Goal: Information Seeking & Learning: Learn about a topic

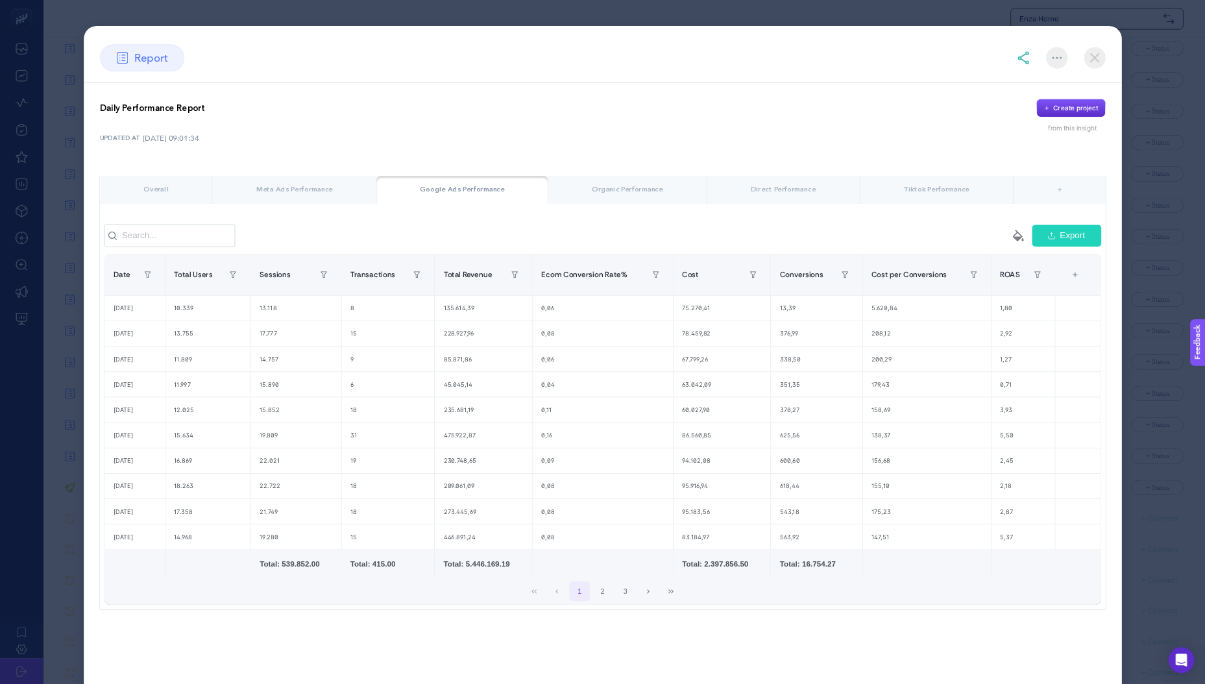
scroll to position [4248, 0]
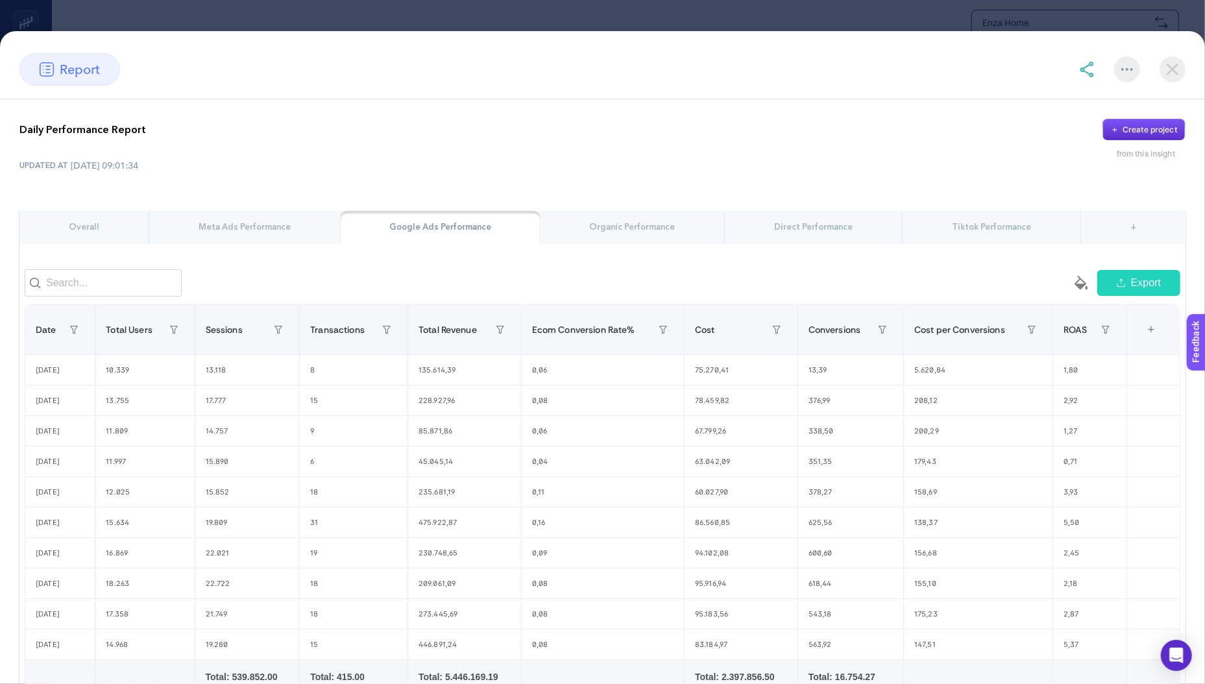
click at [1165, 69] on img at bounding box center [1172, 69] width 26 height 26
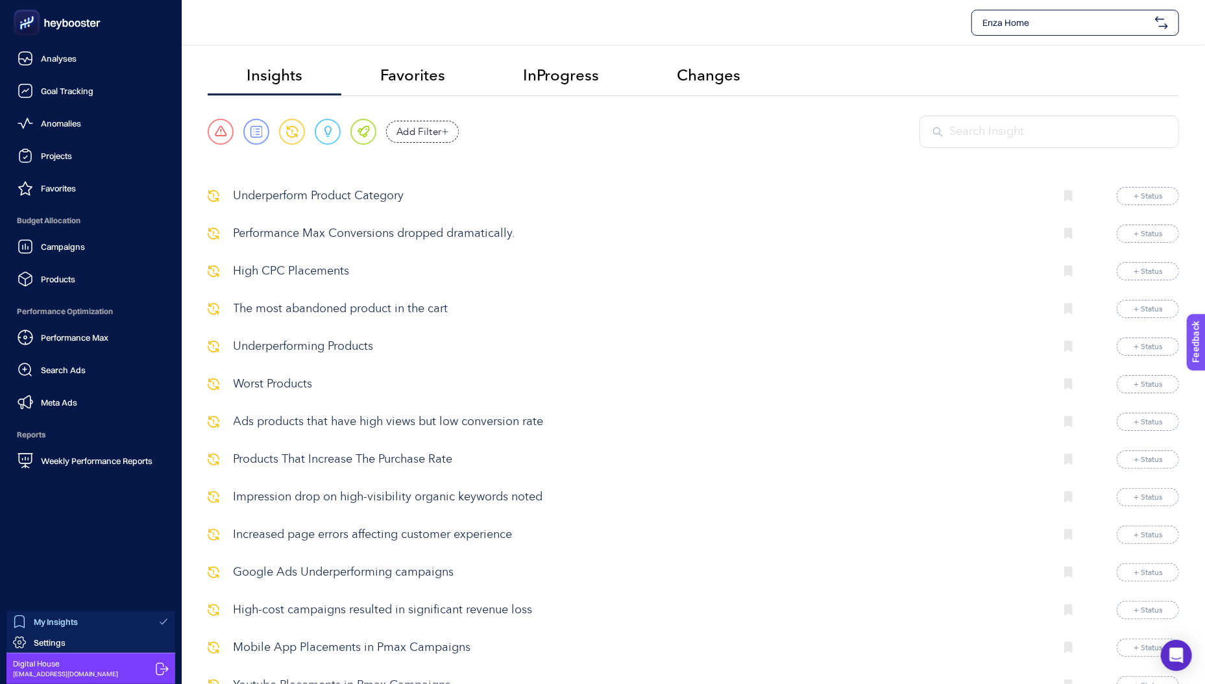
scroll to position [0, 0]
click at [70, 66] on link "Analyses" at bounding box center [90, 58] width 161 height 26
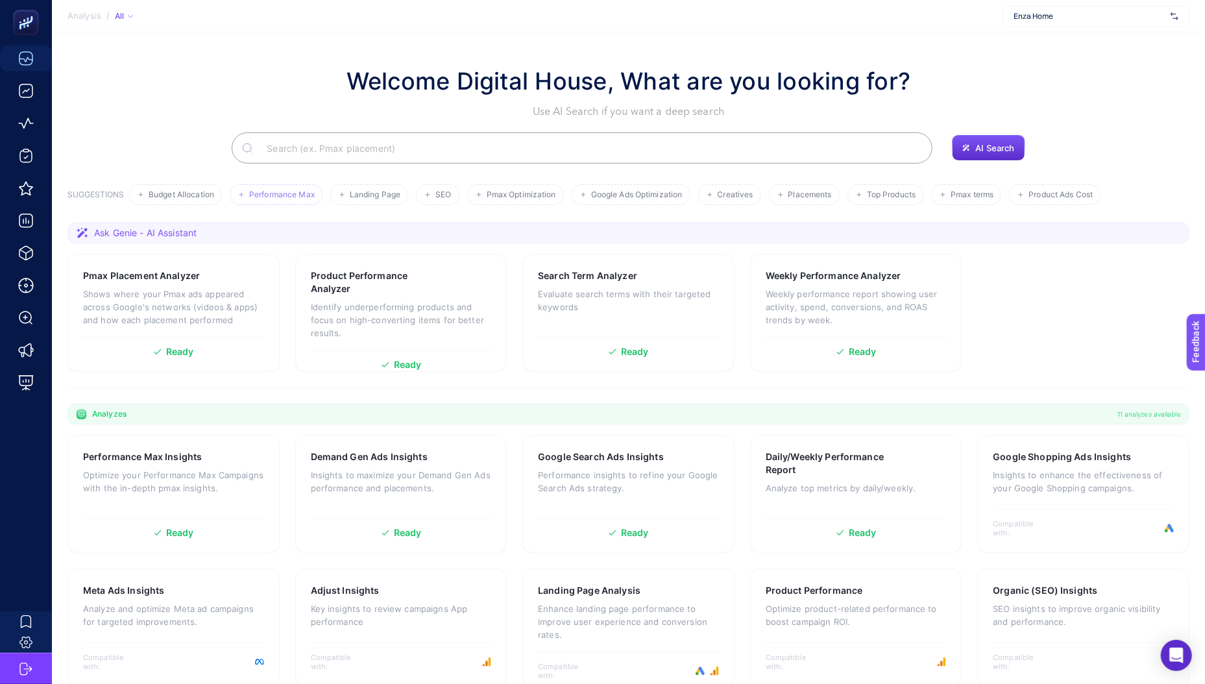
click at [265, 189] on li "Performance Max" at bounding box center [276, 194] width 93 height 21
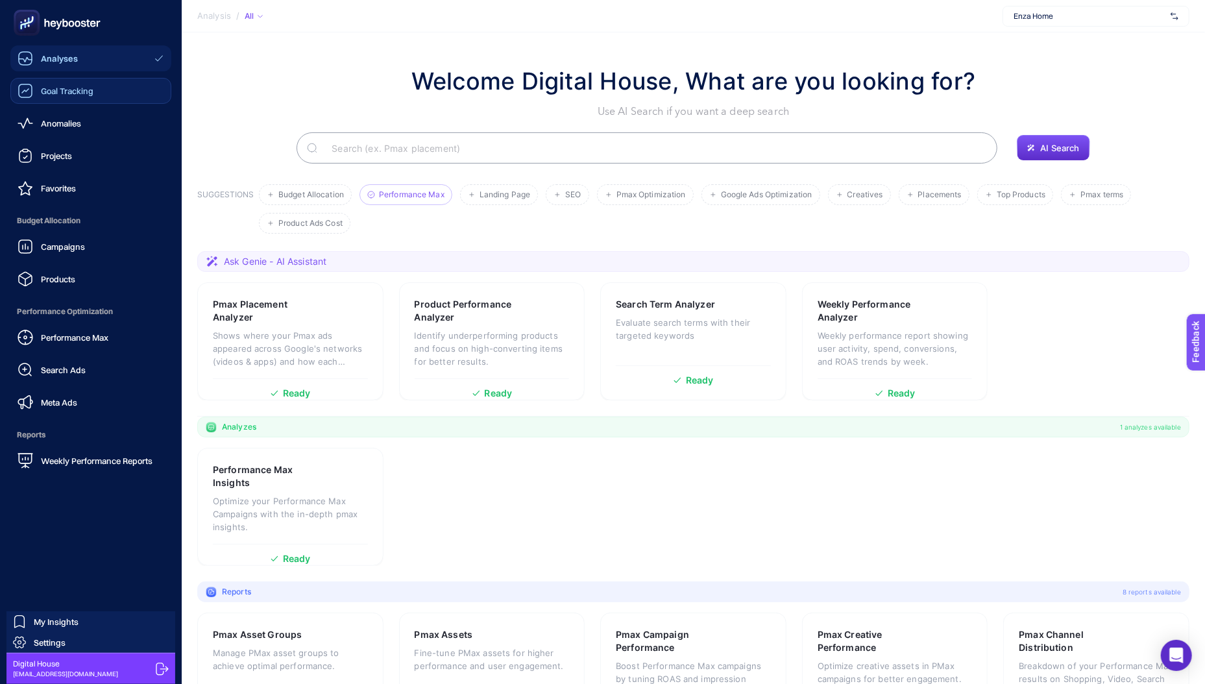
click at [34, 98] on div "Goal Tracking" at bounding box center [56, 91] width 76 height 16
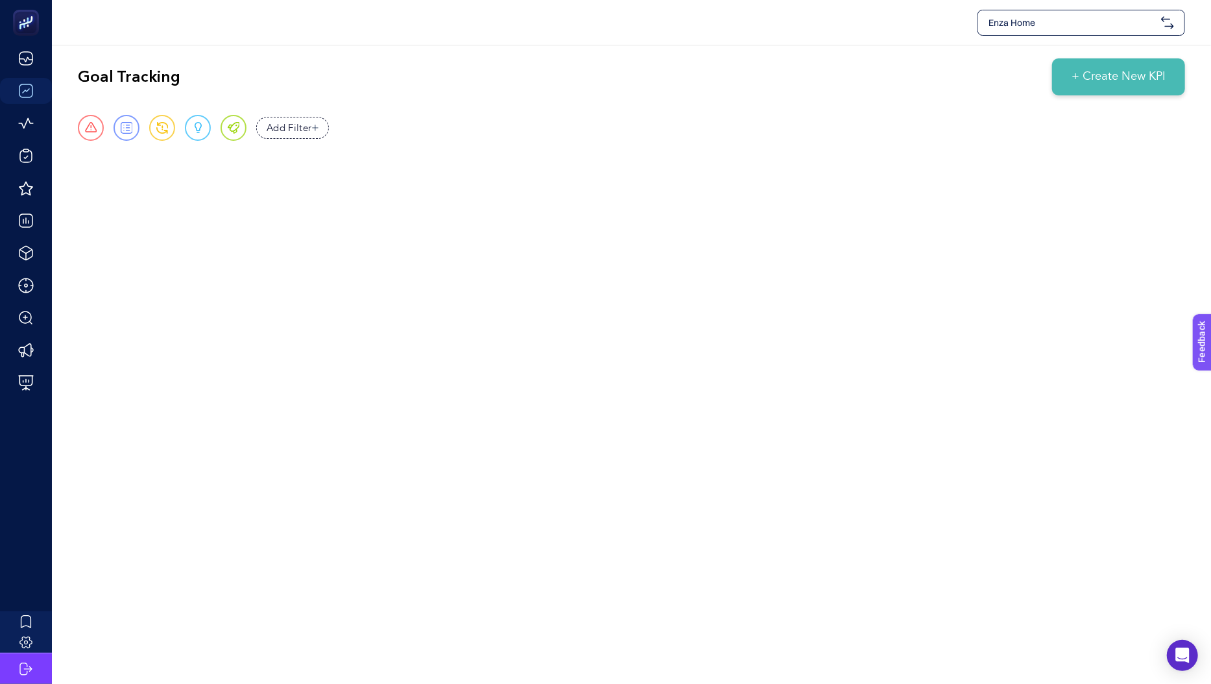
click at [1113, 78] on span "+ Create New KPI" at bounding box center [1119, 77] width 94 height 18
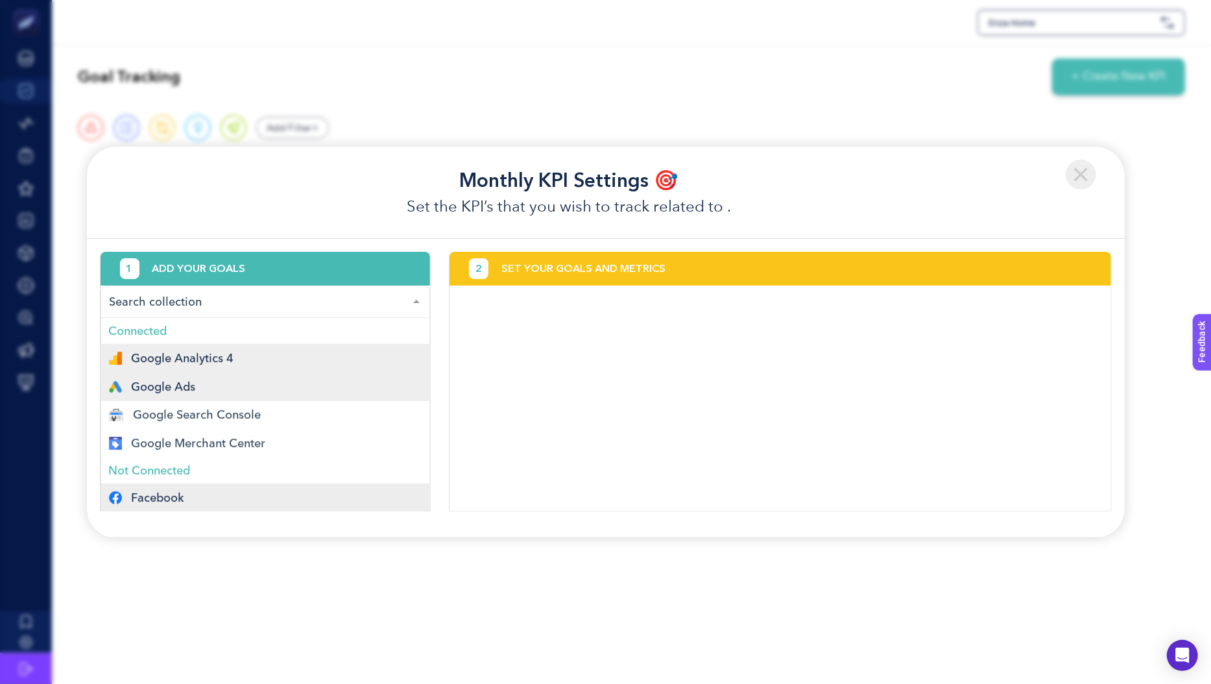
click at [217, 385] on div "Google Ads" at bounding box center [265, 386] width 313 height 13
click at [222, 355] on span "Google Analytics 4" at bounding box center [183, 358] width 103 height 10
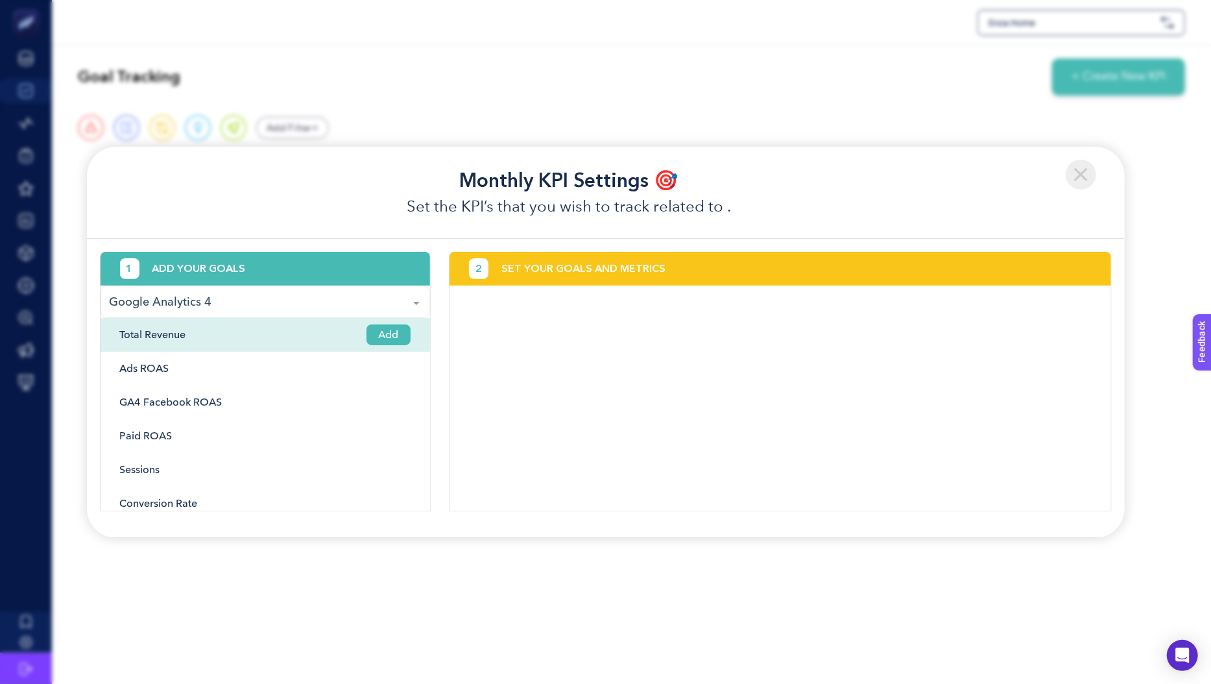
click at [385, 336] on span "Add" at bounding box center [389, 334] width 44 height 21
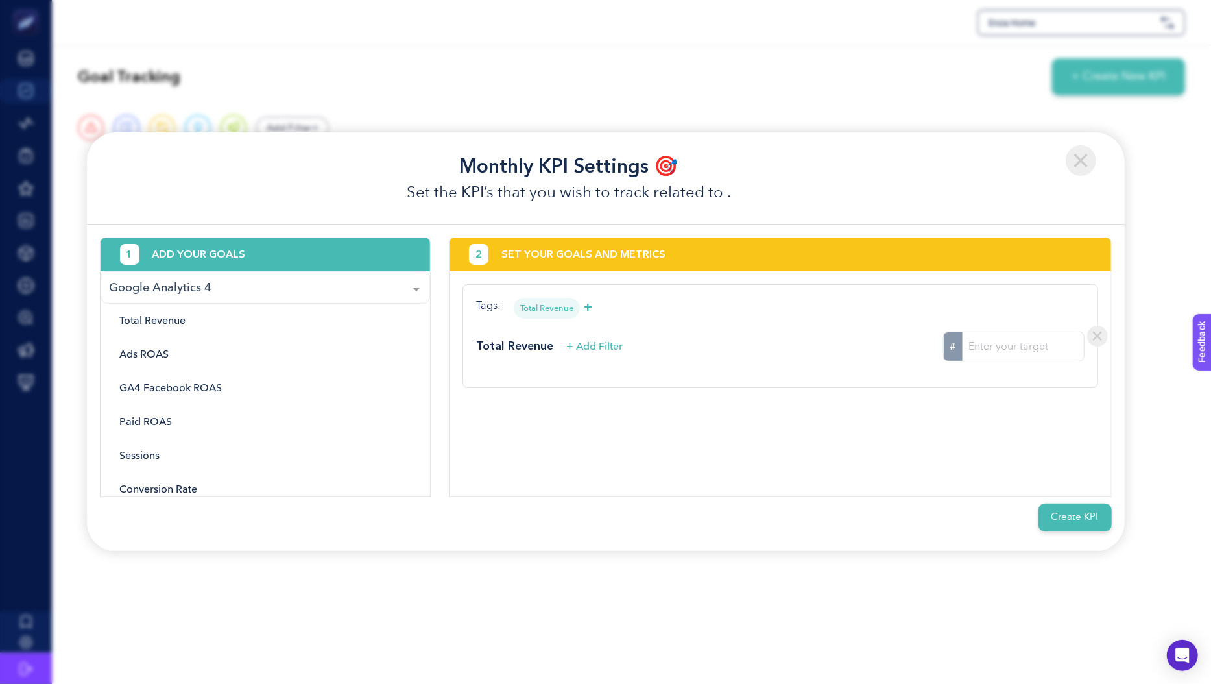
click at [1049, 344] on input "#" at bounding box center [1023, 346] width 121 height 29
type input "14124124124"
click at [1086, 160] on img at bounding box center [1081, 160] width 30 height 30
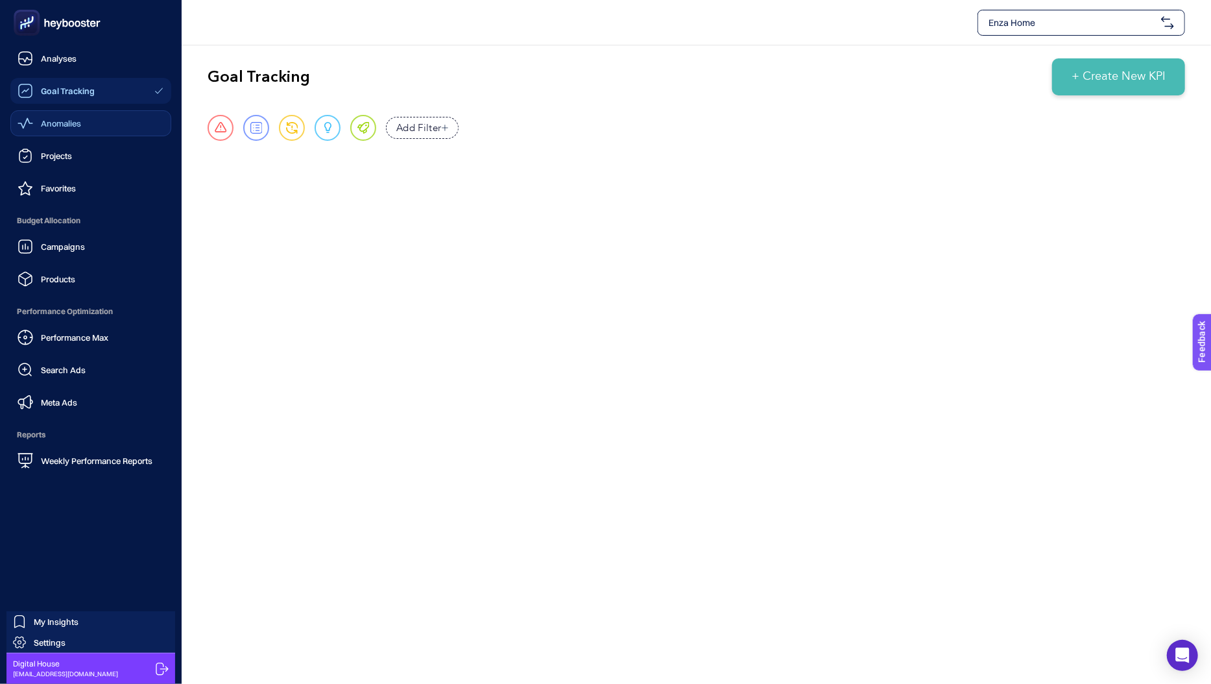
click at [25, 123] on icon at bounding box center [25, 123] width 15 height 11
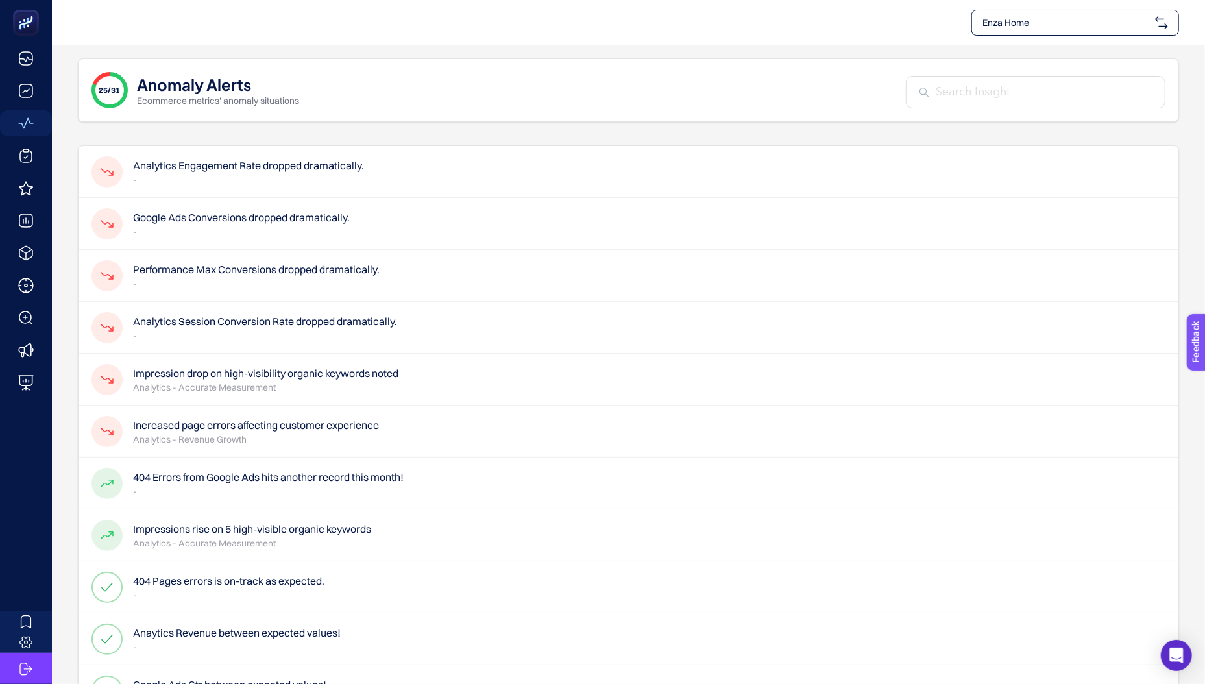
click at [227, 220] on h4 "Google Ads Conversions dropped dramatically." at bounding box center [241, 218] width 217 height 16
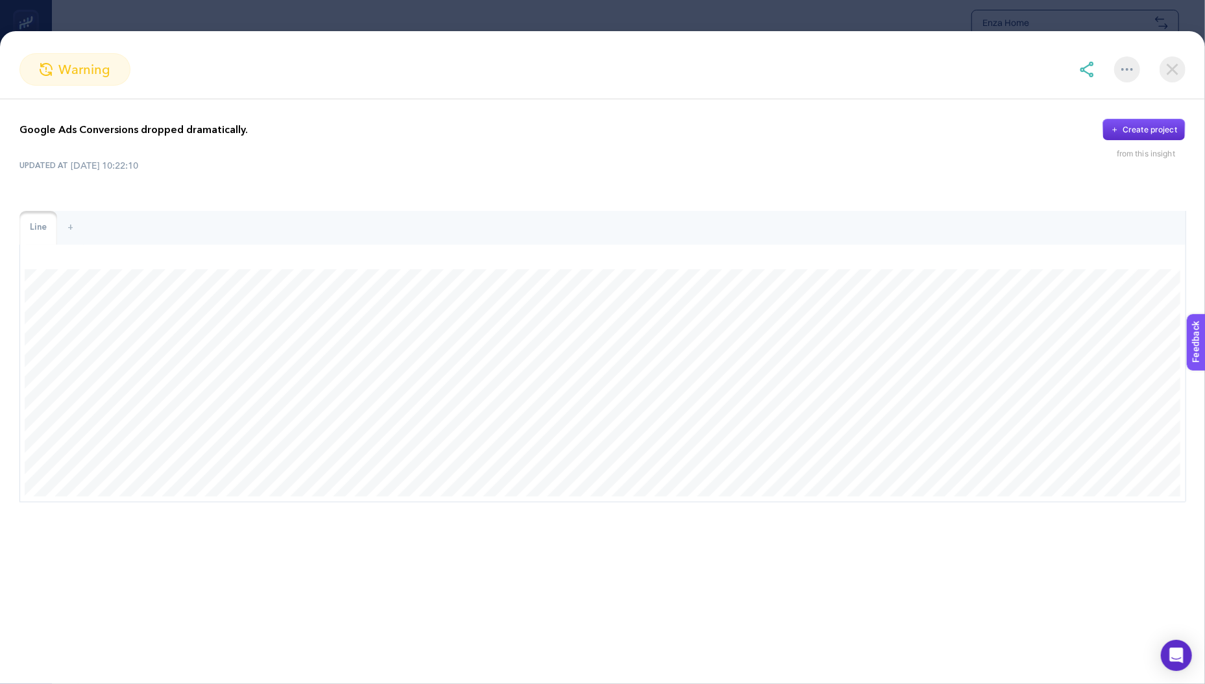
scroll to position [34, 0]
click at [1176, 73] on img at bounding box center [1172, 69] width 26 height 26
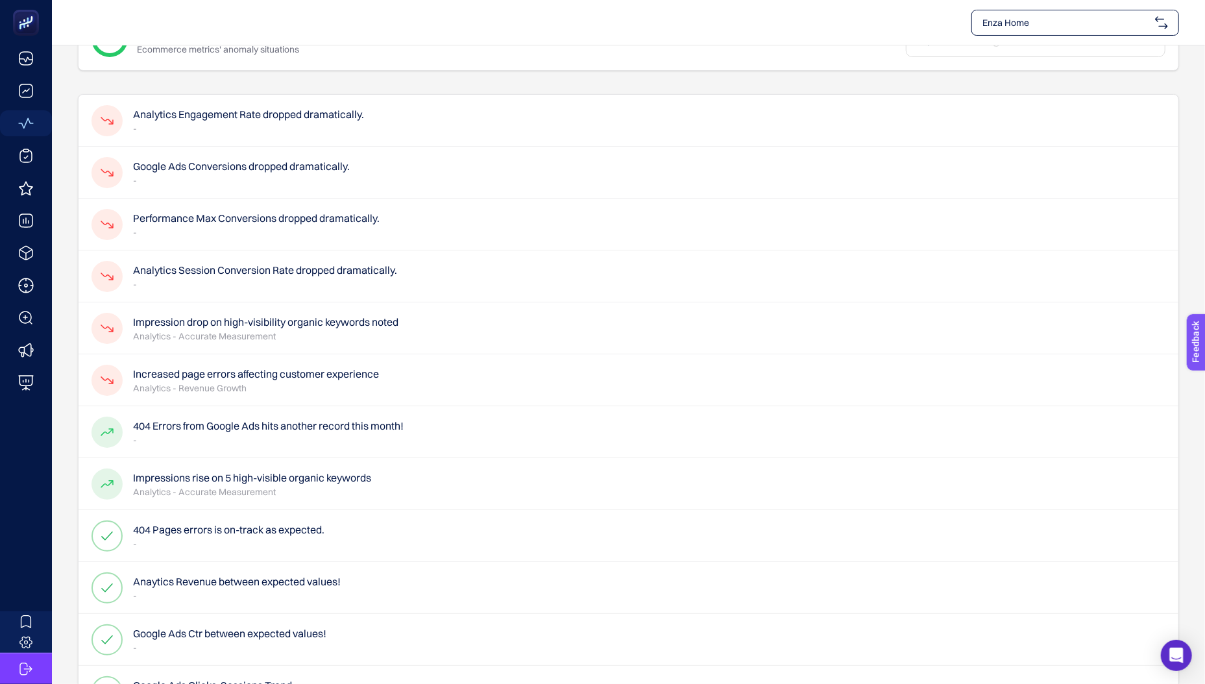
scroll to position [71, 0]
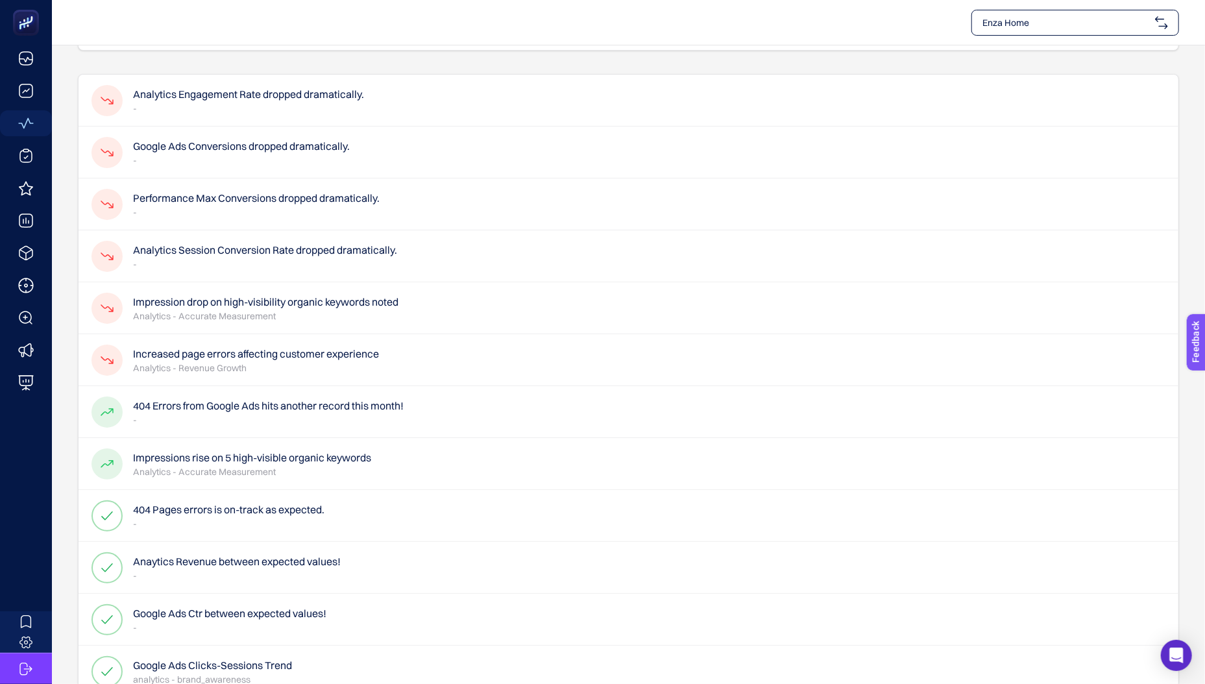
click at [260, 263] on p "-" at bounding box center [265, 264] width 264 height 13
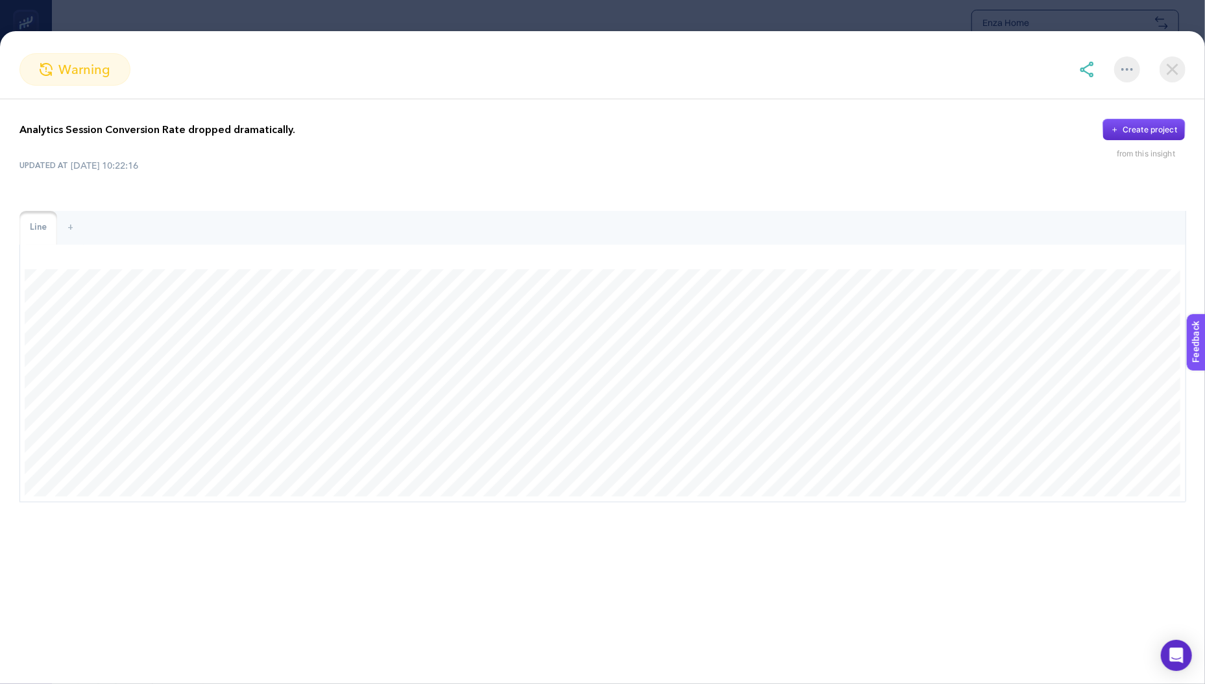
click at [201, 132] on p "Analytics Session Conversion Rate dropped dramatically." at bounding box center [157, 130] width 276 height 16
click at [1173, 67] on img at bounding box center [1172, 69] width 26 height 26
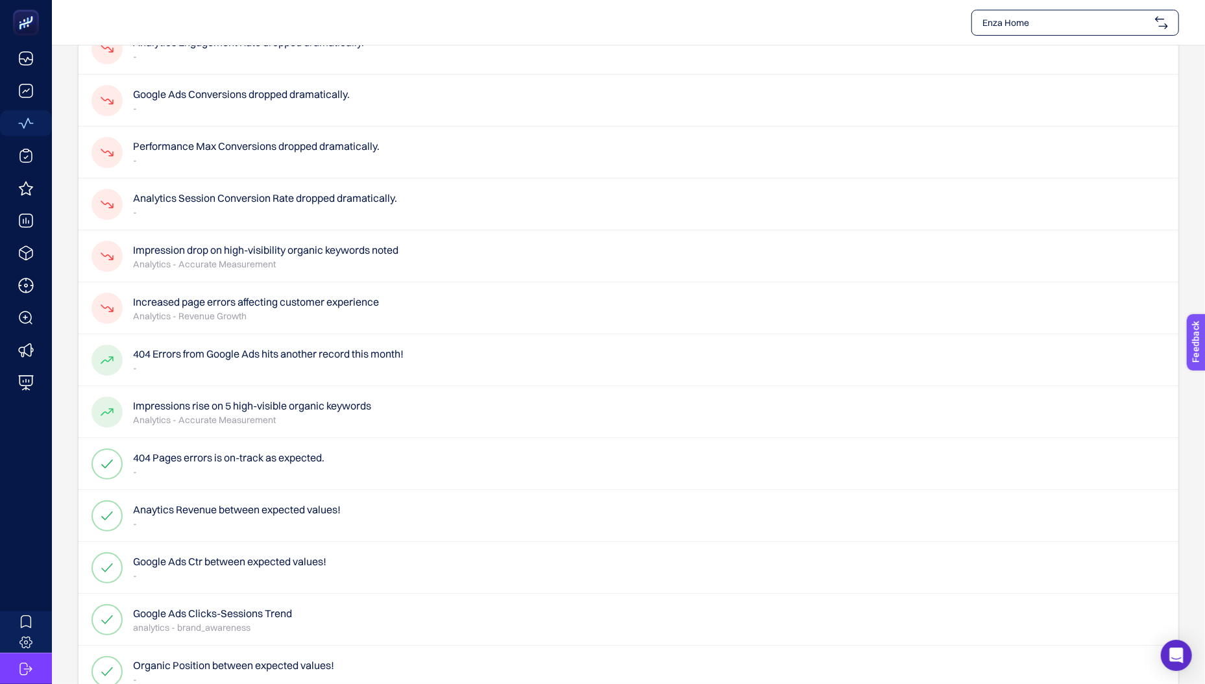
scroll to position [0, 0]
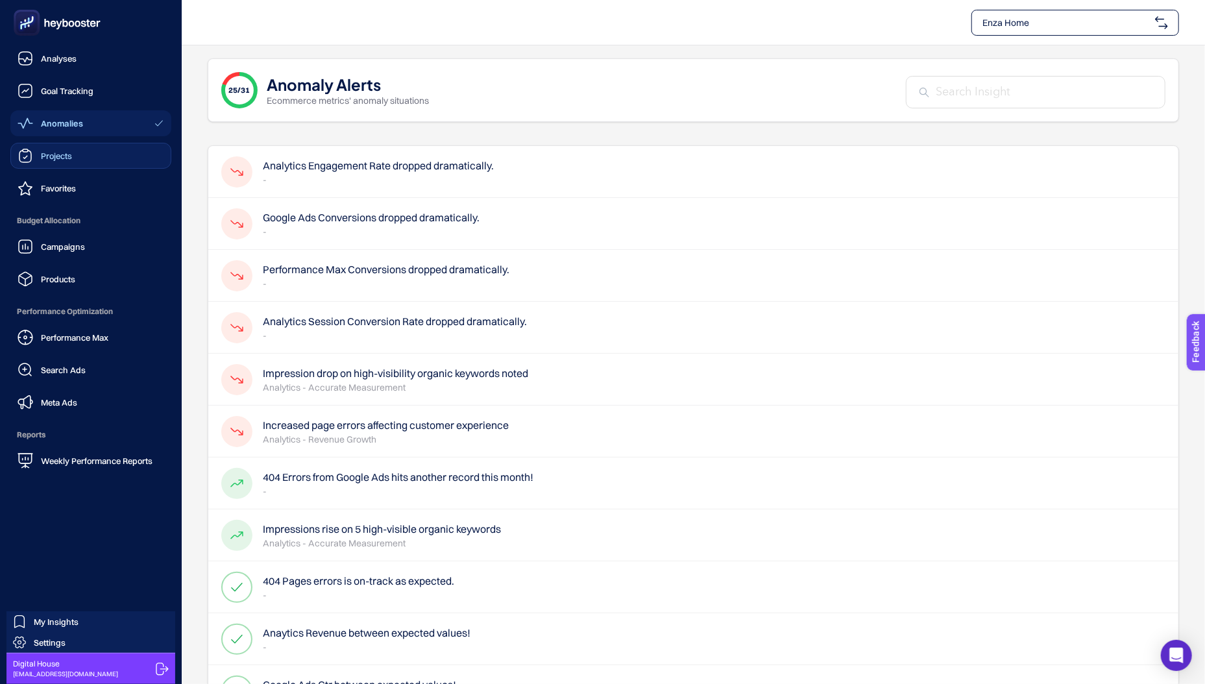
click at [62, 154] on span "Projects" at bounding box center [56, 156] width 31 height 10
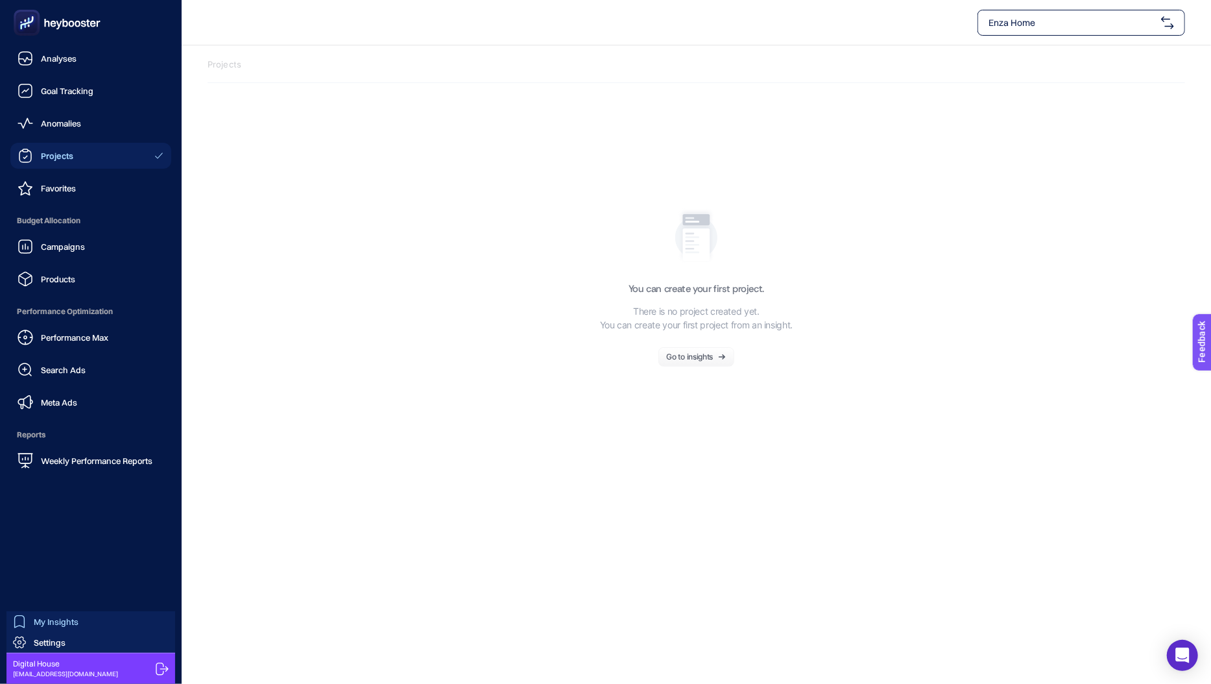
click at [50, 622] on span "My Insights" at bounding box center [56, 621] width 45 height 10
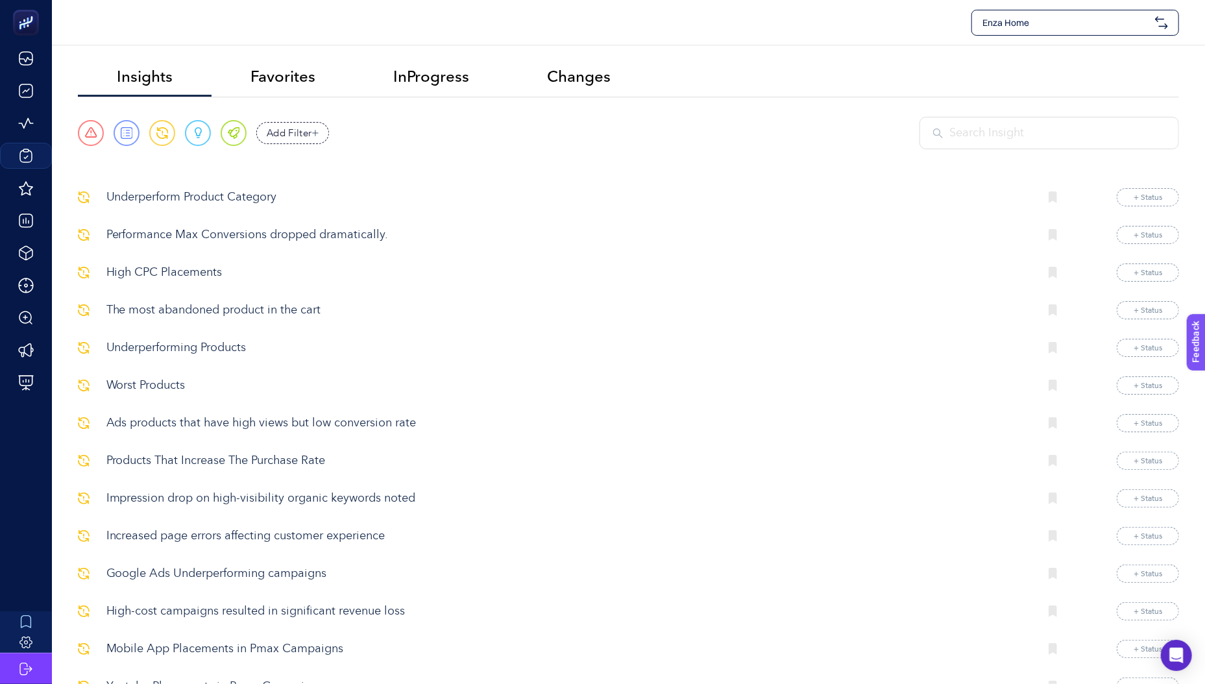
click at [143, 193] on p "Underperform Product Category" at bounding box center [567, 198] width 923 height 18
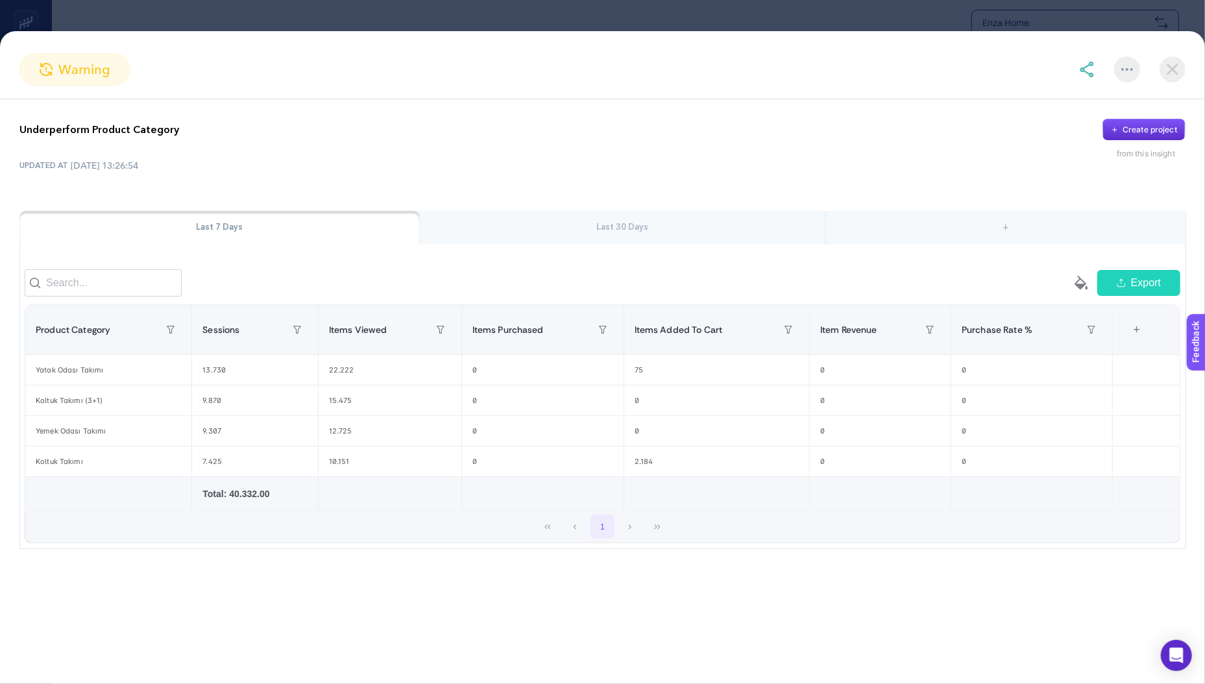
scroll to position [610, 0]
click at [1145, 125] on div "Create project" at bounding box center [1149, 130] width 54 height 10
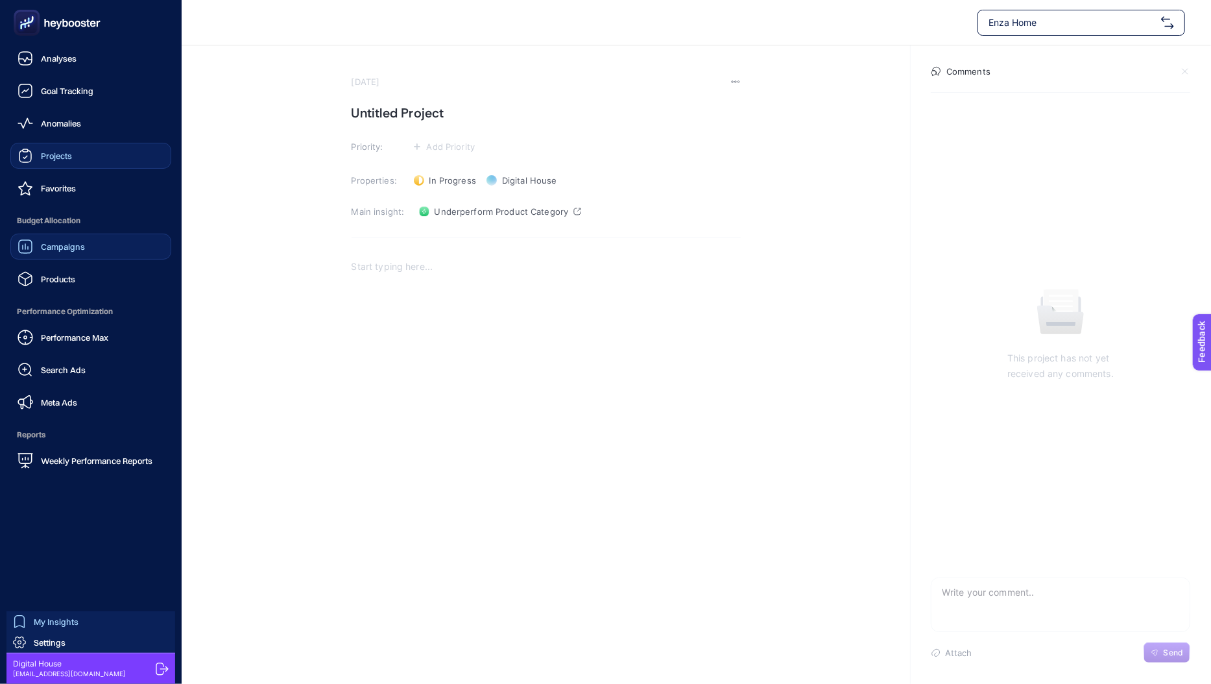
click at [88, 248] on link "Campaigns" at bounding box center [90, 247] width 161 height 26
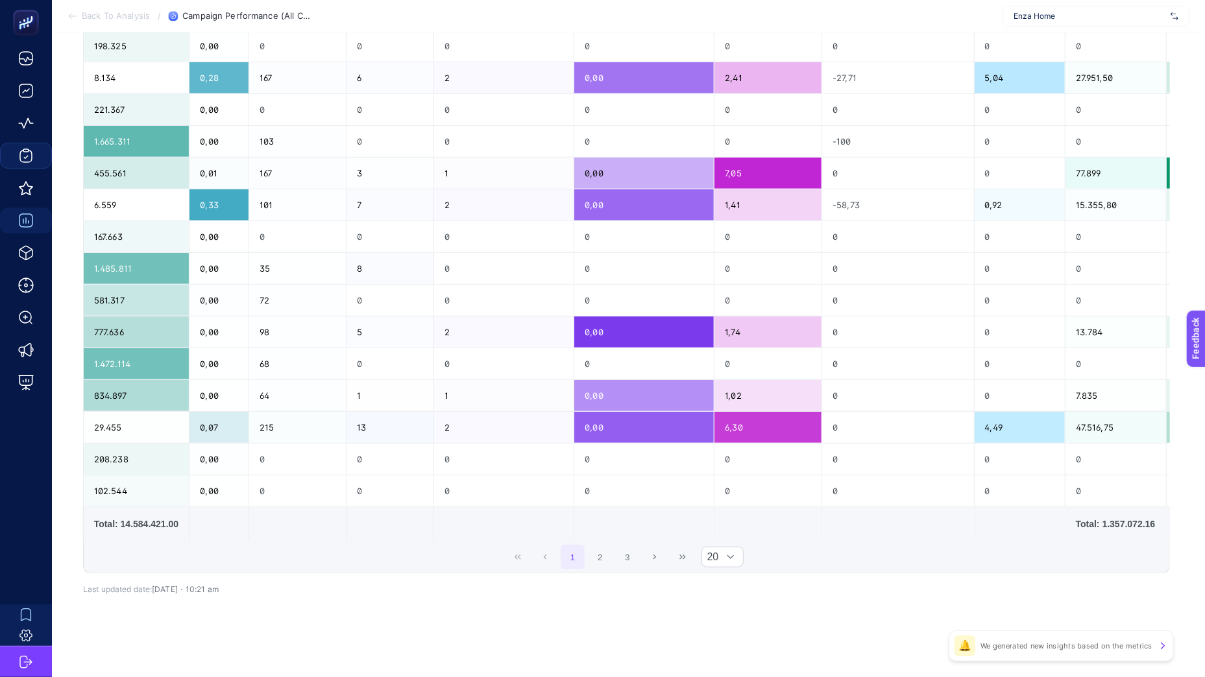
scroll to position [0, 3]
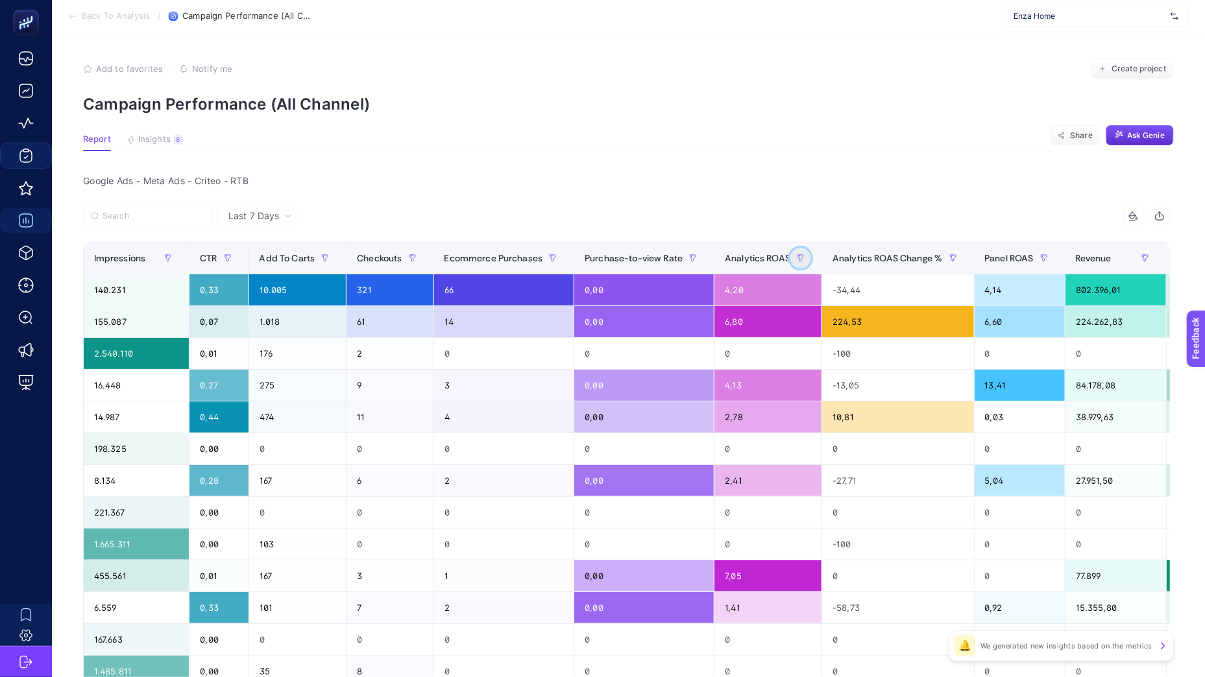
click at [804, 257] on icon "button" at bounding box center [801, 258] width 8 height 8
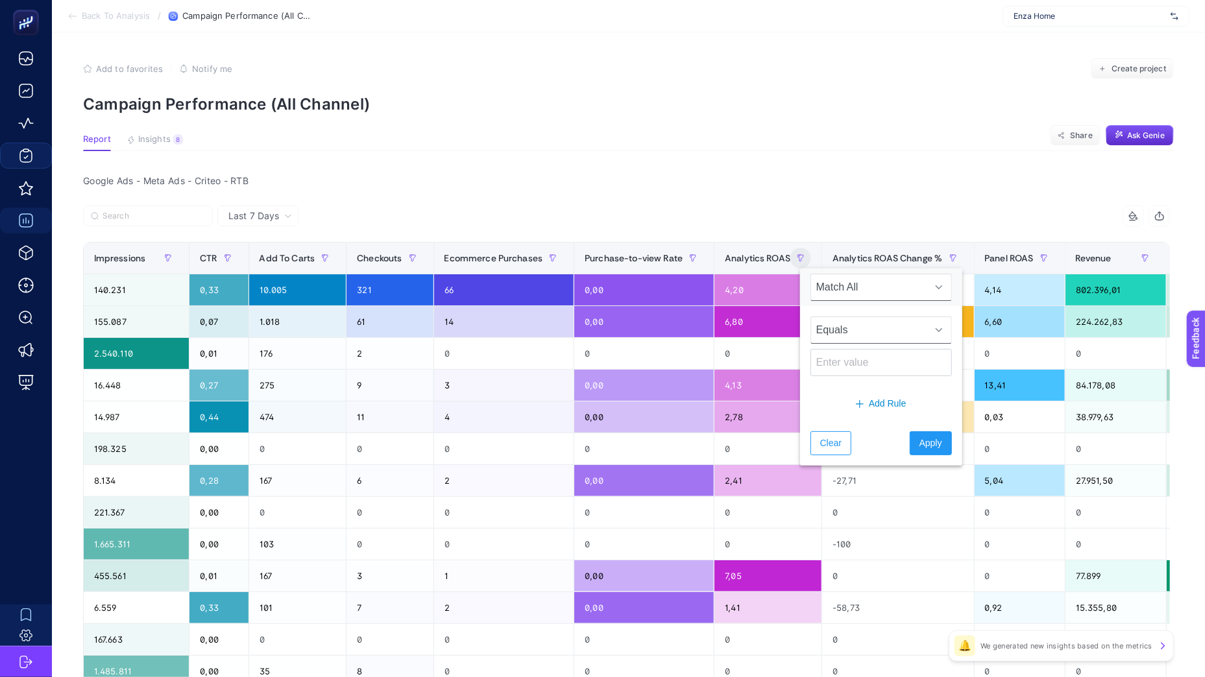
click at [857, 331] on span "Equals" at bounding box center [868, 330] width 115 height 26
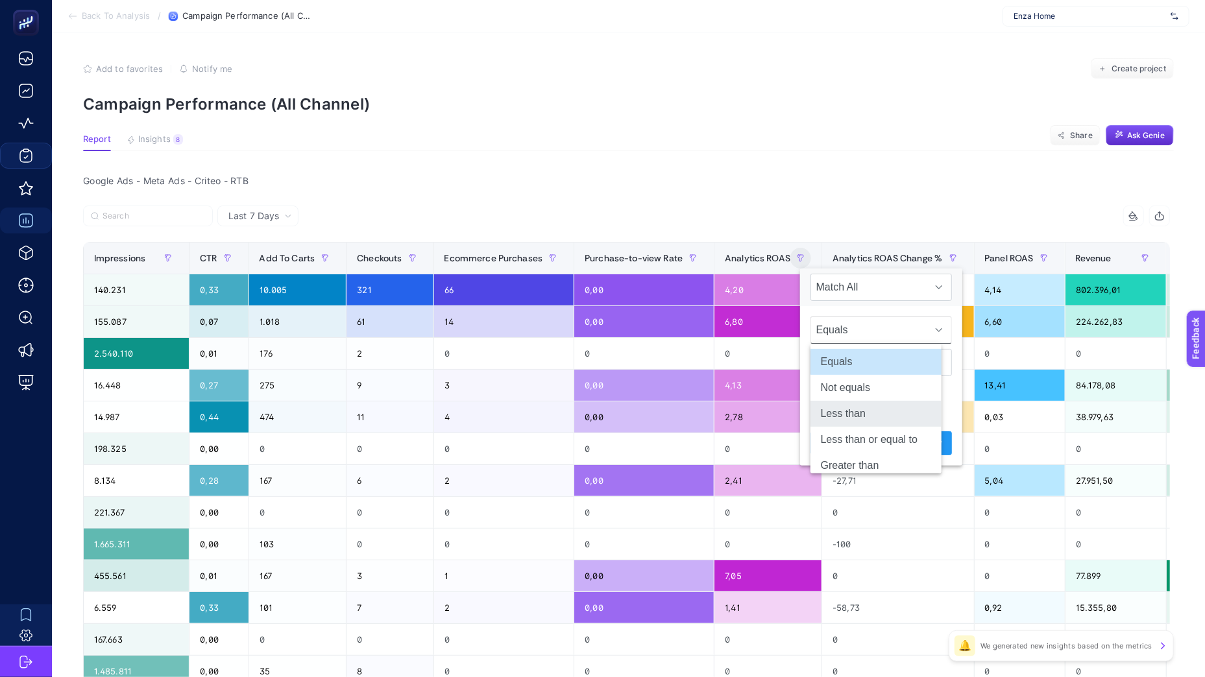
scroll to position [36, 0]
click at [863, 433] on li "Greater than" at bounding box center [875, 430] width 131 height 26
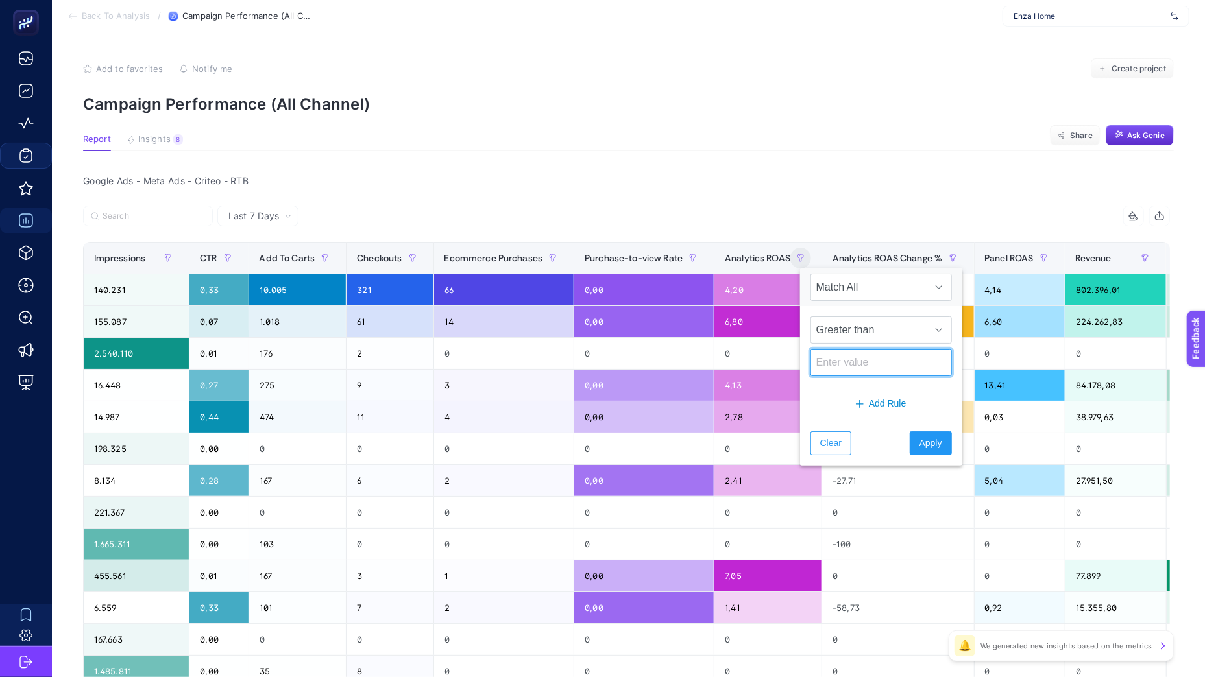
click at [836, 357] on input at bounding box center [880, 362] width 141 height 27
type input "1"
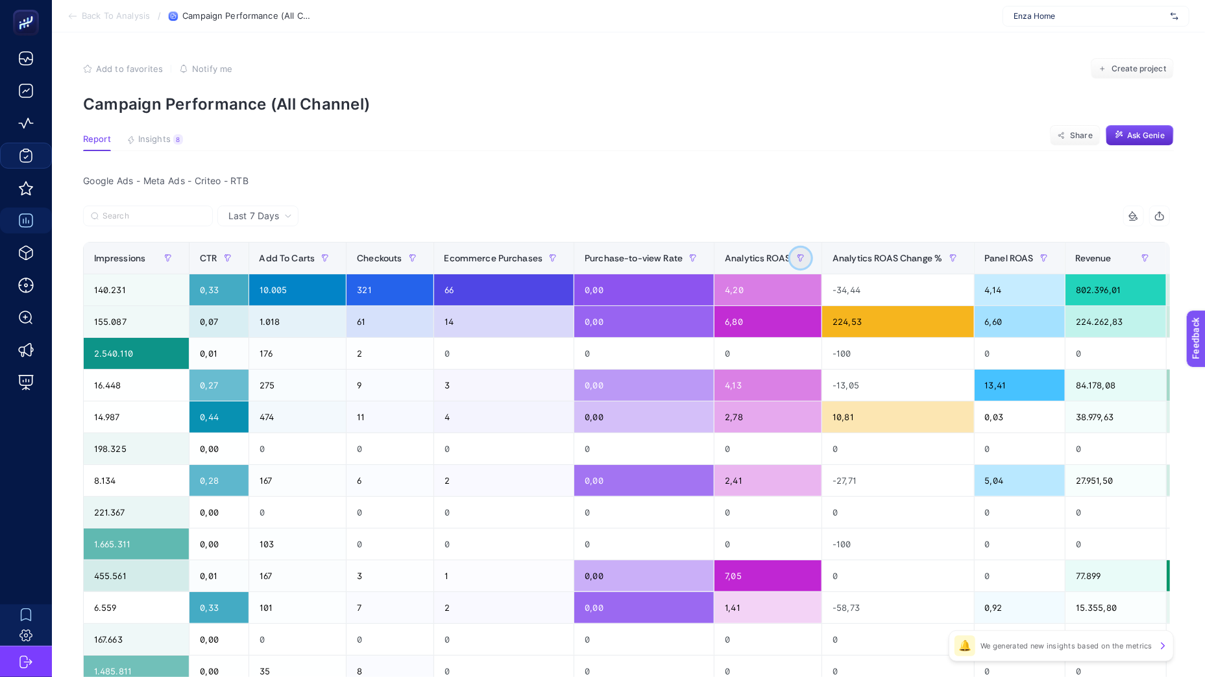
click at [804, 265] on button "button" at bounding box center [800, 258] width 21 height 21
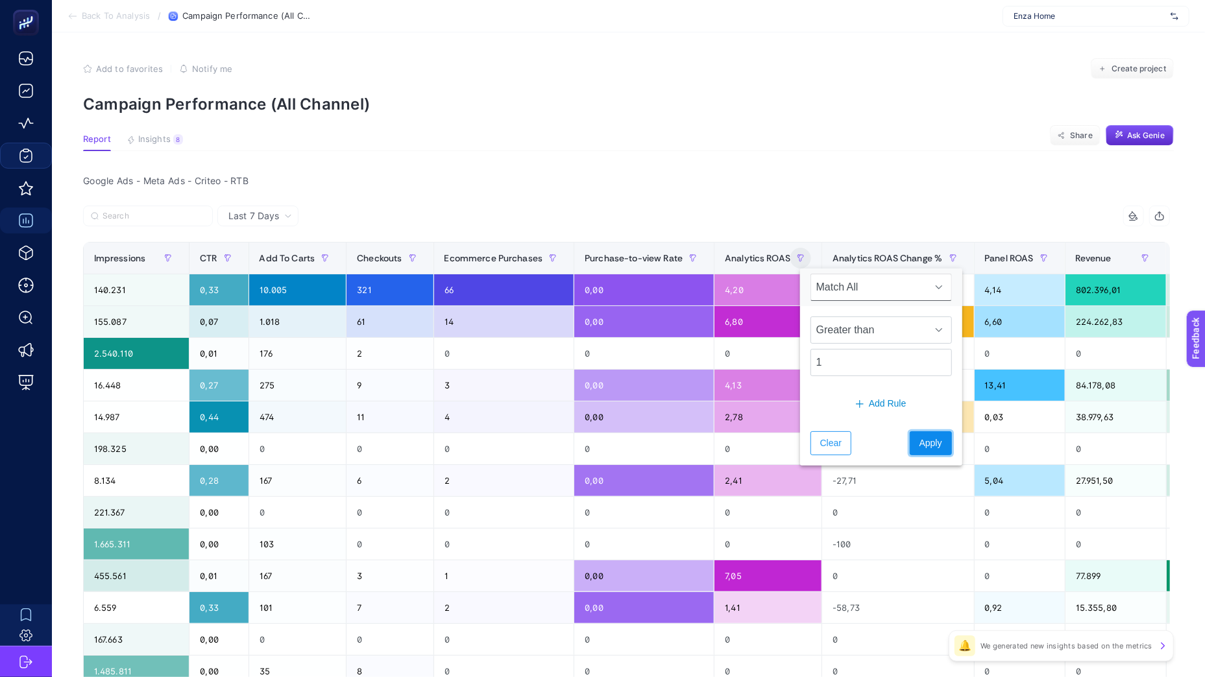
click at [919, 441] on span "Apply" at bounding box center [930, 444] width 23 height 14
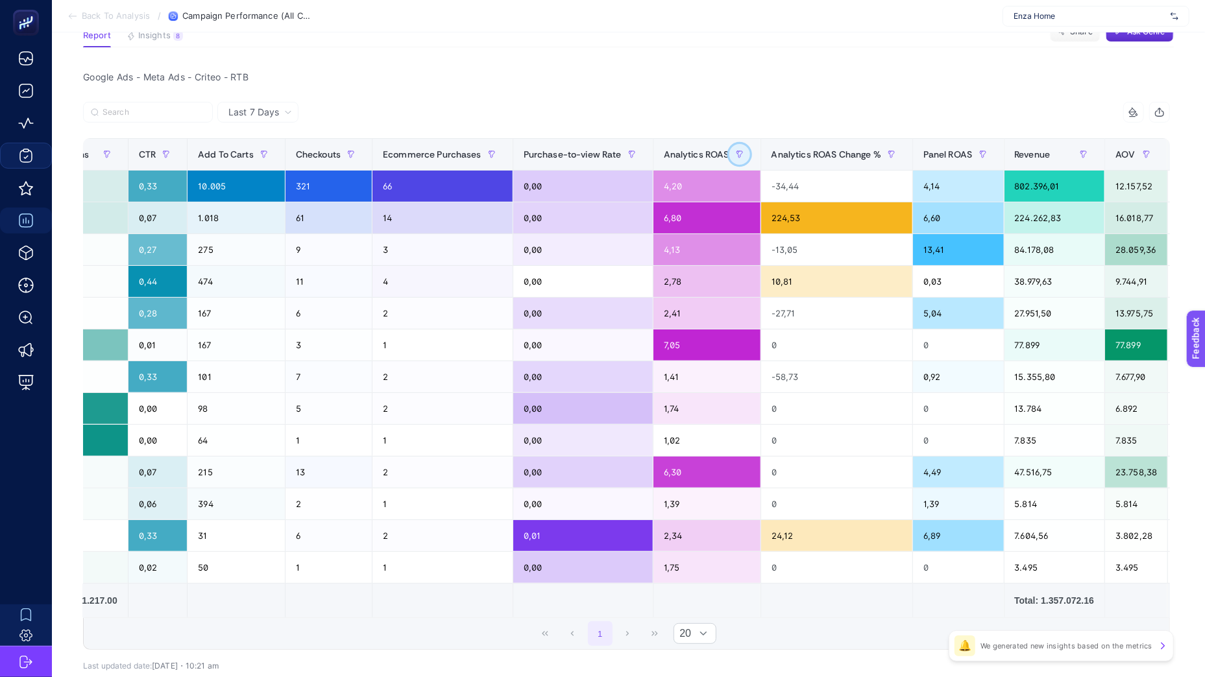
scroll to position [0, 791]
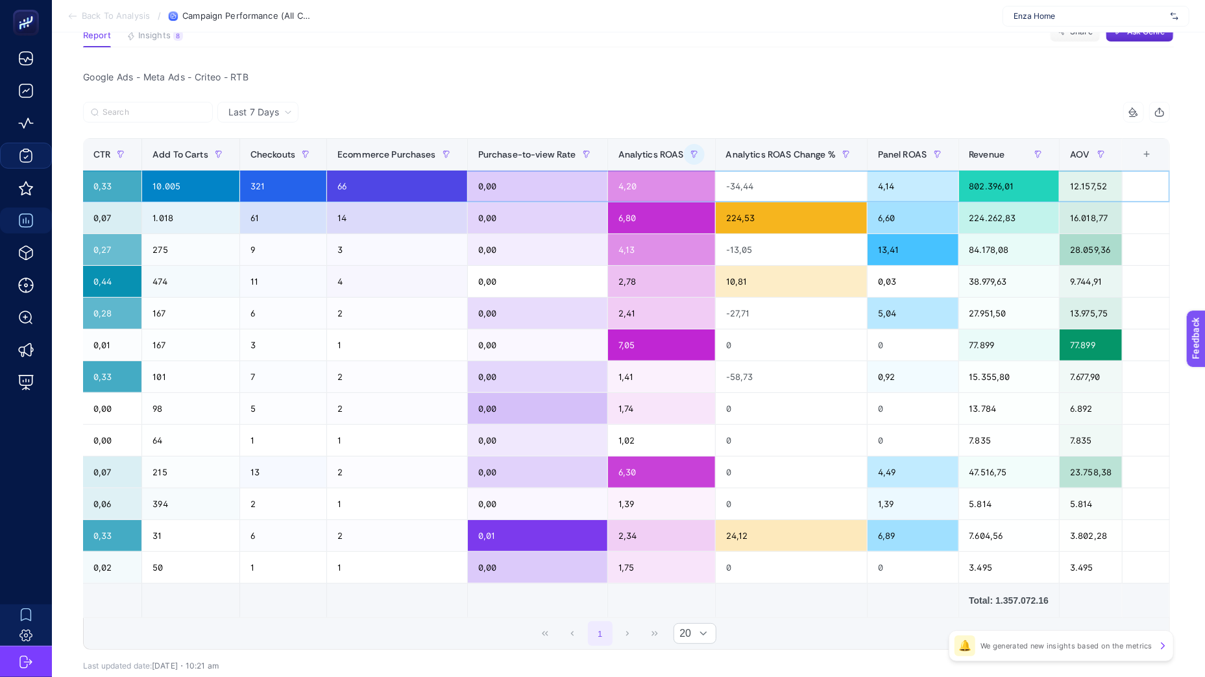
click at [624, 172] on div "4,20" at bounding box center [661, 186] width 107 height 31
drag, startPoint x: 869, startPoint y: 240, endPoint x: 902, endPoint y: 243, distance: 33.2
click at [904, 243] on tbody "DH - [Search] - Pure Brand Google Ads 191.057,05 46.235 61,76 790.662,52 140.23…" at bounding box center [232, 377] width 1876 height 413
click at [900, 244] on div "13,41" at bounding box center [912, 249] width 90 height 31
click at [882, 248] on div "13,41" at bounding box center [912, 249] width 90 height 31
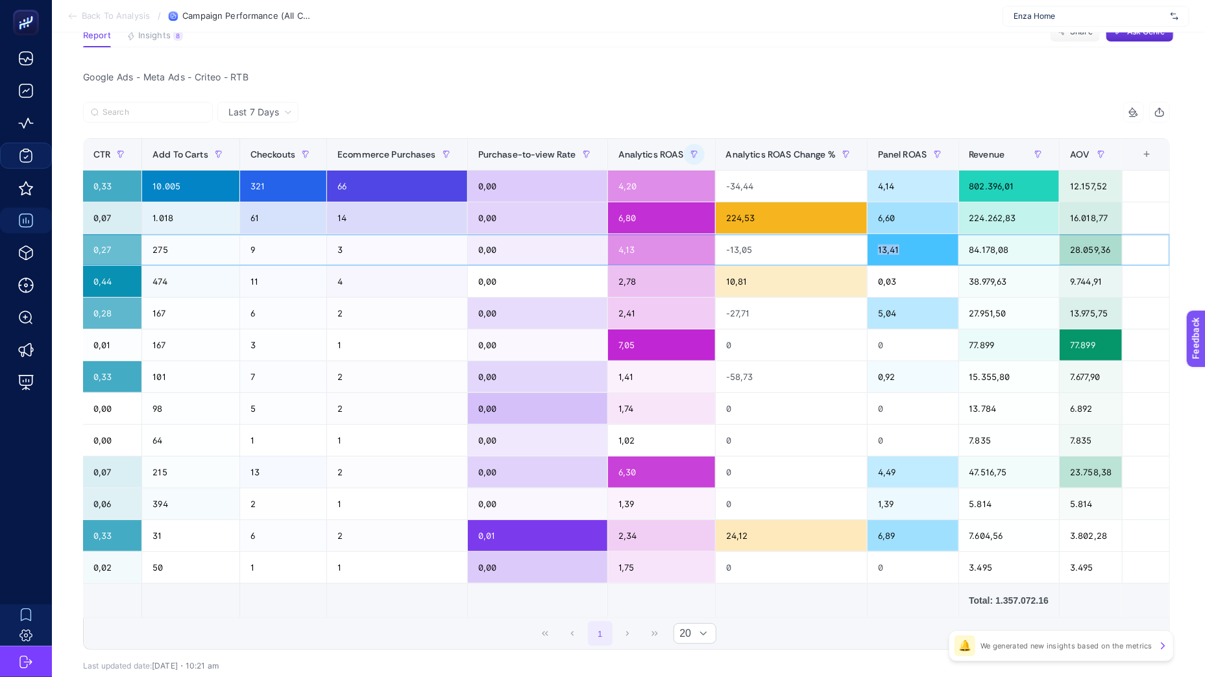
click at [882, 248] on div "13,41" at bounding box center [912, 249] width 90 height 31
click at [908, 250] on div "13,41" at bounding box center [912, 249] width 90 height 31
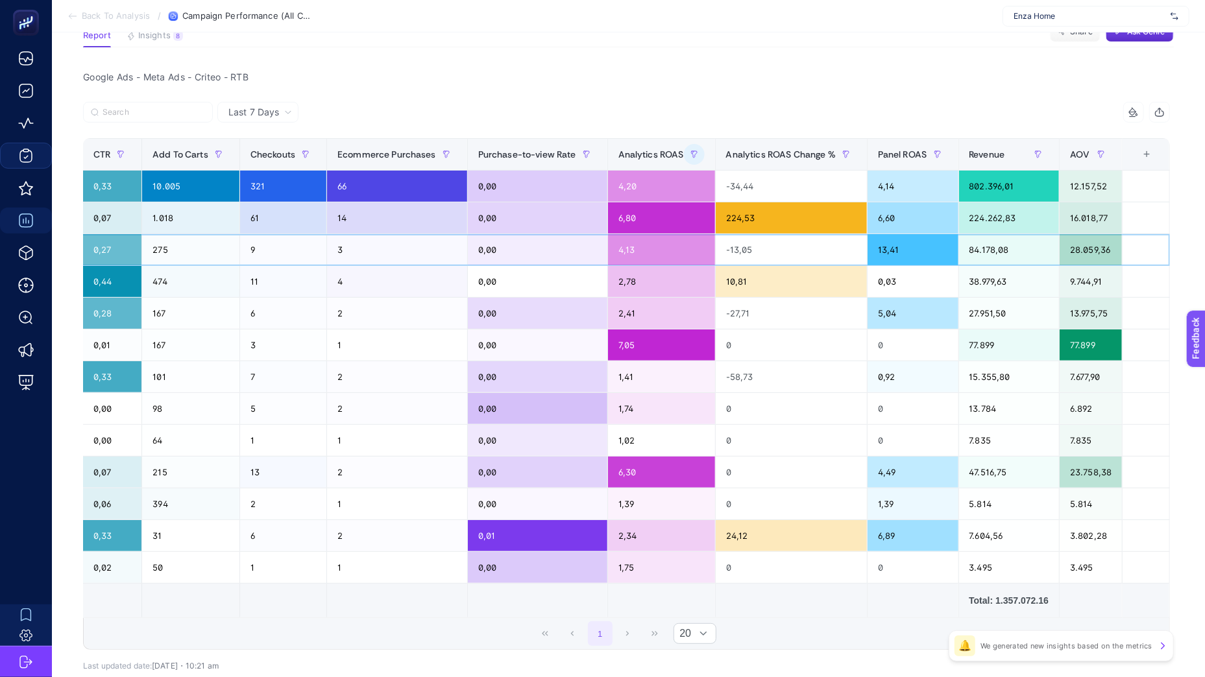
click at [347, 249] on div "3" at bounding box center [397, 249] width 140 height 31
click at [257, 247] on div "9" at bounding box center [283, 249] width 86 height 31
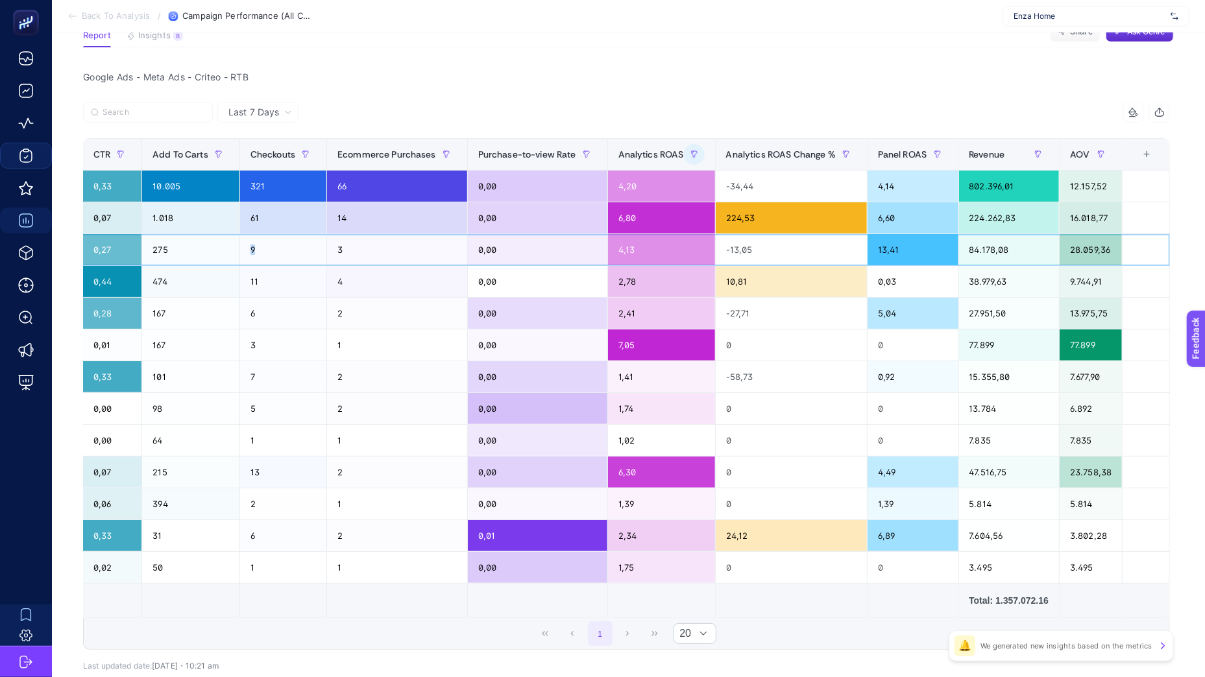
click at [257, 247] on div "9" at bounding box center [283, 249] width 86 height 31
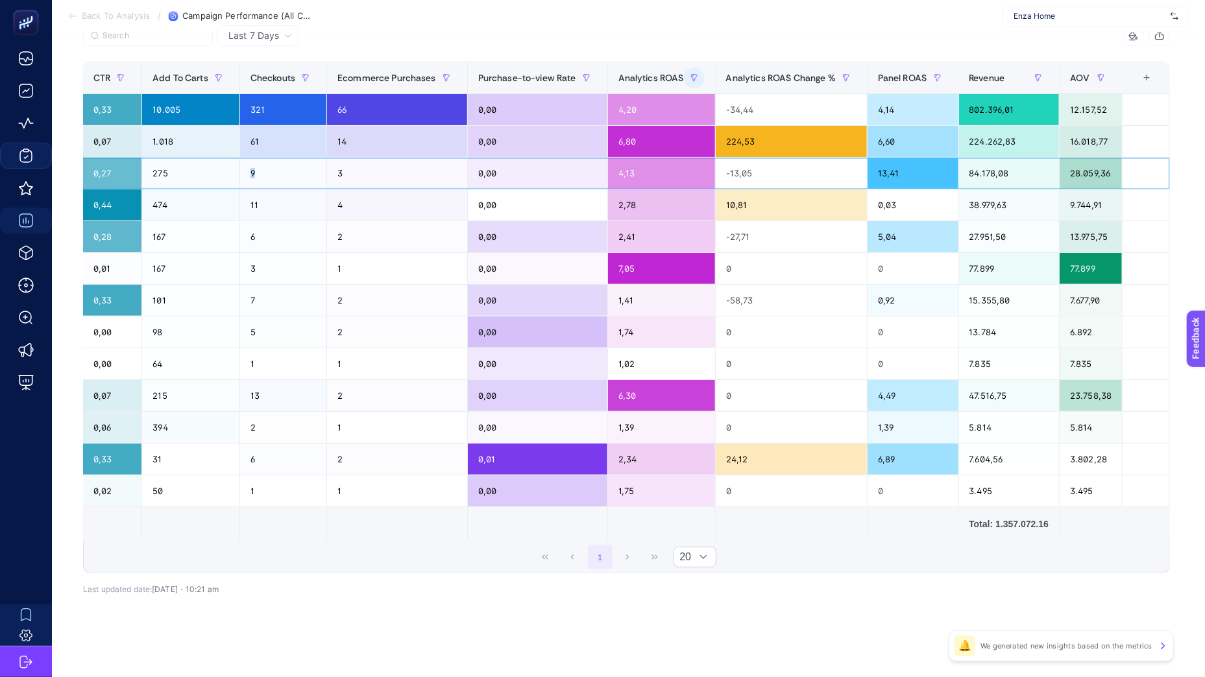
scroll to position [0, 0]
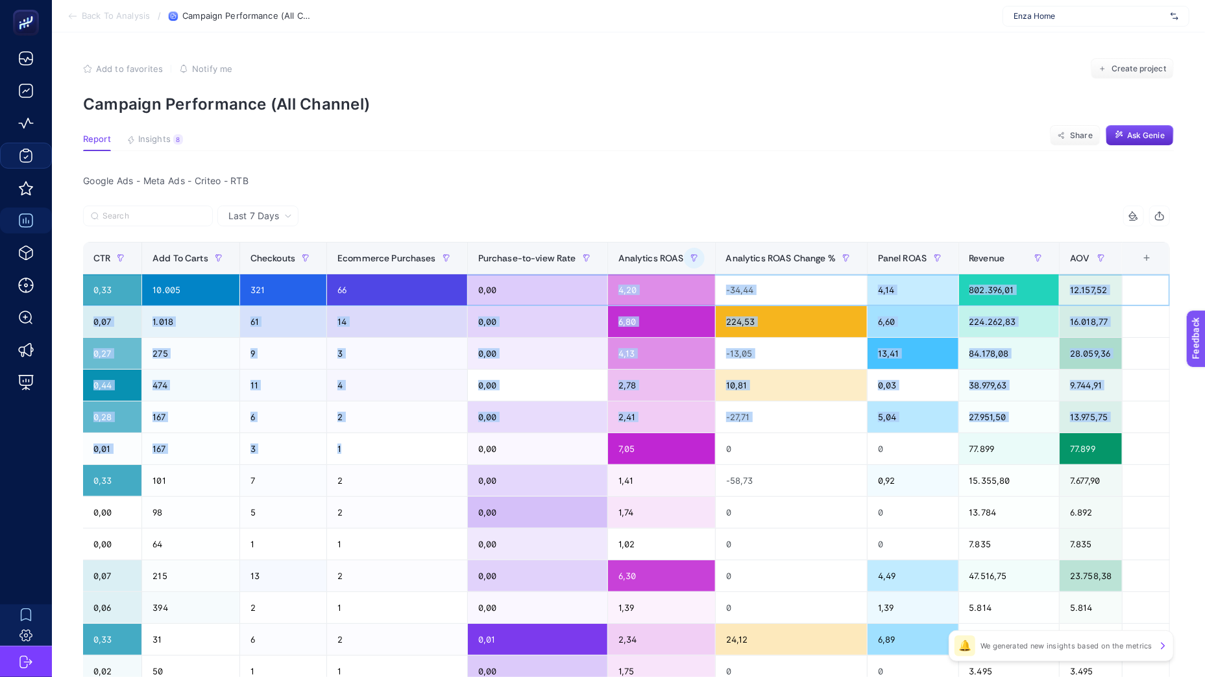
drag, startPoint x: 503, startPoint y: 291, endPoint x: 518, endPoint y: 442, distance: 152.5
click at [518, 442] on tbody "DH - [Search] - Pure Brand Google Ads 191.057,05 46.235 61,76 790.662,52 140.23…" at bounding box center [232, 480] width 1876 height 413
click at [522, 424] on div "0,00" at bounding box center [537, 417] width 139 height 31
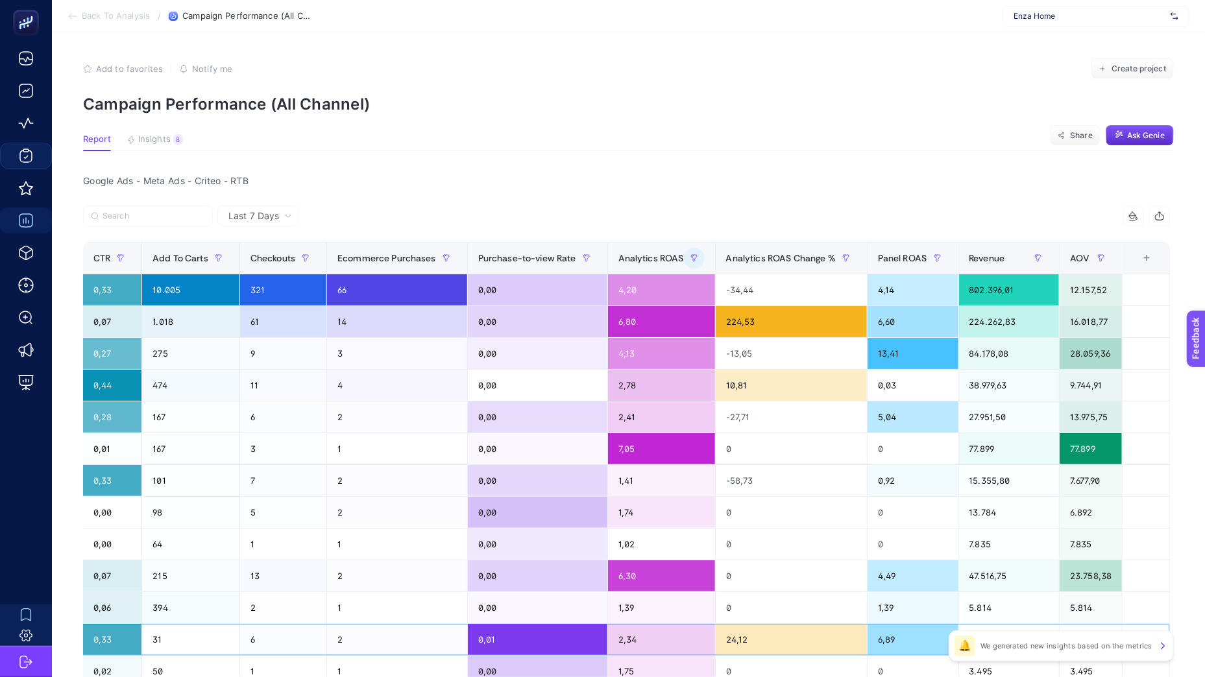
click at [500, 636] on div "0,01" at bounding box center [537, 639] width 139 height 31
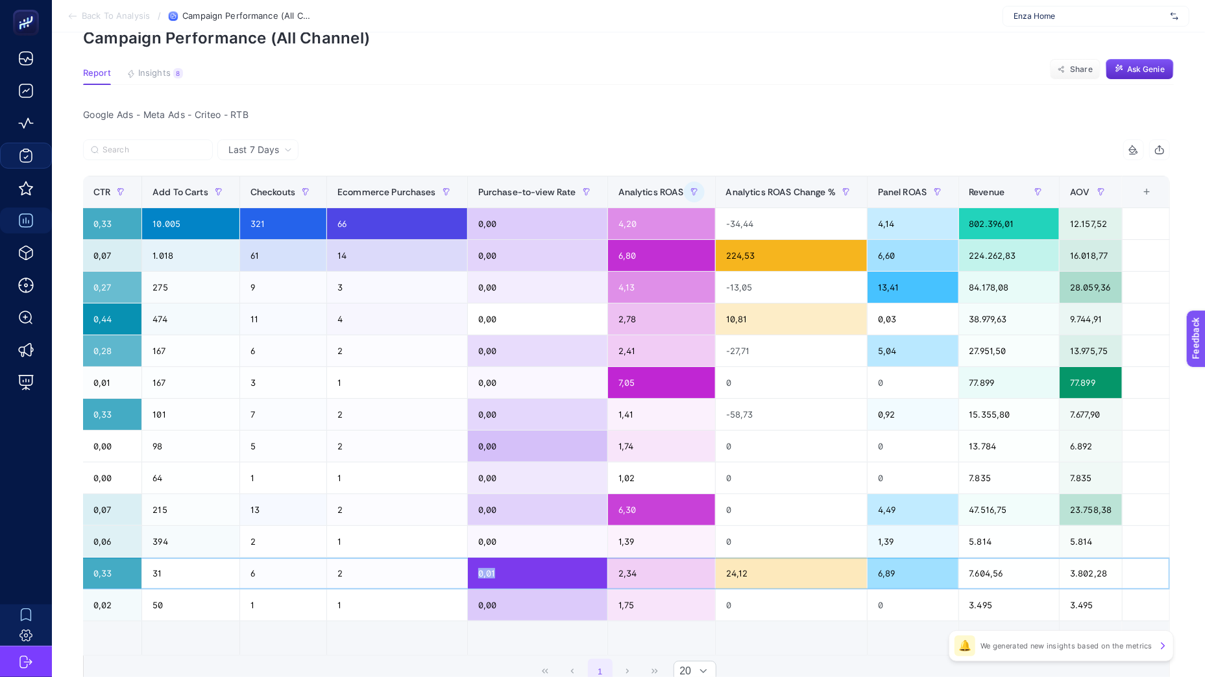
scroll to position [101, 0]
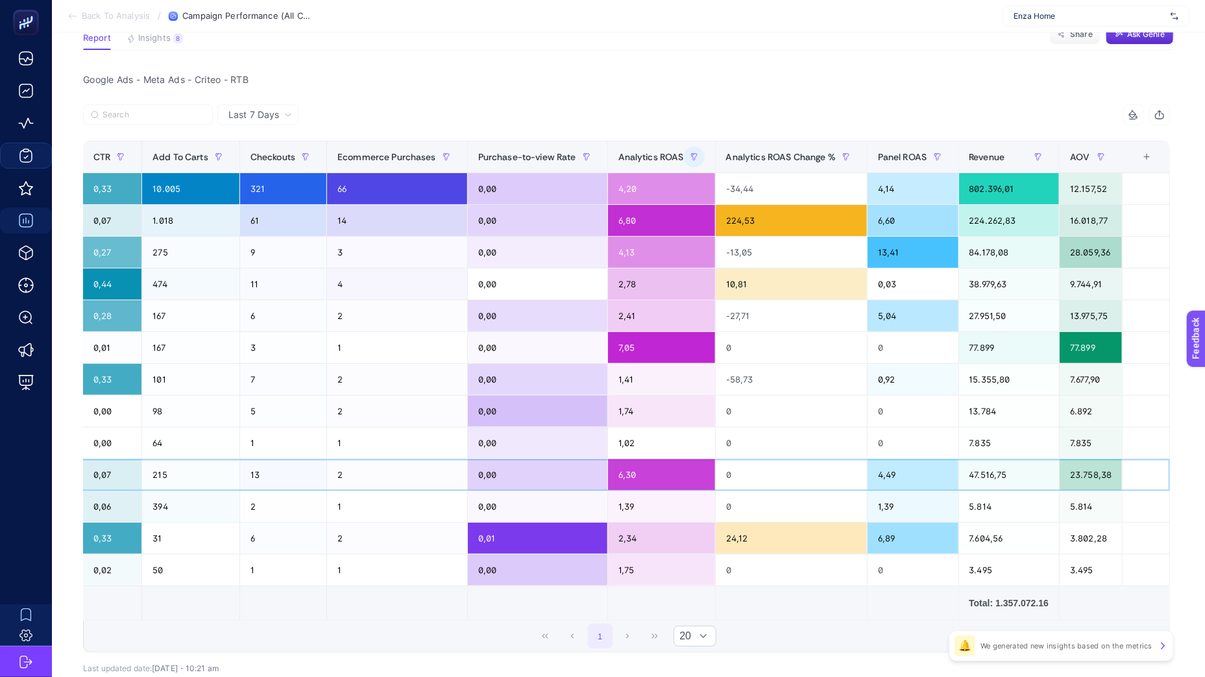
click at [1081, 465] on div "23.758,38" at bounding box center [1090, 474] width 62 height 31
click at [1091, 363] on div "77.899" at bounding box center [1090, 347] width 62 height 31
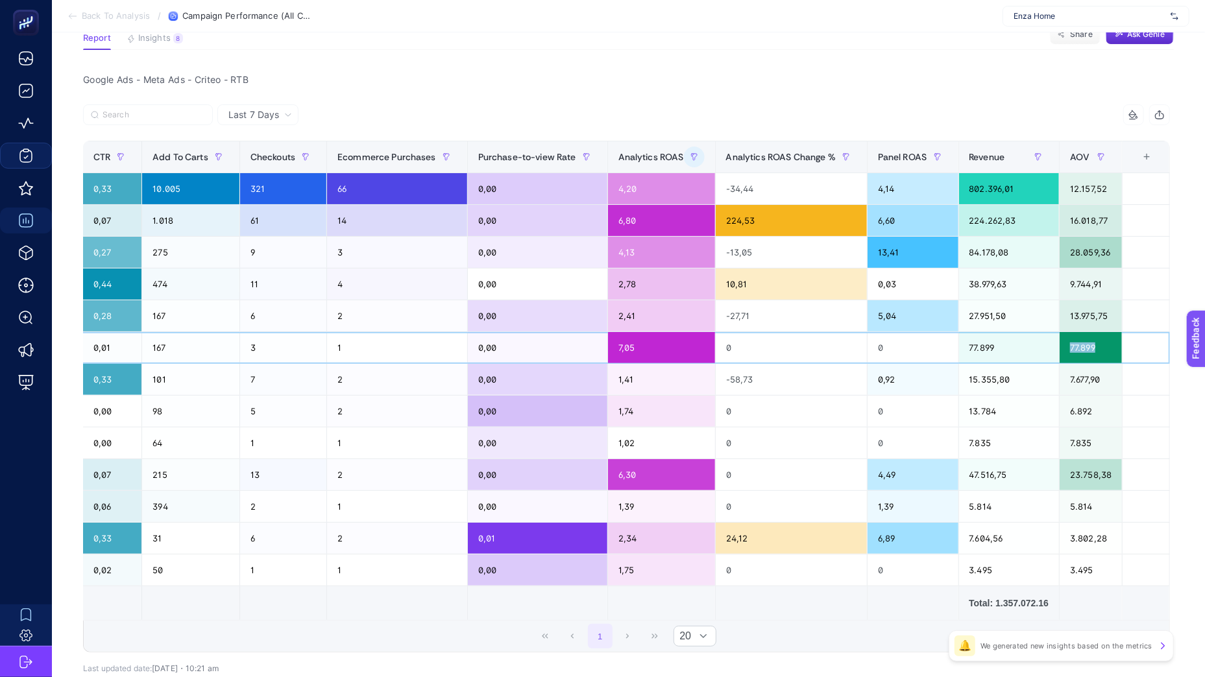
click at [1091, 363] on div "77.899" at bounding box center [1090, 347] width 62 height 31
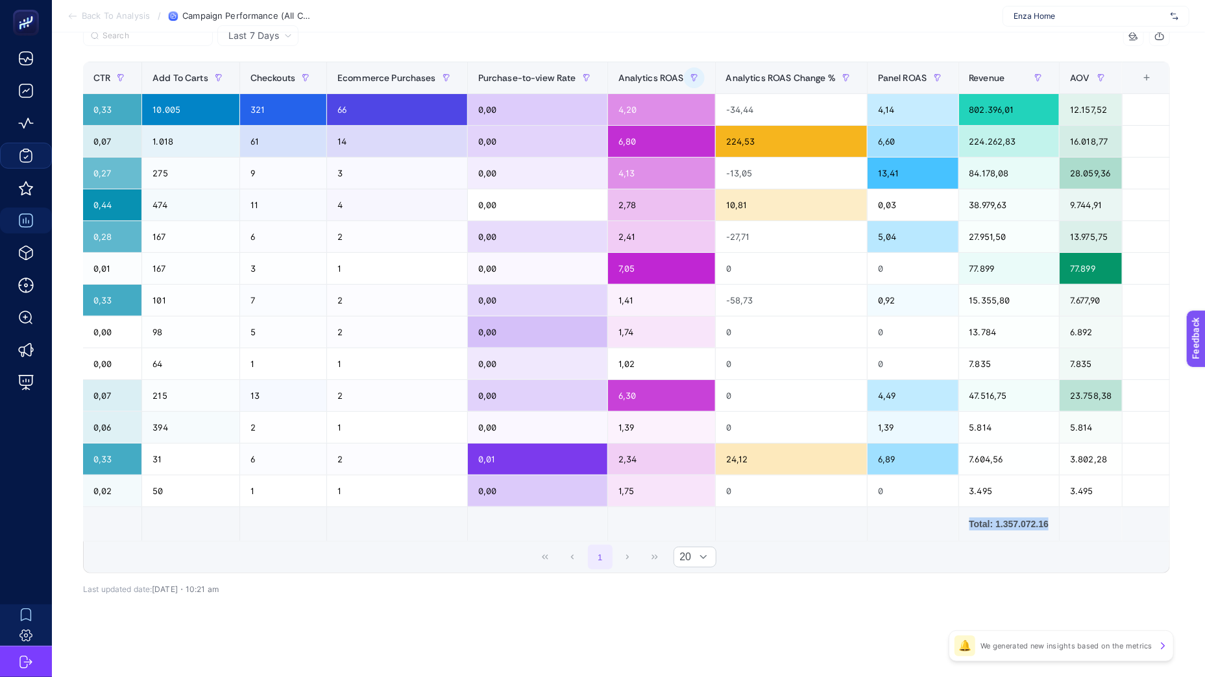
drag, startPoint x: 991, startPoint y: 535, endPoint x: 781, endPoint y: 523, distance: 210.6
click at [781, 523] on table "Campaign Channel Cost Clicks Conversions Conversion Value Impressions CTR Add T…" at bounding box center [231, 302] width 1877 height 480
click at [1010, 520] on div "Total: 1.357.072.16" at bounding box center [1009, 524] width 80 height 13
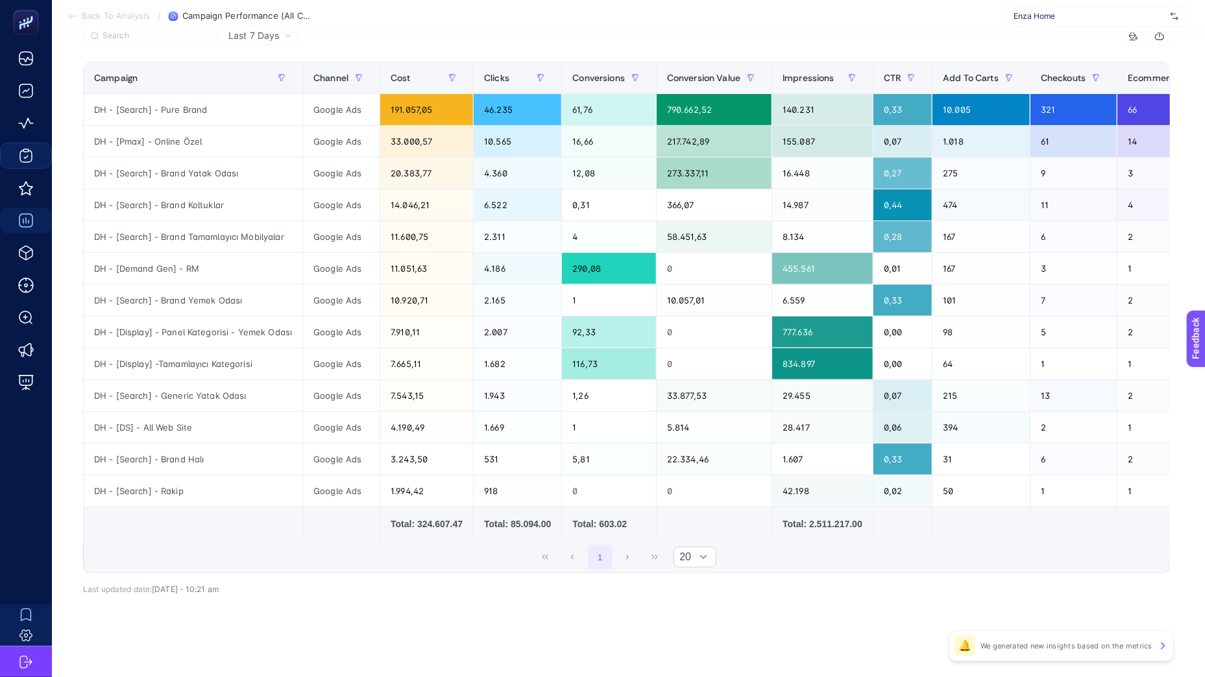
scroll to position [0, 0]
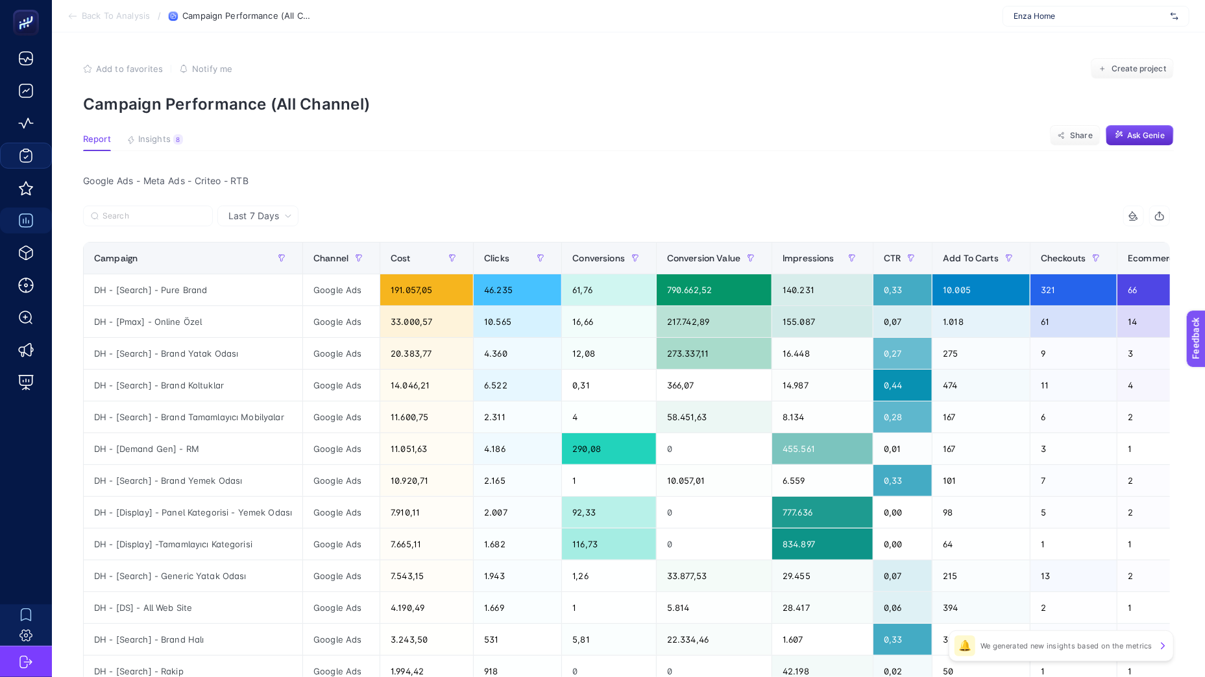
click at [259, 220] on span "Last 7 Days" at bounding box center [253, 216] width 51 height 13
click at [161, 134] on article "Add to favorites false Notify me Create project Campaign Performance (All Chann…" at bounding box center [628, 444] width 1153 height 825
click at [164, 142] on span "Insights" at bounding box center [154, 139] width 32 height 10
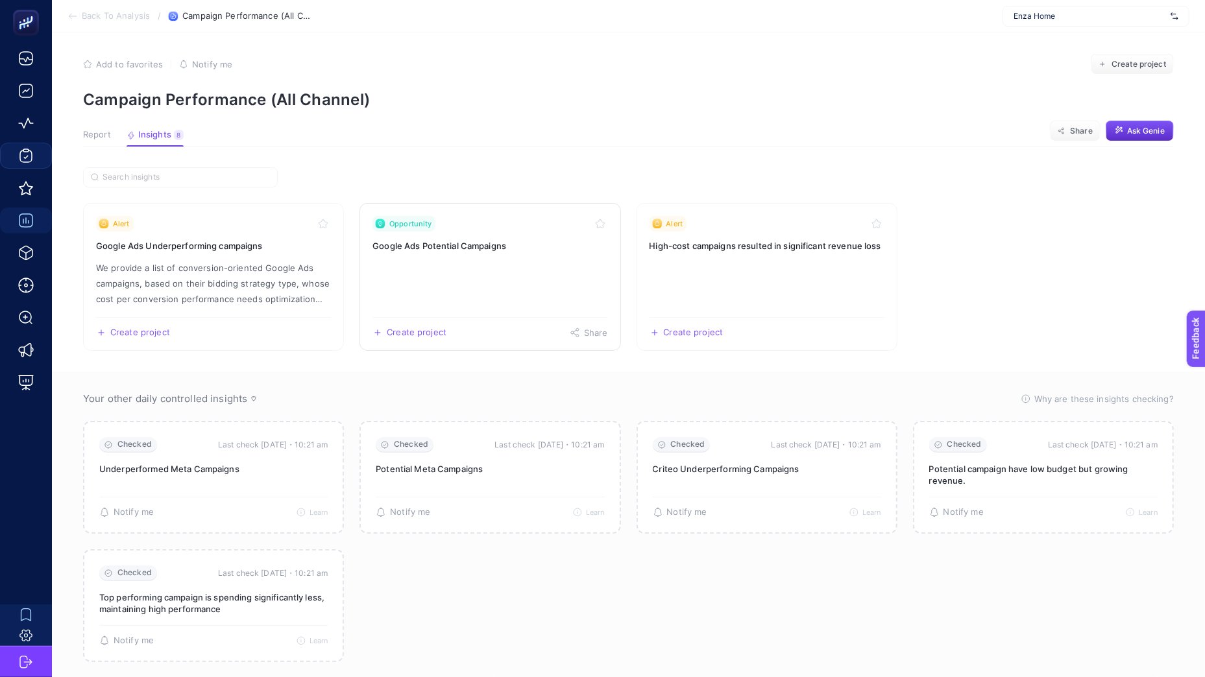
scroll to position [5, 0]
click at [422, 252] on link "Opportunity Google Ads Potential Campaigns Create project Share" at bounding box center [489, 276] width 261 height 148
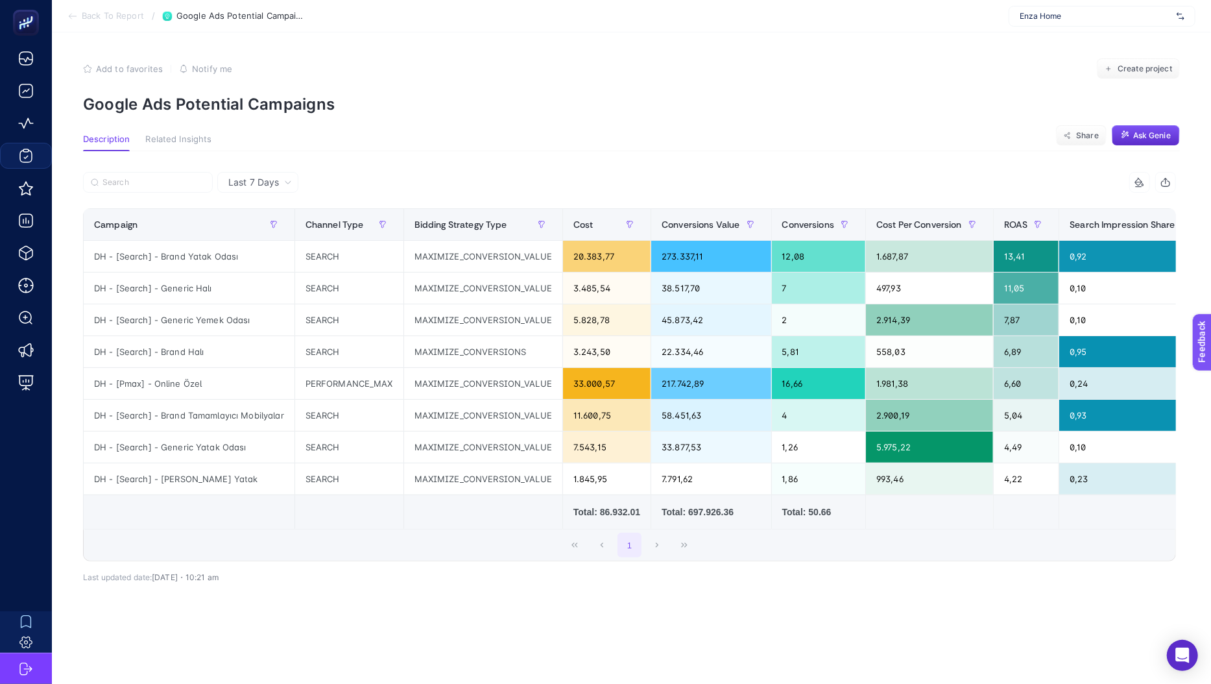
scroll to position [0, 80]
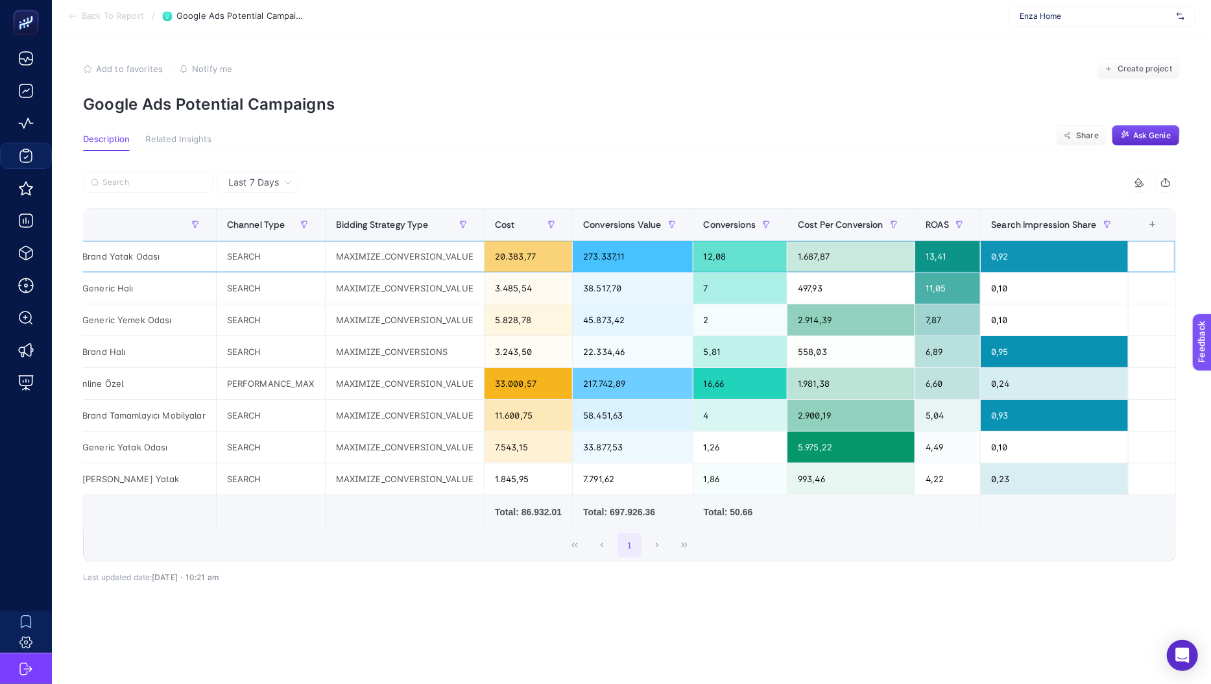
click at [937, 252] on div "13,41" at bounding box center [948, 256] width 66 height 31
drag, startPoint x: 937, startPoint y: 252, endPoint x: 887, endPoint y: 254, distance: 49.4
click at [887, 254] on tr "DH - [Search] - Brand Yatak Odası SEARCH MAXIMIZE_CONVERSION_VALUE 20.383,77 27…" at bounding box center [590, 257] width 1171 height 32
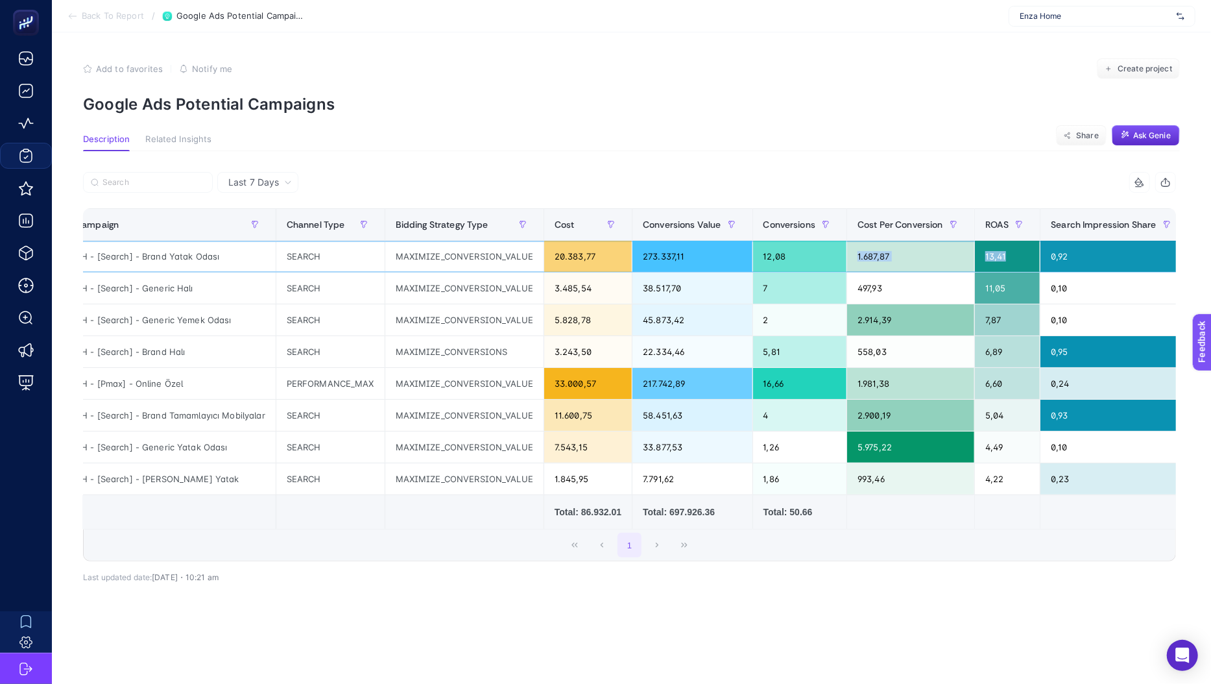
scroll to position [0, 0]
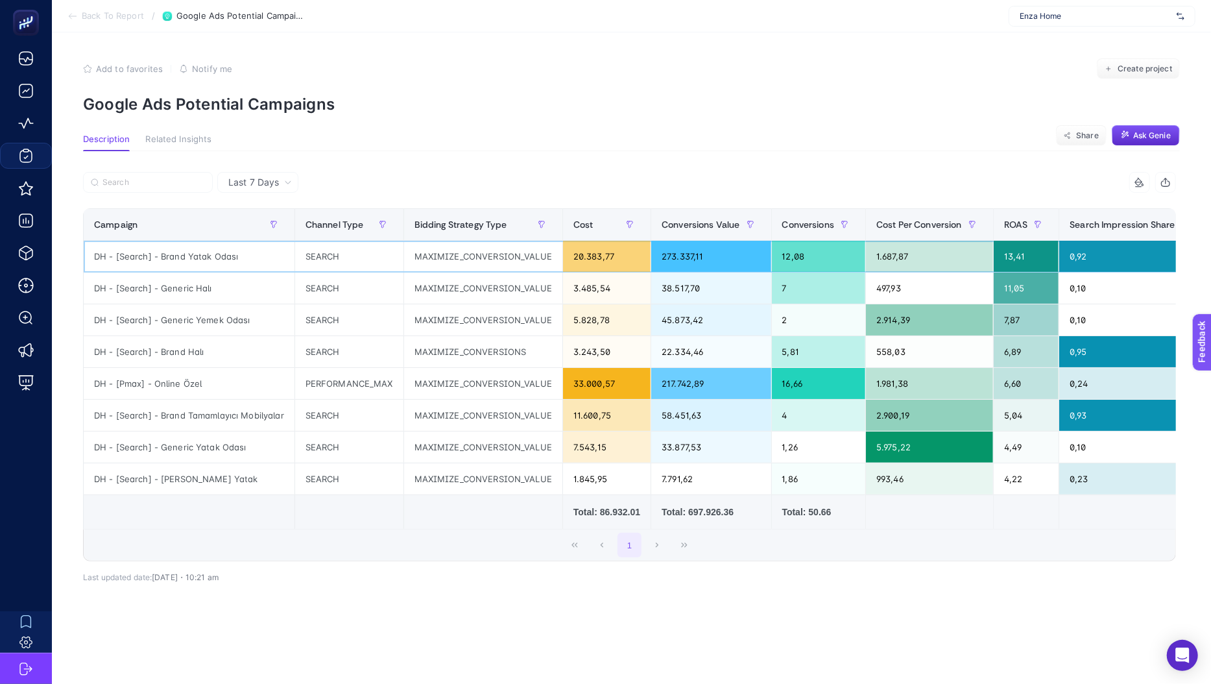
click at [184, 256] on div "DH - [Search] - Brand Yatak Odası" at bounding box center [189, 256] width 211 height 31
click at [211, 111] on p "Google Ads Potential Campaigns" at bounding box center [631, 104] width 1097 height 19
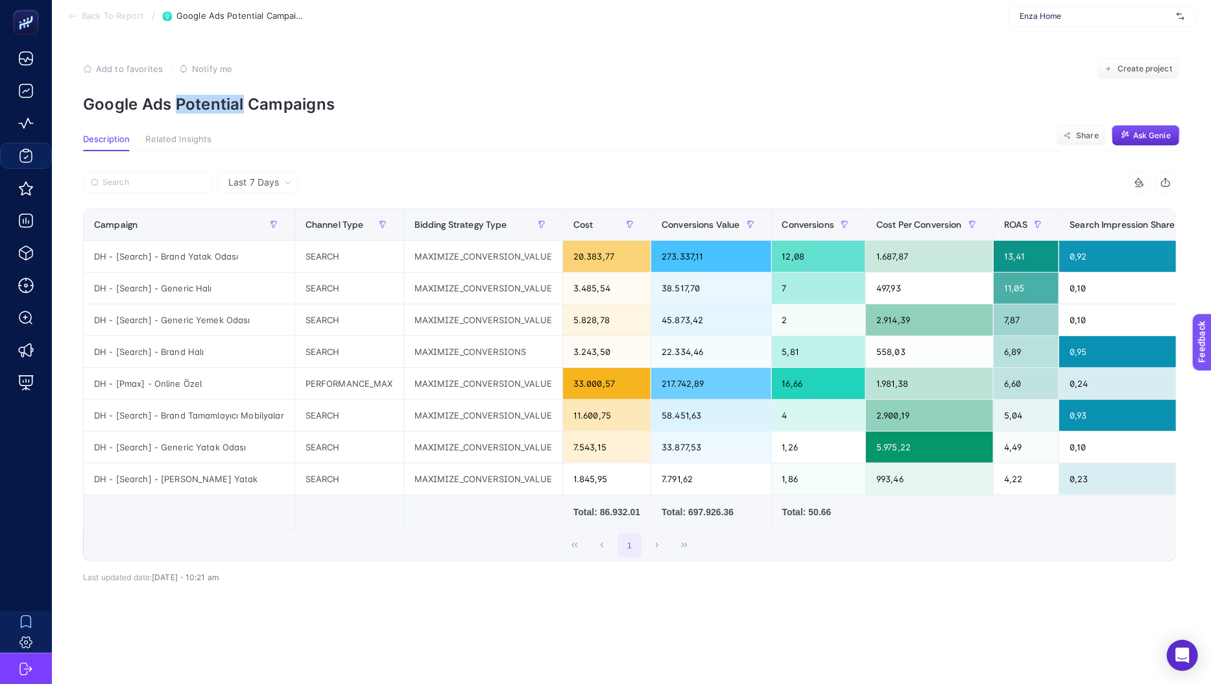
click at [211, 111] on p "Google Ads Potential Campaigns" at bounding box center [631, 104] width 1097 height 19
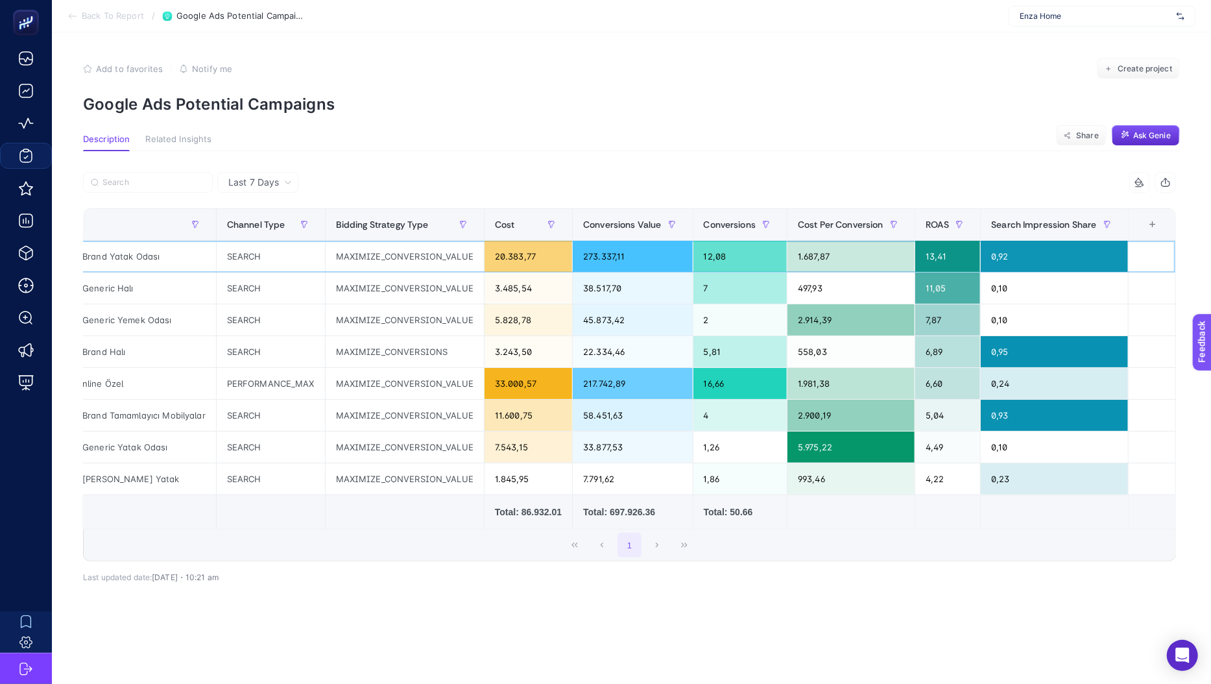
click at [965, 258] on div "13,41" at bounding box center [948, 256] width 66 height 31
click at [1016, 256] on div "0,92" at bounding box center [1054, 256] width 147 height 31
drag, startPoint x: 1016, startPoint y: 256, endPoint x: 996, endPoint y: 258, distance: 20.2
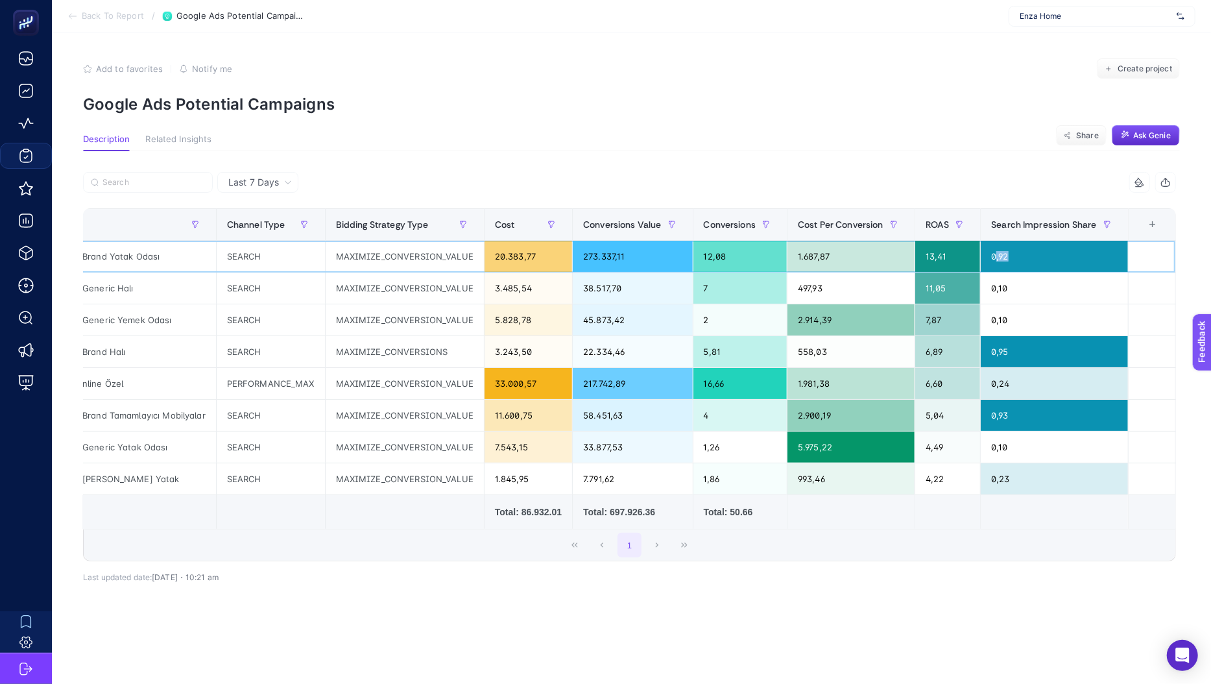
click at [996, 258] on div "0,92" at bounding box center [1054, 256] width 147 height 31
click at [1008, 350] on div "0,95" at bounding box center [1054, 351] width 147 height 31
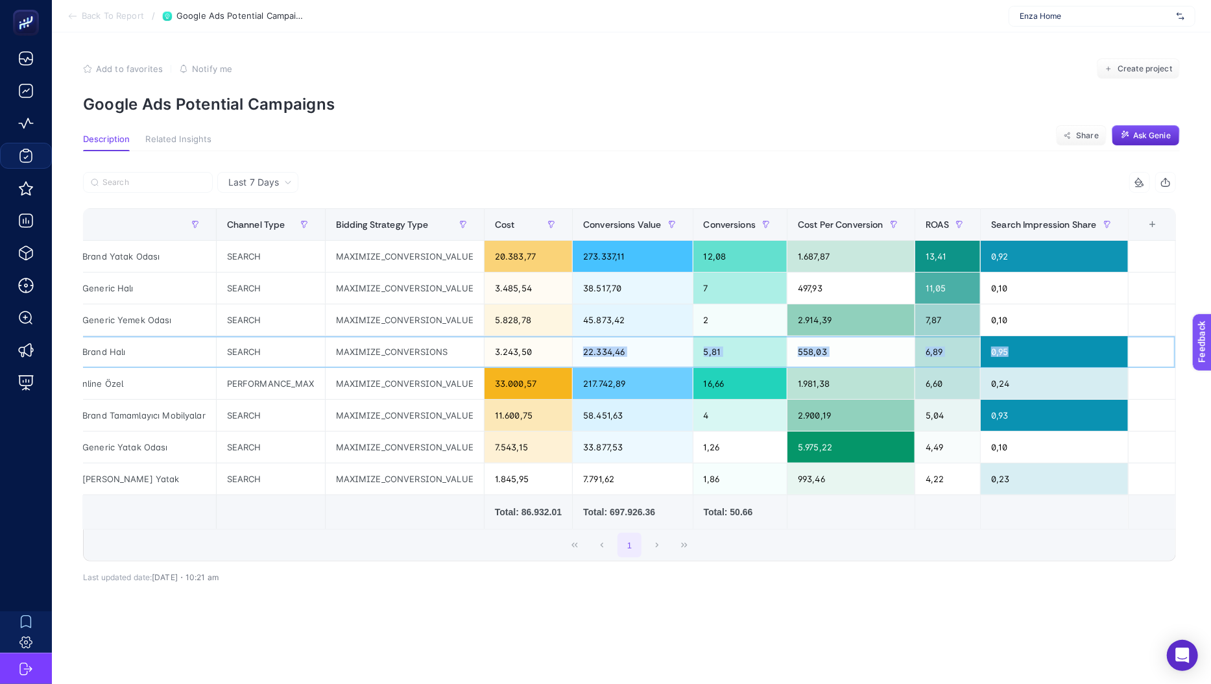
drag, startPoint x: 1008, startPoint y: 350, endPoint x: 522, endPoint y: 350, distance: 485.9
click at [522, 350] on tr "DH - [Search] - Brand Halı SEARCH MAXIMIZE_CONVERSIONS 3.243,50 22.334,46 5,81 …" at bounding box center [590, 352] width 1171 height 32
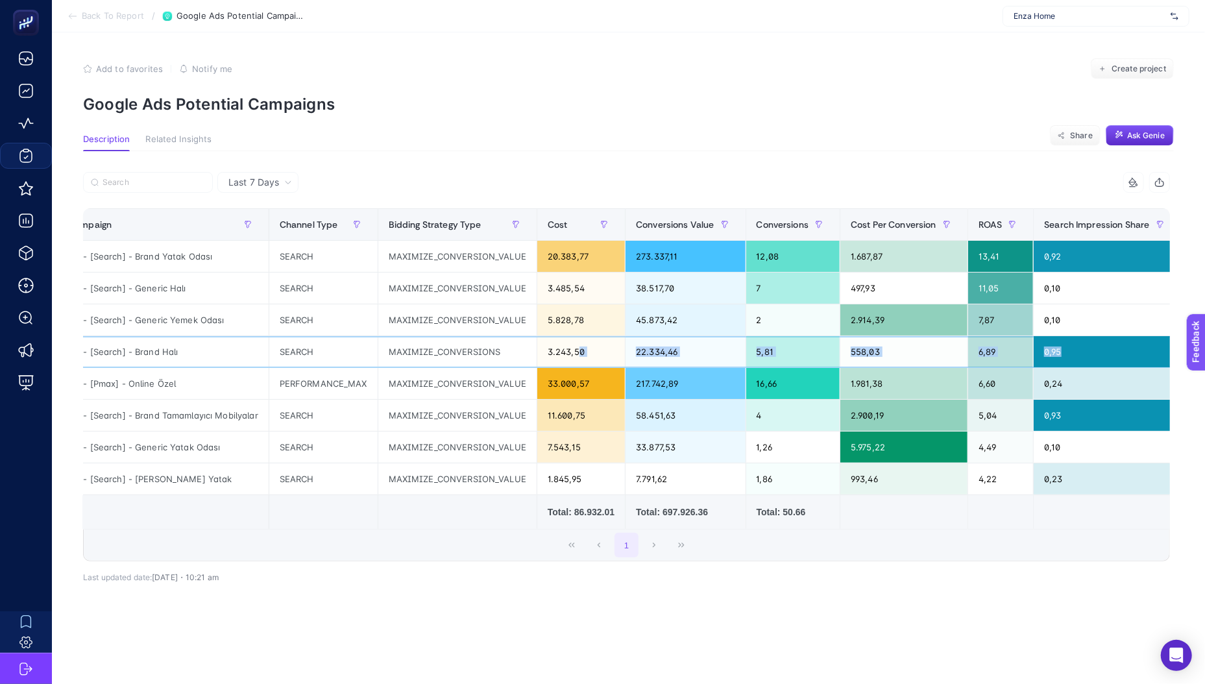
scroll to position [0, 0]
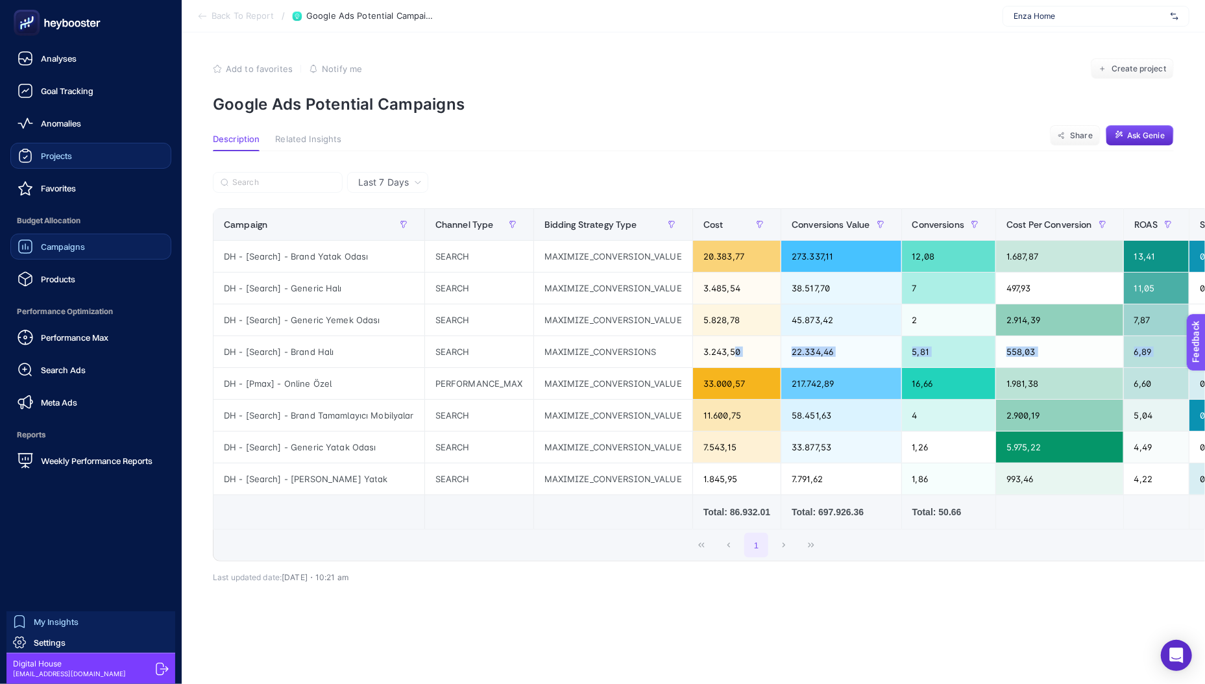
click at [54, 258] on link "Campaigns" at bounding box center [90, 247] width 161 height 26
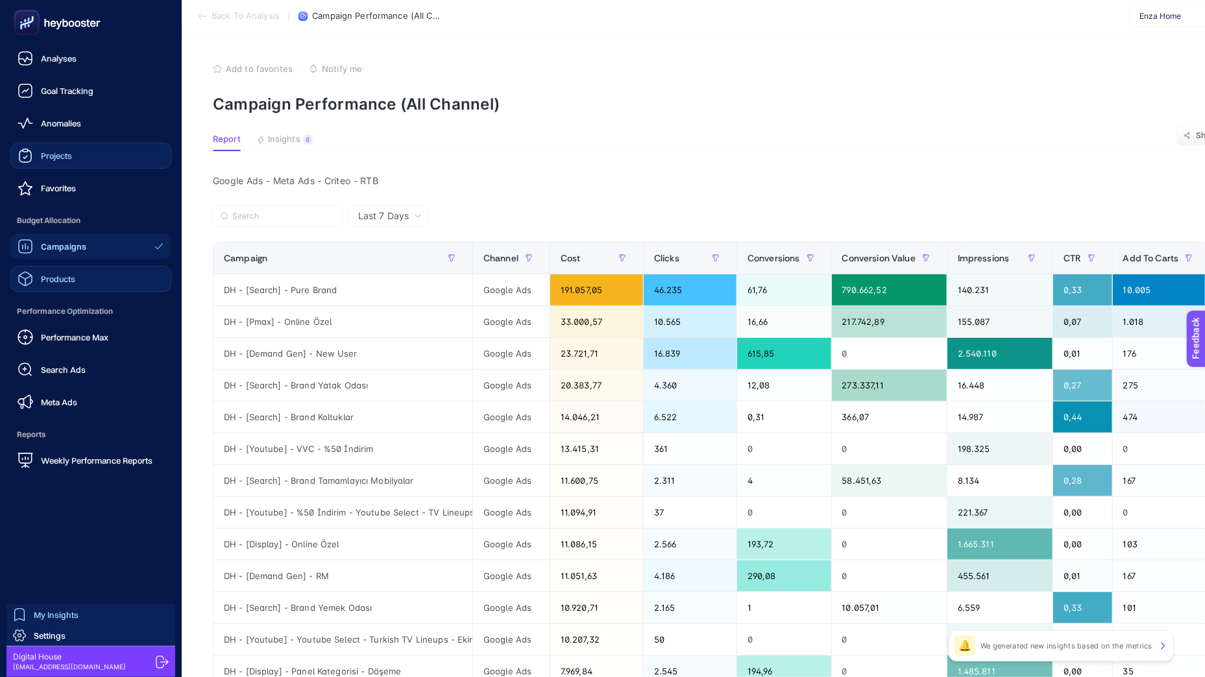
click at [58, 282] on span "Products" at bounding box center [58, 279] width 34 height 10
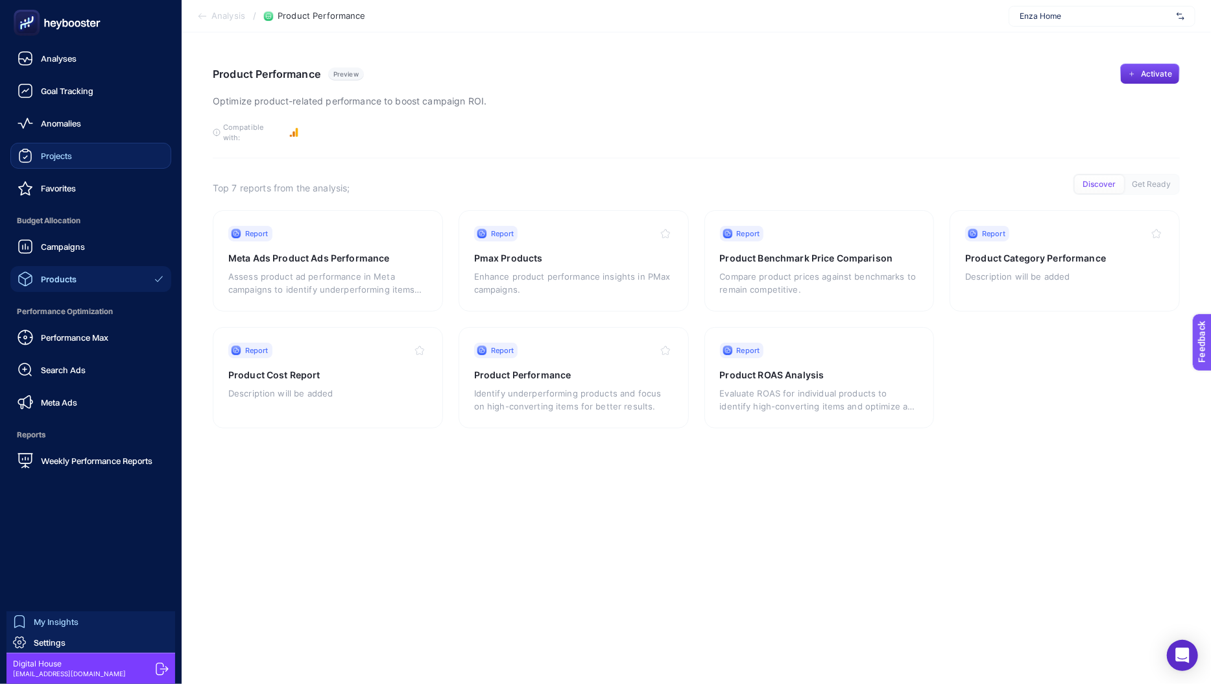
click at [71, 620] on span "My Insights" at bounding box center [56, 621] width 45 height 10
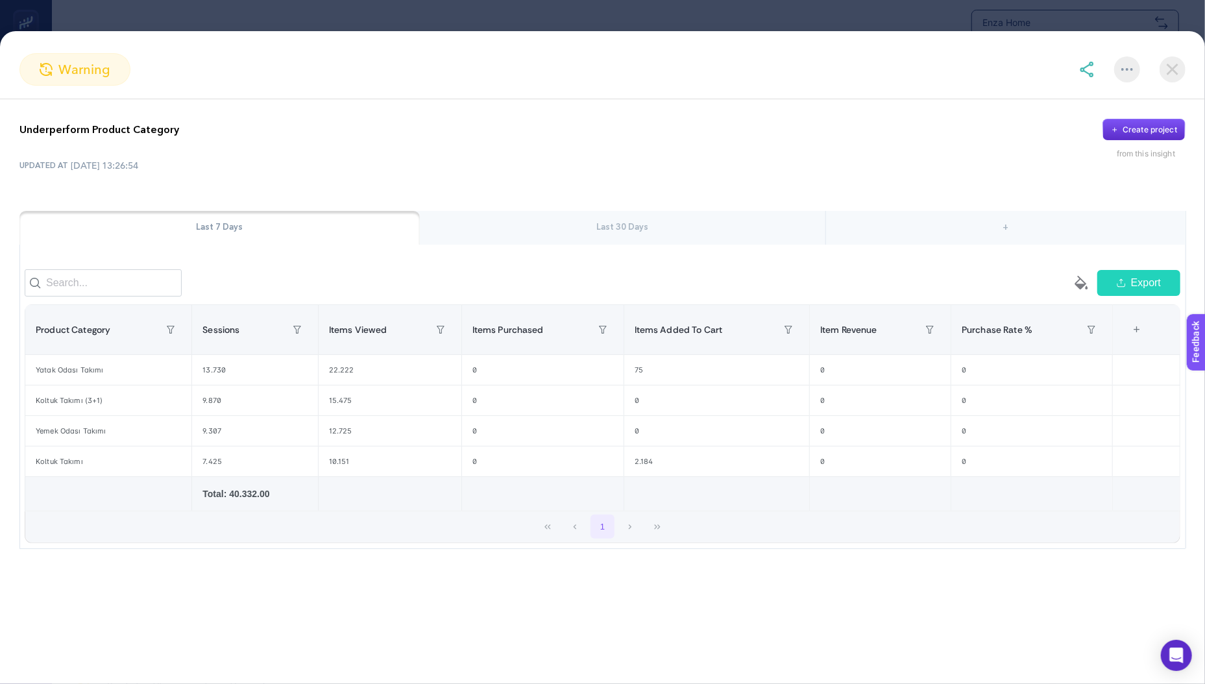
click at [1174, 68] on img at bounding box center [1172, 69] width 26 height 26
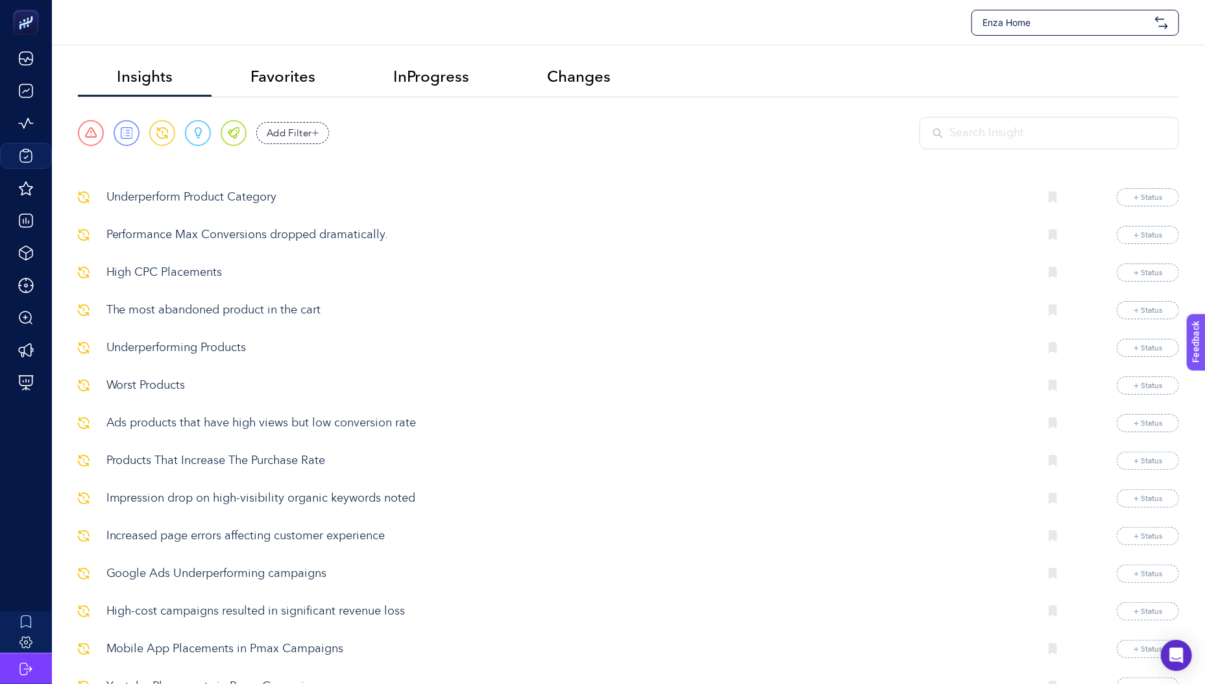
click at [1054, 198] on img at bounding box center [1052, 197] width 9 height 12
click at [330, 80] on li "Favorites" at bounding box center [282, 77] width 143 height 38
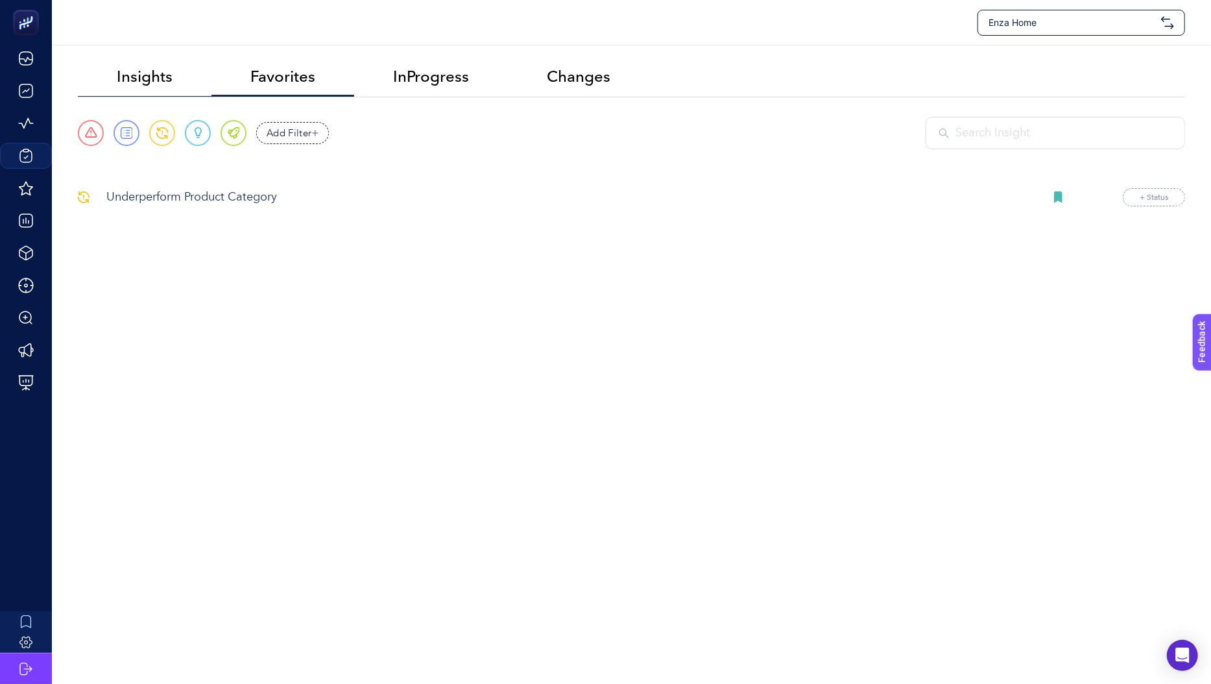
click at [162, 76] on span "Insights" at bounding box center [145, 76] width 56 height 18
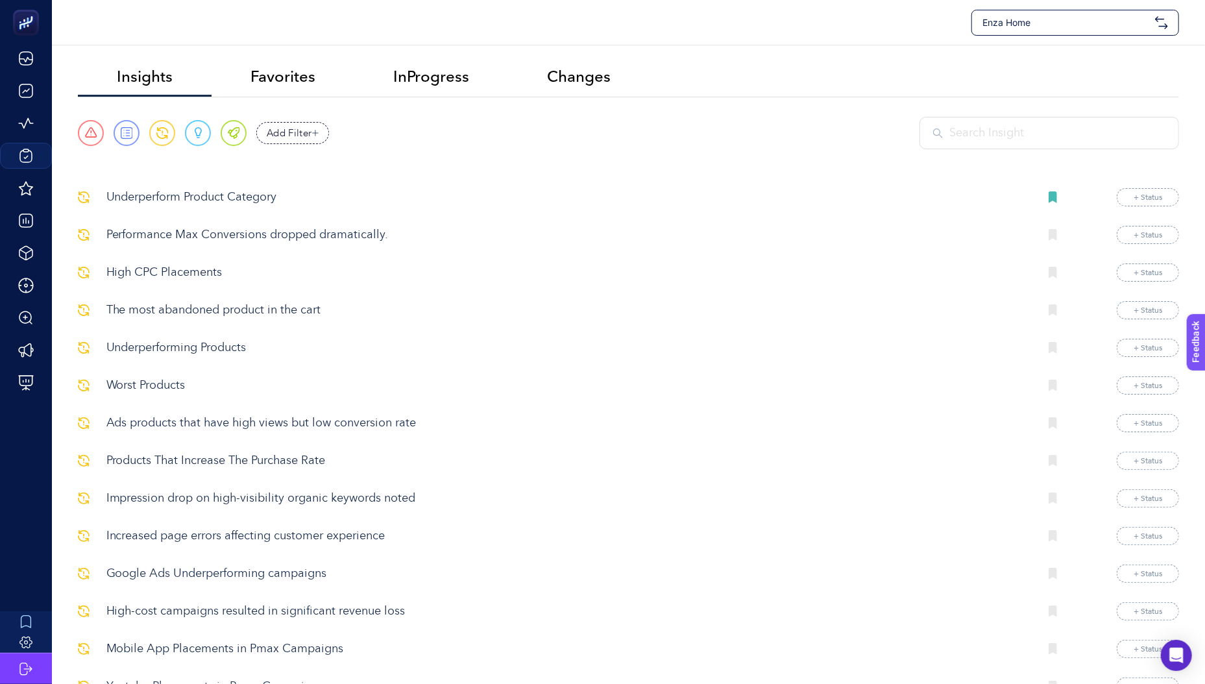
click at [1051, 311] on img at bounding box center [1052, 310] width 9 height 12
click at [963, 134] on input "text" at bounding box center [1057, 134] width 216 height 18
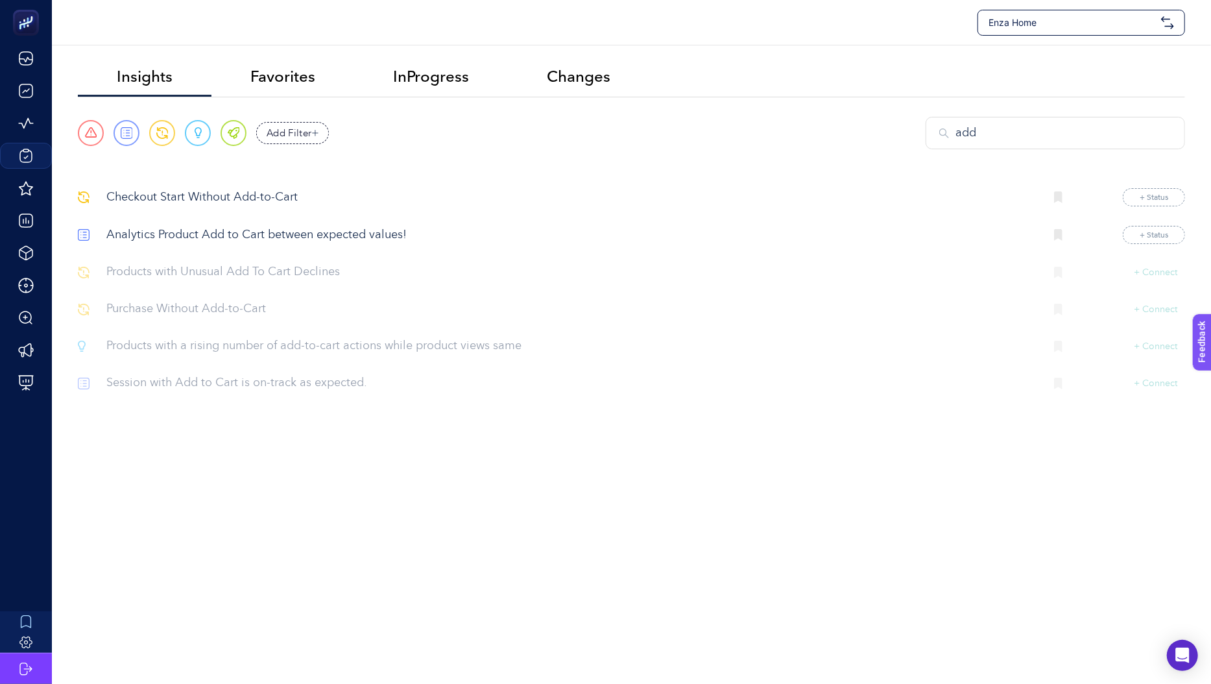
type input "add"
click at [223, 195] on p "Checkout Start Without Add‑to‑Cart" at bounding box center [570, 198] width 928 height 18
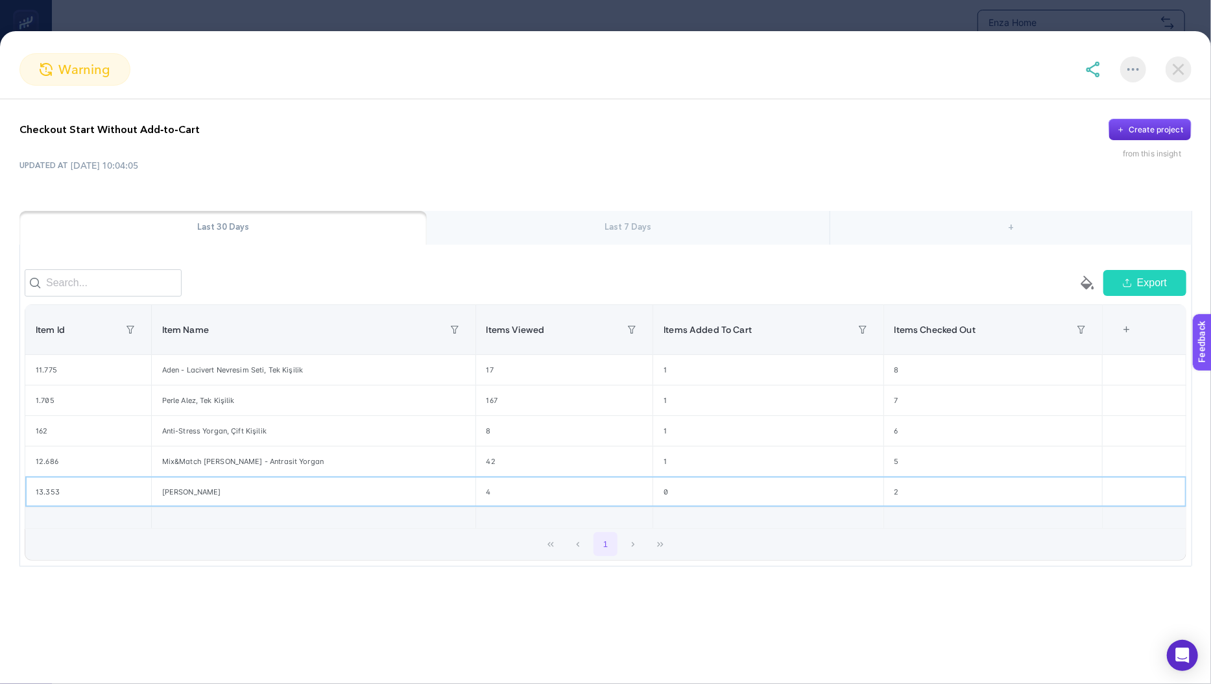
click at [191, 492] on div "[PERSON_NAME]" at bounding box center [314, 492] width 324 height 30
click at [189, 492] on div "[PERSON_NAME]" at bounding box center [314, 492] width 324 height 30
click at [476, 489] on div "4" at bounding box center [564, 492] width 177 height 30
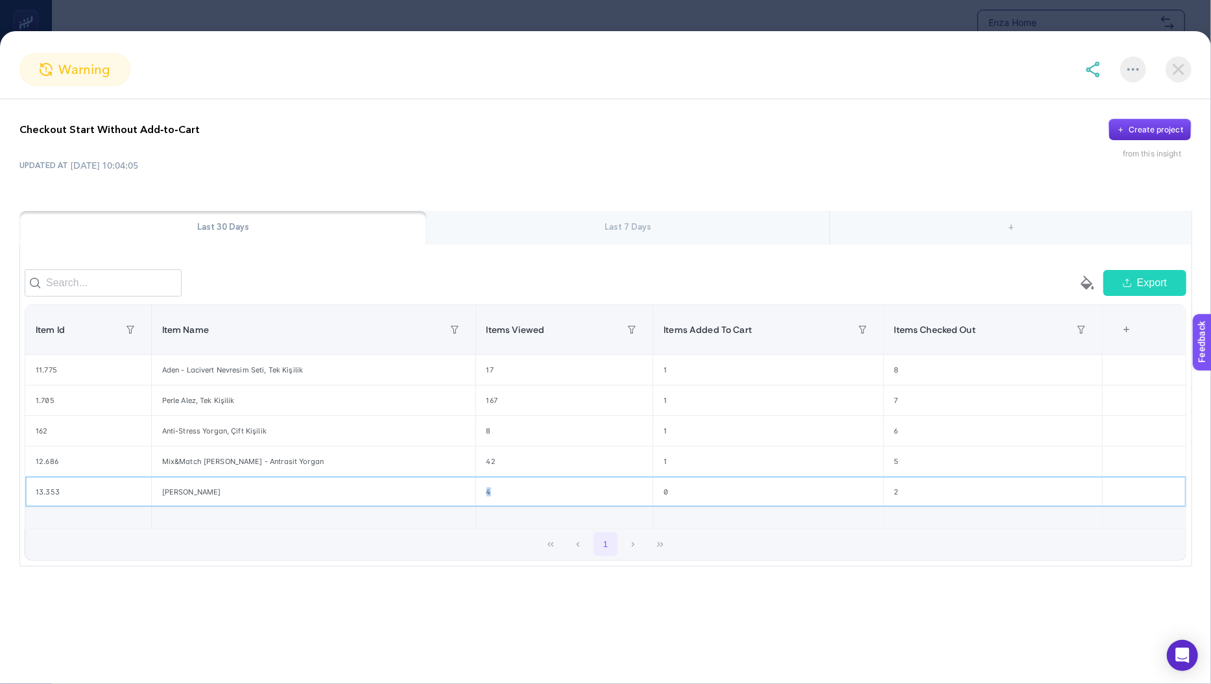
click at [476, 489] on div "4" at bounding box center [564, 492] width 177 height 30
click at [872, 494] on div "0" at bounding box center [768, 492] width 230 height 30
click at [872, 495] on div "0" at bounding box center [768, 492] width 230 height 30
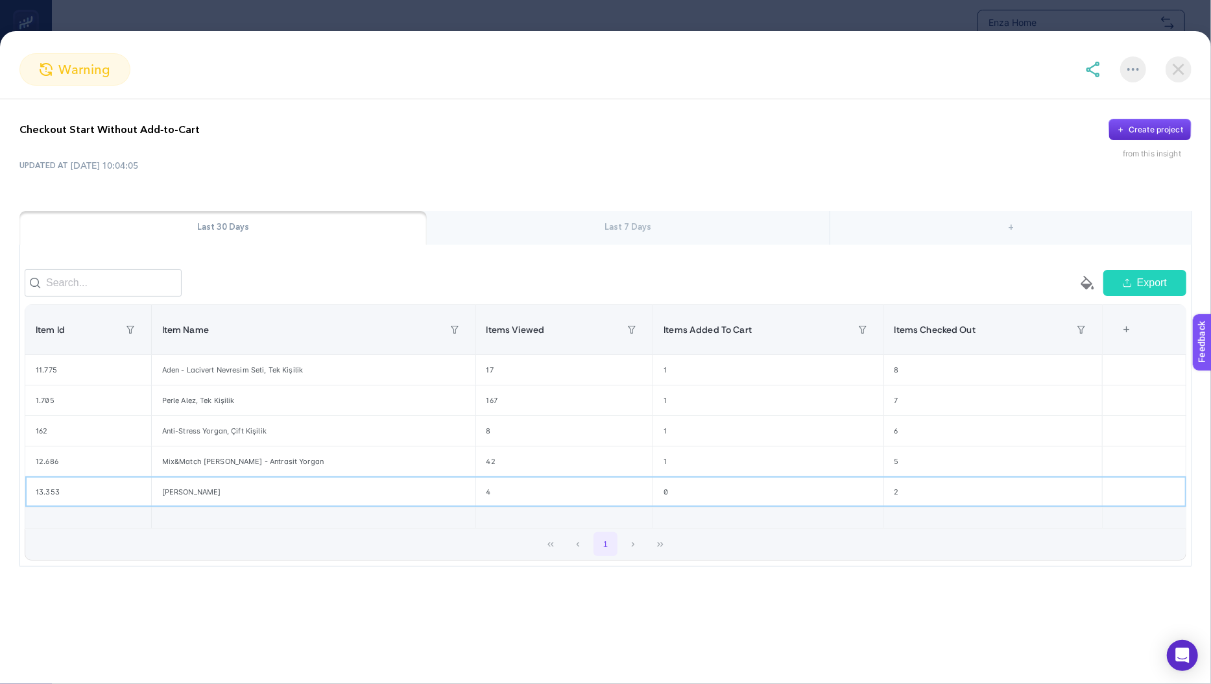
click at [732, 496] on div "0" at bounding box center [768, 492] width 230 height 30
click at [332, 473] on div "Mix&Match [PERSON_NAME] - Antrasit Yorgan" at bounding box center [314, 461] width 324 height 30
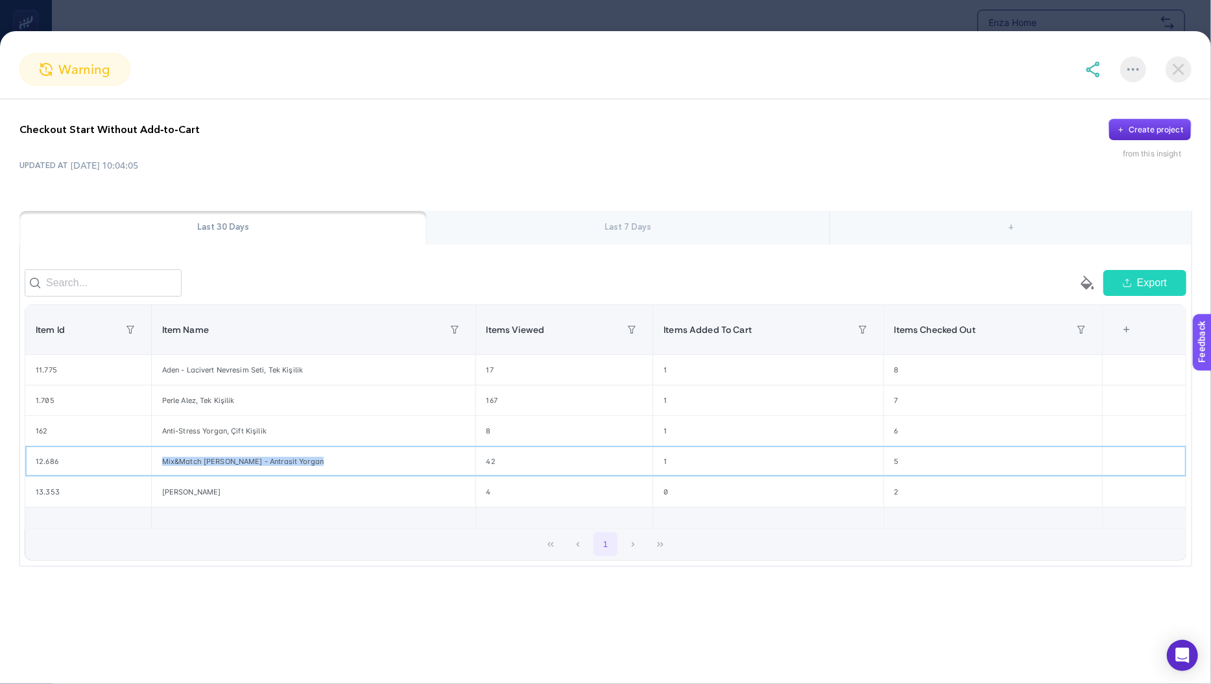
click at [332, 474] on div "Mix&Match [PERSON_NAME] - Antrasit Yorgan" at bounding box center [314, 461] width 324 height 30
click at [301, 496] on div "[PERSON_NAME]" at bounding box center [314, 492] width 324 height 30
click at [302, 496] on div "[PERSON_NAME]" at bounding box center [314, 492] width 324 height 30
click at [1174, 57] on img at bounding box center [1179, 69] width 26 height 26
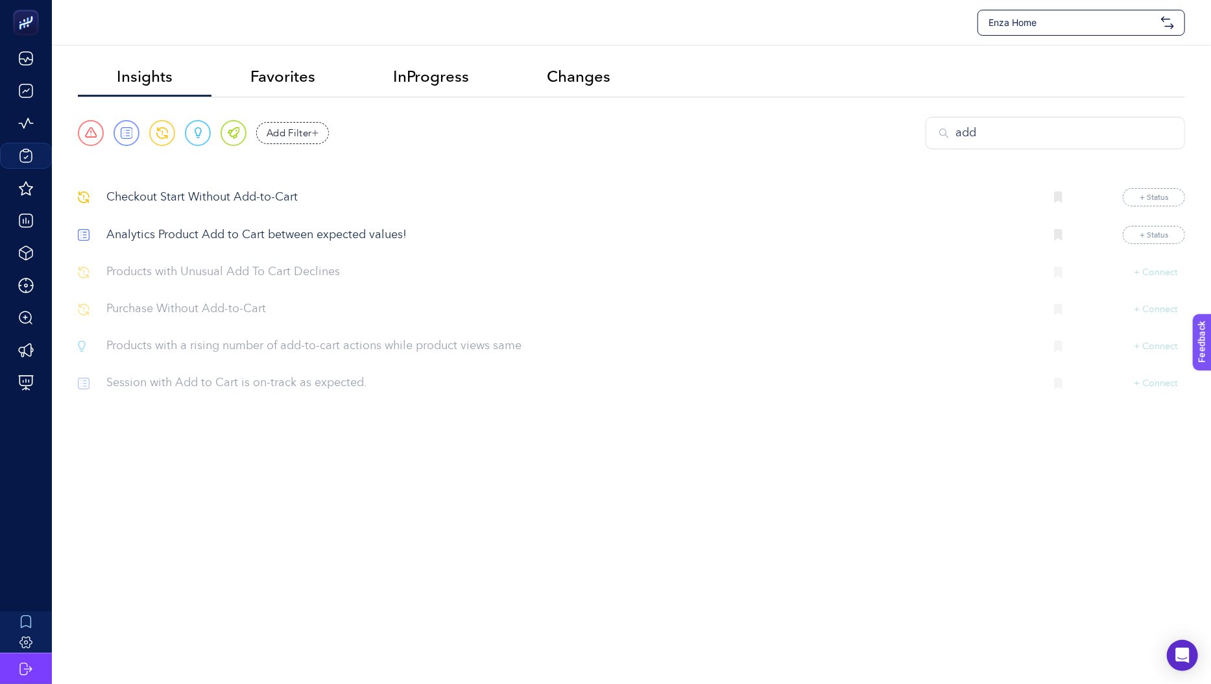
click at [246, 306] on p "Purchase Without Add‑to‑Cart" at bounding box center [570, 309] width 928 height 18
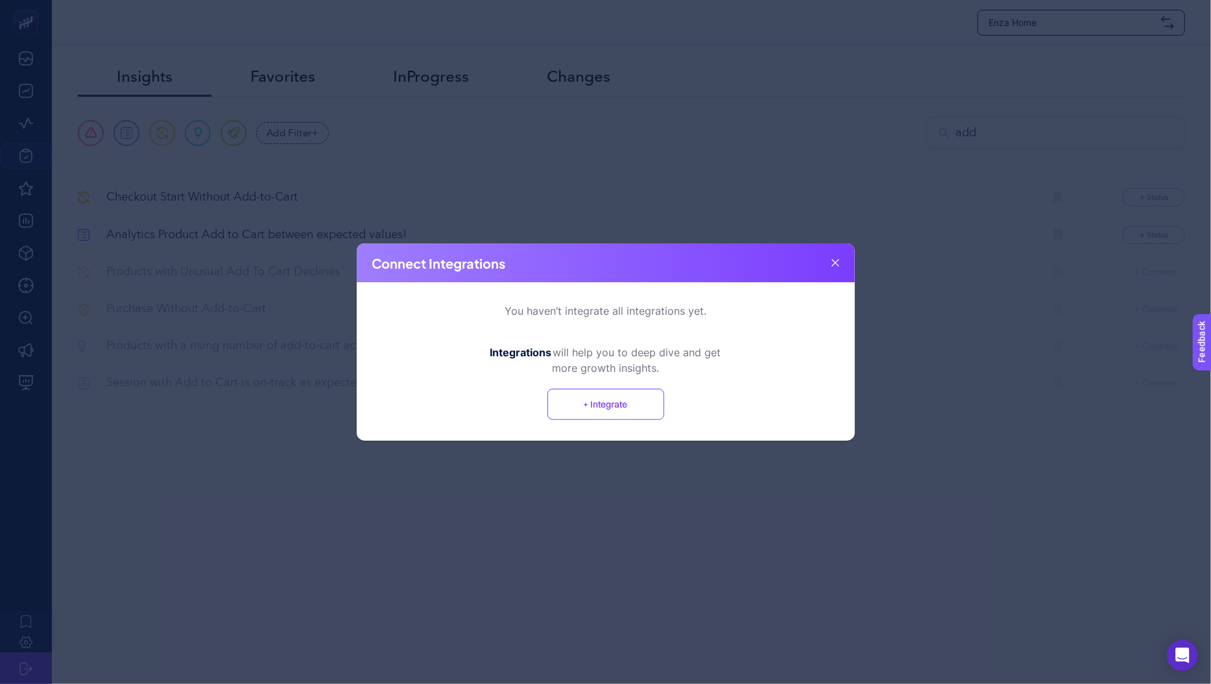
click at [847, 263] on div "Connect Integrations" at bounding box center [606, 262] width 498 height 39
click at [828, 260] on div "Connect Integrations" at bounding box center [606, 262] width 498 height 39
click at [830, 259] on div "Connect Integrations" at bounding box center [606, 262] width 498 height 39
click at [836, 262] on icon at bounding box center [836, 263] width 8 height 8
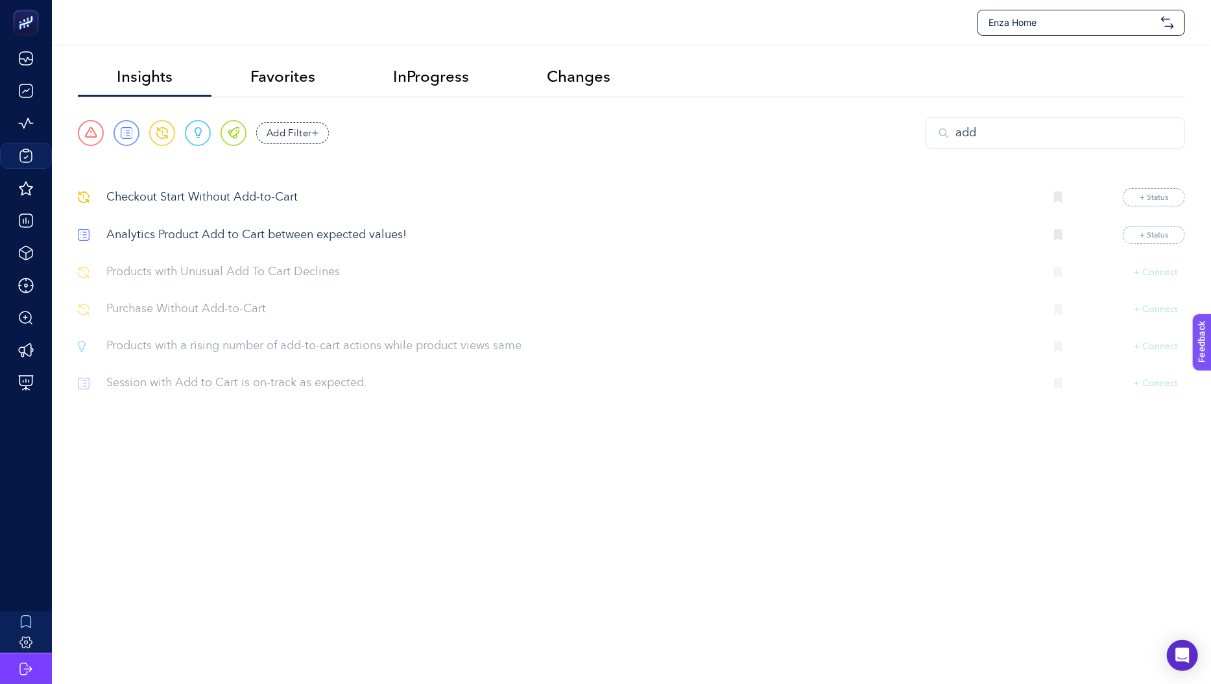
click at [1122, 134] on input "add" at bounding box center [1064, 134] width 216 height 18
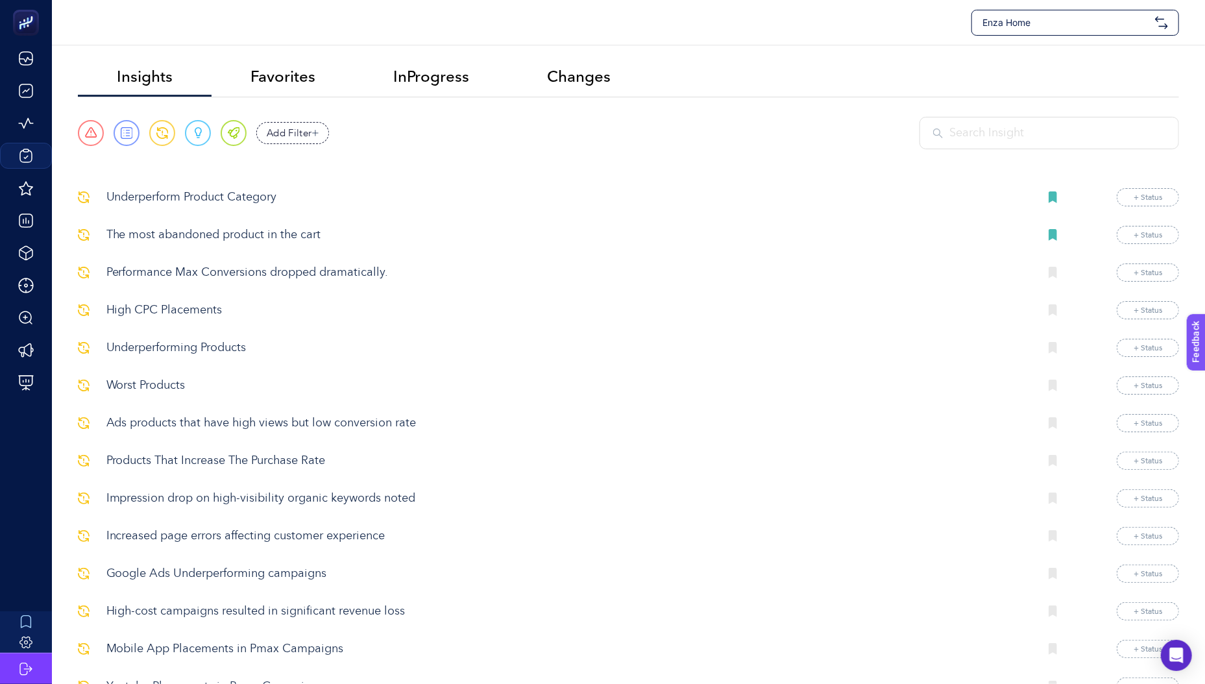
scroll to position [6, 0]
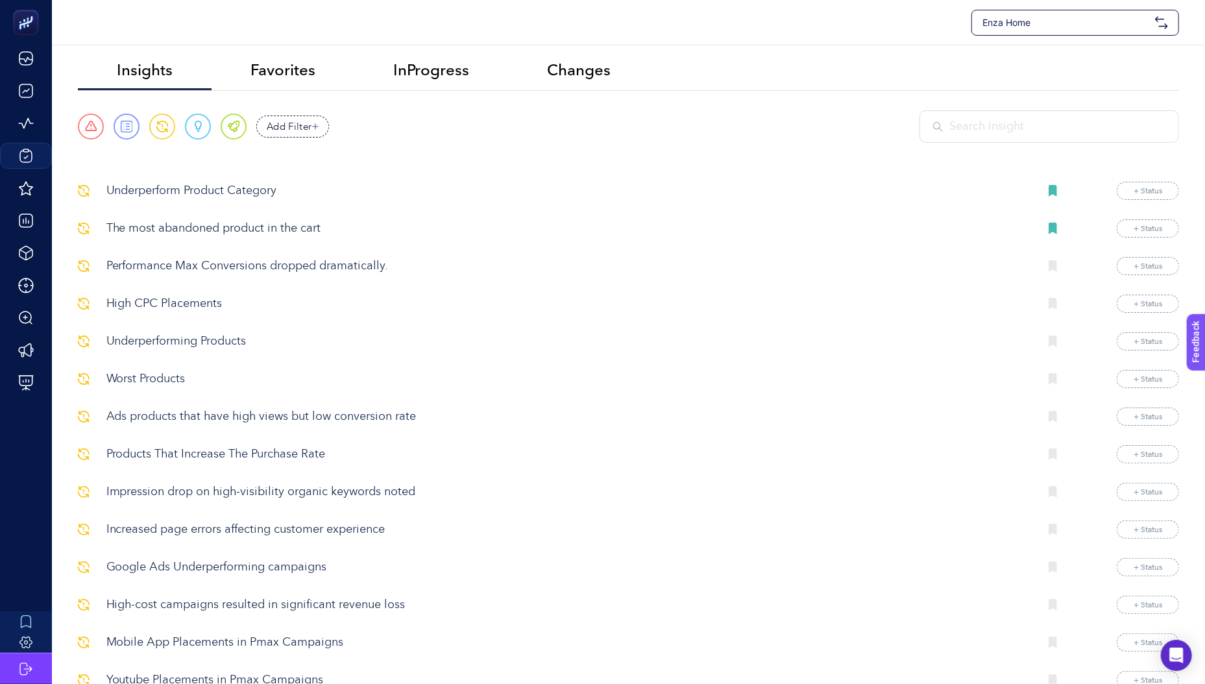
click at [151, 460] on p "Products That Increase The Purchase Rate" at bounding box center [567, 455] width 923 height 18
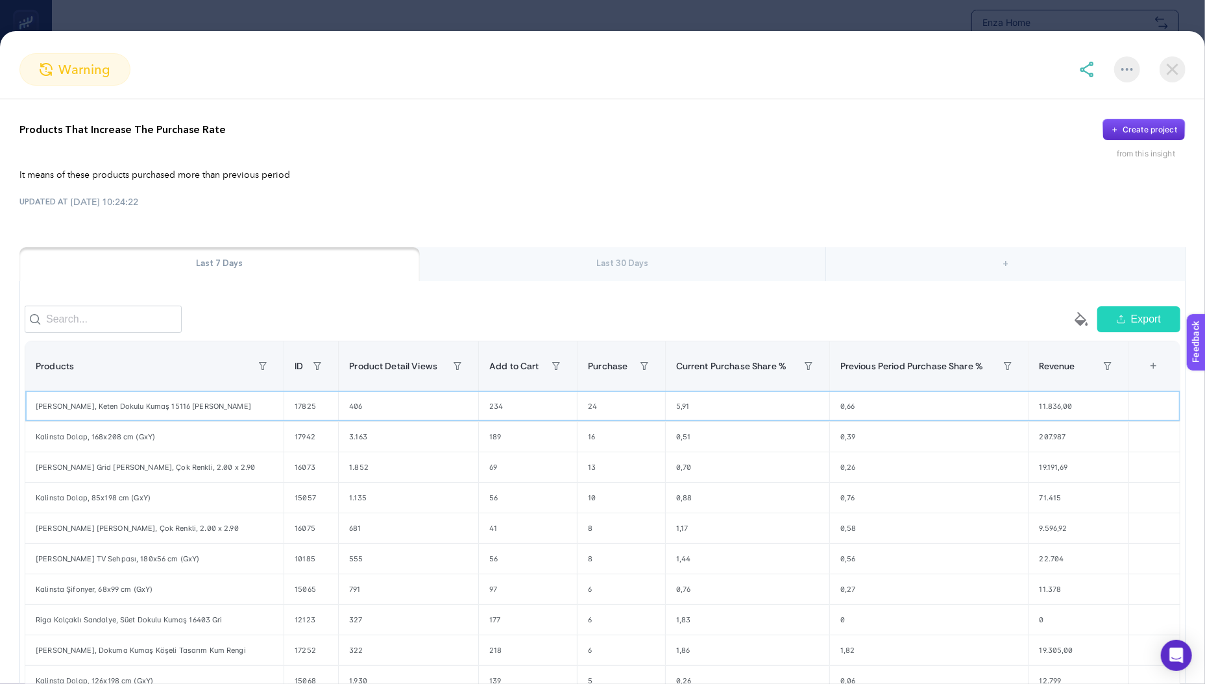
click at [838, 413] on div "0,66" at bounding box center [929, 406] width 199 height 30
click at [666, 414] on div "5,91" at bounding box center [747, 406] width 163 height 30
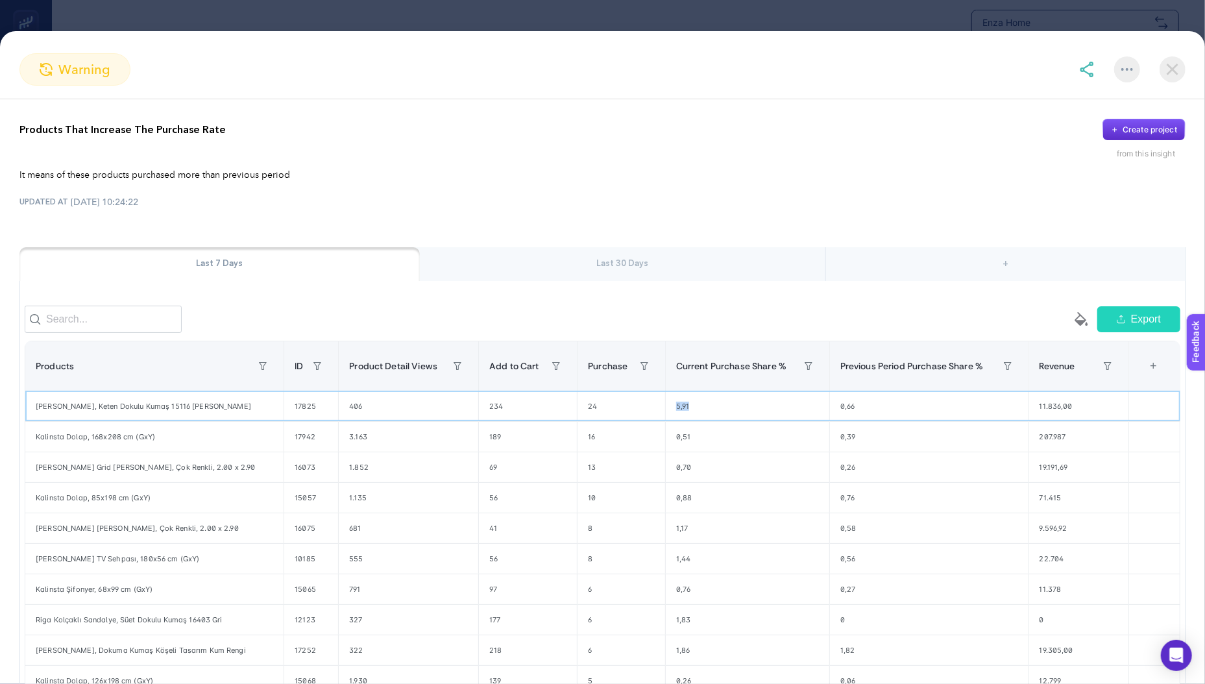
click at [666, 414] on div "5,91" at bounding box center [747, 406] width 163 height 30
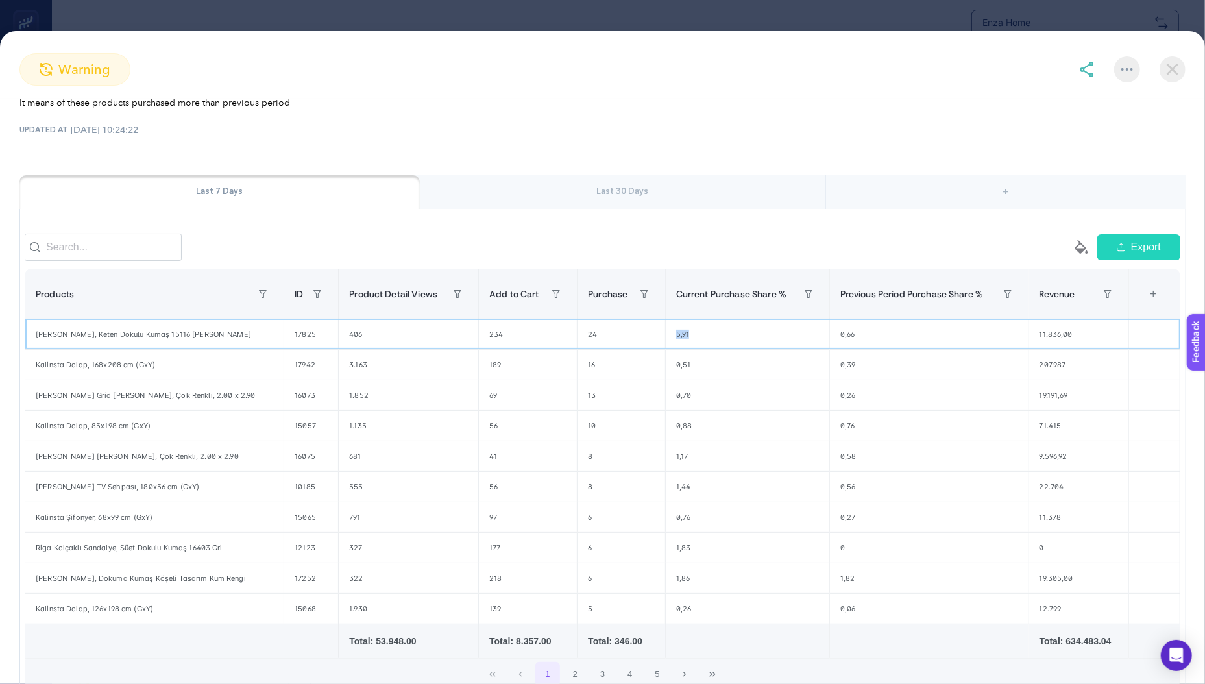
scroll to position [91, 0]
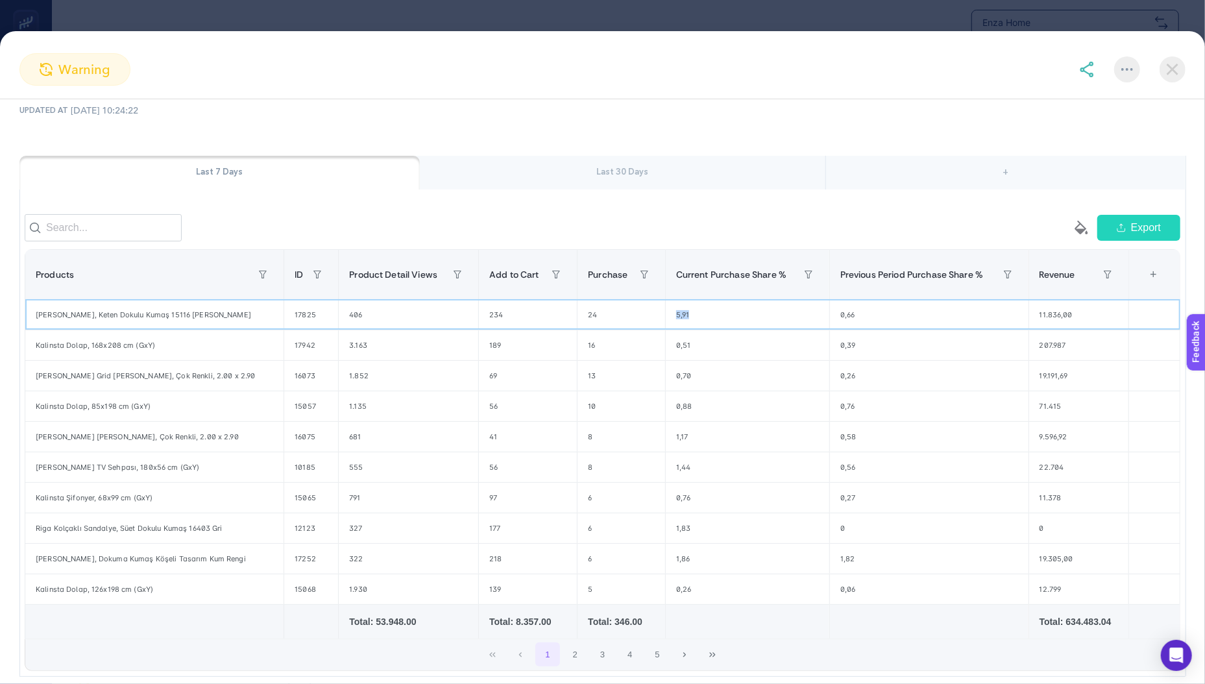
click at [838, 315] on div "0,66" at bounding box center [929, 315] width 199 height 30
click at [692, 315] on div "5,91" at bounding box center [747, 315] width 163 height 30
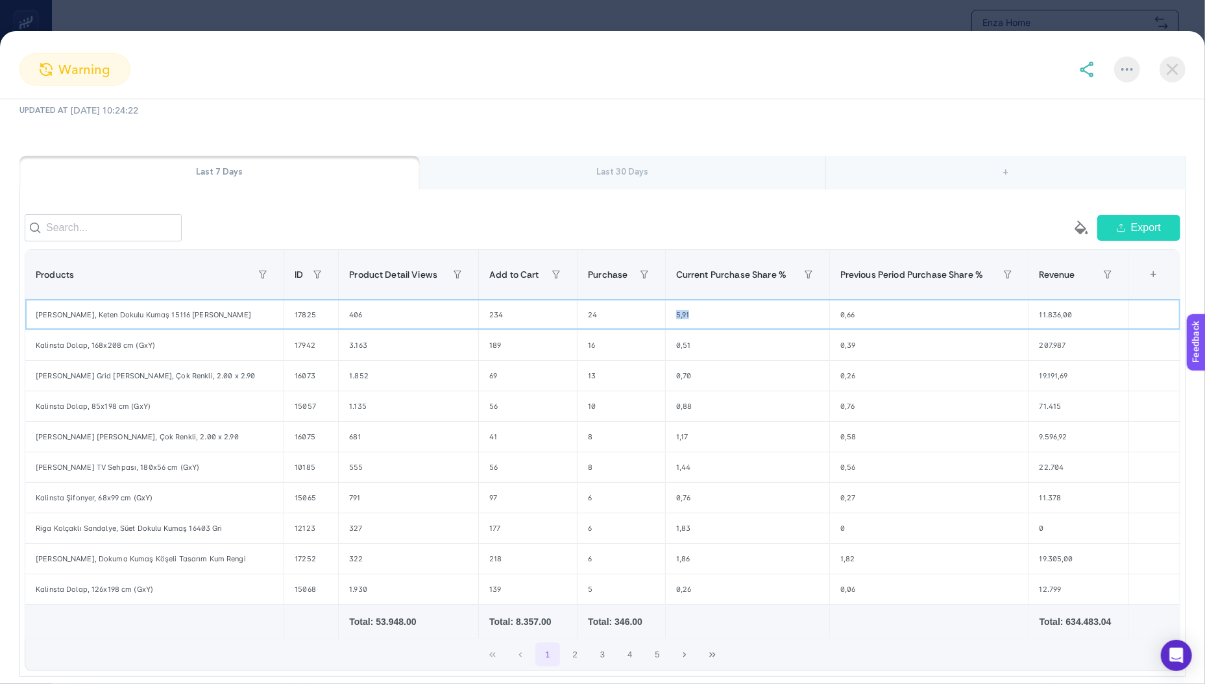
click at [692, 315] on div "5,91" at bounding box center [747, 315] width 163 height 30
click at [130, 322] on div "[PERSON_NAME], Keten Dokulu Kumaş 15116 [PERSON_NAME]" at bounding box center [154, 315] width 258 height 30
click at [617, 176] on div "Last 30 Days" at bounding box center [622, 173] width 405 height 34
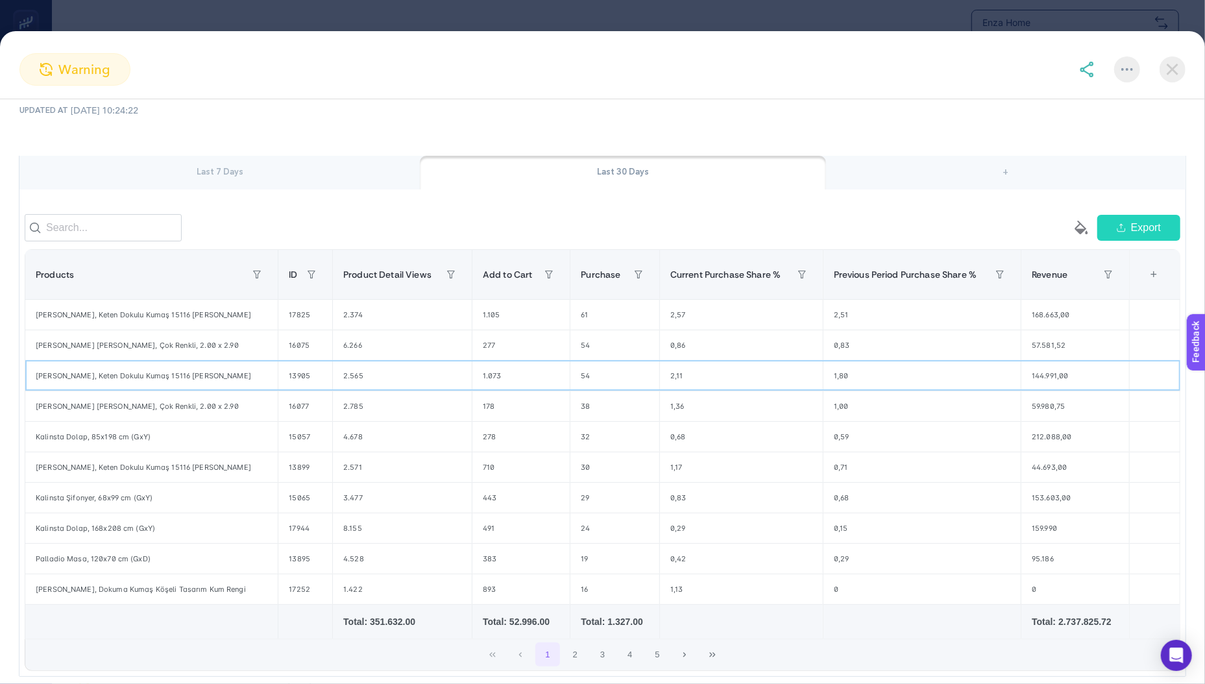
click at [684, 382] on div "2,11" at bounding box center [741, 376] width 163 height 30
click at [82, 380] on div "[PERSON_NAME], Keten Dokulu Kumaş 15116 [PERSON_NAME]" at bounding box center [151, 376] width 252 height 30
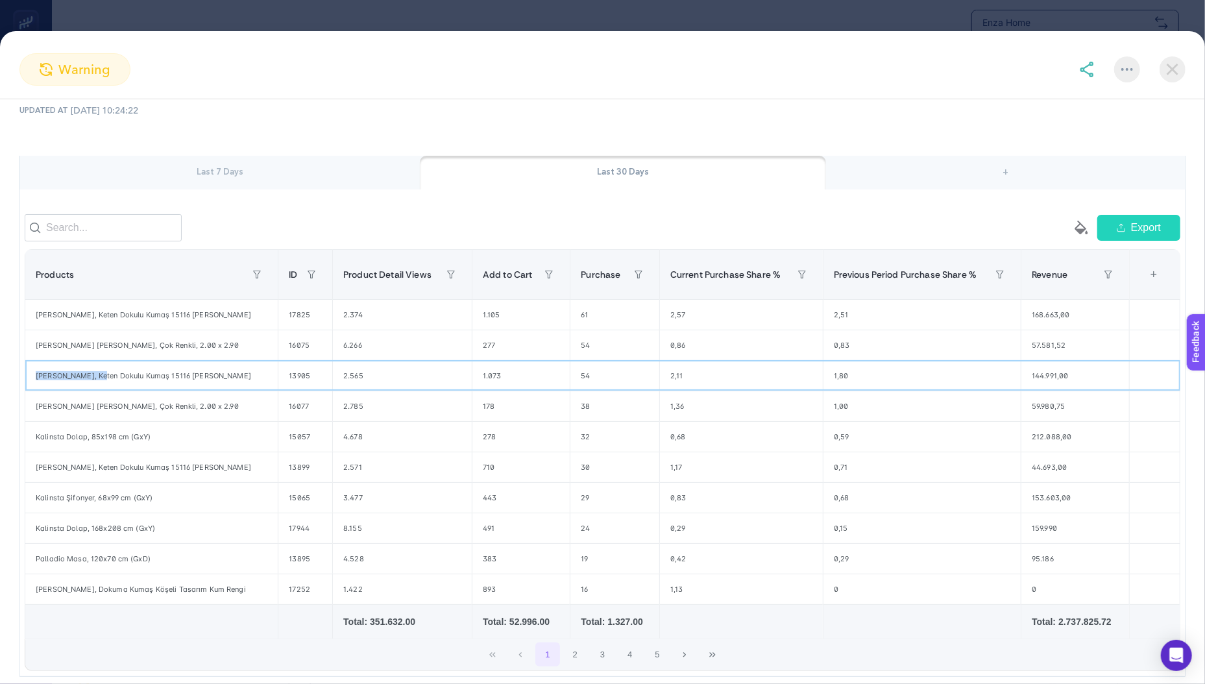
click at [56, 381] on div "[PERSON_NAME], Keten Dokulu Kumaş 15116 [PERSON_NAME]" at bounding box center [151, 376] width 252 height 30
click at [86, 382] on div "[PERSON_NAME], Keten Dokulu Kumaş 15116 [PERSON_NAME]" at bounding box center [151, 376] width 252 height 30
drag, startPoint x: 86, startPoint y: 382, endPoint x: 325, endPoint y: 380, distance: 239.4
click at [247, 383] on div "[PERSON_NAME], Keten Dokulu Kumaş 15116 [PERSON_NAME]" at bounding box center [151, 376] width 252 height 30
click at [840, 378] on div "1,80" at bounding box center [921, 376] width 197 height 30
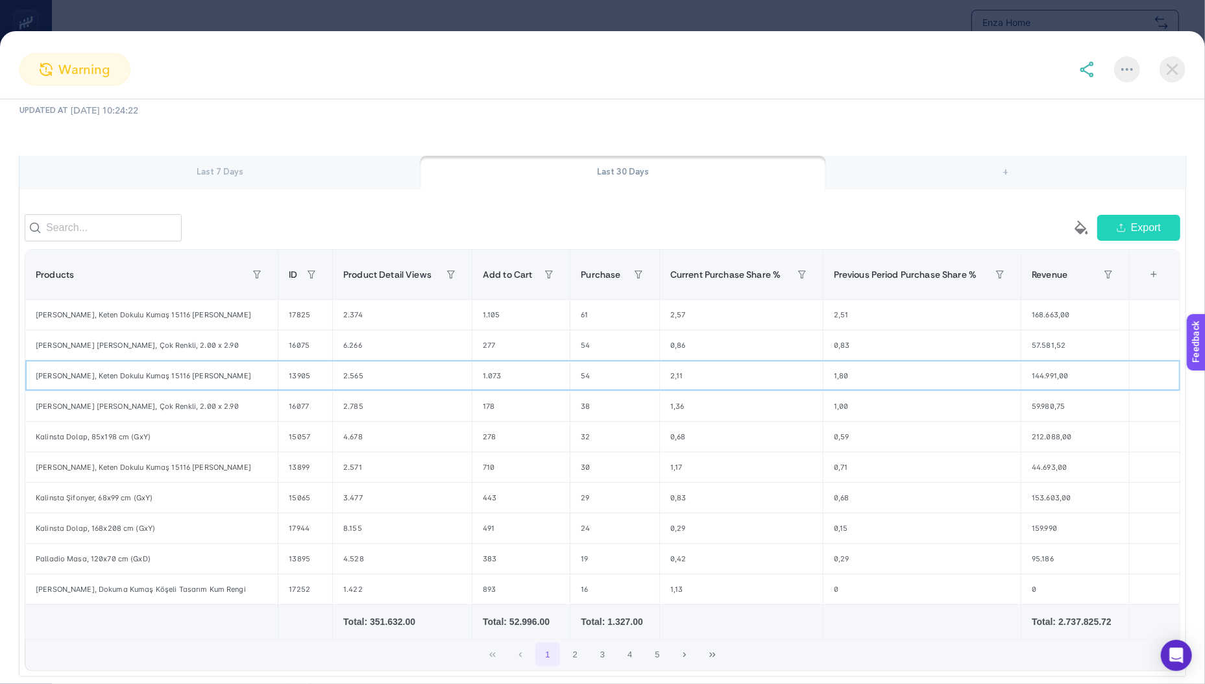
click at [840, 378] on div "1,80" at bounding box center [921, 376] width 197 height 30
click at [583, 383] on div "54" at bounding box center [614, 376] width 88 height 30
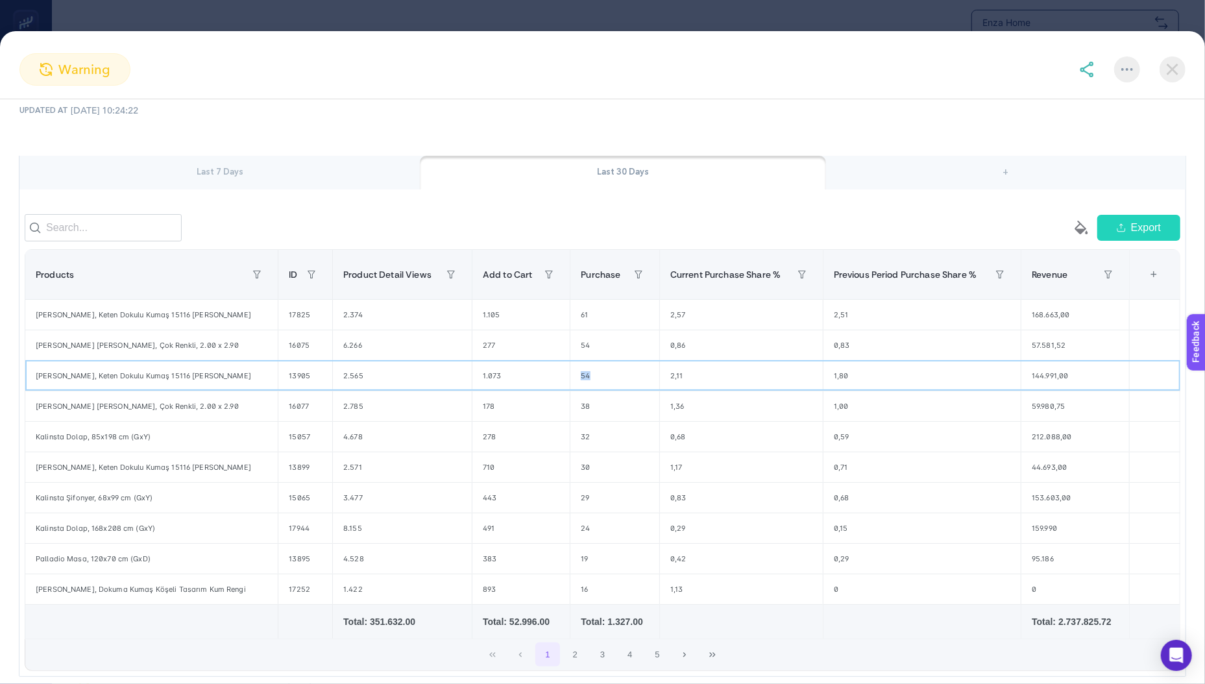
scroll to position [95, 0]
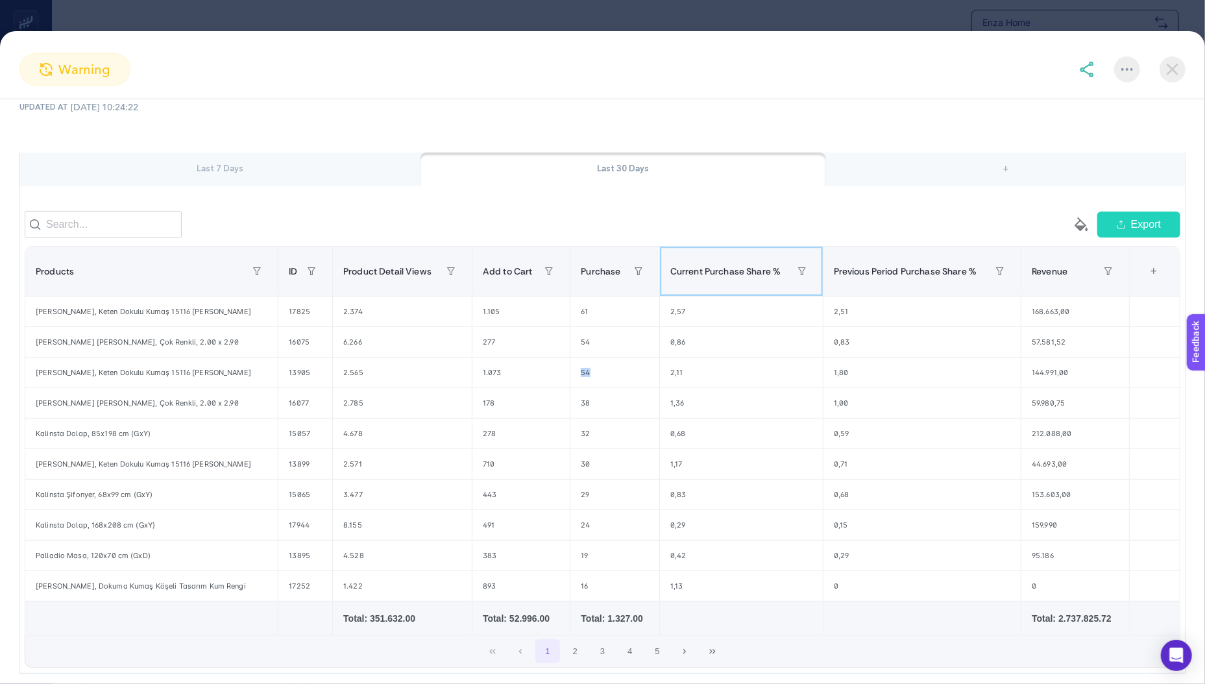
click at [684, 276] on span "Current Purchase Share %" at bounding box center [725, 271] width 110 height 10
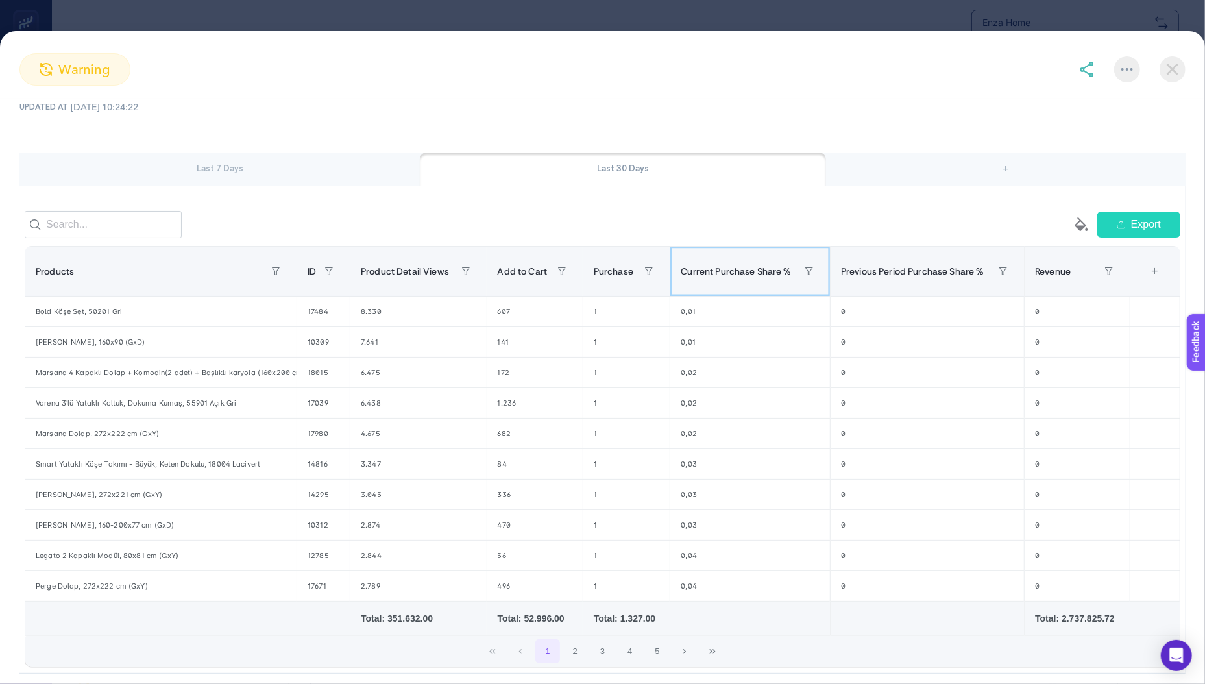
click at [684, 276] on span "Current Purchase Share %" at bounding box center [736, 271] width 110 height 10
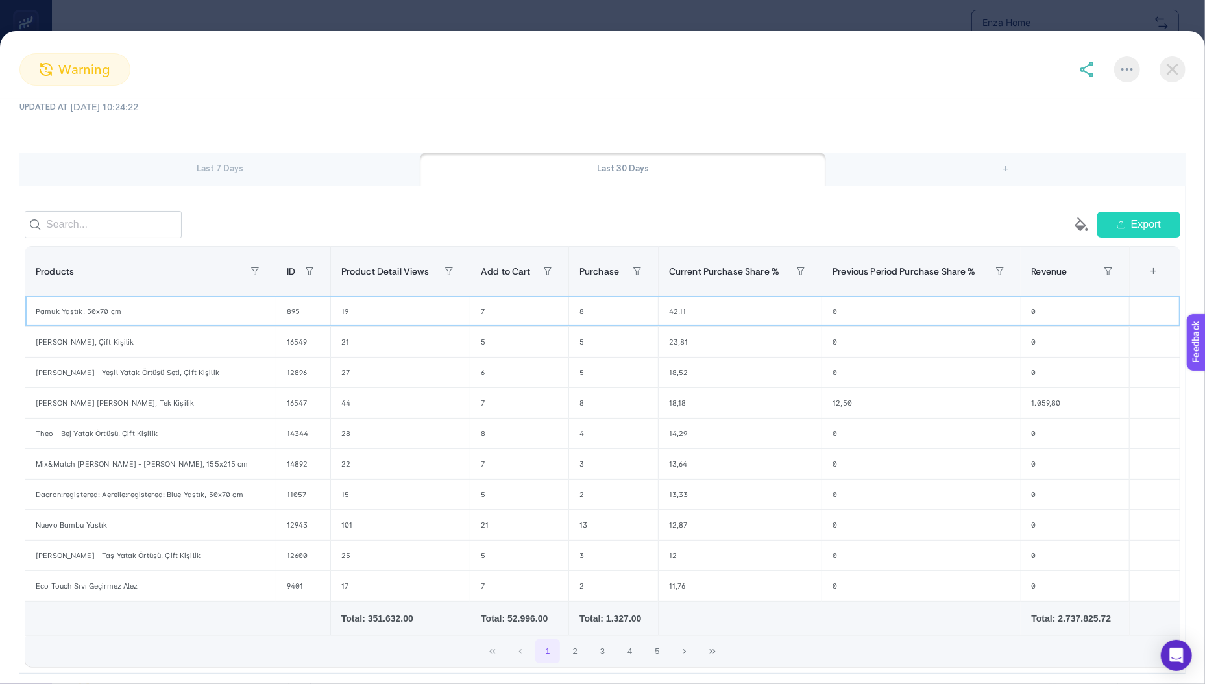
click at [660, 317] on div "42,11" at bounding box center [739, 311] width 163 height 30
click at [98, 322] on div "Pamuk Yastık, 50x70 cm" at bounding box center [150, 311] width 250 height 30
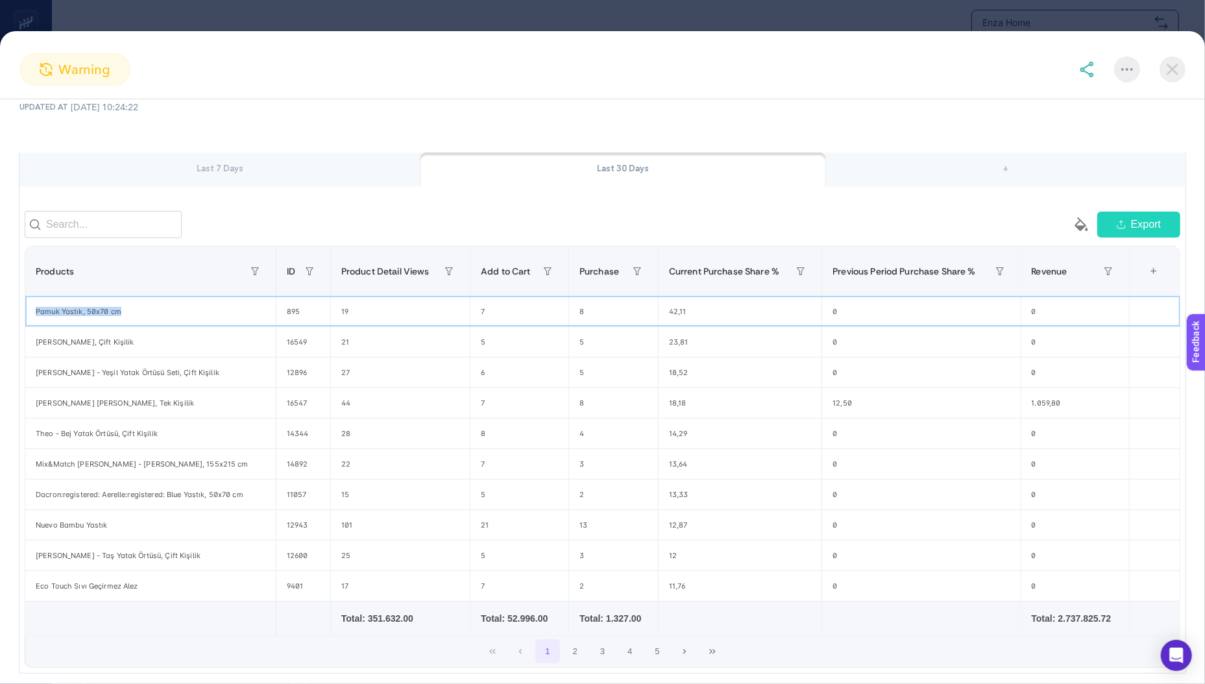
click at [98, 322] on div "Pamuk Yastık, 50x70 cm" at bounding box center [150, 311] width 250 height 30
click at [120, 352] on div "[PERSON_NAME], Çift Kişilik" at bounding box center [150, 342] width 250 height 30
click at [121, 352] on div "[PERSON_NAME], Çift Kişilik" at bounding box center [150, 342] width 250 height 30
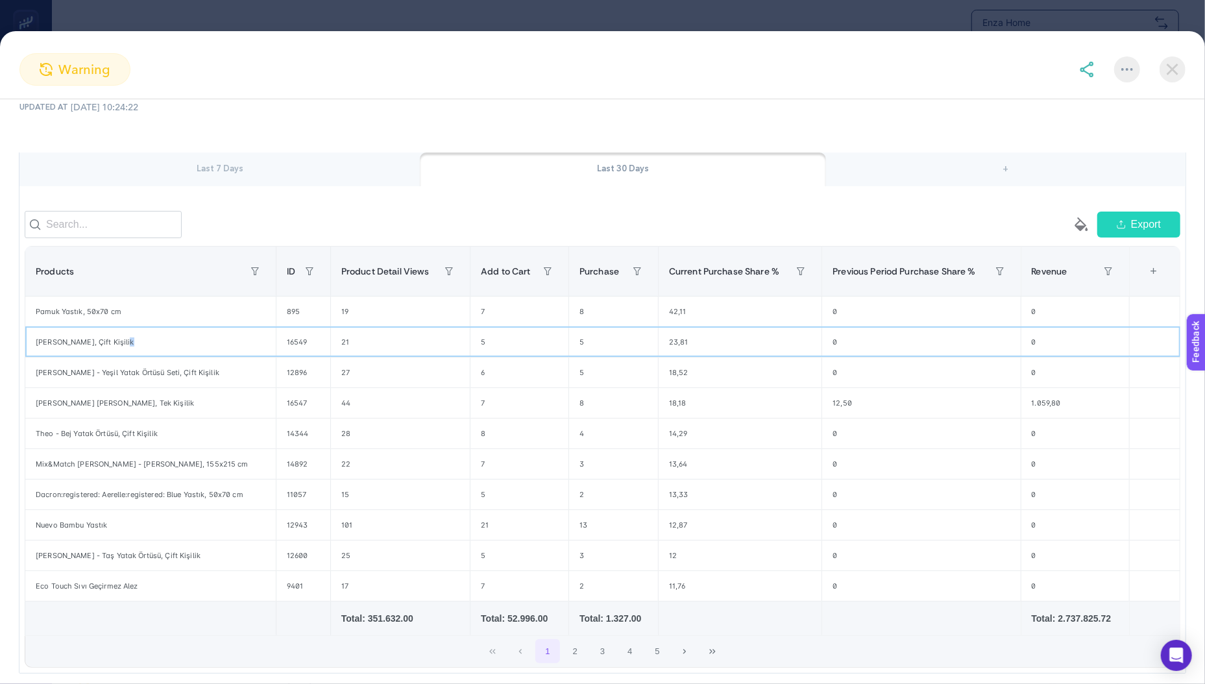
click at [121, 352] on div "[PERSON_NAME], Çift Kişilik" at bounding box center [150, 342] width 250 height 30
click at [74, 386] on div "[PERSON_NAME] - Yeşil Yatak Örtüsü Seti, Çift Kişilik" at bounding box center [150, 372] width 250 height 30
click at [74, 385] on div "[PERSON_NAME] - Yeşil Yatak Örtüsü Seti, Çift Kişilik" at bounding box center [150, 372] width 250 height 30
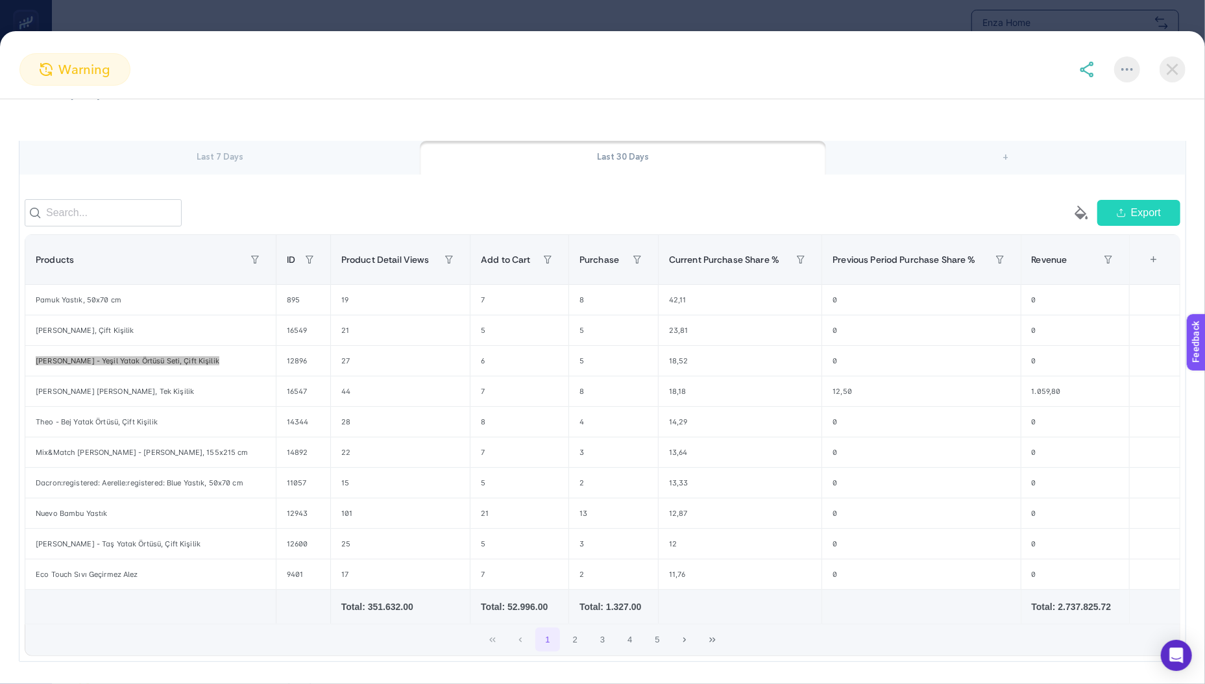
scroll to position [108, 0]
click at [336, 162] on div "Last 7 Days" at bounding box center [219, 156] width 400 height 34
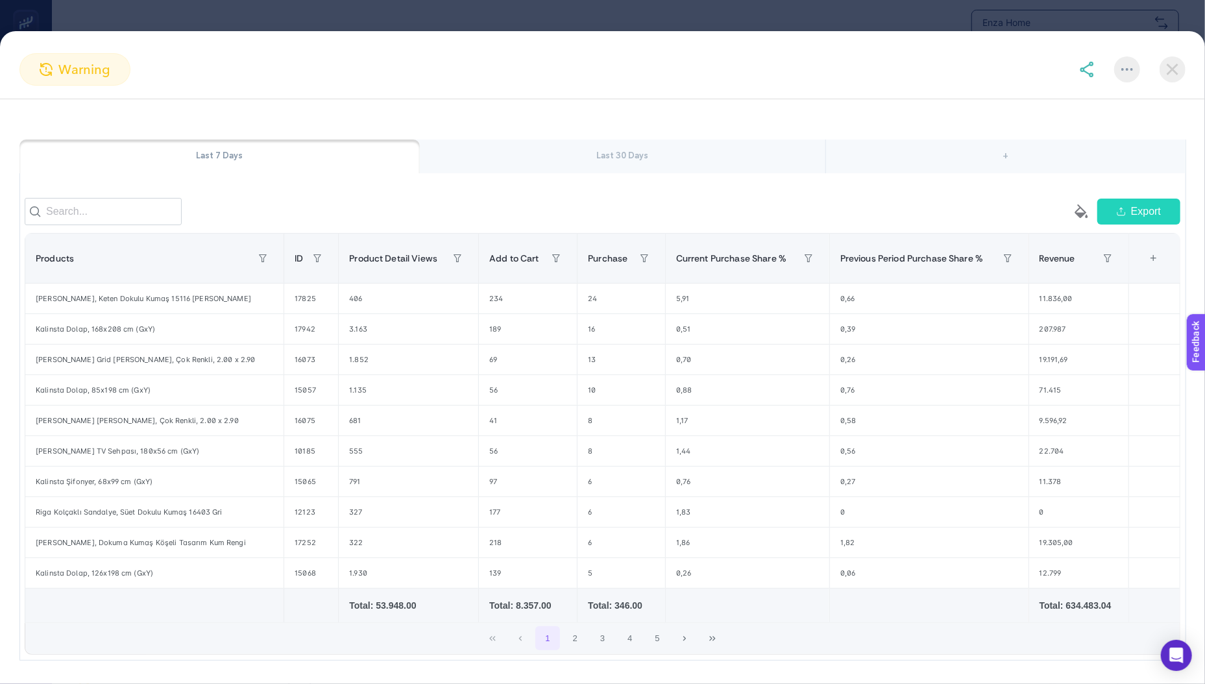
click at [1177, 75] on img at bounding box center [1172, 69] width 26 height 26
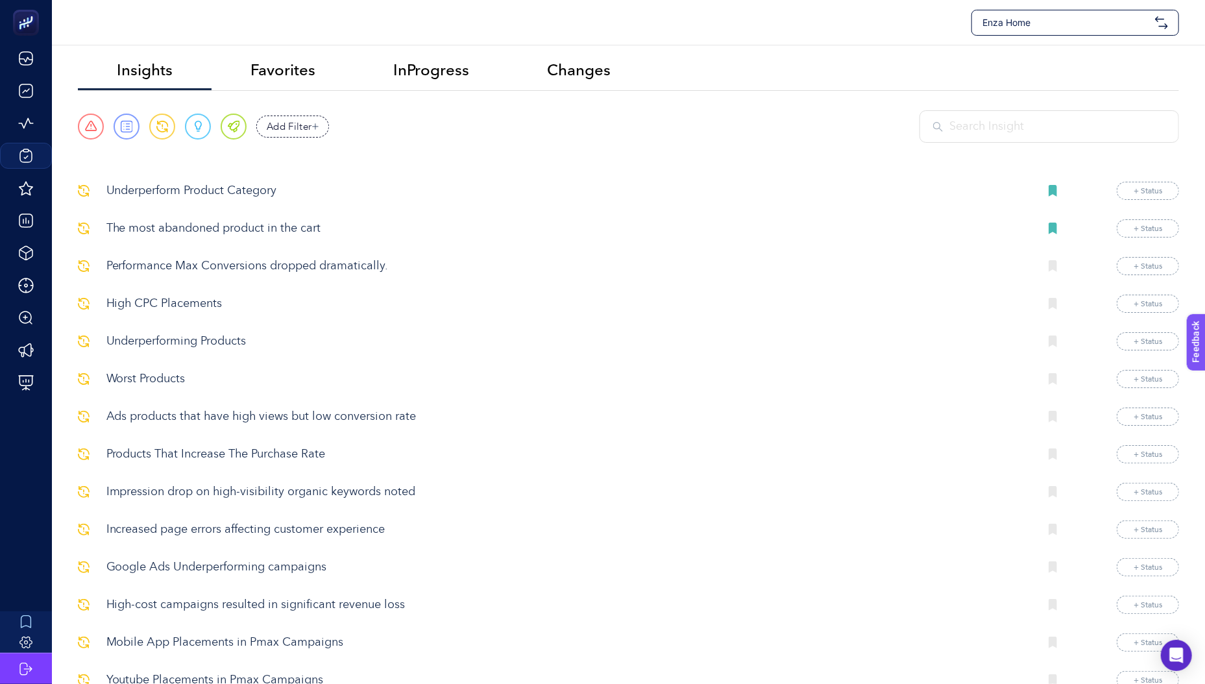
scroll to position [4, 0]
click at [156, 304] on p "High CPC Placements" at bounding box center [567, 307] width 923 height 18
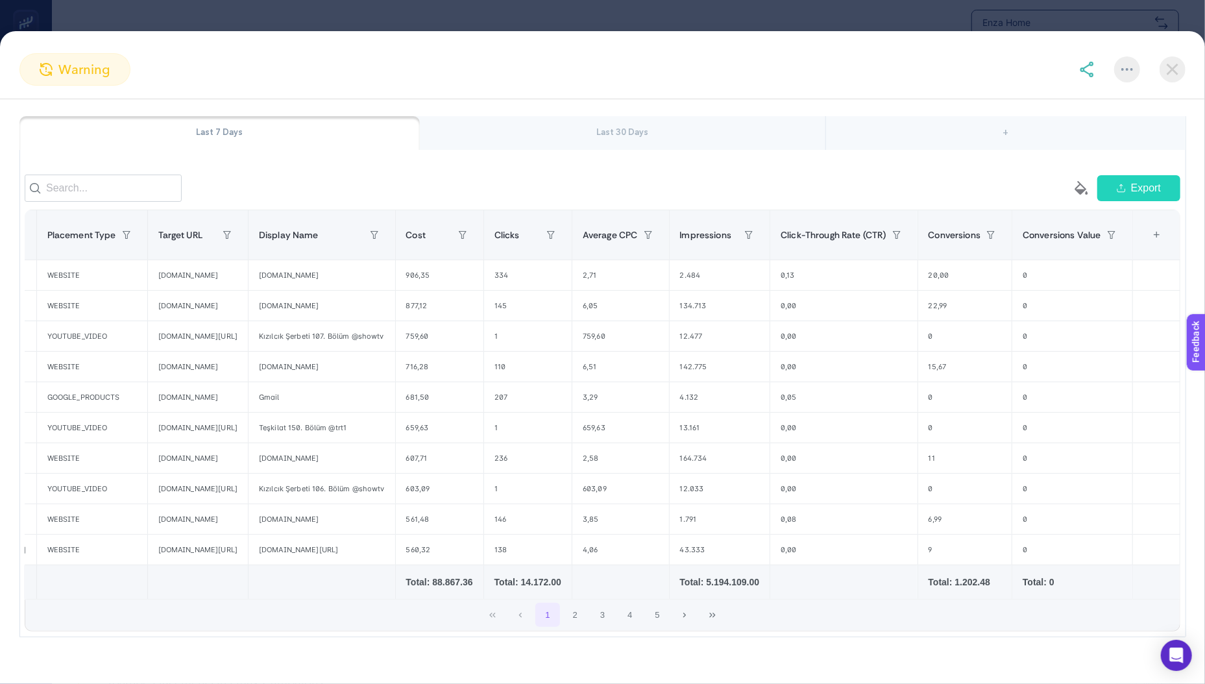
scroll to position [0, 585]
click at [652, 282] on div "2,71" at bounding box center [620, 275] width 97 height 30
click at [658, 344] on div "759,60" at bounding box center [620, 336] width 97 height 30
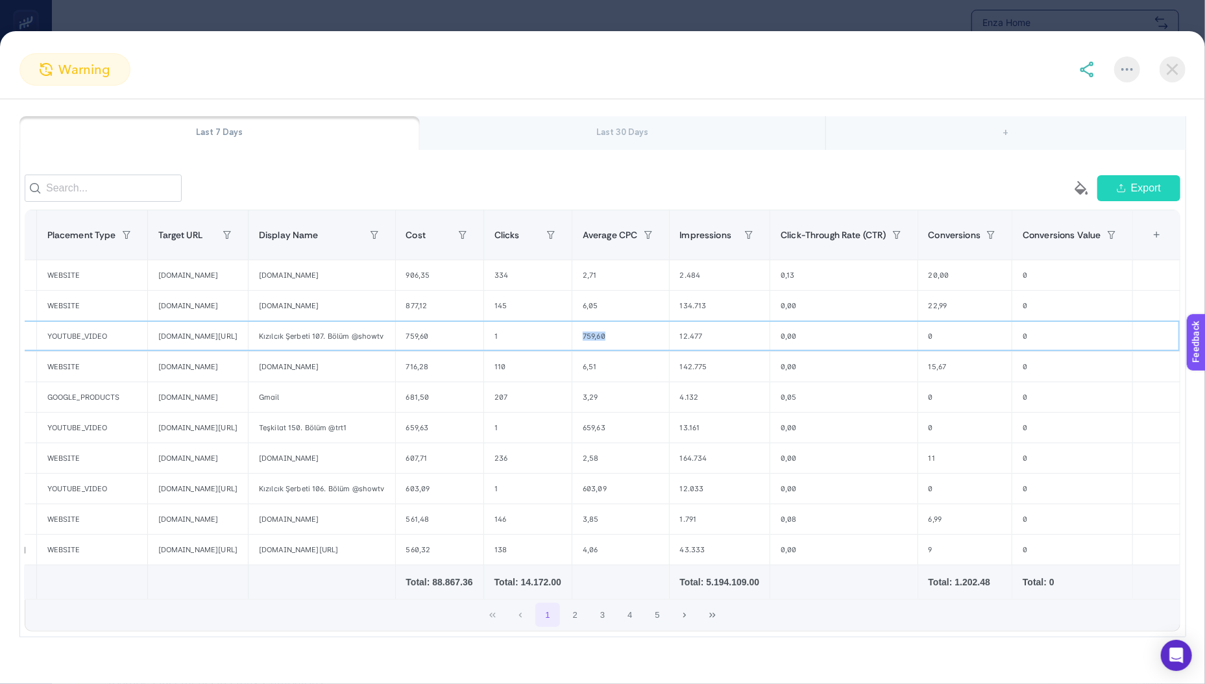
click at [658, 344] on div "759,60" at bounding box center [620, 336] width 97 height 30
click at [669, 450] on div "2,58" at bounding box center [620, 458] width 97 height 30
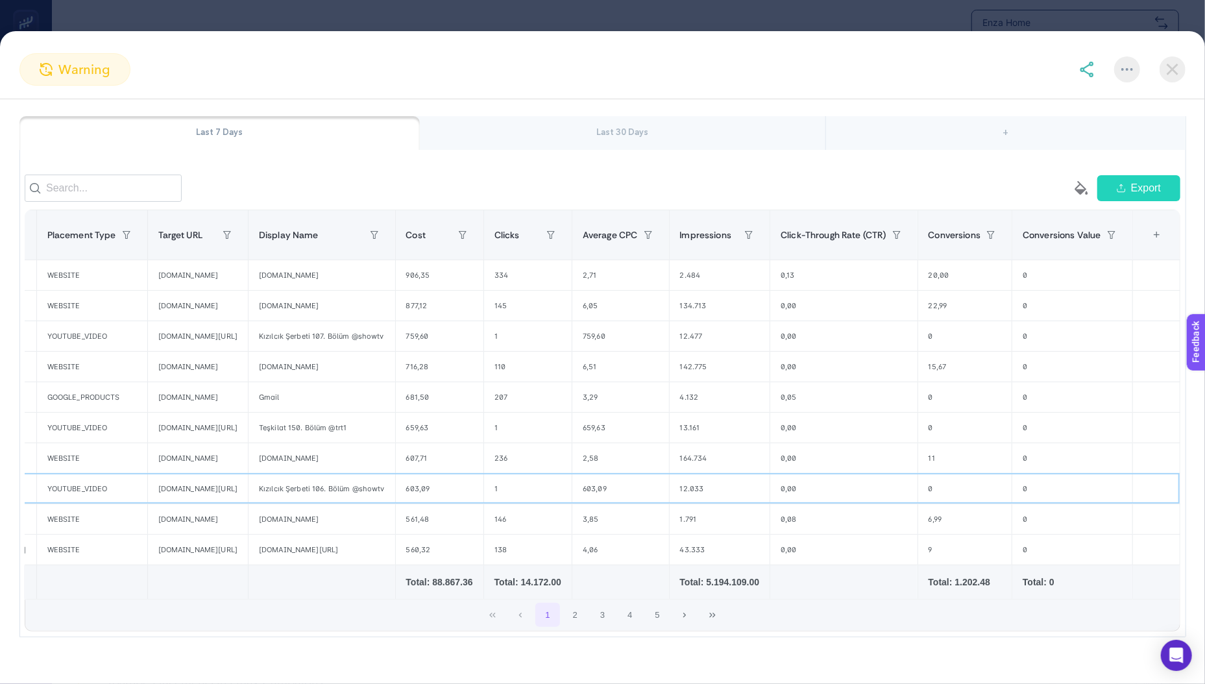
click at [669, 495] on div "603,09" at bounding box center [620, 489] width 97 height 30
click at [669, 494] on div "603,09" at bounding box center [620, 489] width 97 height 30
click at [669, 516] on div "3,85" at bounding box center [620, 519] width 97 height 30
click at [638, 240] on span "Average CPC" at bounding box center [610, 235] width 55 height 10
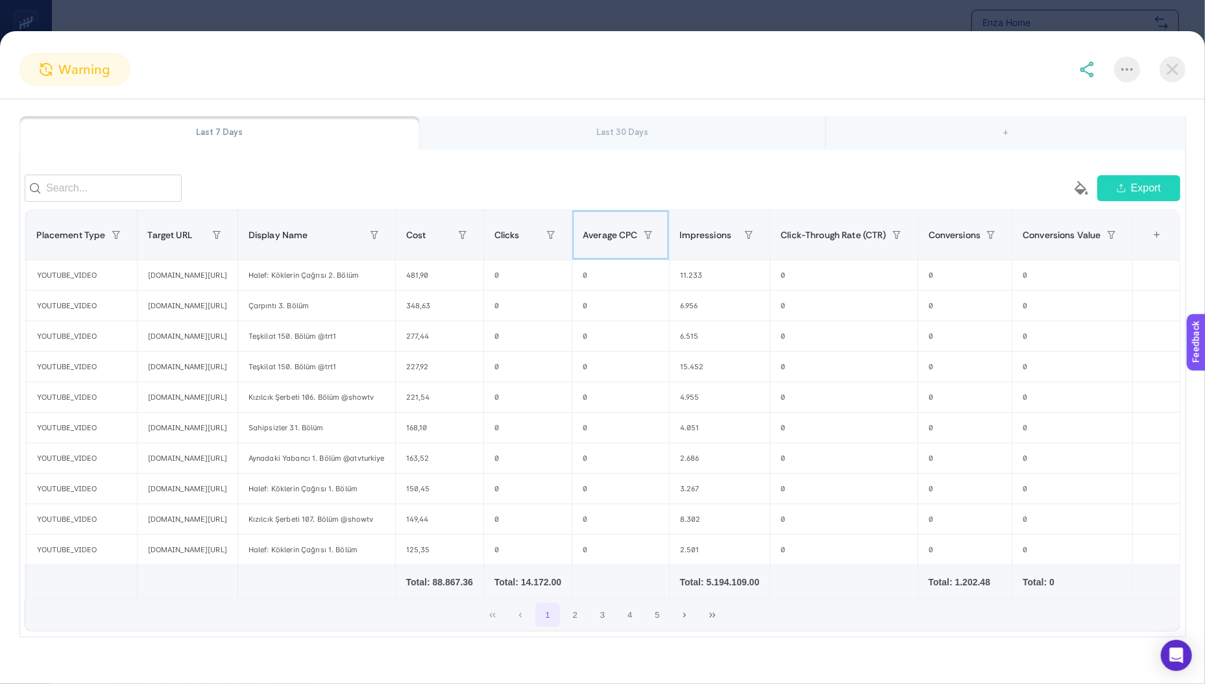
scroll to position [0, 396]
click at [787, 240] on span "Click-Through Rate (CTR)" at bounding box center [832, 235] width 105 height 10
click at [620, 235] on span "Average CPC" at bounding box center [610, 235] width 55 height 10
click at [583, 240] on span "Average CPC" at bounding box center [610, 235] width 55 height 10
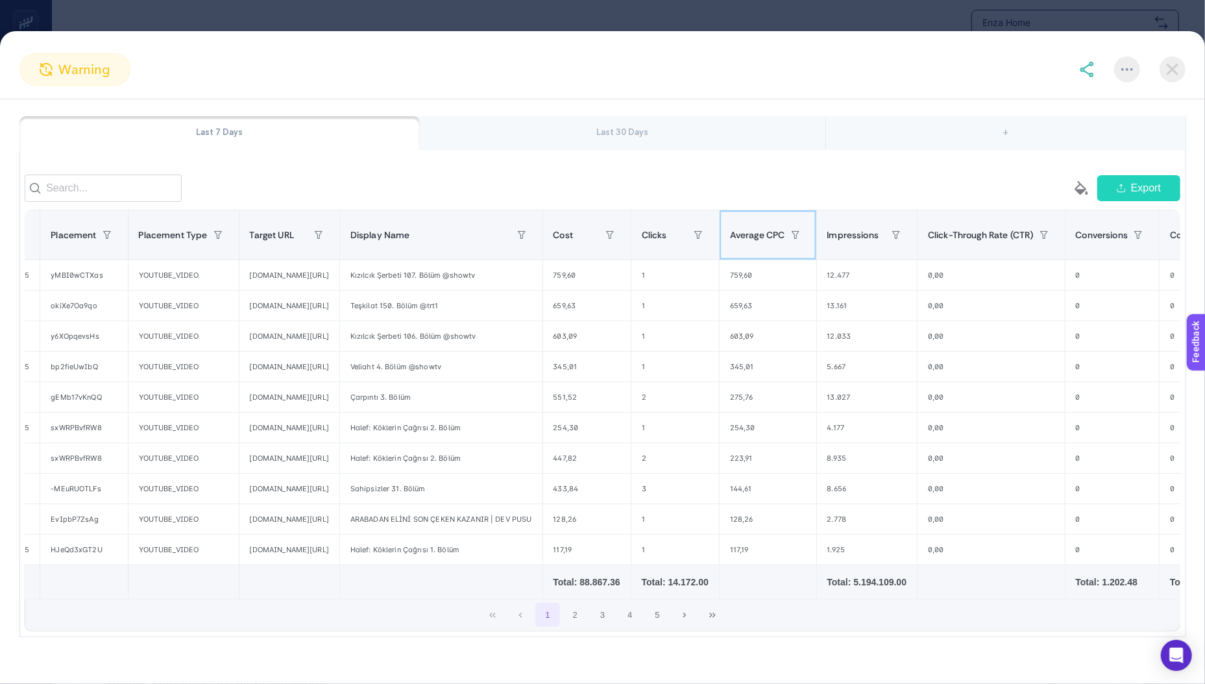
scroll to position [0, 170]
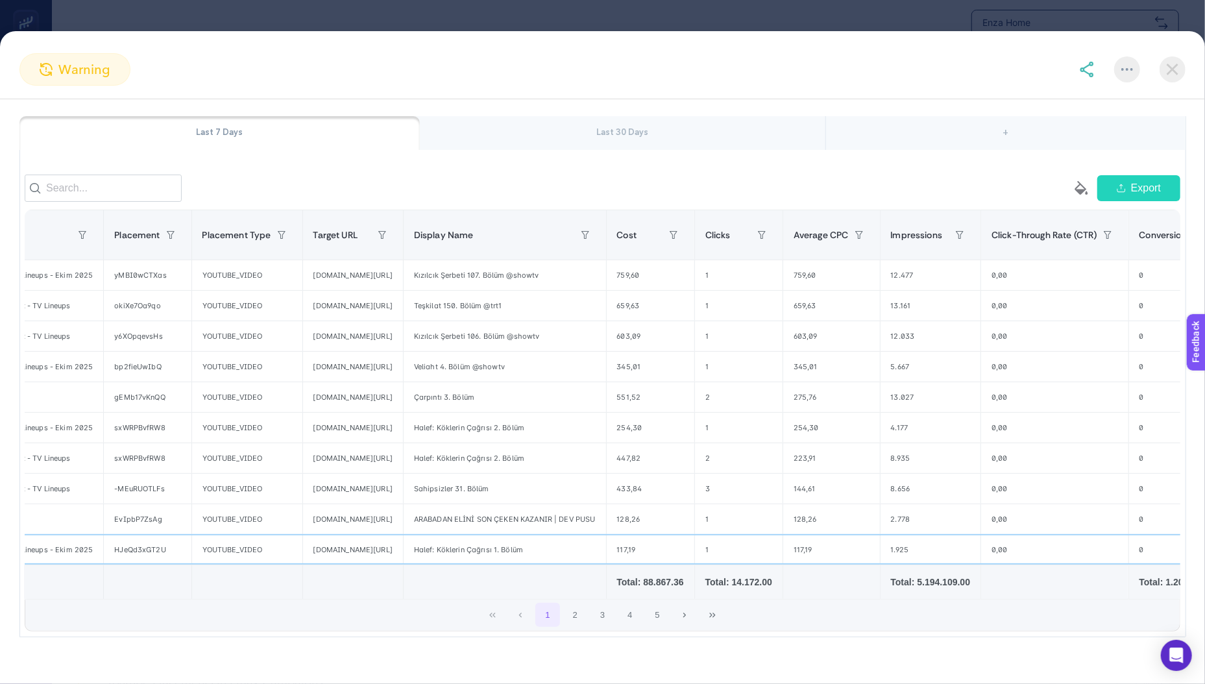
click at [863, 546] on div "117,19" at bounding box center [831, 550] width 97 height 30
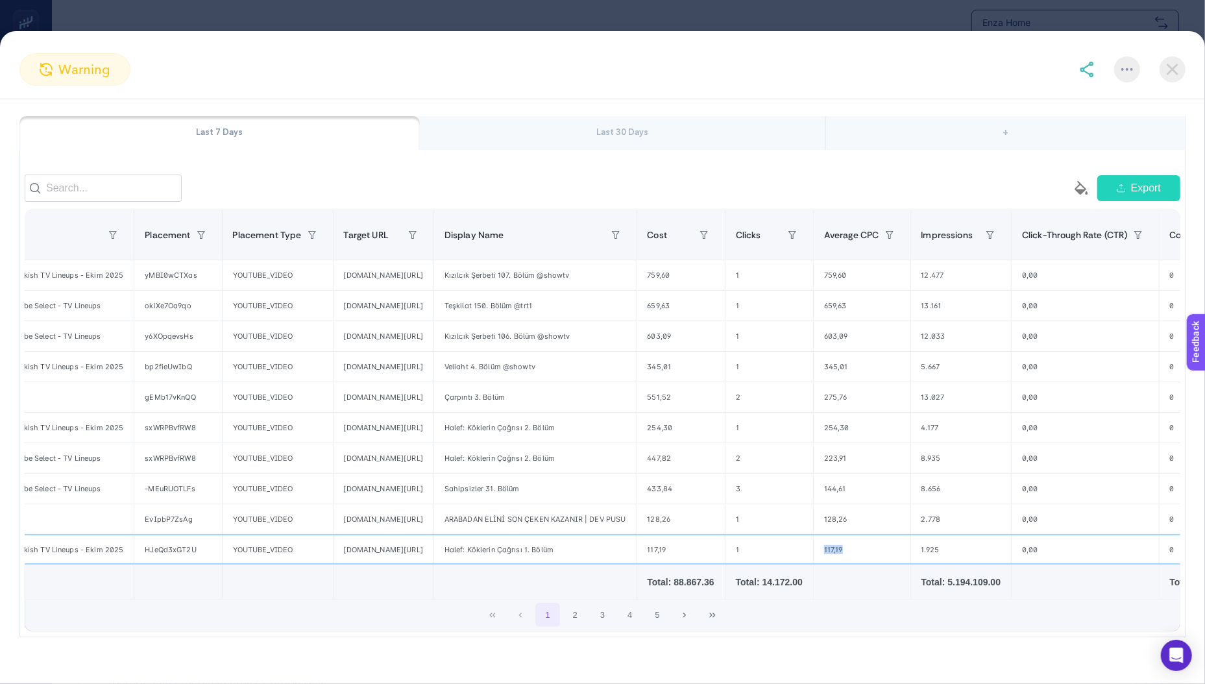
scroll to position [0, 152]
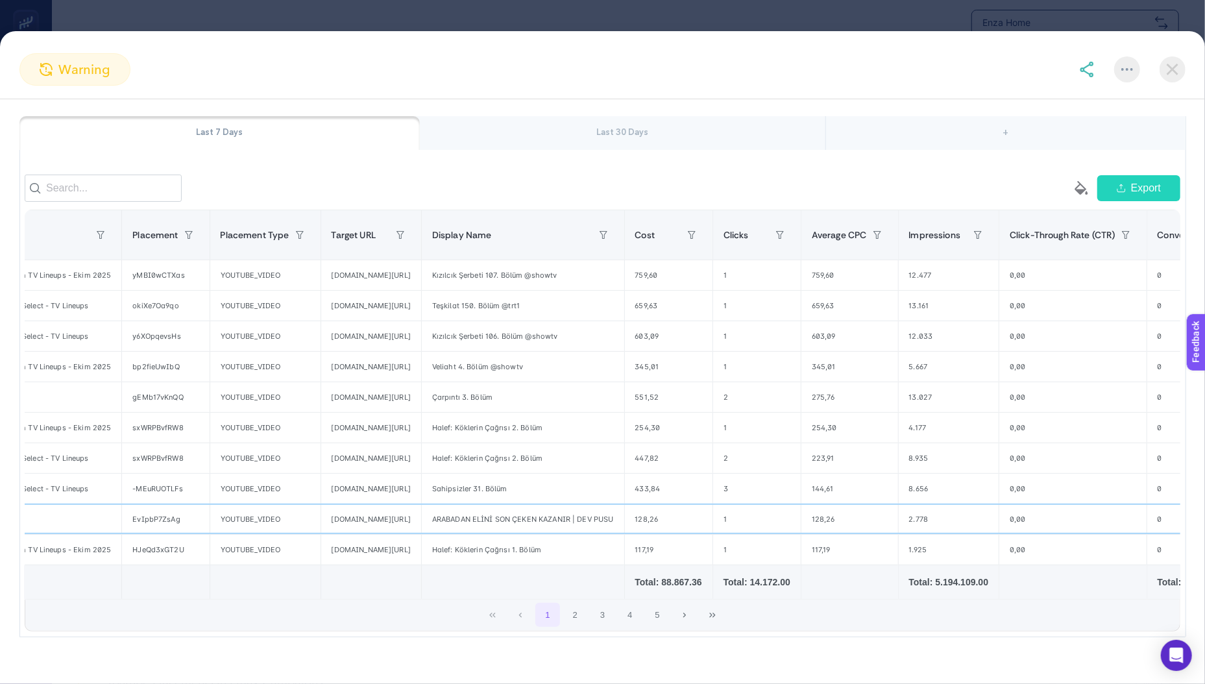
click at [551, 516] on div "ARABADAN ELİNİ SON ÇEKEN KAZANIR | DEV PUSU" at bounding box center [523, 519] width 202 height 30
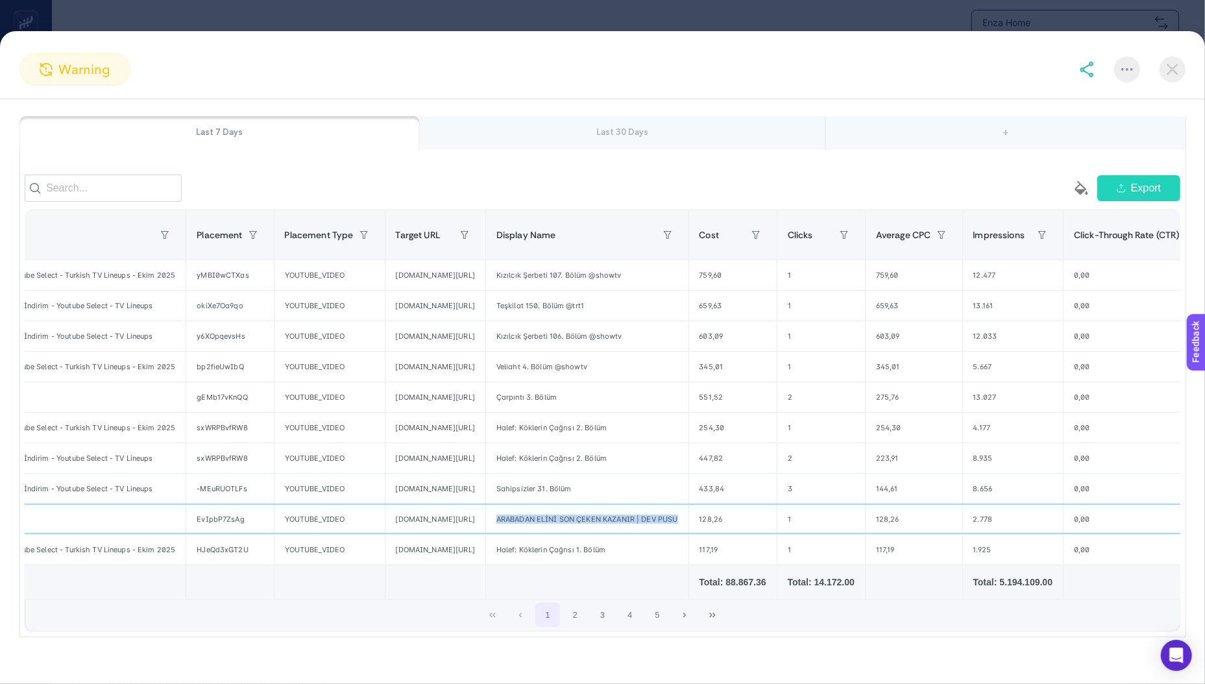
scroll to position [0, 0]
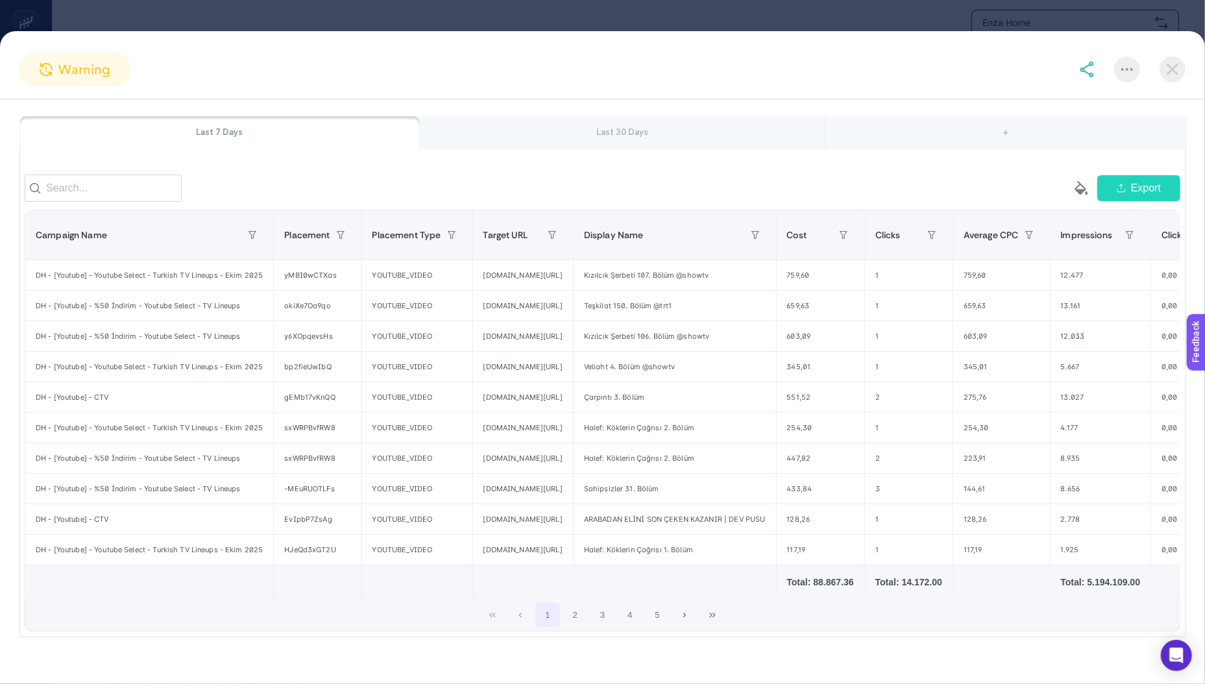
click at [624, 125] on div "Last 30 Days" at bounding box center [622, 133] width 405 height 34
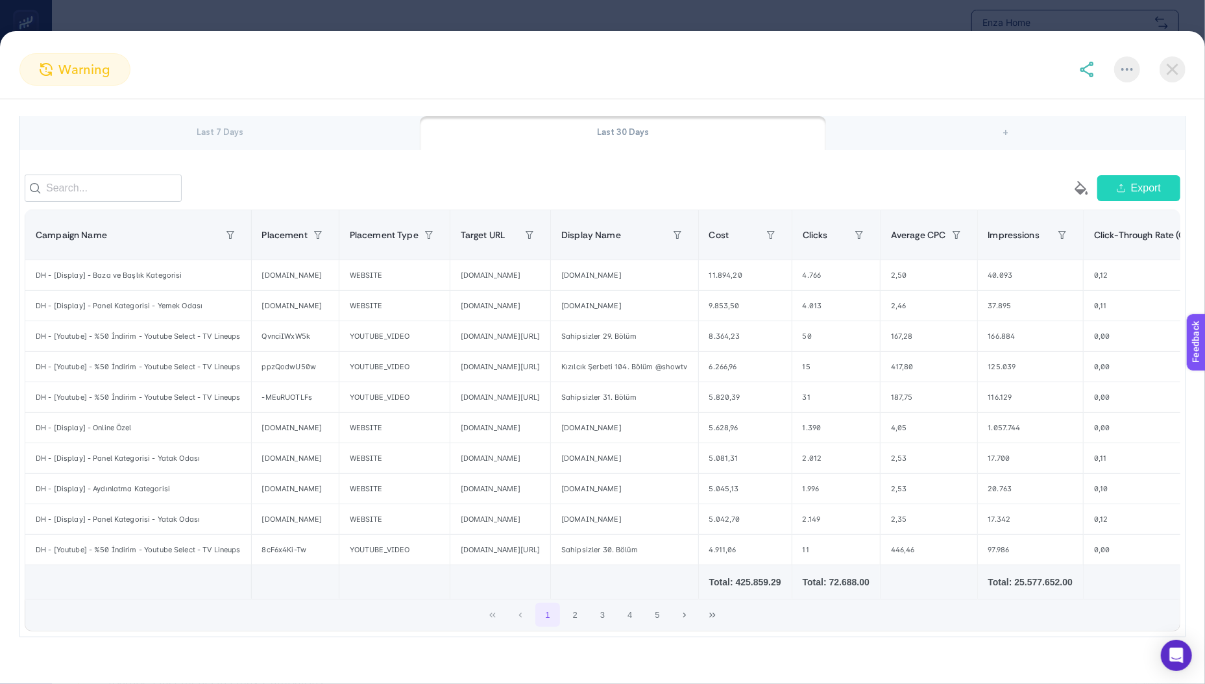
click at [1171, 68] on img at bounding box center [1172, 69] width 26 height 26
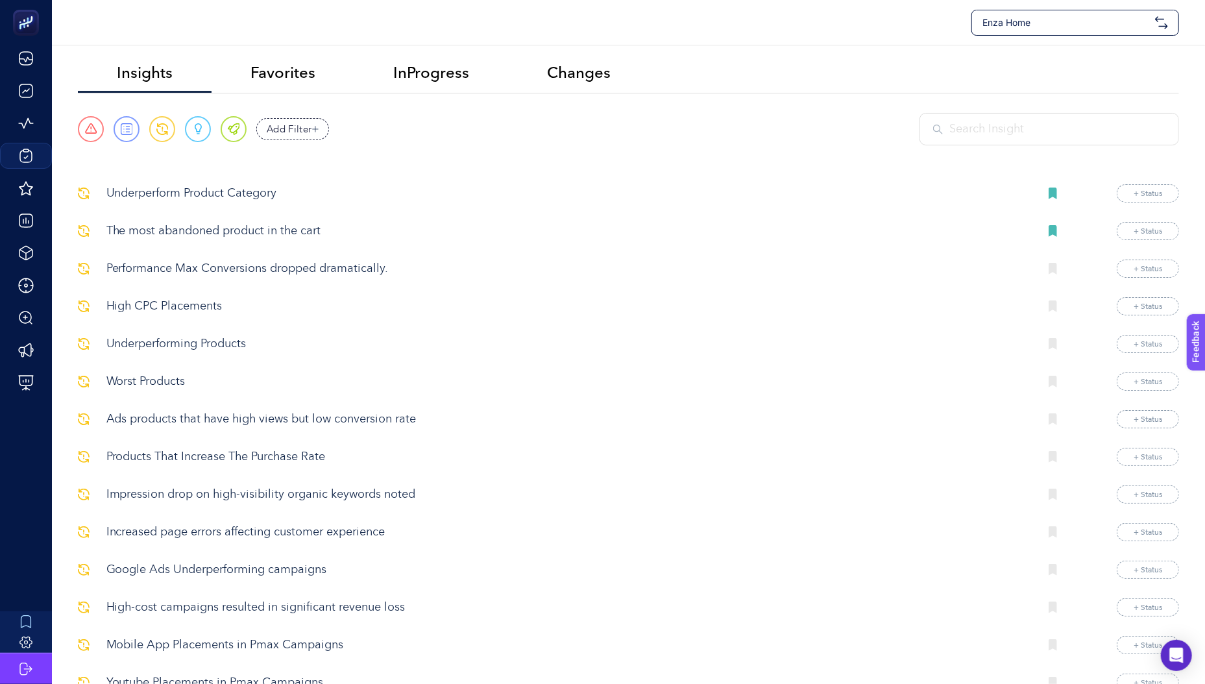
click at [178, 340] on p "Underperforming Products" at bounding box center [567, 344] width 923 height 18
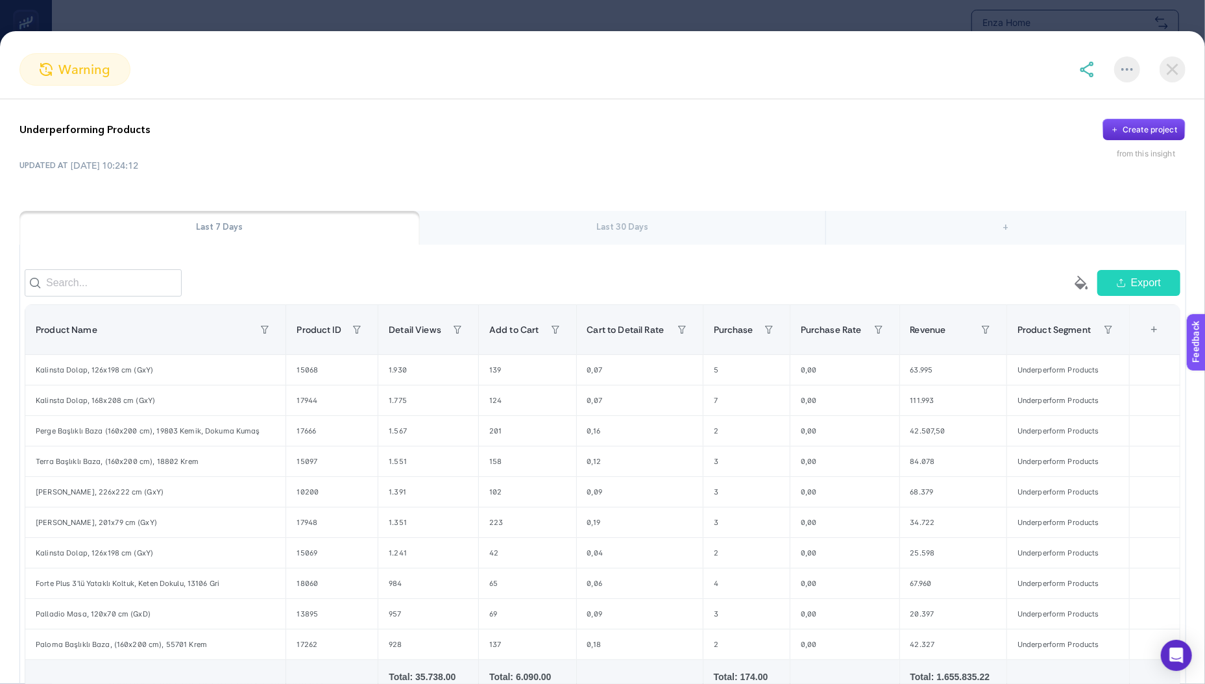
click at [1170, 77] on img at bounding box center [1172, 69] width 26 height 26
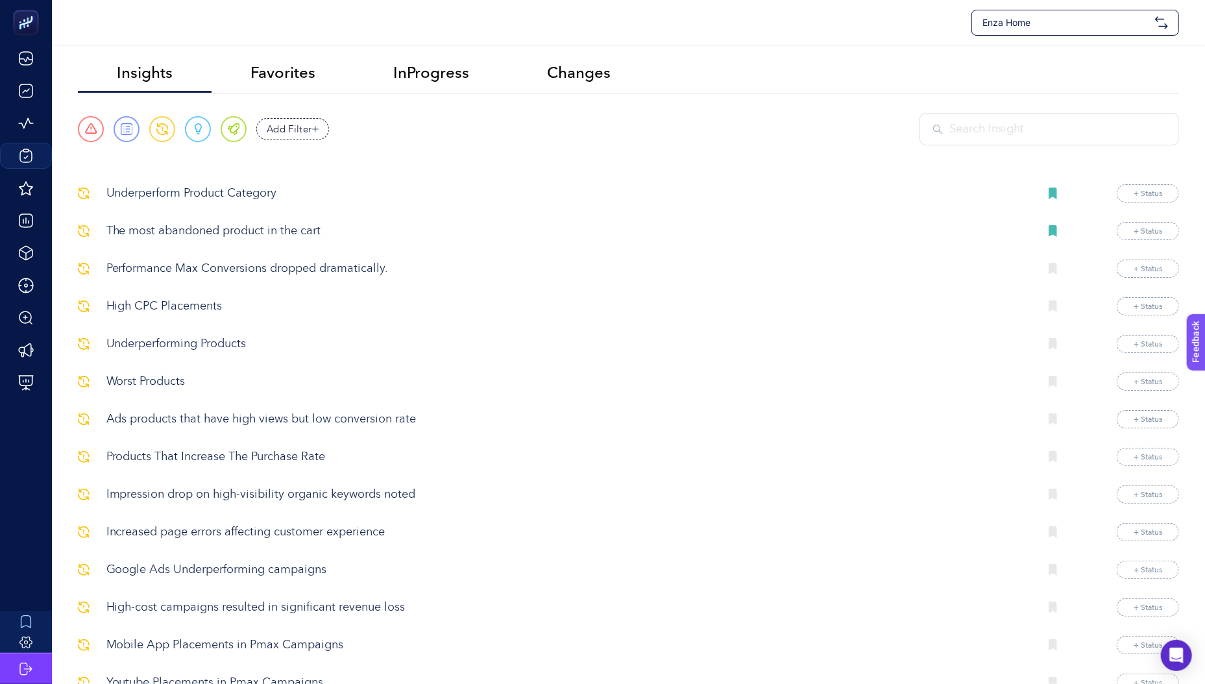
click at [156, 383] on p "Worst Products" at bounding box center [567, 382] width 923 height 18
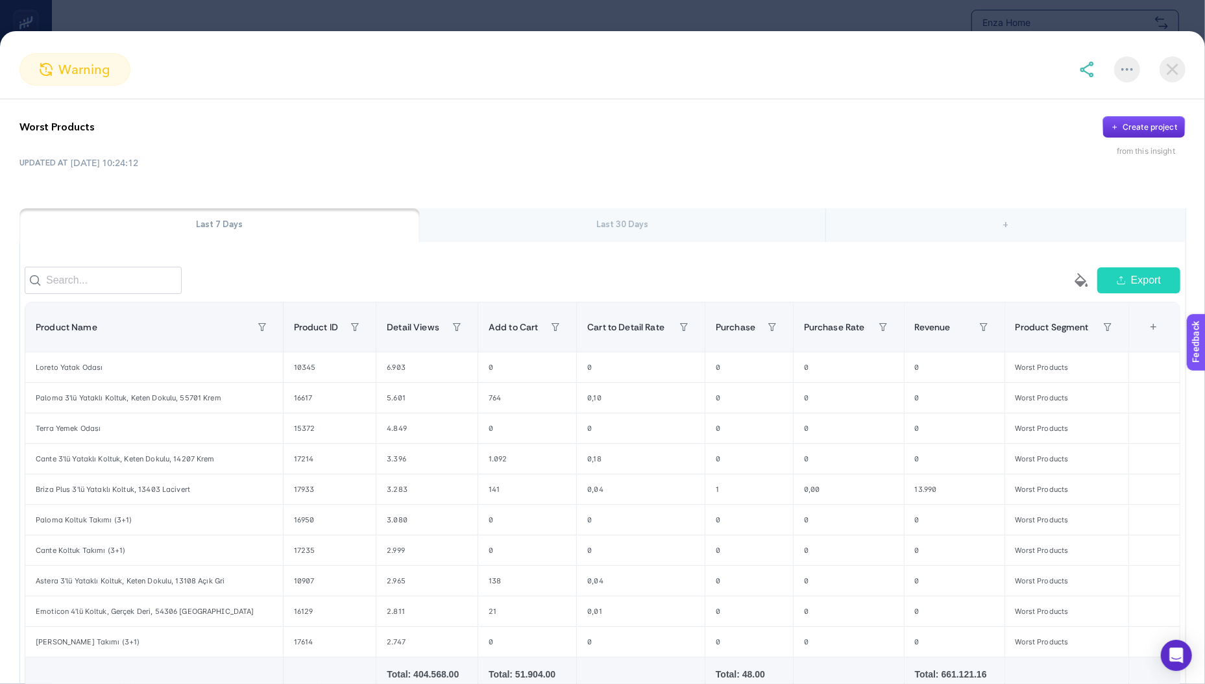
scroll to position [4, 0]
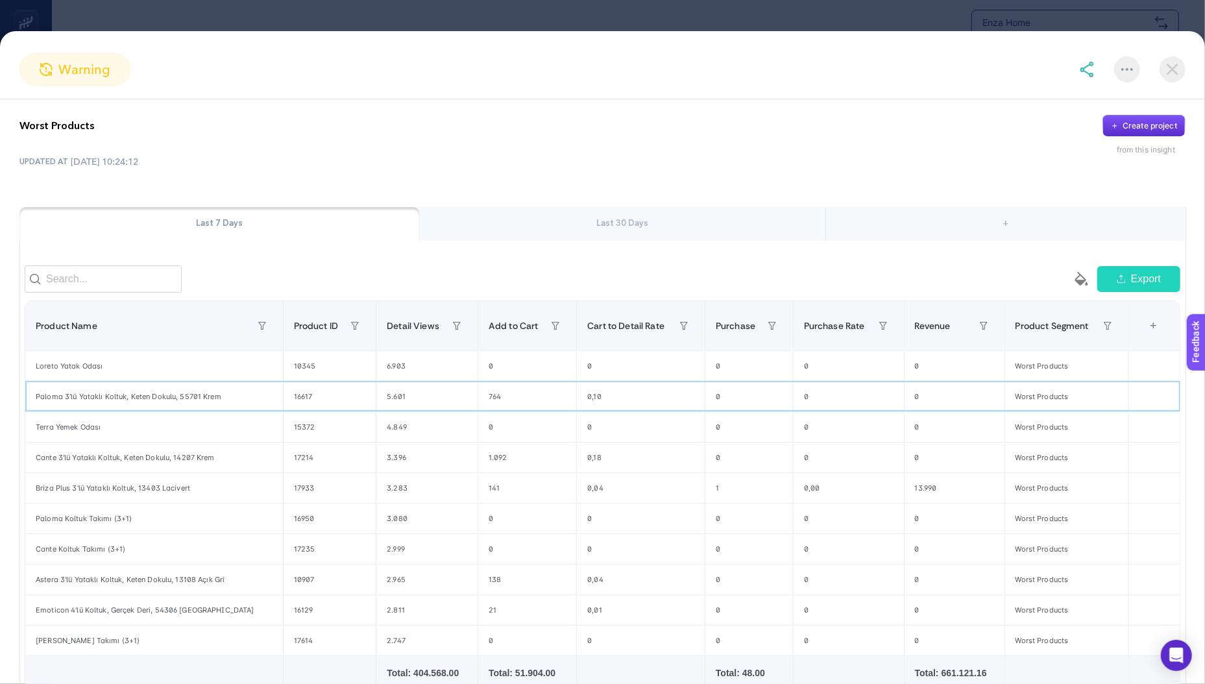
click at [481, 405] on div "764" at bounding box center [527, 396] width 98 height 30
click at [143, 394] on div "Paloma 3'lü Yataklı Koltuk, Keten Dokulu, 55701 Krem" at bounding box center [154, 396] width 258 height 30
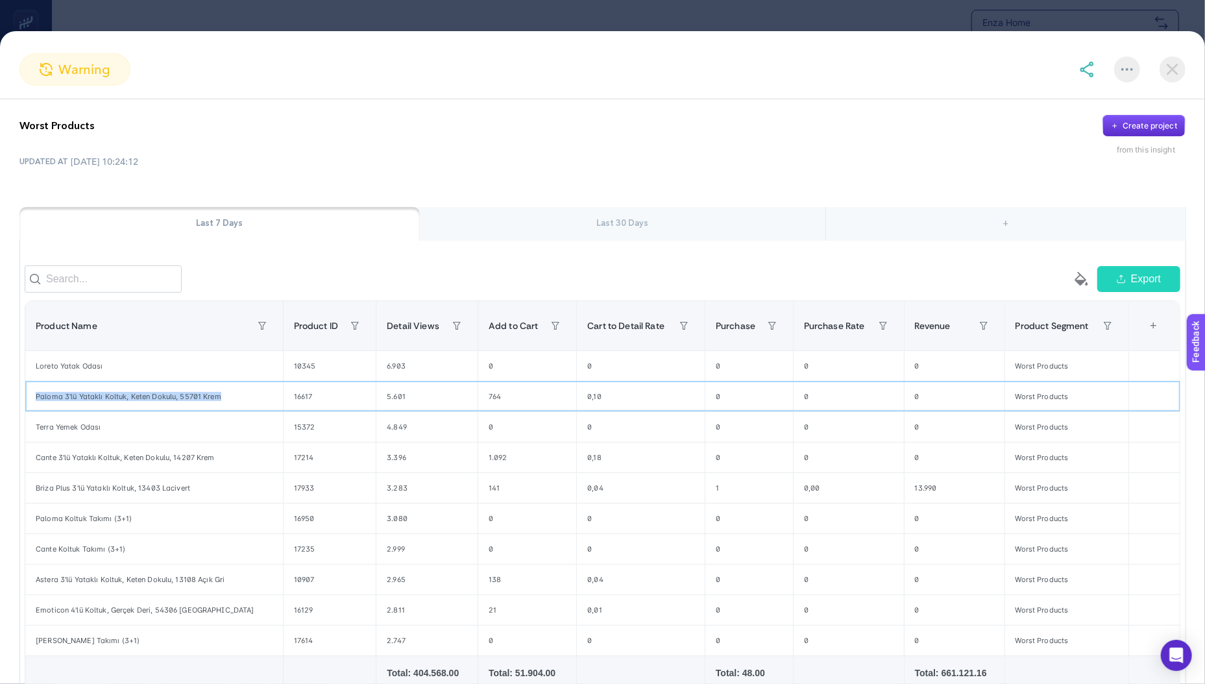
click at [143, 394] on div "Paloma 3'lü Yataklı Koltuk, Keten Dokulu, 55701 Krem" at bounding box center [154, 396] width 258 height 30
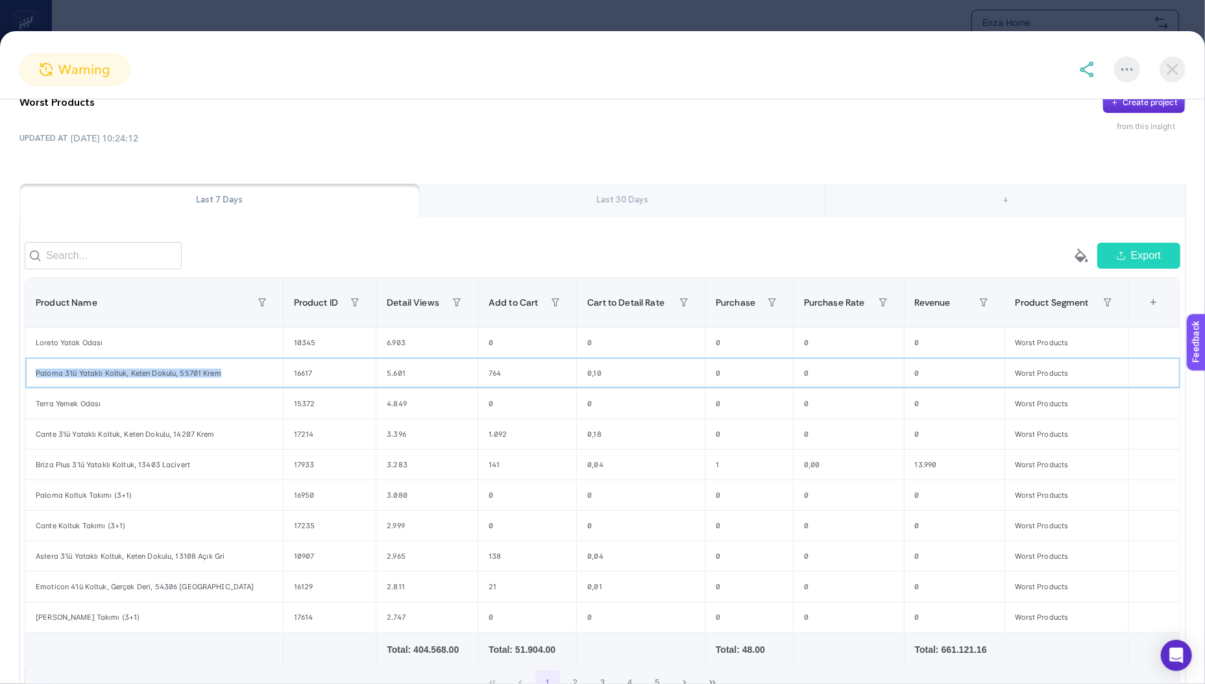
scroll to position [29, 0]
click at [376, 376] on div "5.601" at bounding box center [426, 372] width 101 height 30
click at [78, 382] on div "Paloma 3'lü Yataklı Koltuk, Keten Dokulu, 55701 Krem" at bounding box center [154, 372] width 258 height 30
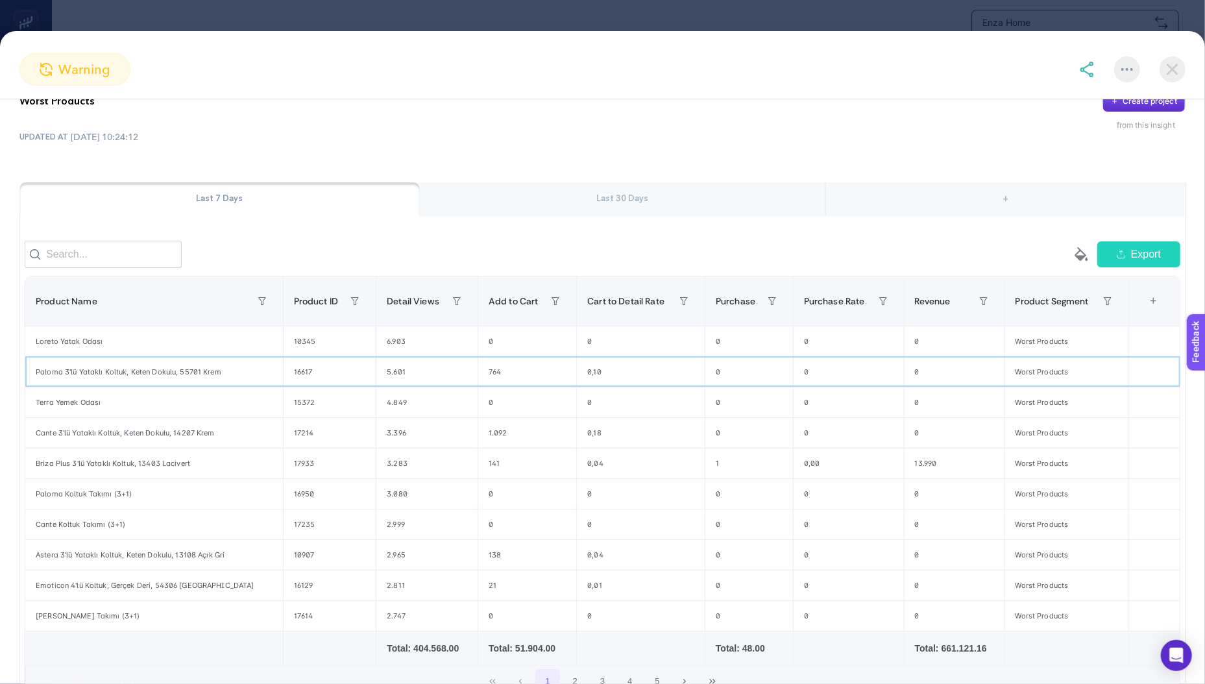
click at [78, 382] on div "Paloma 3'lü Yataklı Koltuk, Keten Dokulu, 55701 Krem" at bounding box center [154, 372] width 258 height 30
click at [47, 380] on div "Paloma 3'lü Yataklı Koltuk, Keten Dokulu, 55701 Krem" at bounding box center [154, 372] width 258 height 30
drag, startPoint x: 47, startPoint y: 380, endPoint x: 112, endPoint y: 380, distance: 64.2
click at [112, 380] on div "Paloma 3'lü Yataklı Koltuk, Keten Dokulu, 55701 Krem" at bounding box center [154, 372] width 258 height 30
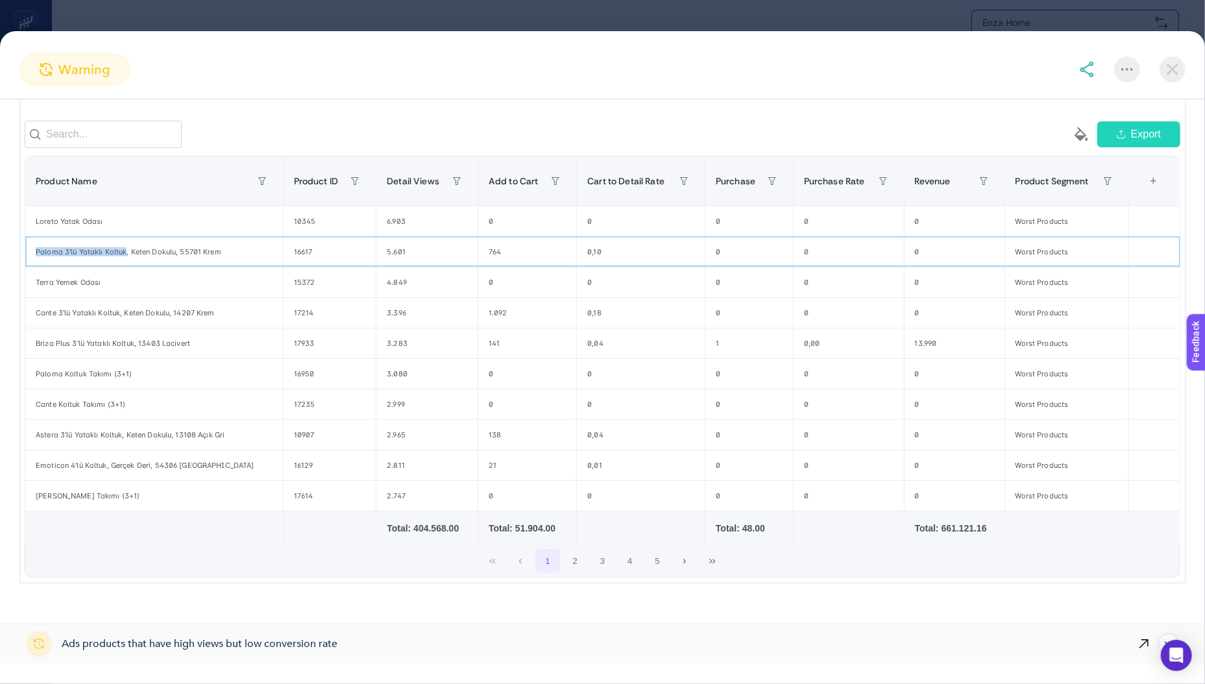
scroll to position [298, 0]
click at [80, 464] on div "Emoticon 4'lü Koltuk, Gerçek Deri, 54306 [GEOGRAPHIC_DATA]" at bounding box center [154, 465] width 258 height 30
click at [1177, 67] on img at bounding box center [1172, 69] width 26 height 26
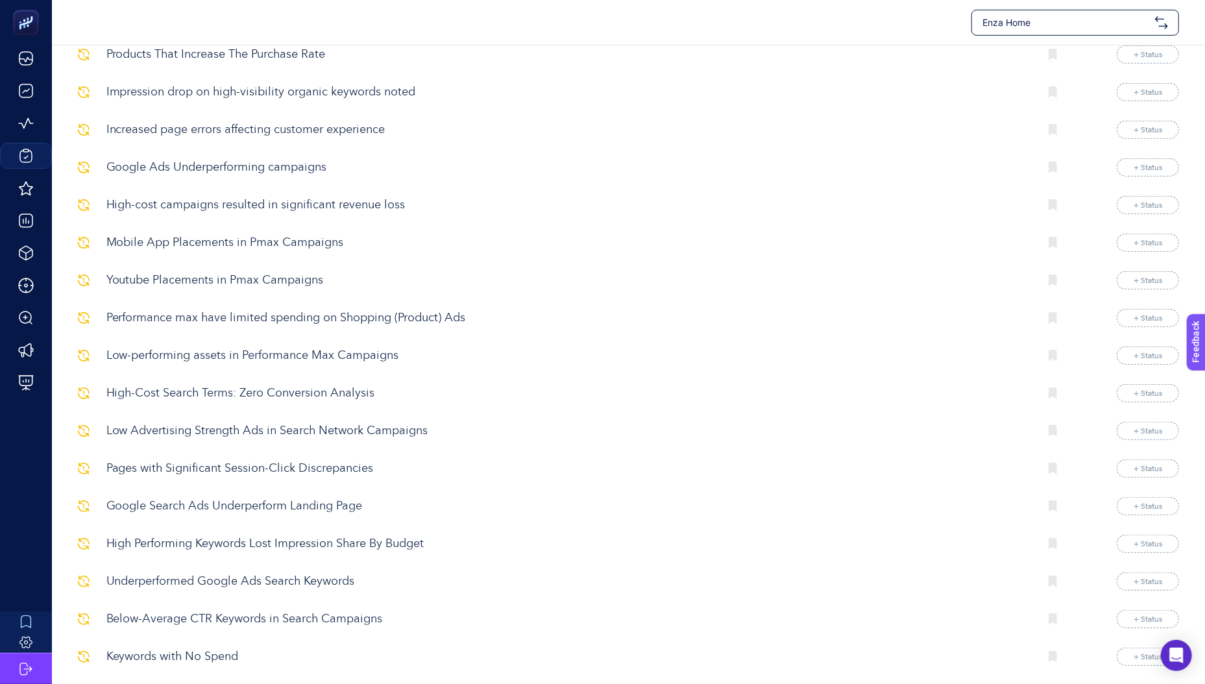
scroll to position [417, 0]
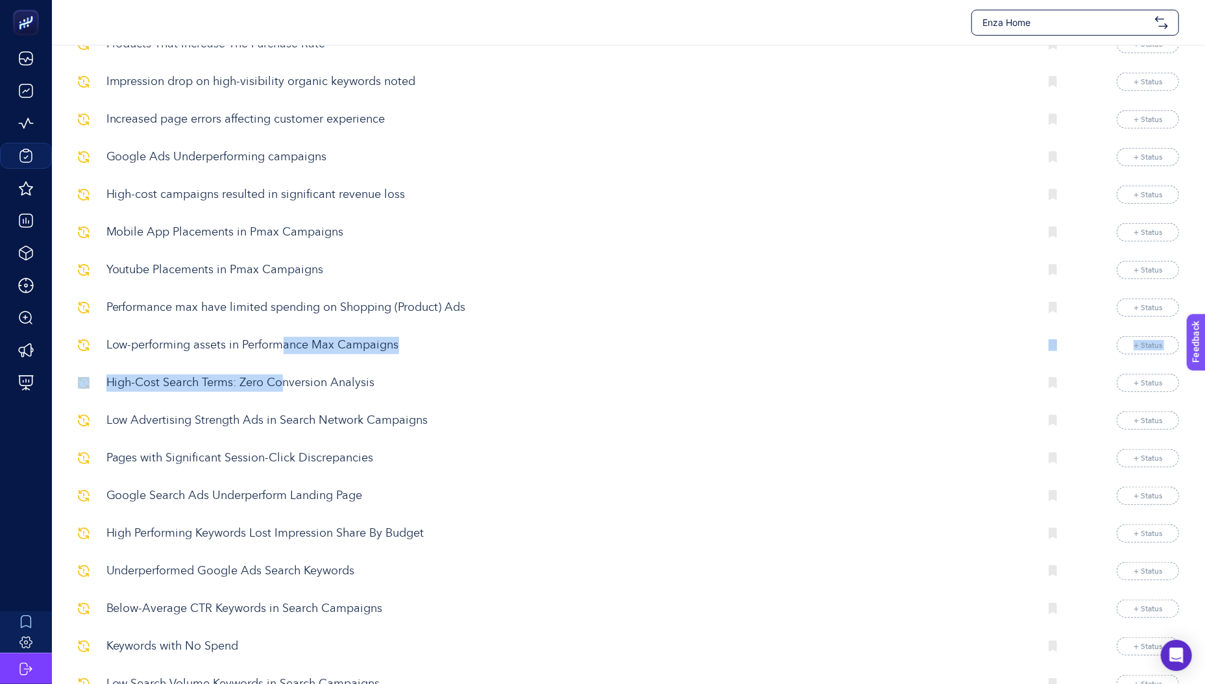
drag, startPoint x: 285, startPoint y: 351, endPoint x: 285, endPoint y: 392, distance: 40.9
click at [283, 391] on p "High-Cost Search Terms: Zero Conversion Analysis" at bounding box center [567, 383] width 923 height 18
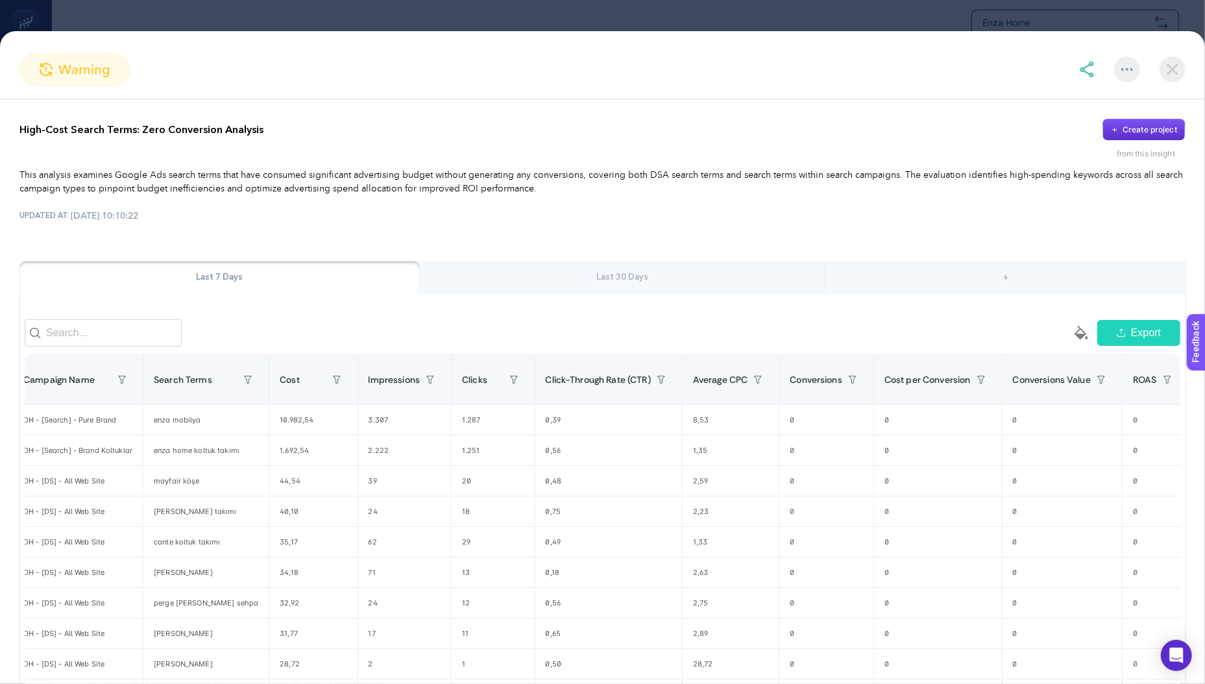
scroll to position [0, 1]
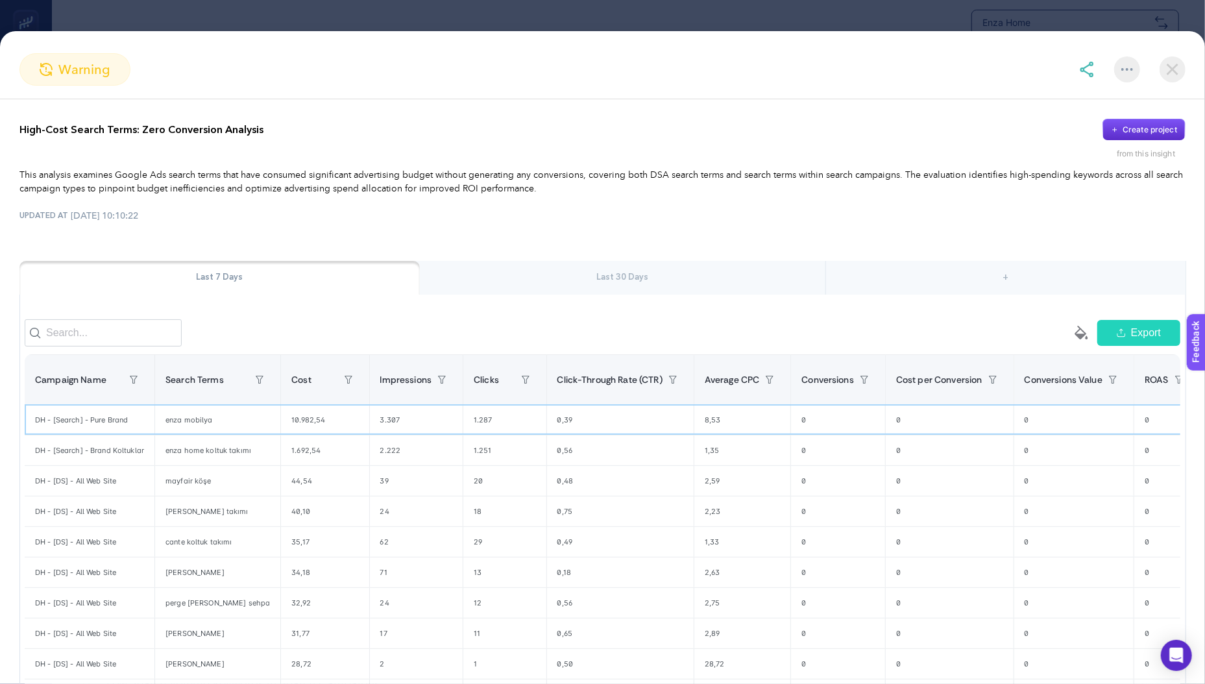
click at [797, 428] on div "0" at bounding box center [838, 420] width 94 height 30
drag, startPoint x: 797, startPoint y: 428, endPoint x: 778, endPoint y: 426, distance: 19.5
click at [791, 427] on div "0" at bounding box center [838, 420] width 94 height 30
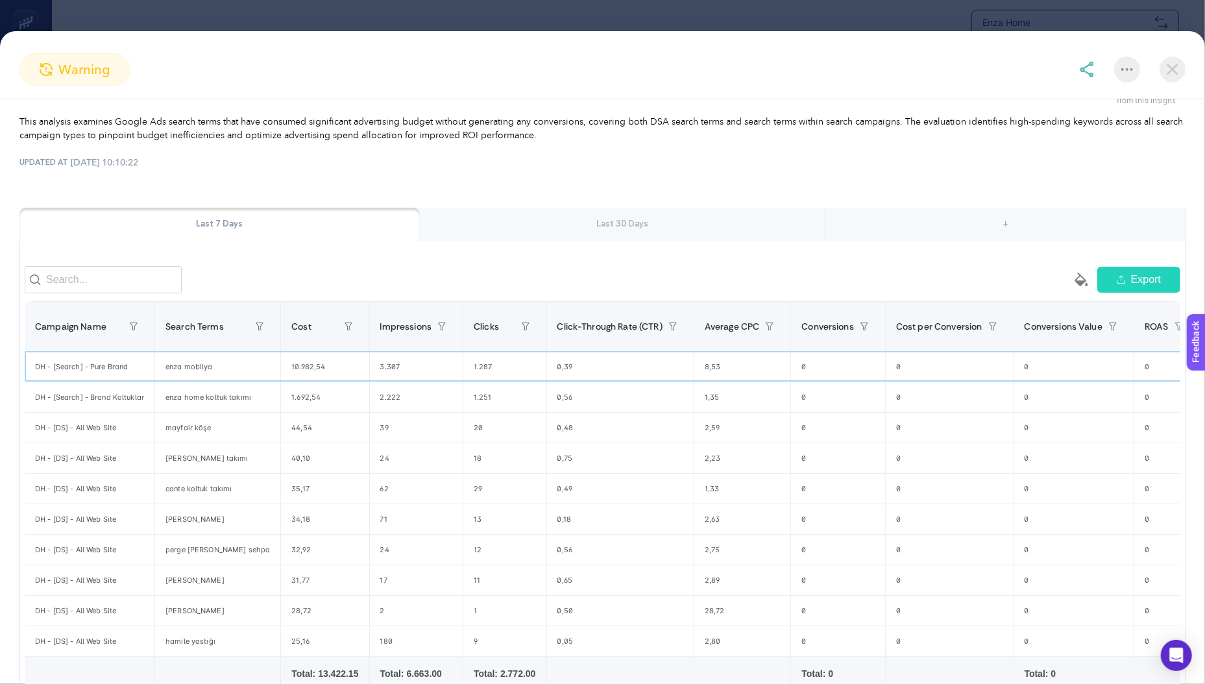
click at [470, 367] on div "1.287" at bounding box center [504, 367] width 82 height 30
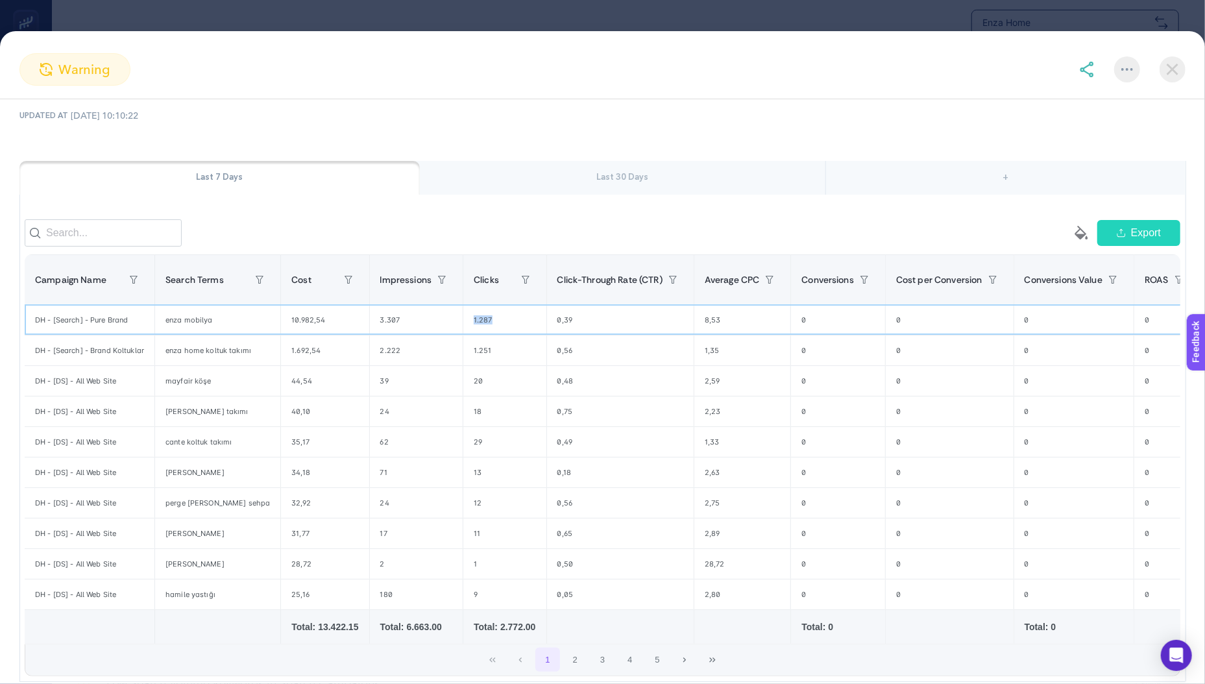
scroll to position [167, 0]
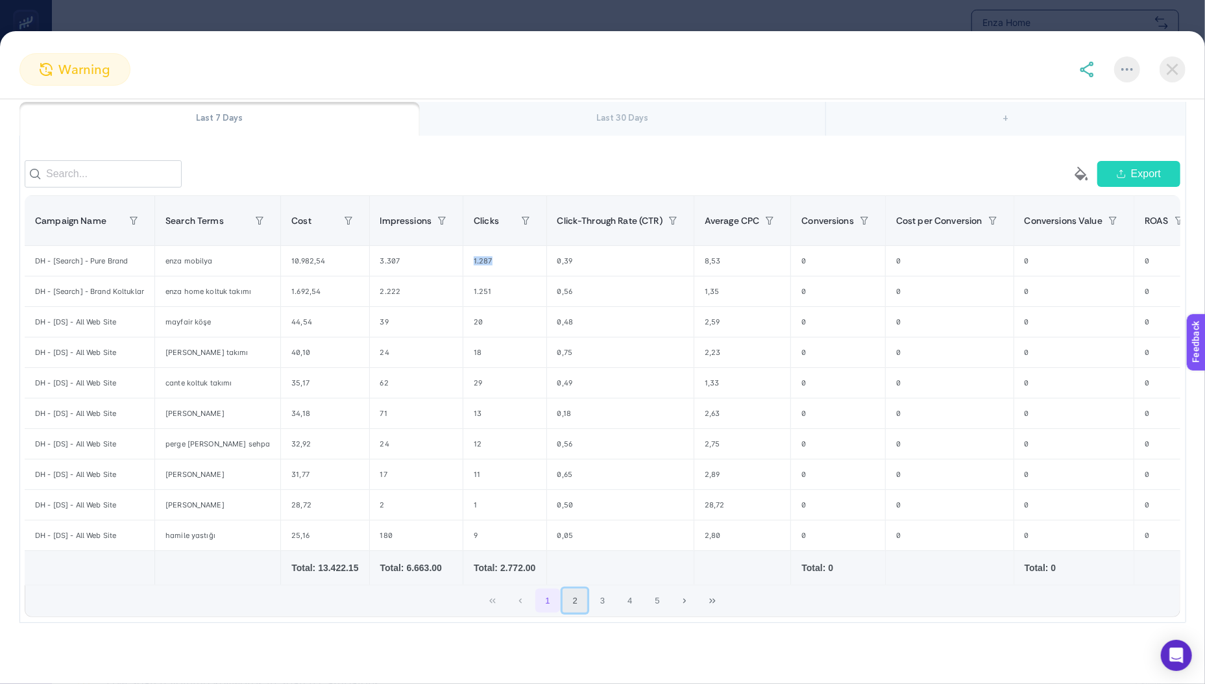
click at [564, 605] on button "2" at bounding box center [574, 600] width 25 height 25
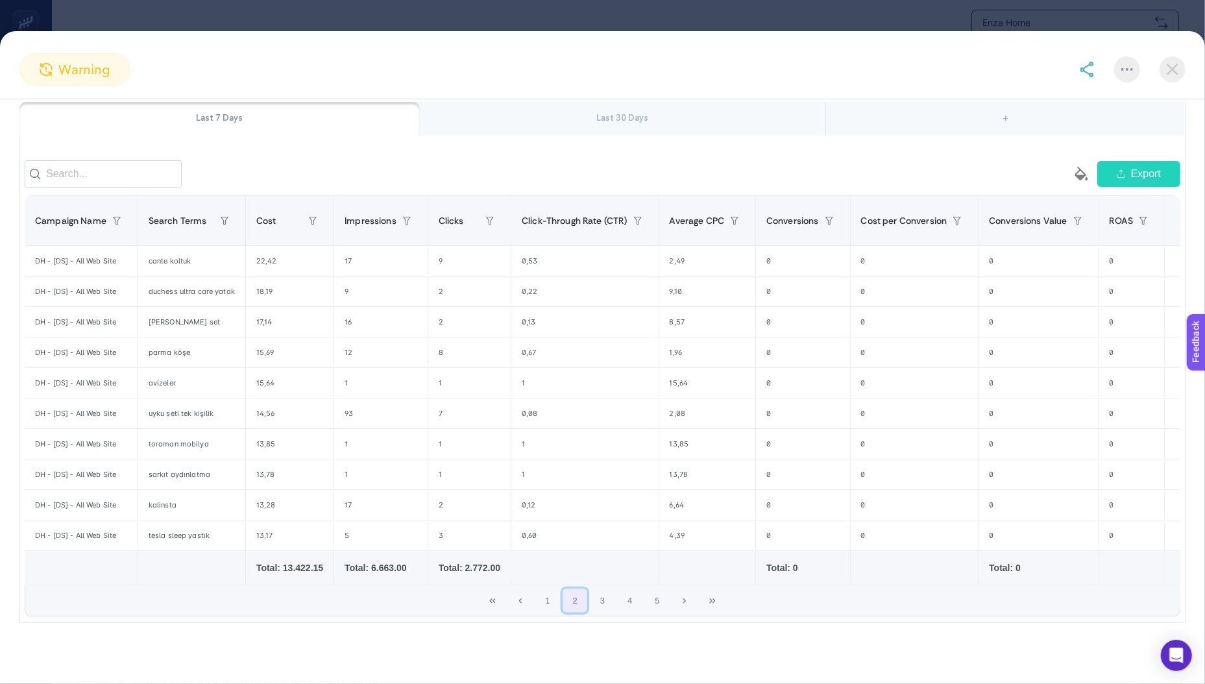
click at [583, 606] on button "2" at bounding box center [574, 600] width 25 height 25
click at [590, 606] on button "3" at bounding box center [602, 600] width 25 height 25
click at [539, 604] on button "1" at bounding box center [547, 600] width 25 height 25
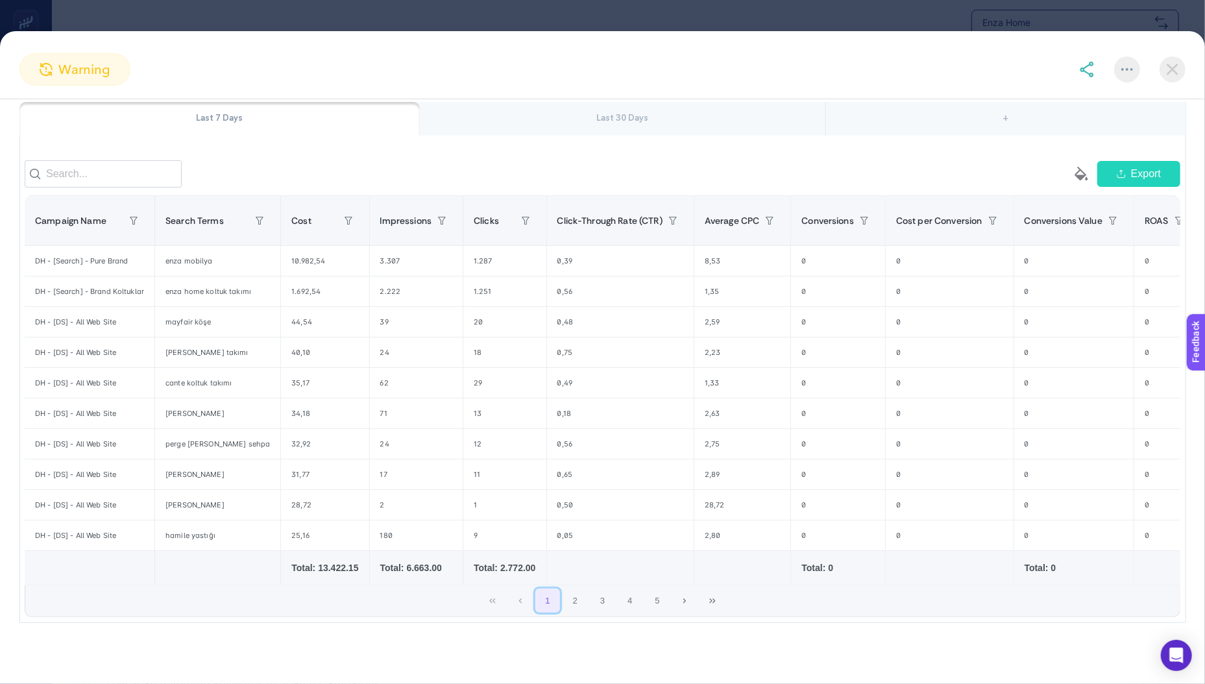
scroll to position [31, 0]
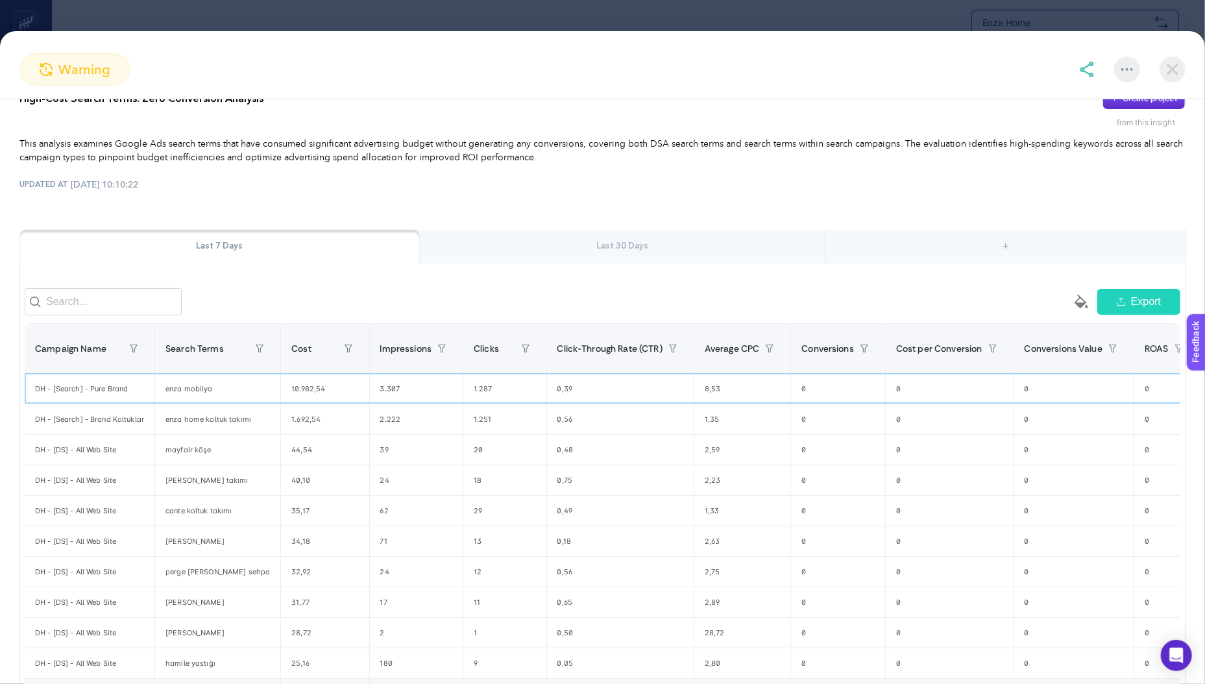
click at [203, 388] on div "enza mobilya" at bounding box center [217, 389] width 125 height 30
click at [479, 392] on div "1.287" at bounding box center [504, 389] width 82 height 30
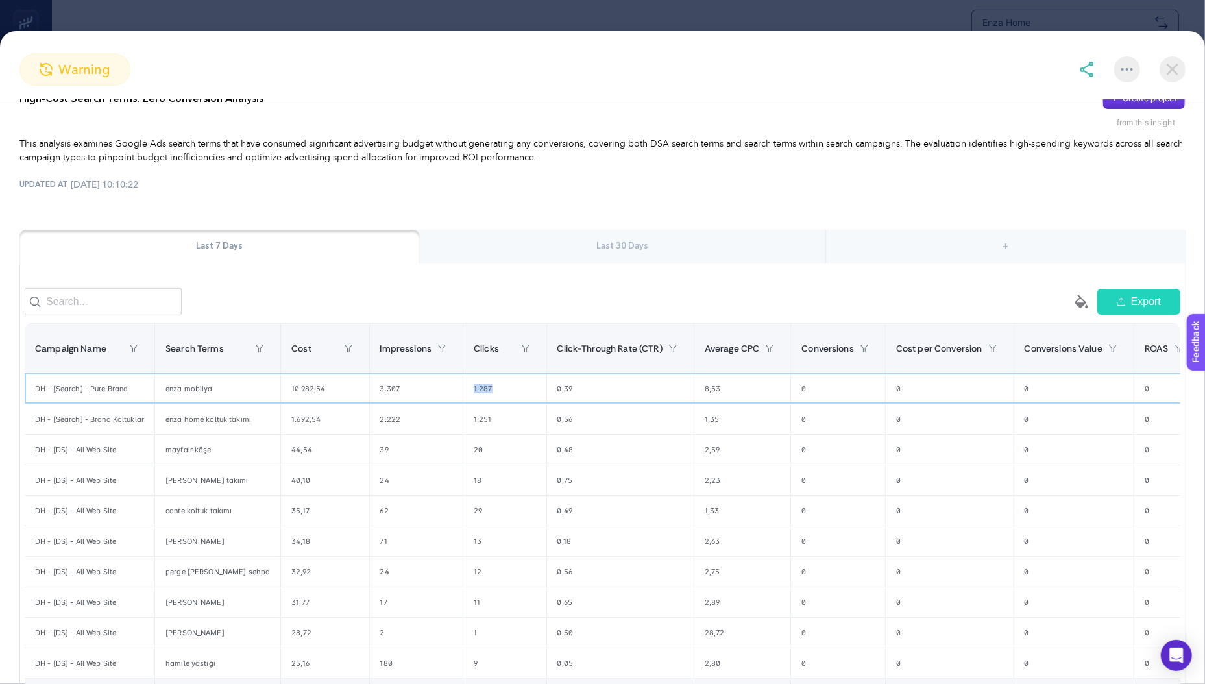
click at [479, 392] on div "1.287" at bounding box center [504, 389] width 82 height 30
click at [481, 424] on div "1.251" at bounding box center [504, 419] width 82 height 30
click at [197, 457] on div "mayfair köşe" at bounding box center [217, 450] width 125 height 30
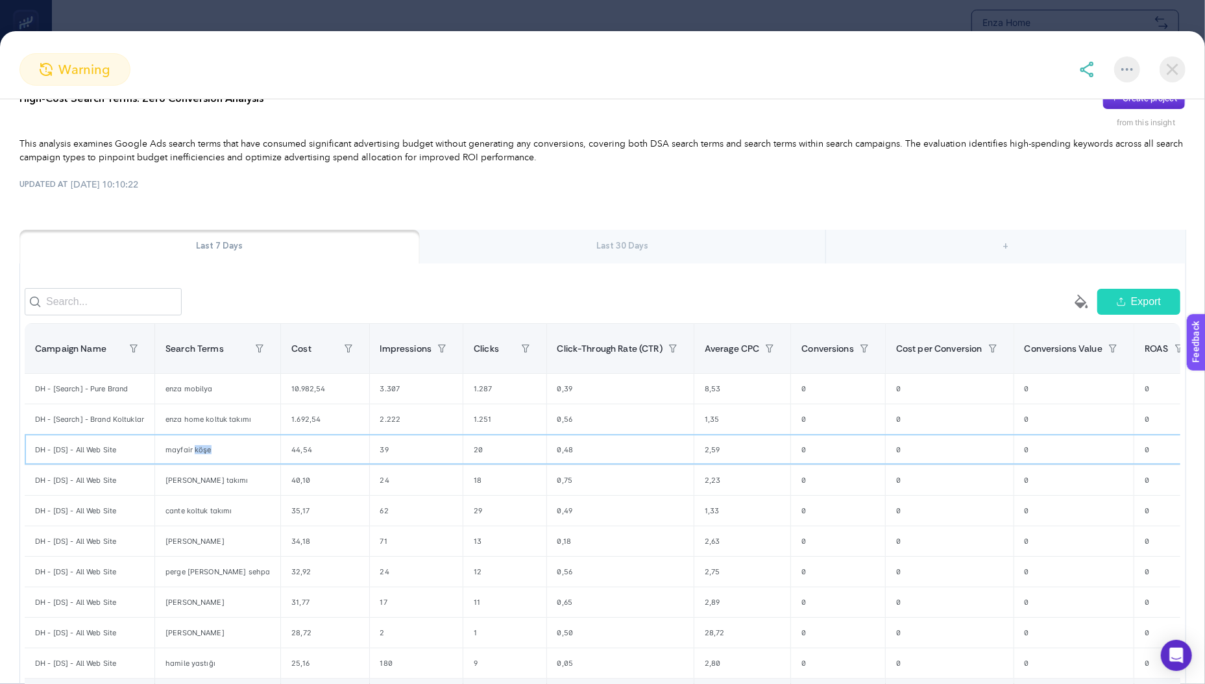
click at [197, 457] on div "mayfair köşe" at bounding box center [217, 450] width 125 height 30
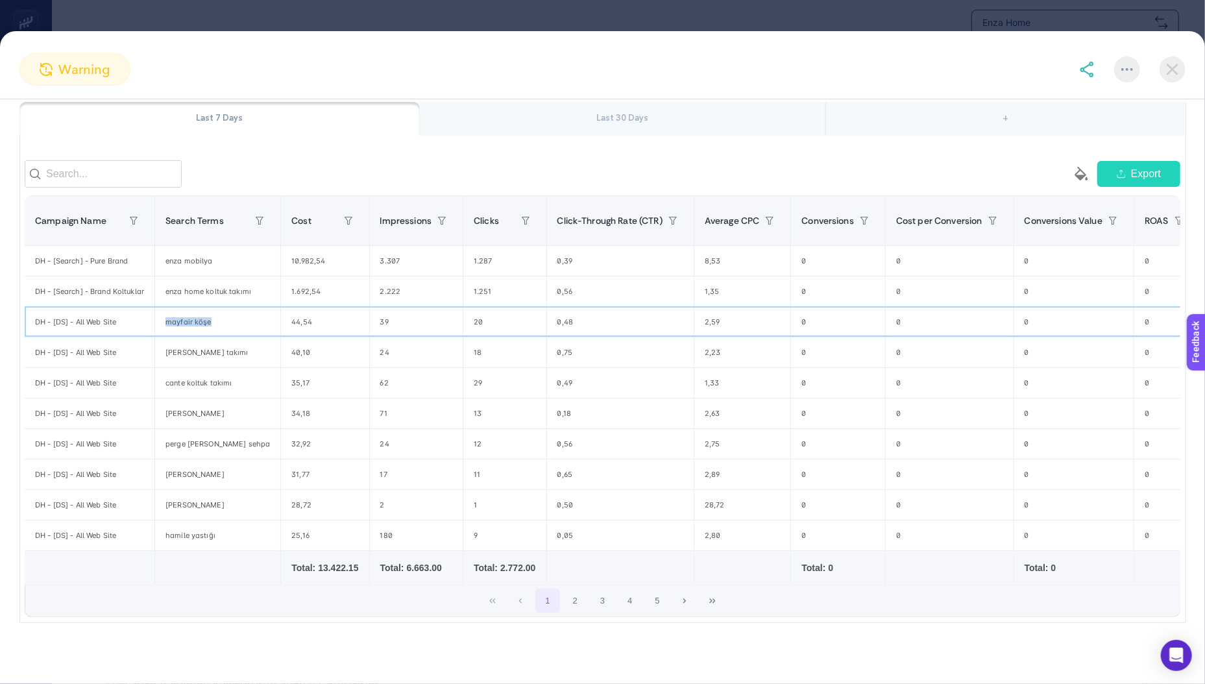
scroll to position [167, 0]
click at [211, 344] on div "[PERSON_NAME] takımı" at bounding box center [217, 352] width 125 height 30
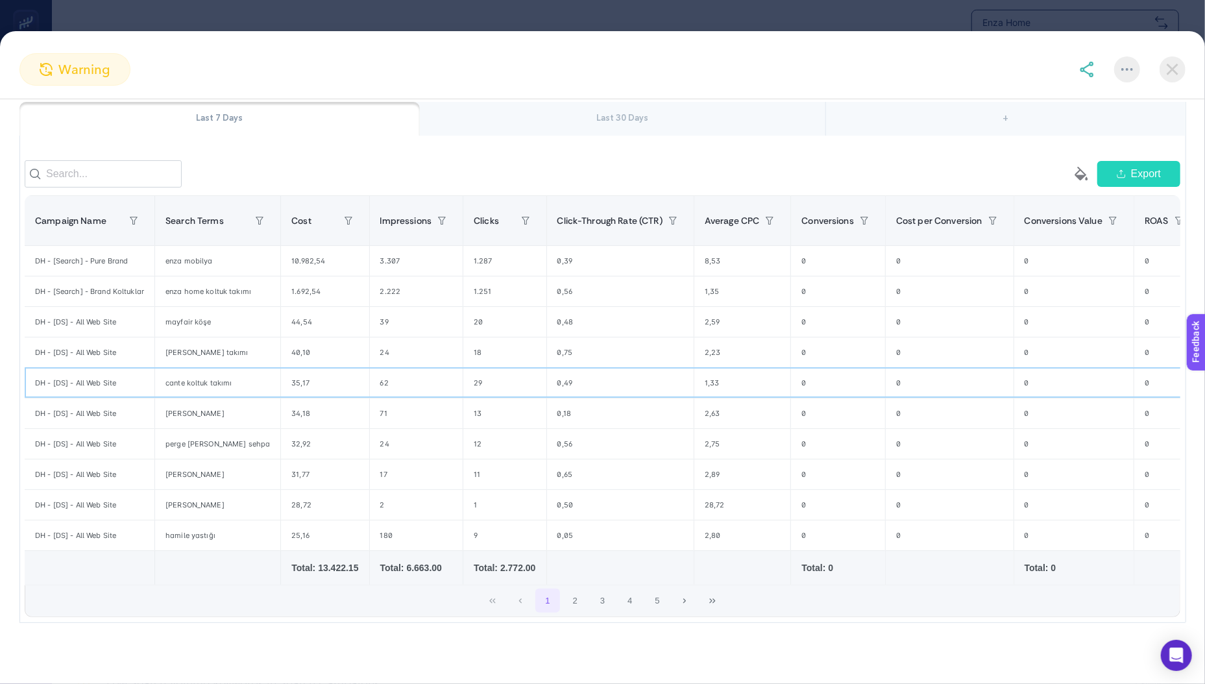
click at [212, 379] on div "cante koltuk takımı" at bounding box center [217, 383] width 125 height 30
click at [223, 409] on div "[PERSON_NAME]" at bounding box center [217, 413] width 125 height 30
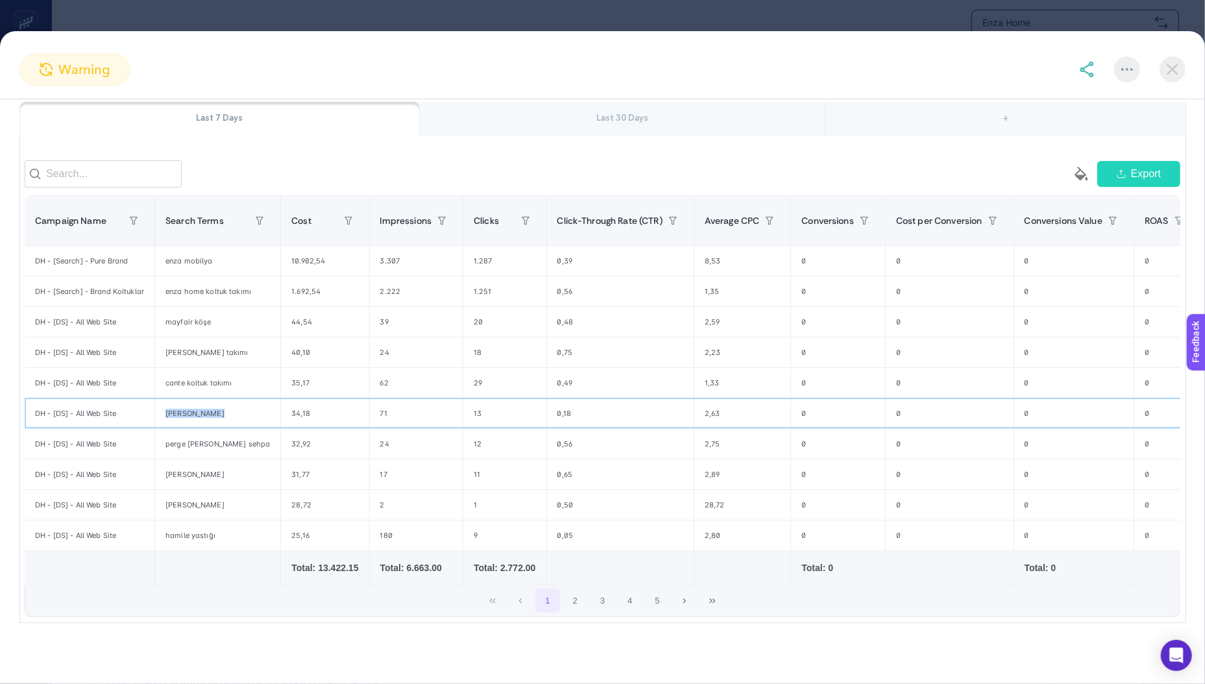
click at [223, 409] on div "[PERSON_NAME]" at bounding box center [217, 413] width 125 height 30
click at [217, 446] on div "perge [PERSON_NAME] sehpa" at bounding box center [217, 444] width 125 height 30
click at [217, 450] on div "perge [PERSON_NAME] sehpa" at bounding box center [217, 444] width 125 height 30
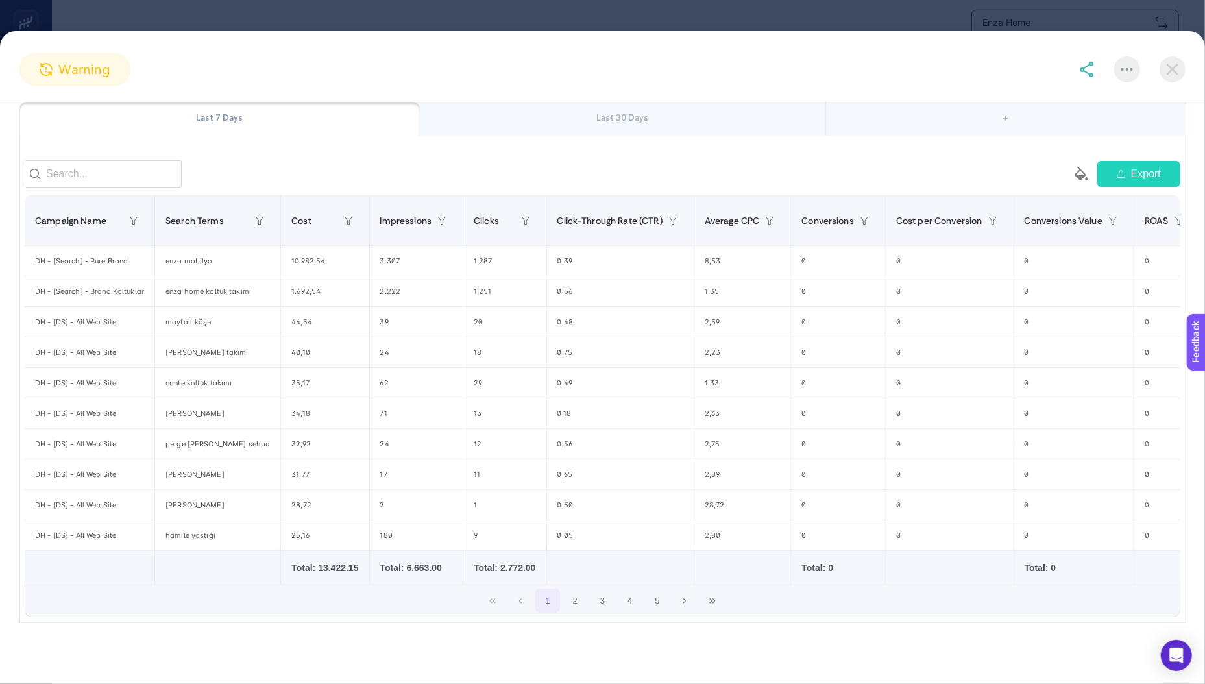
click at [1177, 65] on img at bounding box center [1172, 69] width 26 height 26
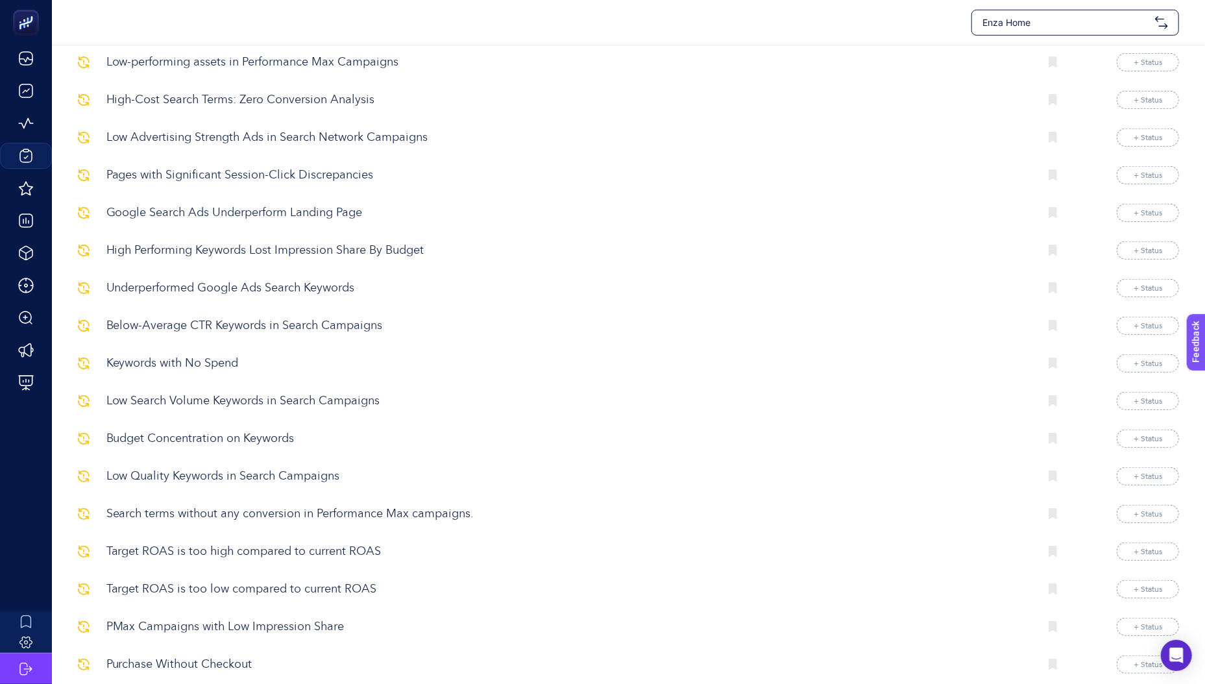
scroll to position [700, 0]
click at [141, 366] on p "Keywords with No Spend" at bounding box center [567, 363] width 923 height 18
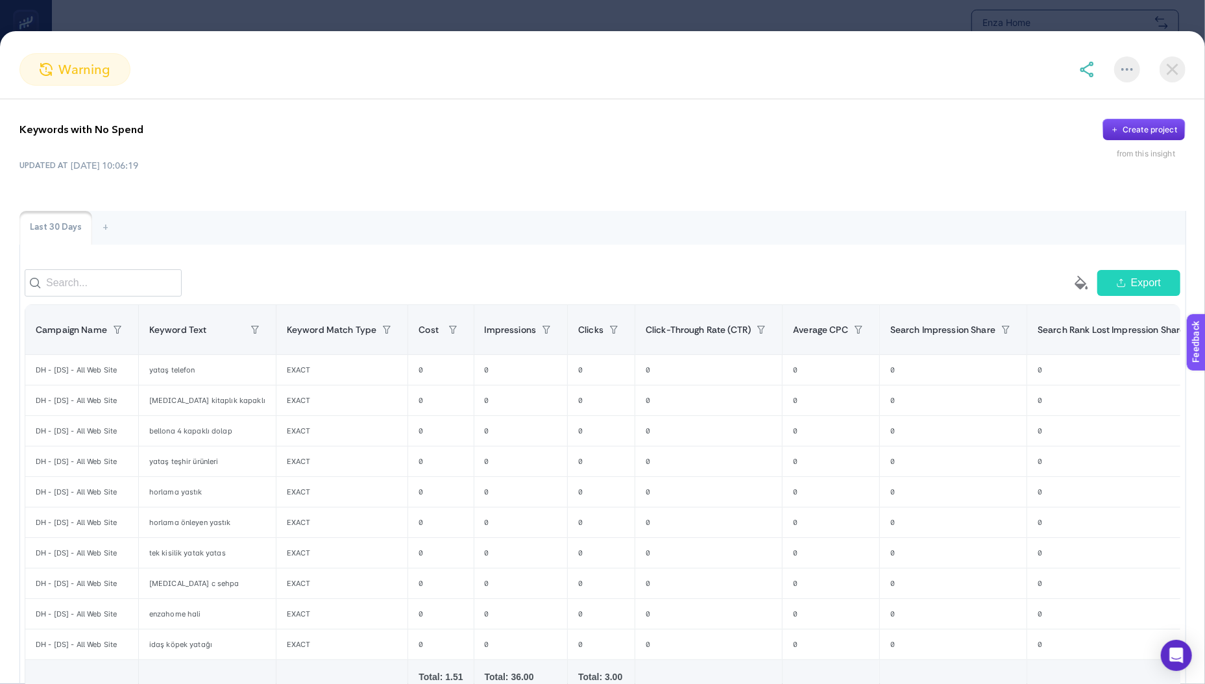
click at [1170, 71] on img at bounding box center [1172, 69] width 26 height 26
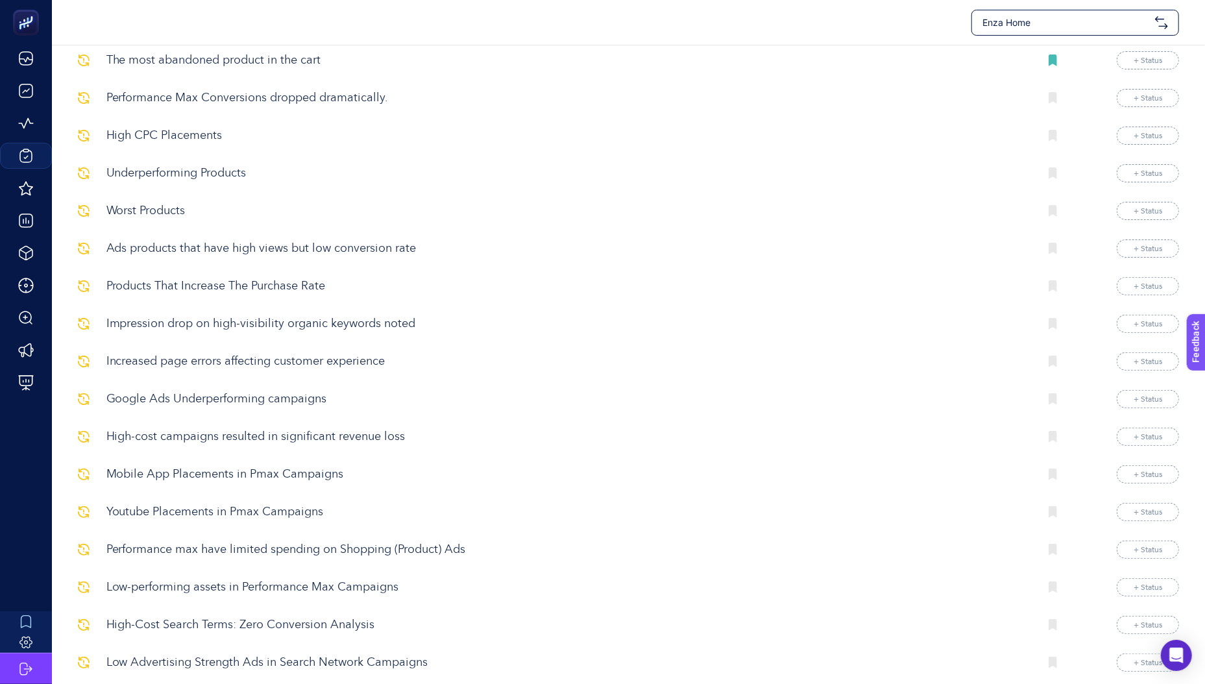
scroll to position [0, 0]
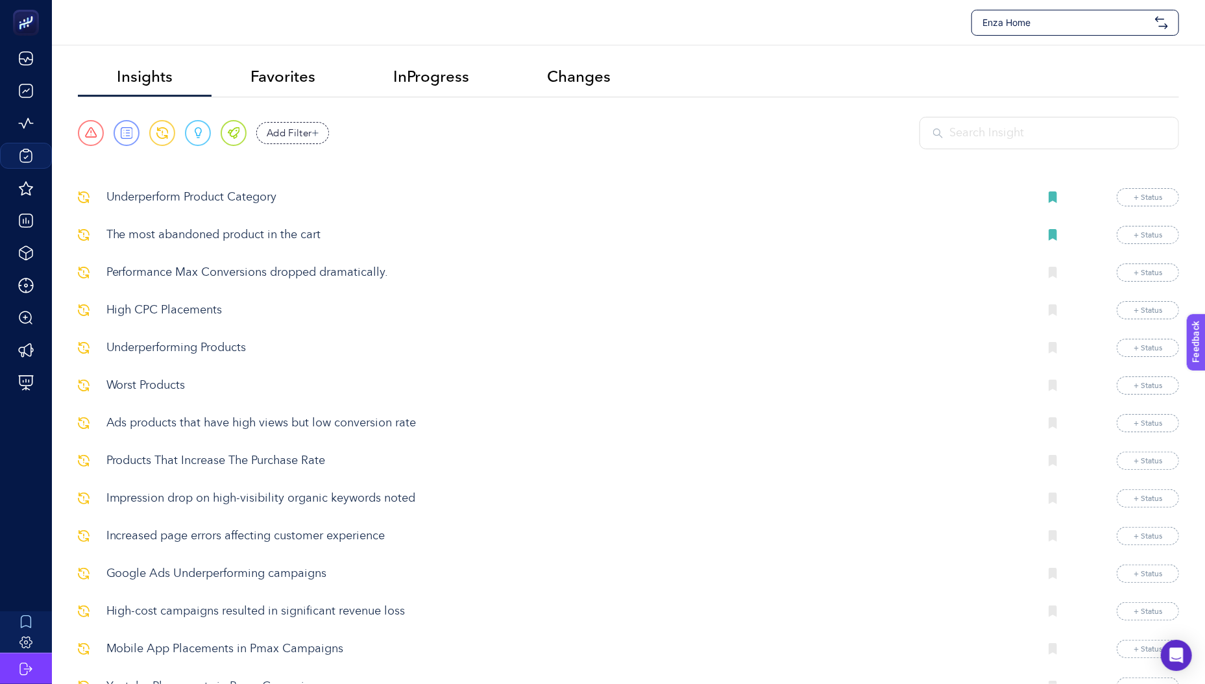
click at [991, 122] on div at bounding box center [1049, 133] width 260 height 32
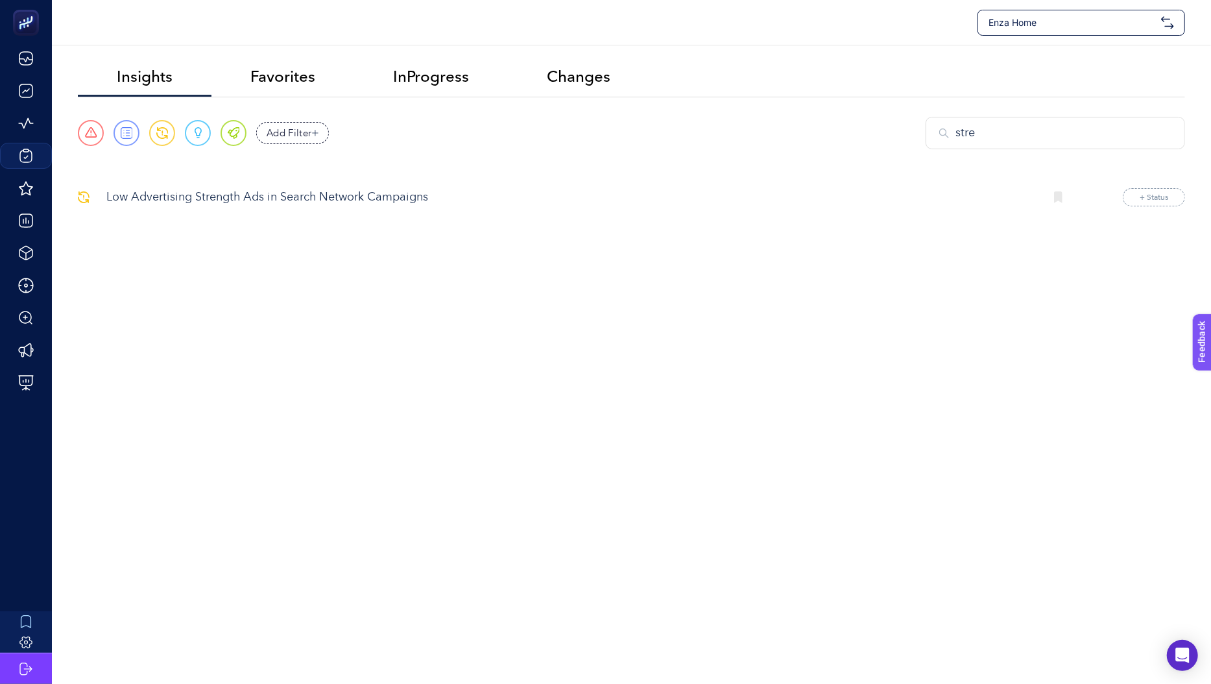
type input "stre"
click at [267, 201] on p "Low Advertising Strength Ads in Search Network Campaigns" at bounding box center [570, 198] width 928 height 18
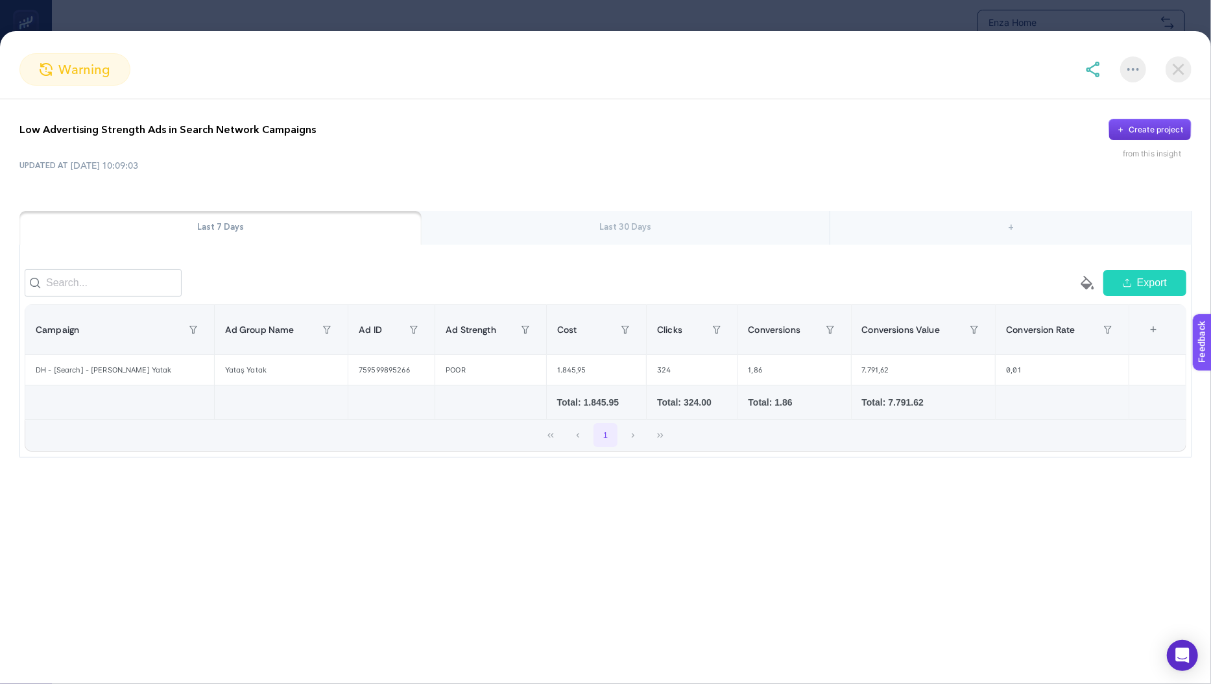
click at [1136, 135] on button "Create project" at bounding box center [1150, 130] width 83 height 22
click at [1167, 61] on img at bounding box center [1172, 69] width 26 height 26
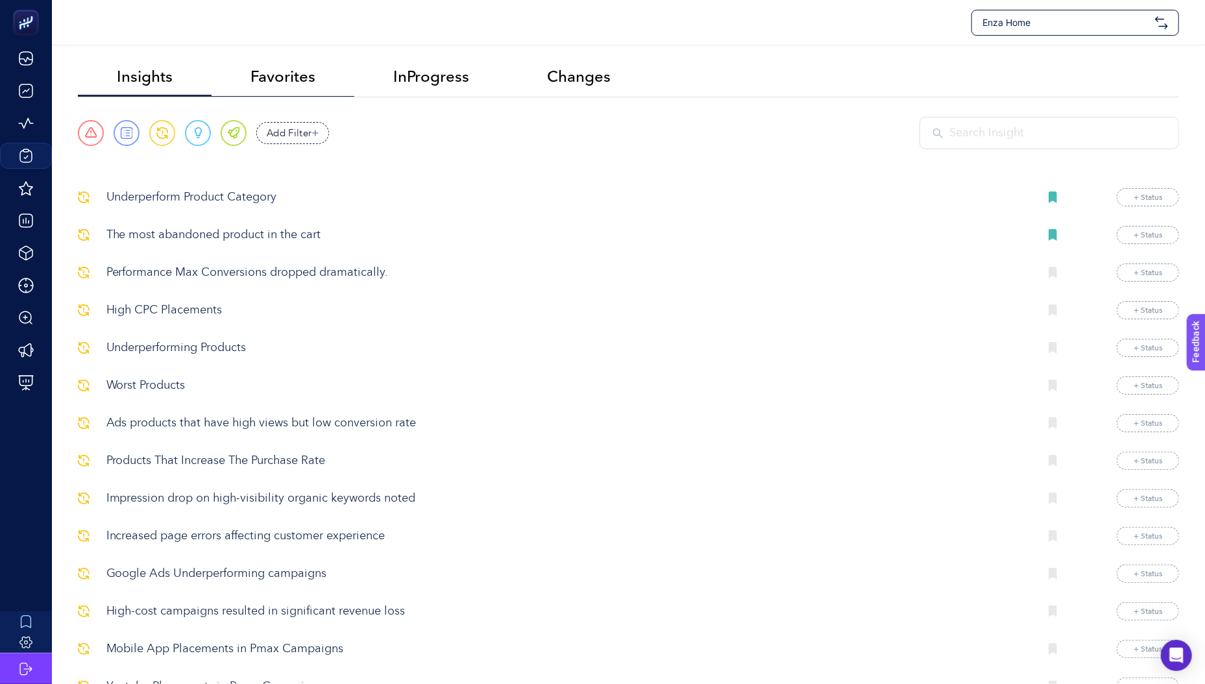
click at [278, 74] on span "Favorites" at bounding box center [282, 76] width 65 height 18
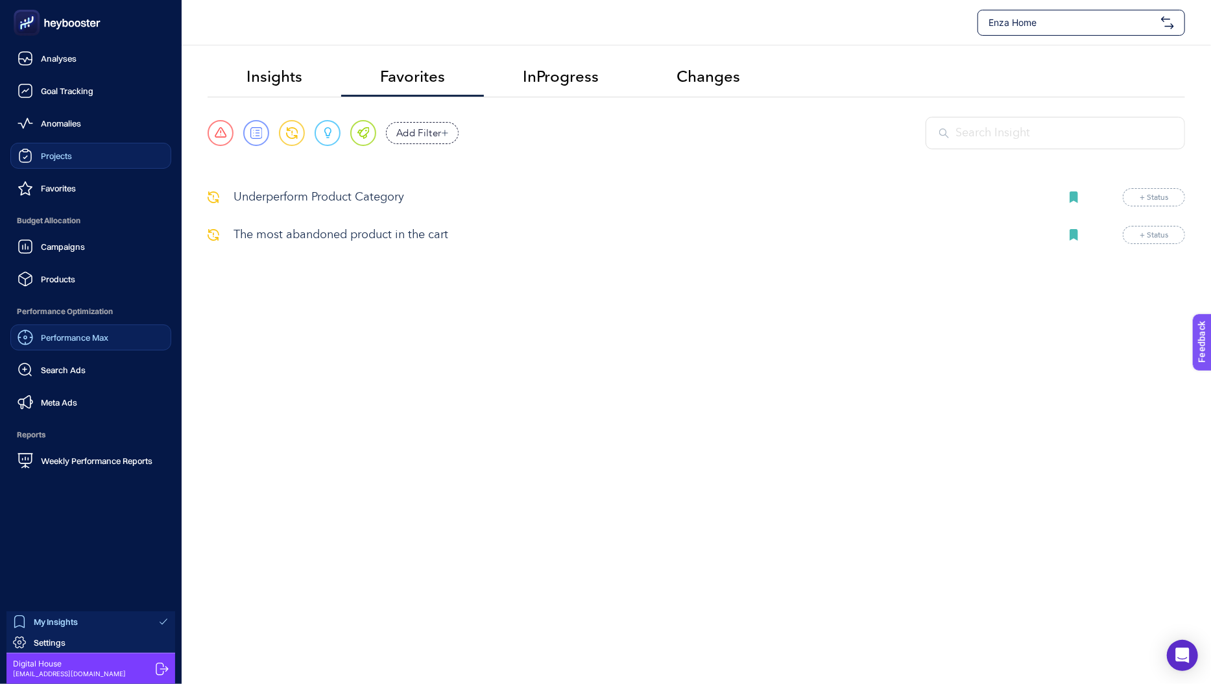
click at [61, 331] on div "Performance Max" at bounding box center [63, 338] width 91 height 16
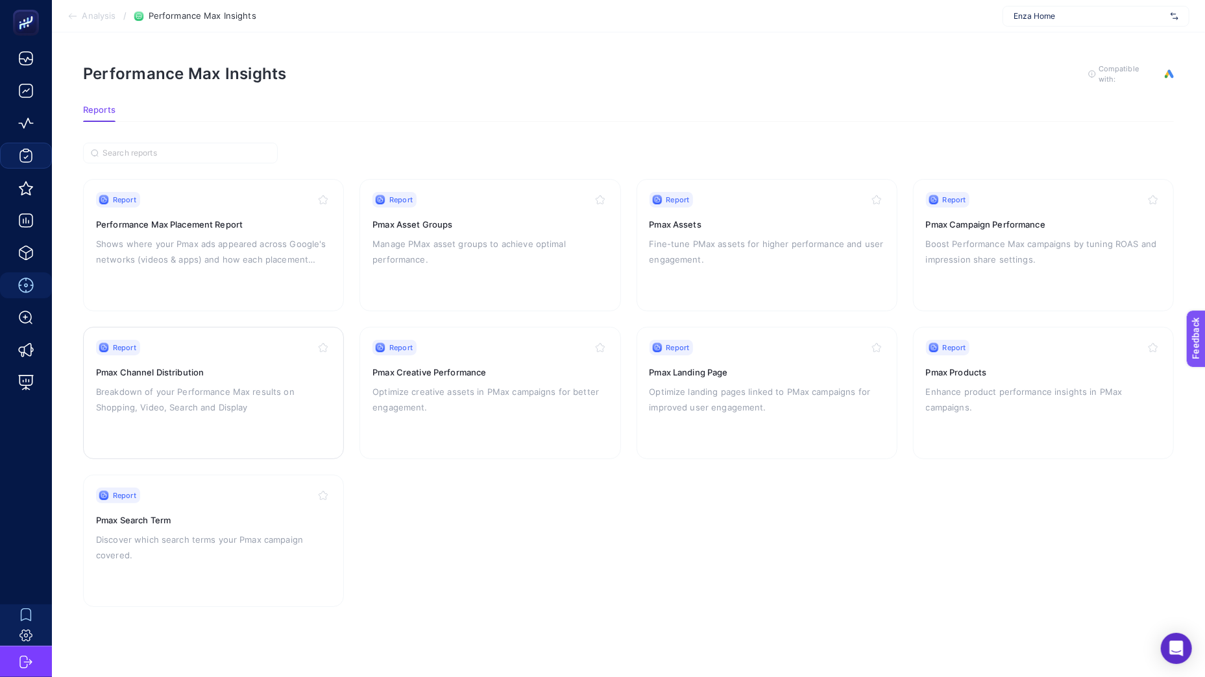
click at [144, 407] on p "Breakdown of your Performance Max results on Shopping, Video, Search and Display" at bounding box center [213, 399] width 235 height 31
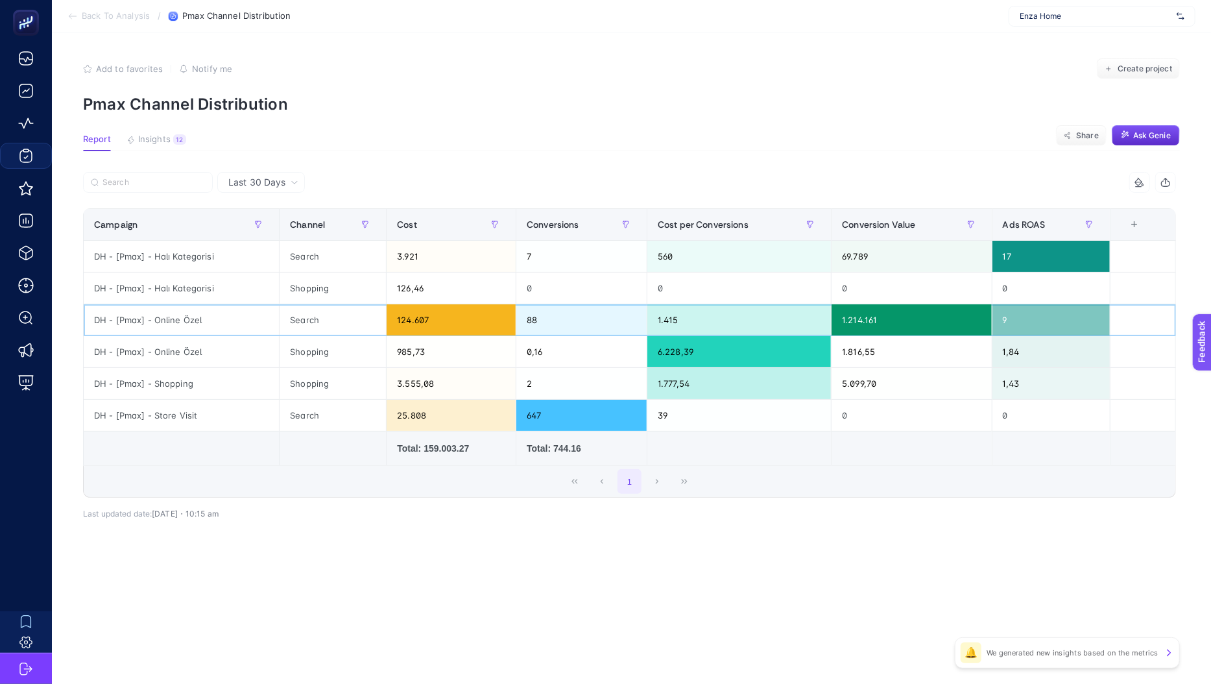
click at [402, 319] on div "124.607" at bounding box center [451, 319] width 129 height 31
click at [164, 318] on div "DH - [Pmax] - Online Özel" at bounding box center [181, 319] width 195 height 31
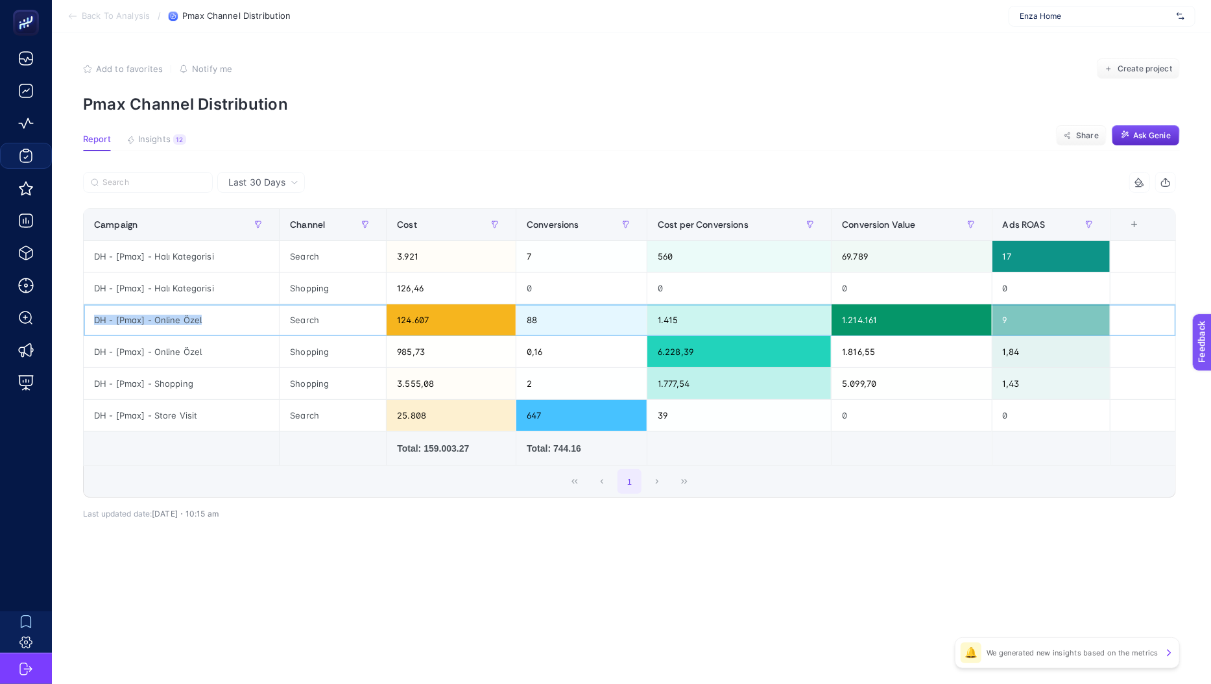
click at [164, 318] on div "DH - [Pmax] - Online Özel" at bounding box center [181, 319] width 195 height 31
click at [389, 313] on div "124.607" at bounding box center [451, 319] width 129 height 31
click at [411, 347] on div "985,73" at bounding box center [451, 351] width 129 height 31
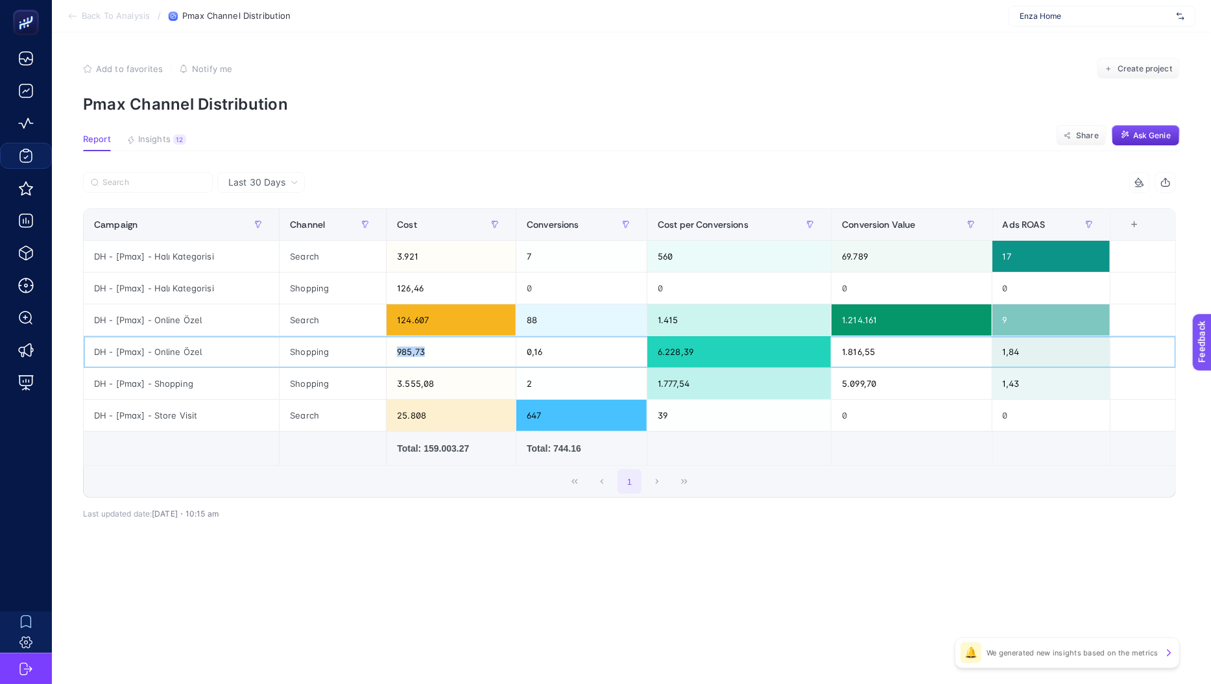
click at [411, 347] on div "985,73" at bounding box center [451, 351] width 129 height 31
click at [424, 381] on div "3.555,08" at bounding box center [451, 383] width 129 height 31
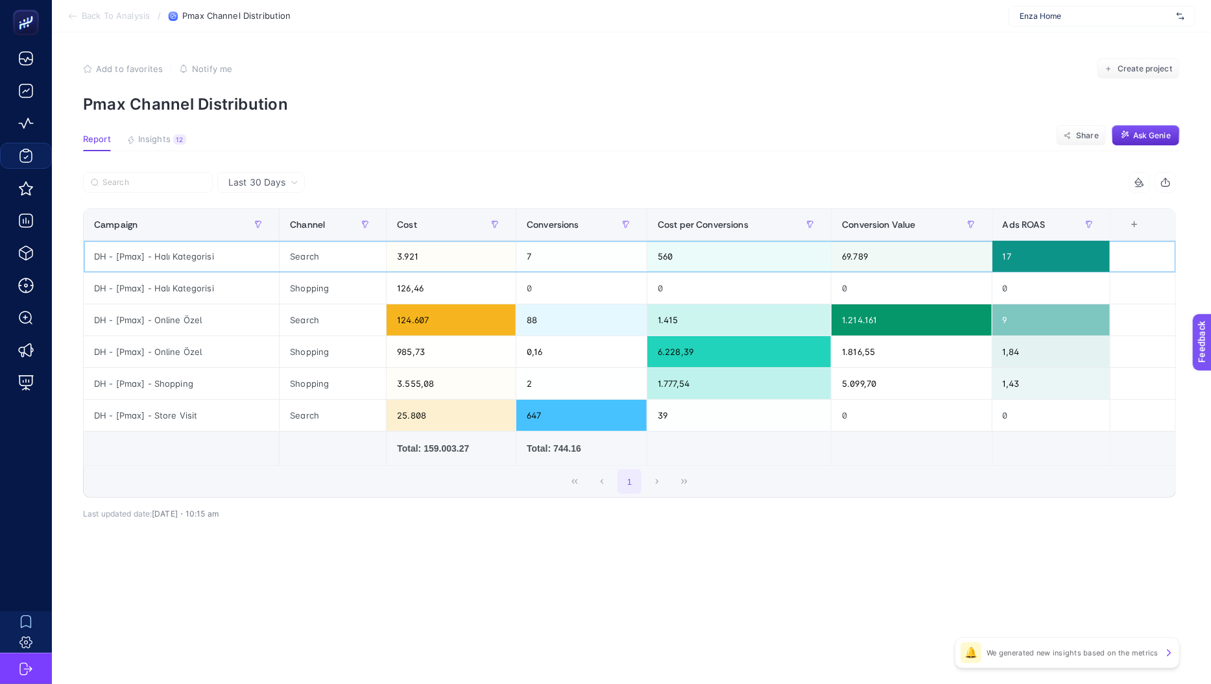
click at [418, 255] on div "3.921" at bounding box center [451, 256] width 129 height 31
click at [412, 289] on div "126,46" at bounding box center [451, 287] width 129 height 31
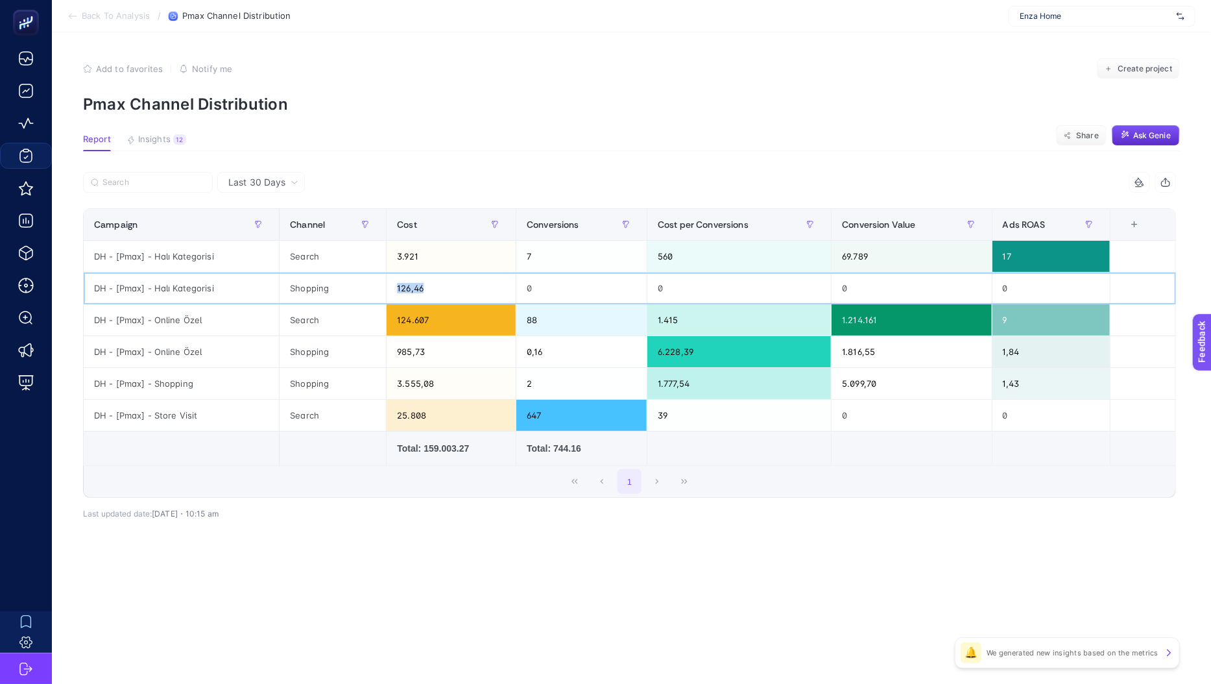
drag, startPoint x: 412, startPoint y: 289, endPoint x: 409, endPoint y: 278, distance: 12.0
click at [412, 288] on div "126,46" at bounding box center [451, 287] width 129 height 31
click at [332, 250] on div "Search" at bounding box center [333, 256] width 106 height 31
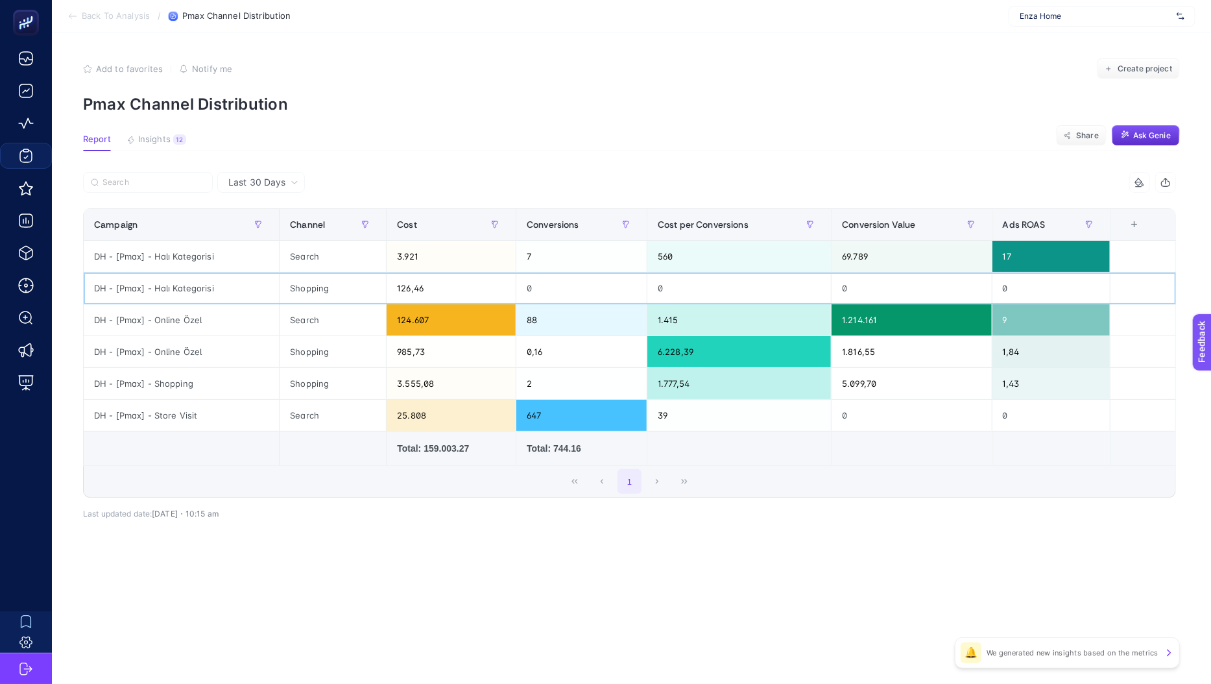
click at [411, 281] on div "126,46" at bounding box center [451, 287] width 129 height 31
drag, startPoint x: 411, startPoint y: 281, endPoint x: 398, endPoint y: 282, distance: 13.0
click at [411, 281] on div "126,46" at bounding box center [451, 287] width 129 height 31
click at [266, 180] on span "Last 30 Days" at bounding box center [256, 182] width 57 height 13
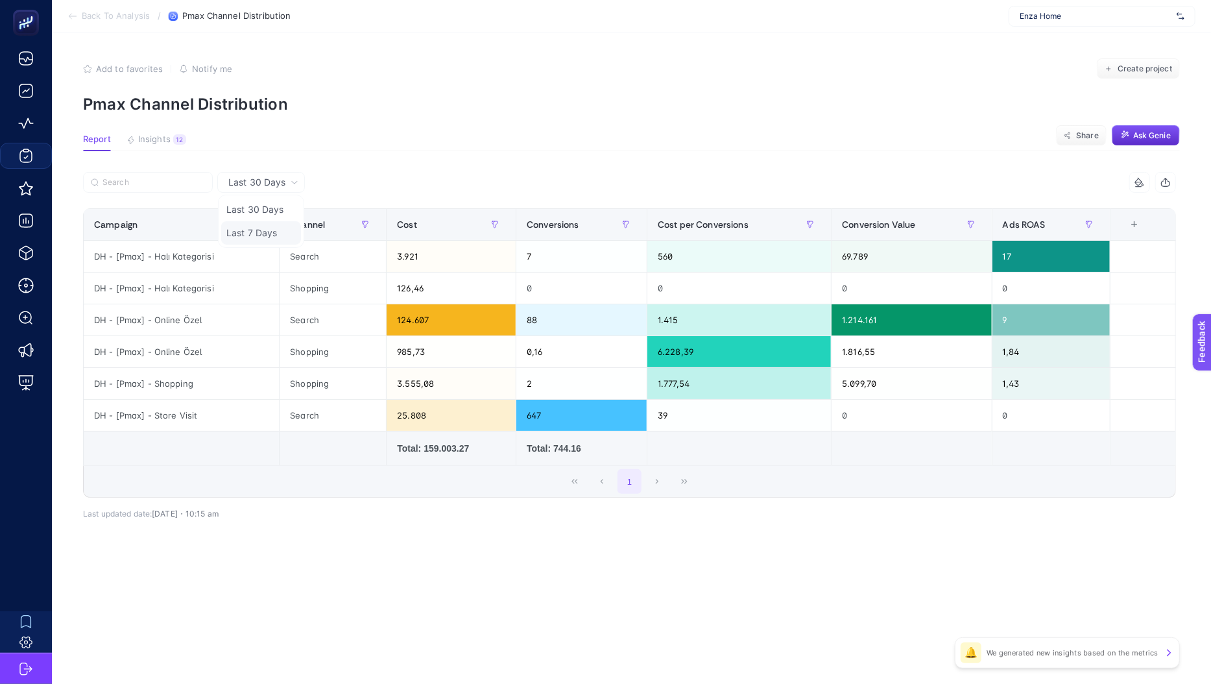
click at [259, 230] on li "Last 7 Days" at bounding box center [261, 232] width 80 height 23
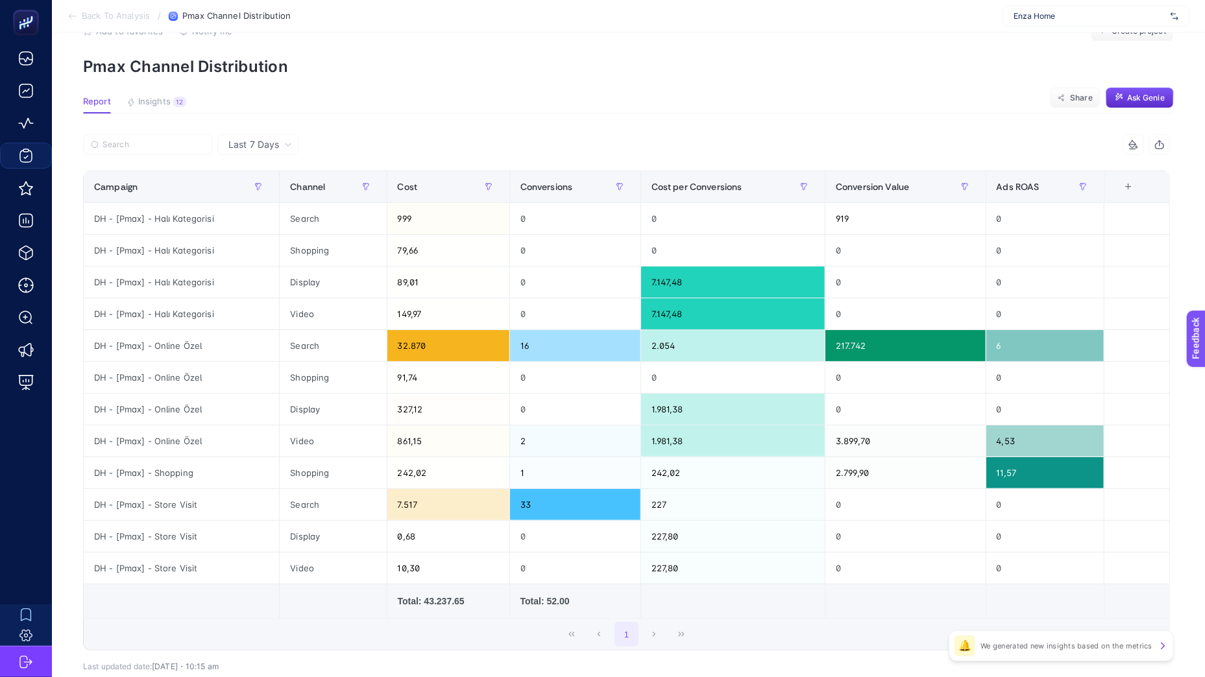
scroll to position [51, 0]
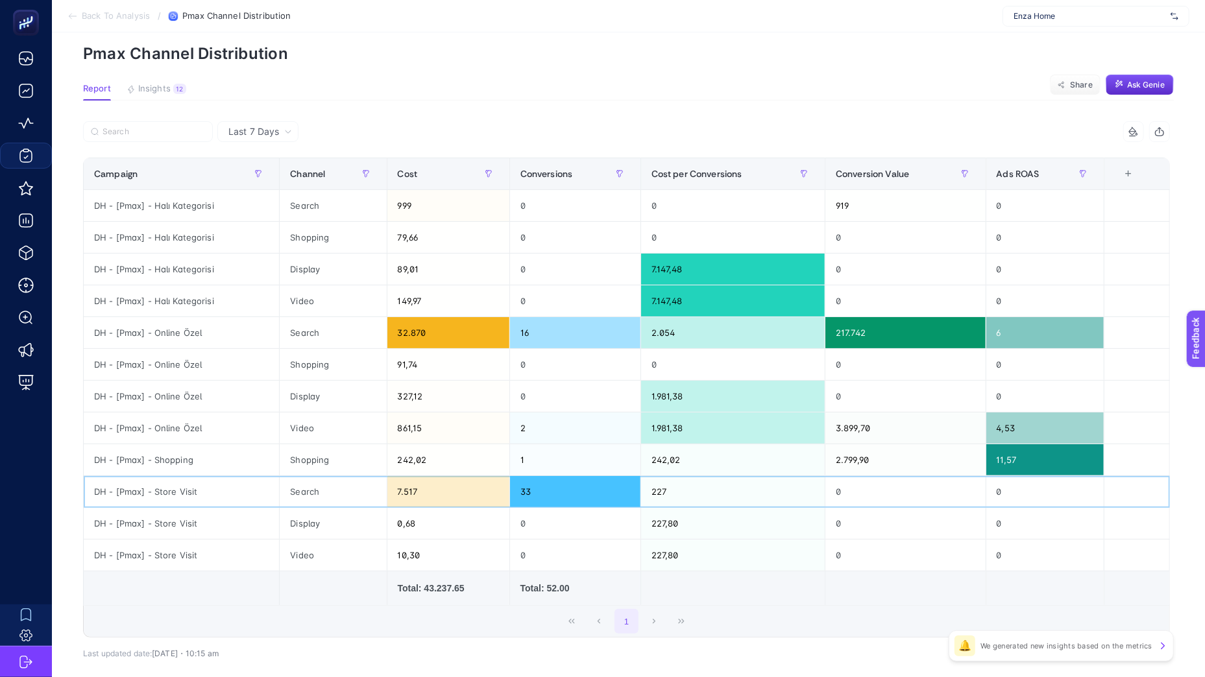
click at [418, 498] on div "7.517" at bounding box center [448, 491] width 122 height 31
click at [200, 492] on div "DH - [Pmax] - Store Visit" at bounding box center [181, 491] width 195 height 31
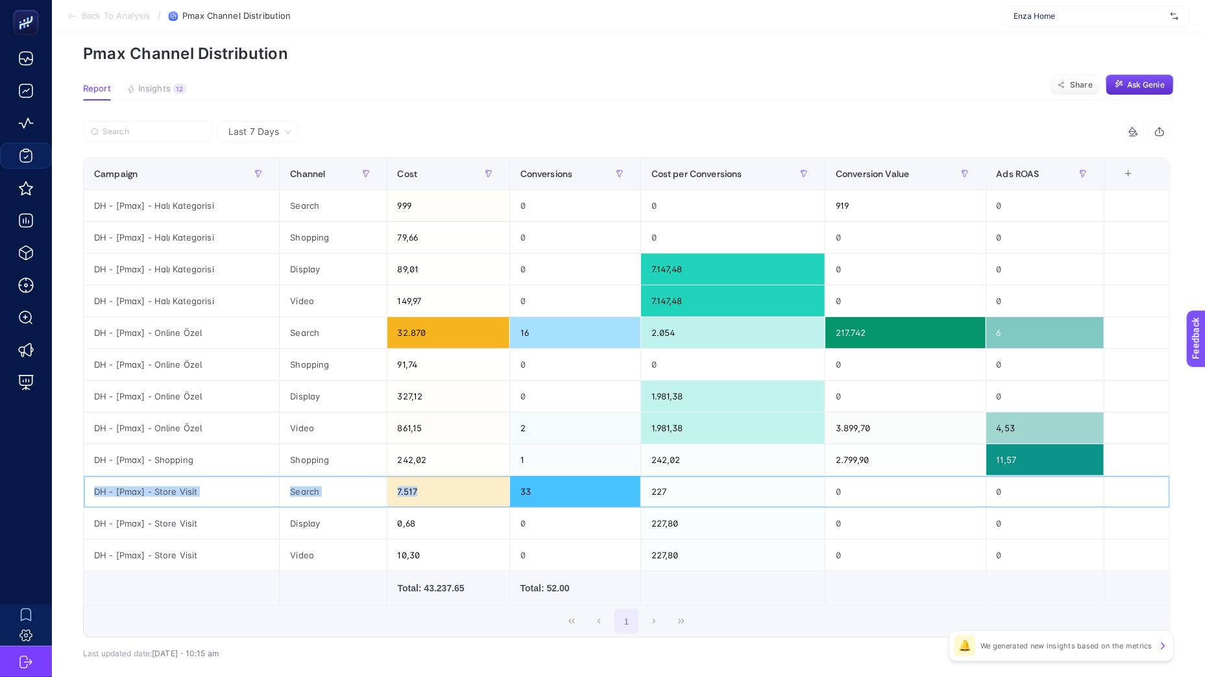
drag, startPoint x: 200, startPoint y: 492, endPoint x: 422, endPoint y: 500, distance: 221.4
click at [422, 500] on tr "DH - [Pmax] - Store Visit Search 7.517 33 227 0 0" at bounding box center [627, 492] width 1086 height 32
click at [422, 500] on div "7.517" at bounding box center [448, 491] width 122 height 31
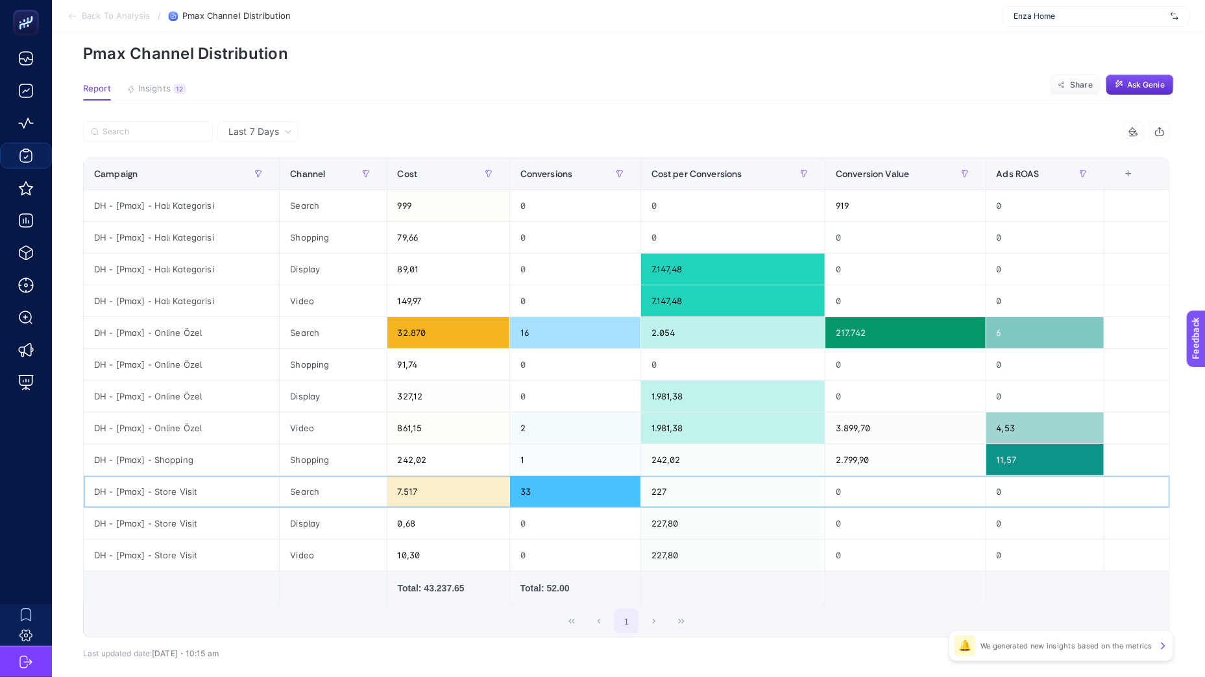
click at [167, 489] on div "DH - [Pmax] - Store Visit" at bounding box center [181, 491] width 195 height 31
click at [391, 489] on div "7.517" at bounding box center [448, 491] width 122 height 31
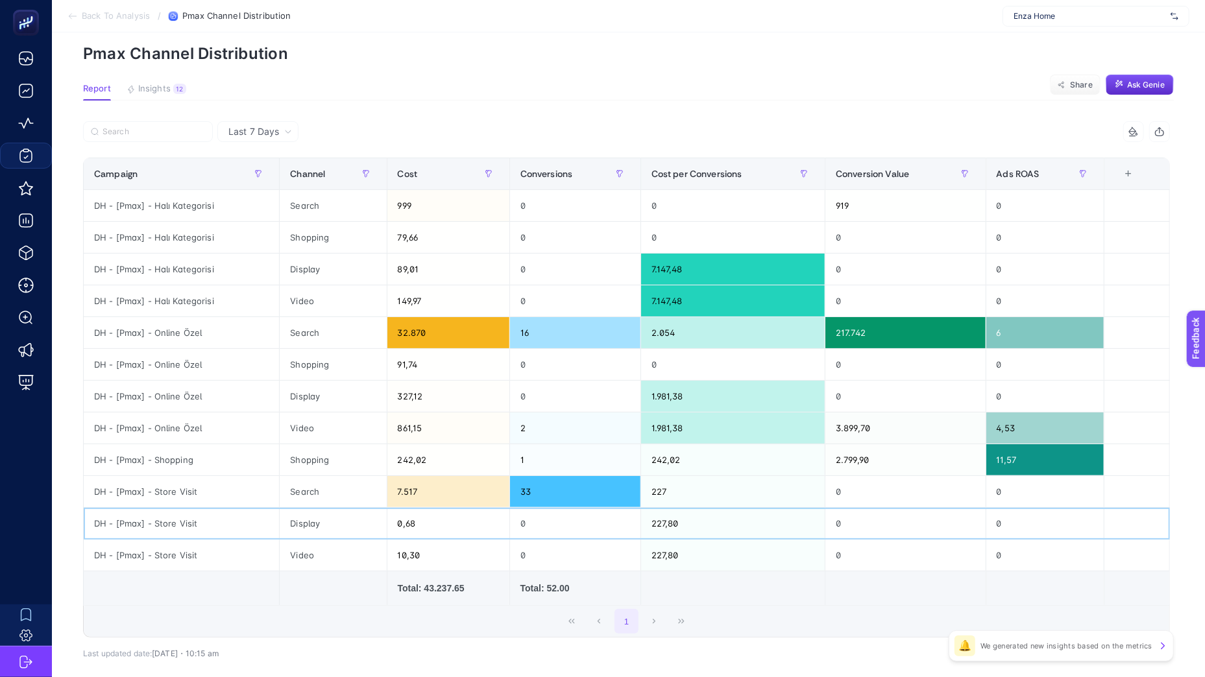
click at [343, 514] on div "Display" at bounding box center [333, 523] width 106 height 31
click at [415, 536] on div "0,68" at bounding box center [448, 523] width 122 height 31
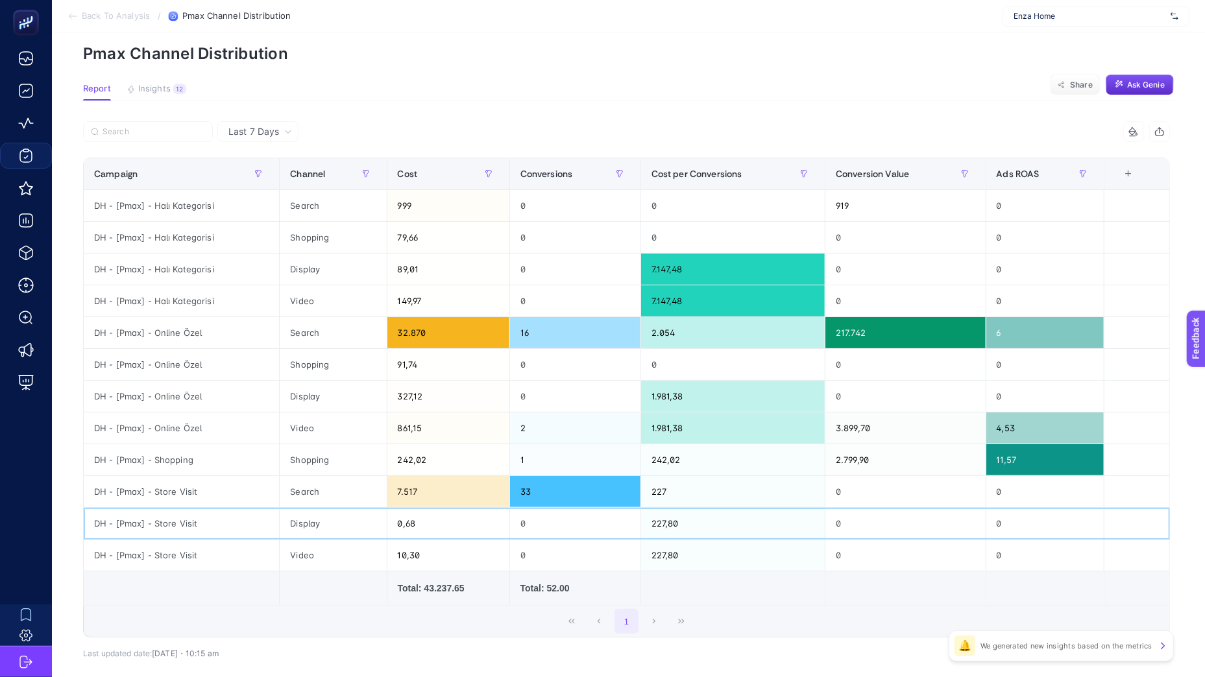
scroll to position [0, 0]
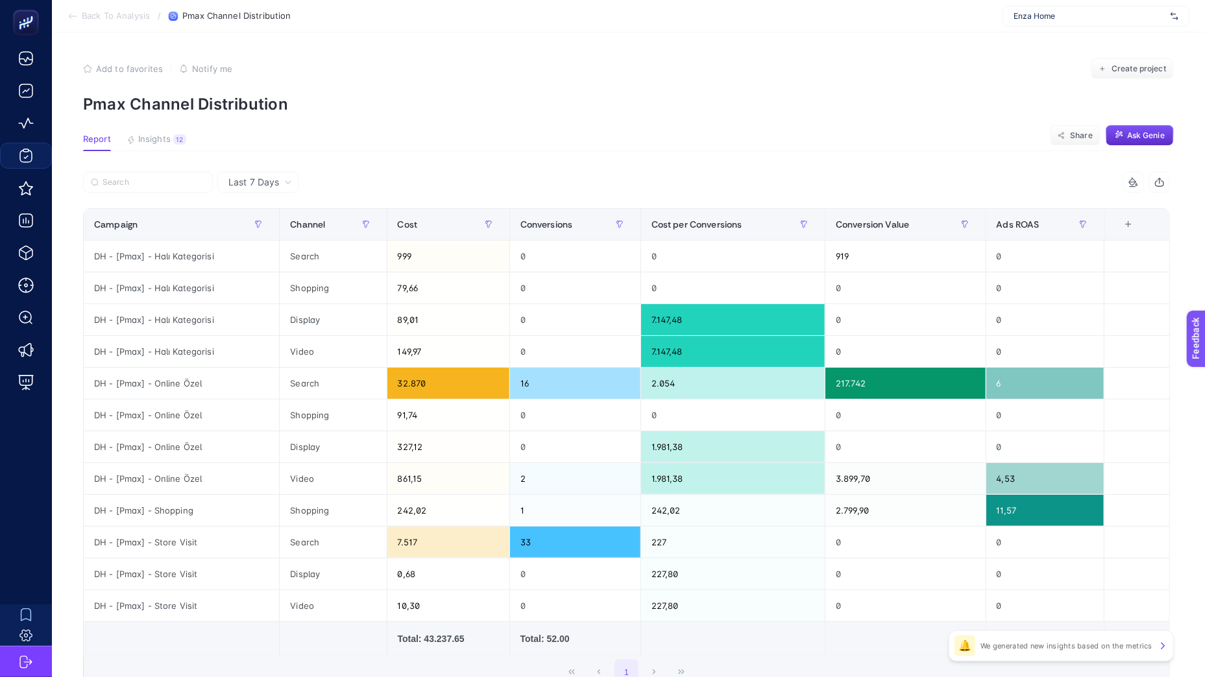
click at [98, 142] on span "Report" at bounding box center [97, 139] width 28 height 10
click at [148, 138] on span "Insights" at bounding box center [154, 139] width 32 height 10
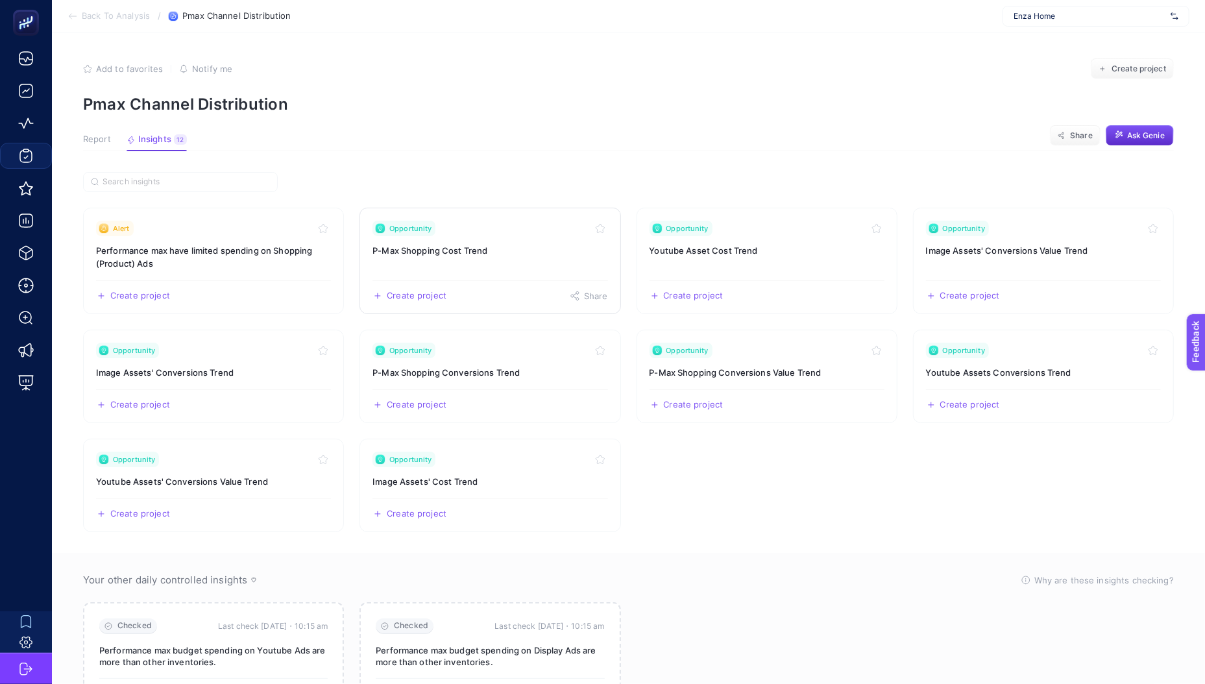
click at [452, 261] on link "Opportunity P-Max Shopping Cost Trend Create project Share" at bounding box center [489, 261] width 261 height 106
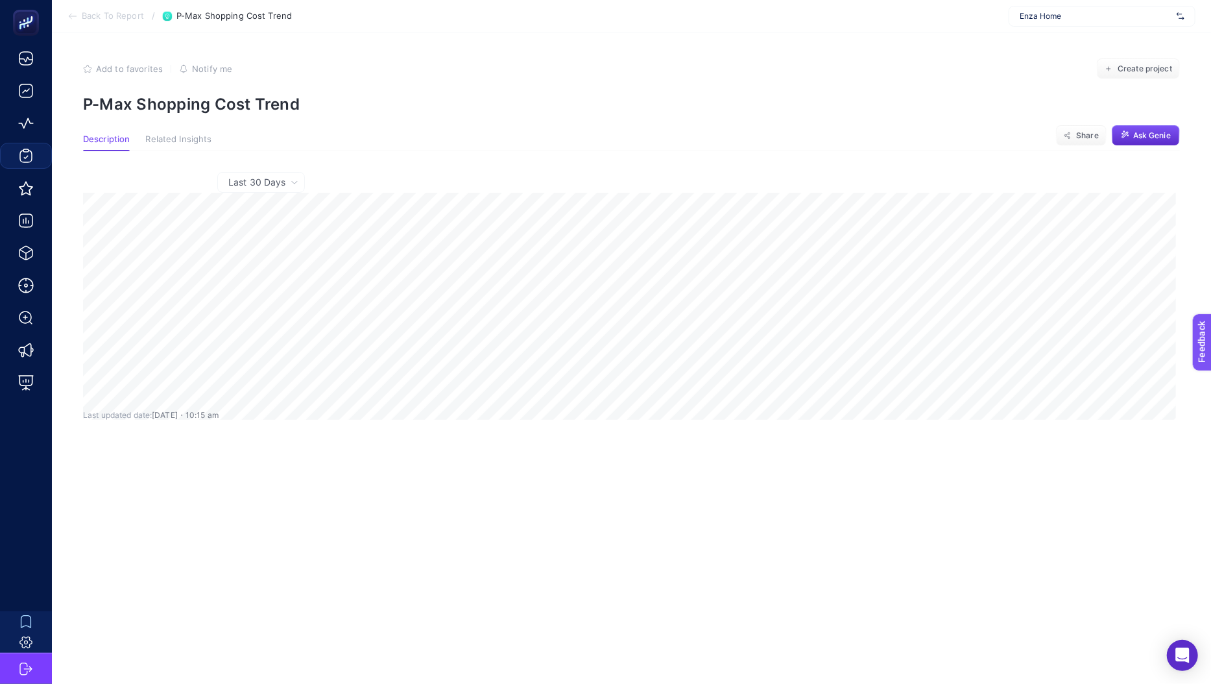
click at [244, 182] on span "Last 30 Days" at bounding box center [256, 182] width 57 height 13
click at [250, 212] on li "Last 30 Days" at bounding box center [261, 209] width 80 height 23
click at [71, 10] on section "Back To Report / P-Max Shopping Cost Trend Enza Home" at bounding box center [631, 16] width 1159 height 32
click at [73, 16] on icon at bounding box center [72, 16] width 7 height 0
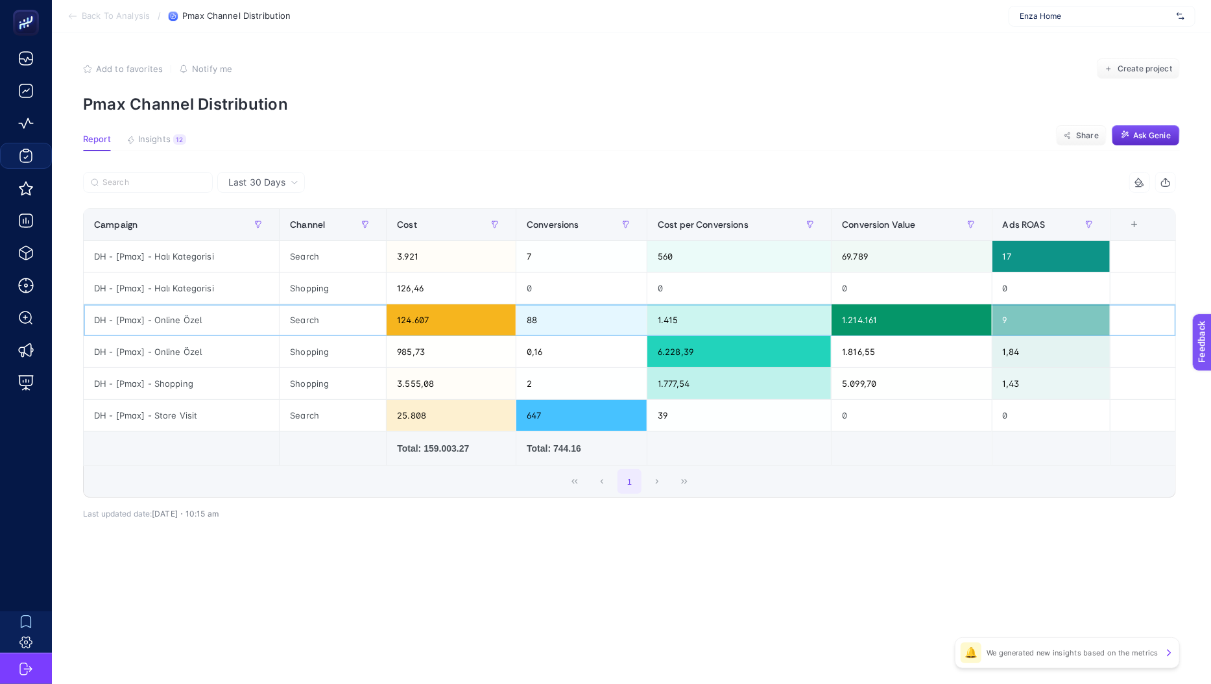
click at [405, 322] on div "124.607" at bounding box center [451, 319] width 129 height 31
click at [308, 285] on div "Shopping" at bounding box center [333, 287] width 106 height 31
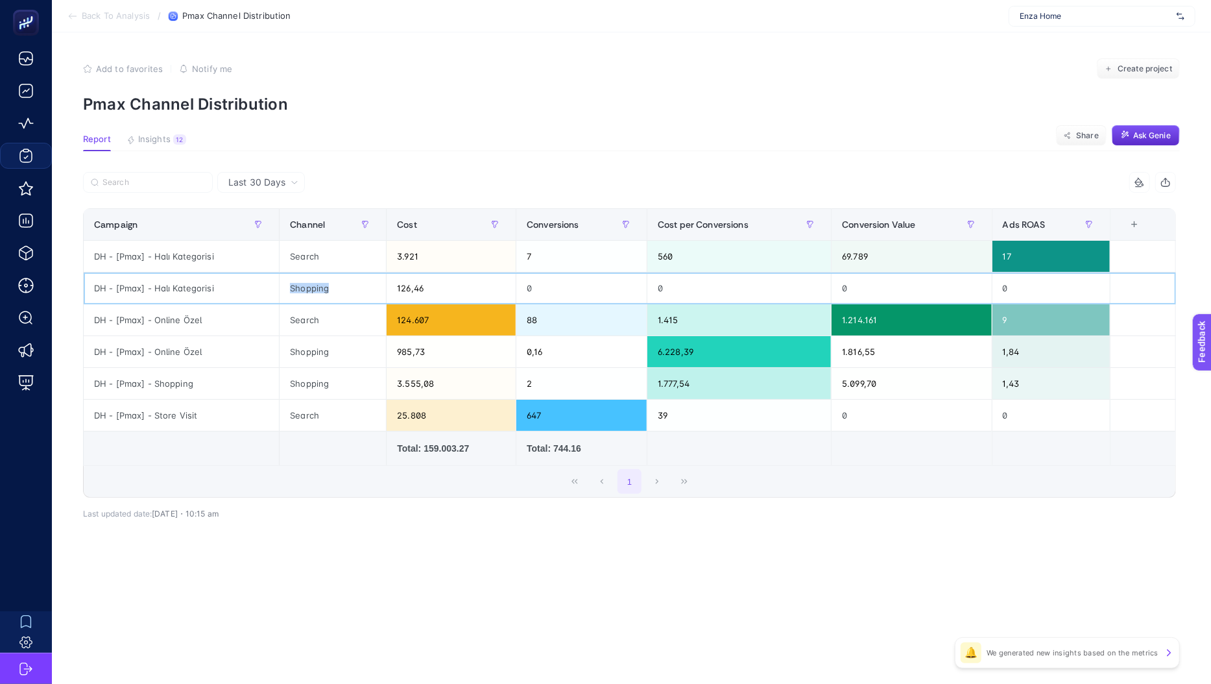
click at [308, 285] on div "Shopping" at bounding box center [333, 287] width 106 height 31
click at [78, 21] on section "Back To Analysis / Pmax Channel Distribution Enza Home" at bounding box center [631, 16] width 1159 height 32
click at [79, 16] on li "Back To Analysis" at bounding box center [108, 16] width 82 height 10
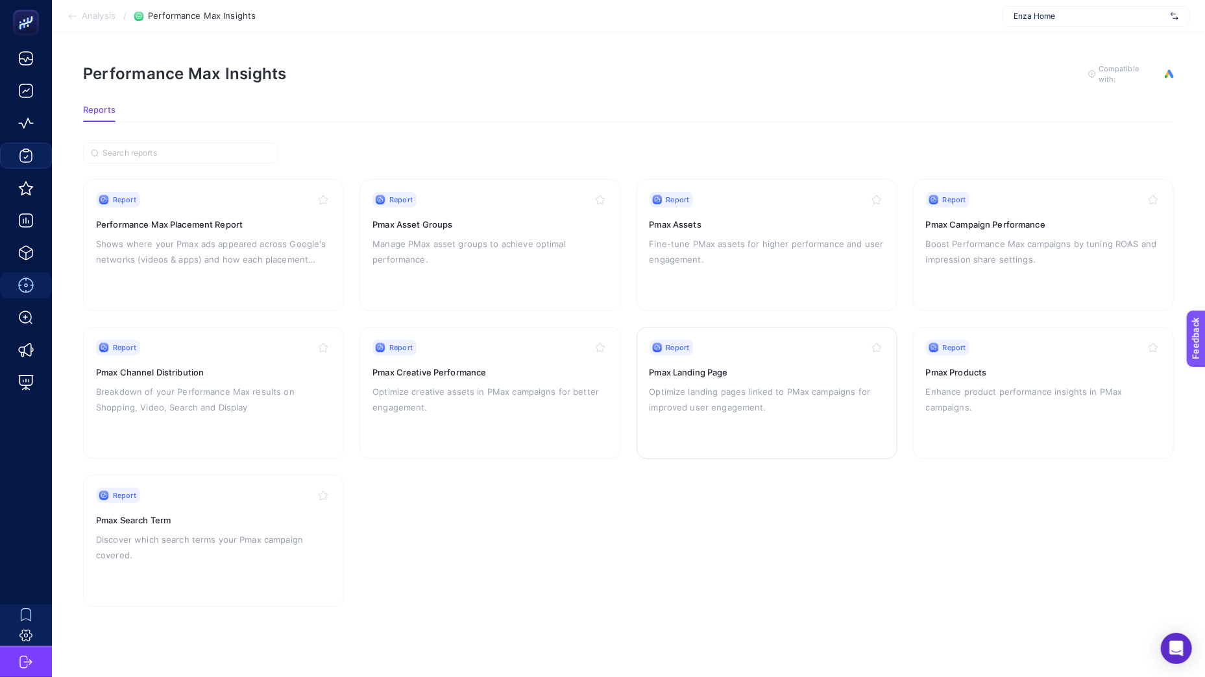
click at [773, 385] on p "Optimize landing pages linked to PMax campaigns for improved user engagement." at bounding box center [766, 399] width 235 height 31
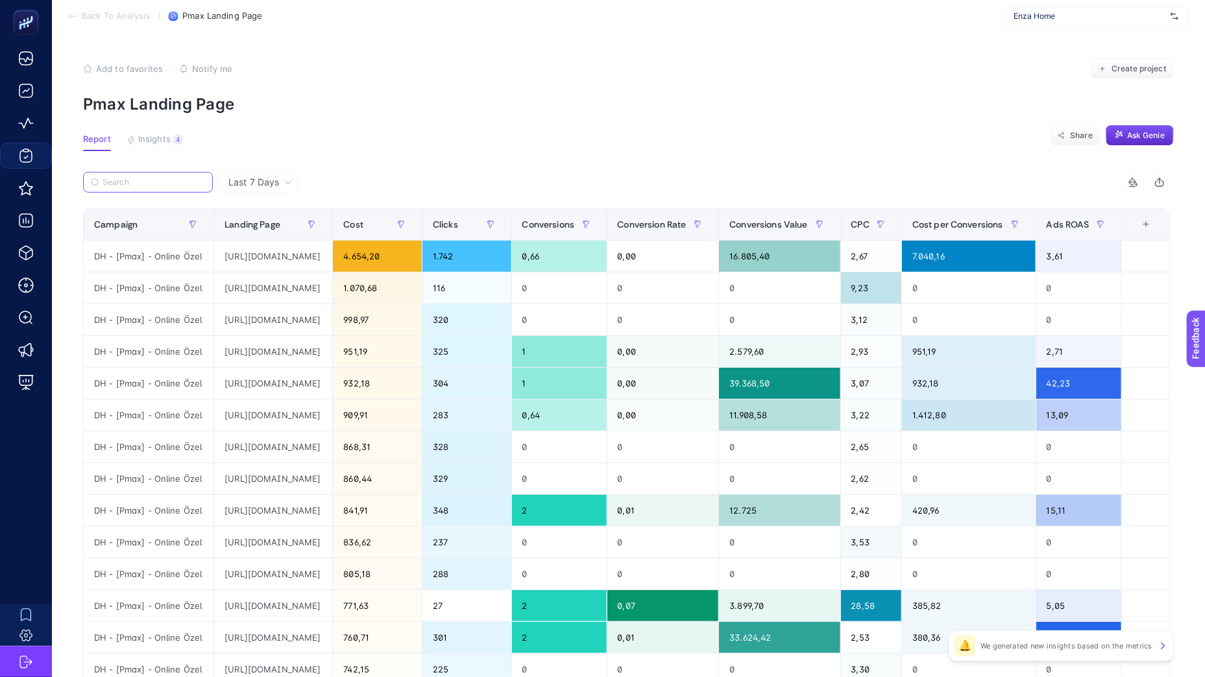
click at [149, 182] on input "Search" at bounding box center [154, 183] width 103 height 10
click at [332, 259] on div "[URL][DOMAIN_NAME]" at bounding box center [273, 256] width 118 height 31
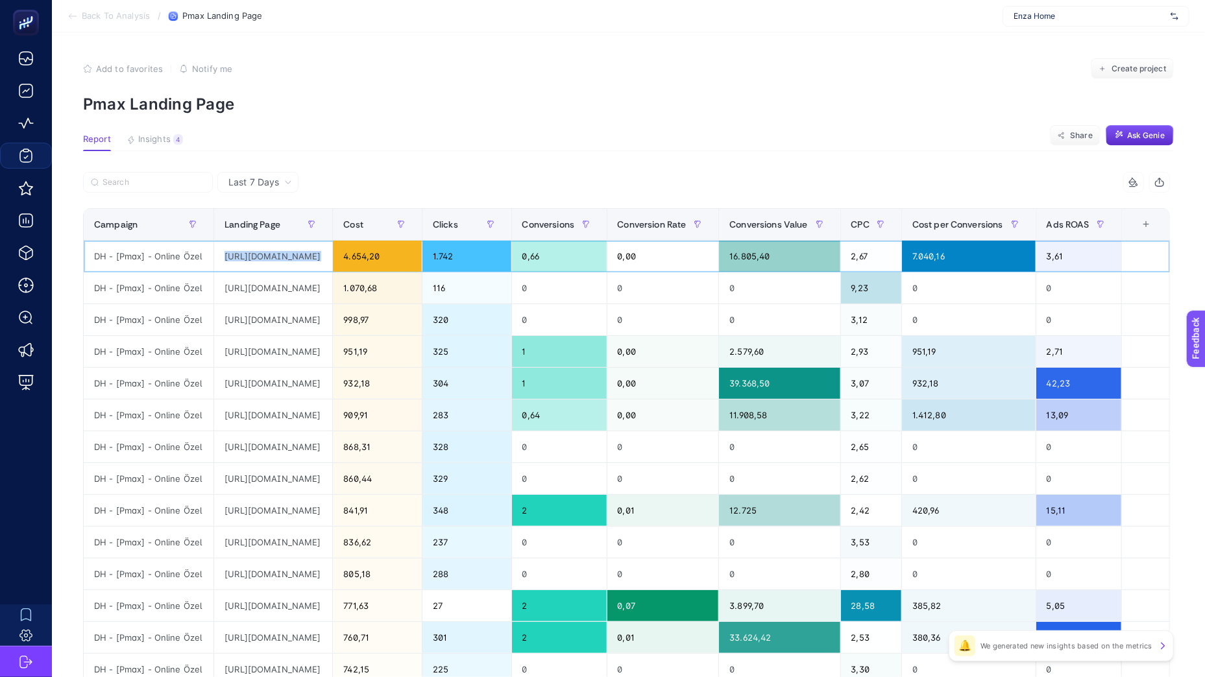
drag, startPoint x: 429, startPoint y: 259, endPoint x: 460, endPoint y: 262, distance: 31.3
click at [332, 262] on div "[URL][DOMAIN_NAME]" at bounding box center [273, 256] width 118 height 31
click at [332, 289] on div "[URL][DOMAIN_NAME]" at bounding box center [273, 287] width 118 height 31
drag, startPoint x: 402, startPoint y: 289, endPoint x: 344, endPoint y: 293, distance: 57.9
click at [332, 295] on div "[URL][DOMAIN_NAME]" at bounding box center [273, 287] width 118 height 31
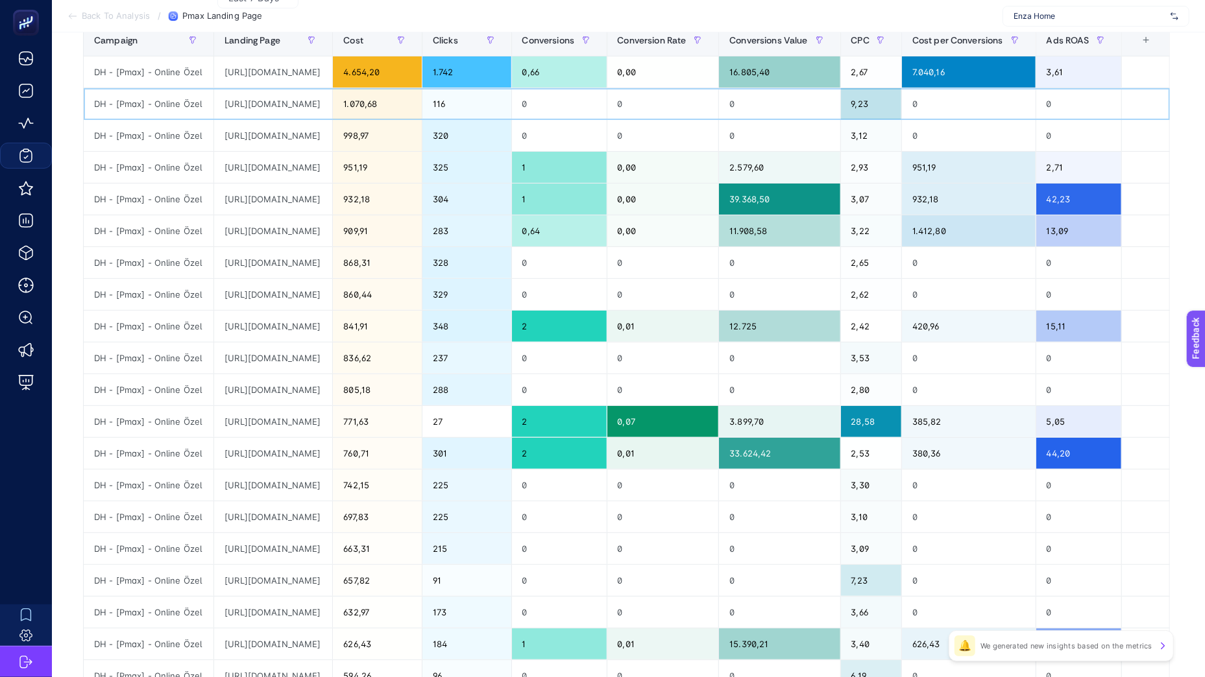
scroll to position [376, 0]
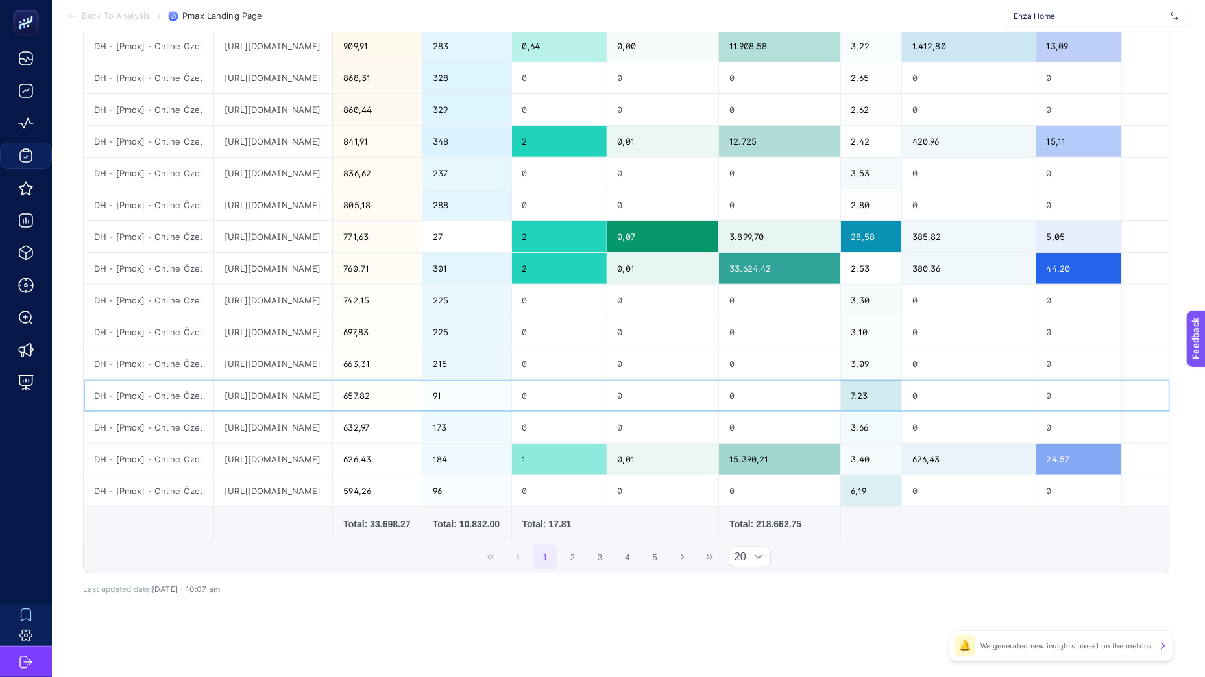
click at [332, 383] on div "[URL][DOMAIN_NAME]" at bounding box center [273, 395] width 118 height 31
drag, startPoint x: 420, startPoint y: 383, endPoint x: 306, endPoint y: 389, distance: 114.3
click at [319, 383] on div "[URL][DOMAIN_NAME]" at bounding box center [273, 395] width 118 height 31
click at [276, 391] on div "[URL][DOMAIN_NAME]" at bounding box center [273, 395] width 118 height 31
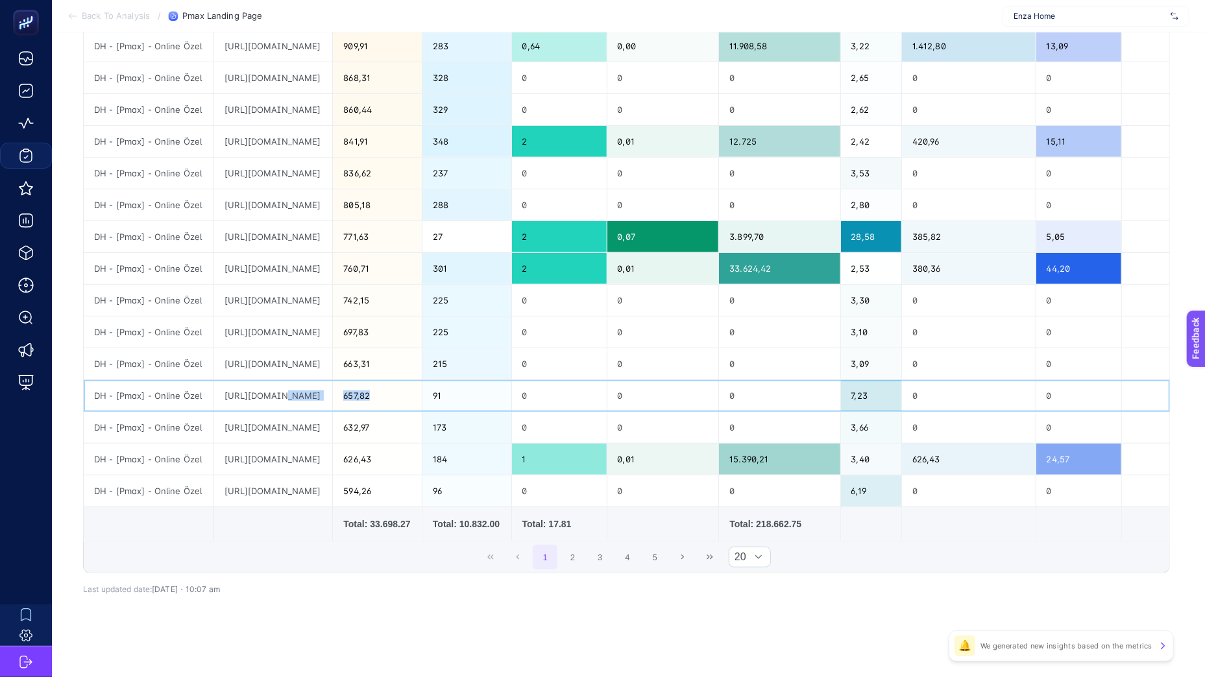
drag, startPoint x: 276, startPoint y: 391, endPoint x: 503, endPoint y: 387, distance: 227.1
click at [503, 387] on tr "DH - [Pmax] - Online Özel [URL][DOMAIN_NAME] 657,82 91 0 0 0 7,23 0 0" at bounding box center [627, 396] width 1086 height 32
click at [332, 389] on div "[URL][DOMAIN_NAME]" at bounding box center [273, 395] width 118 height 31
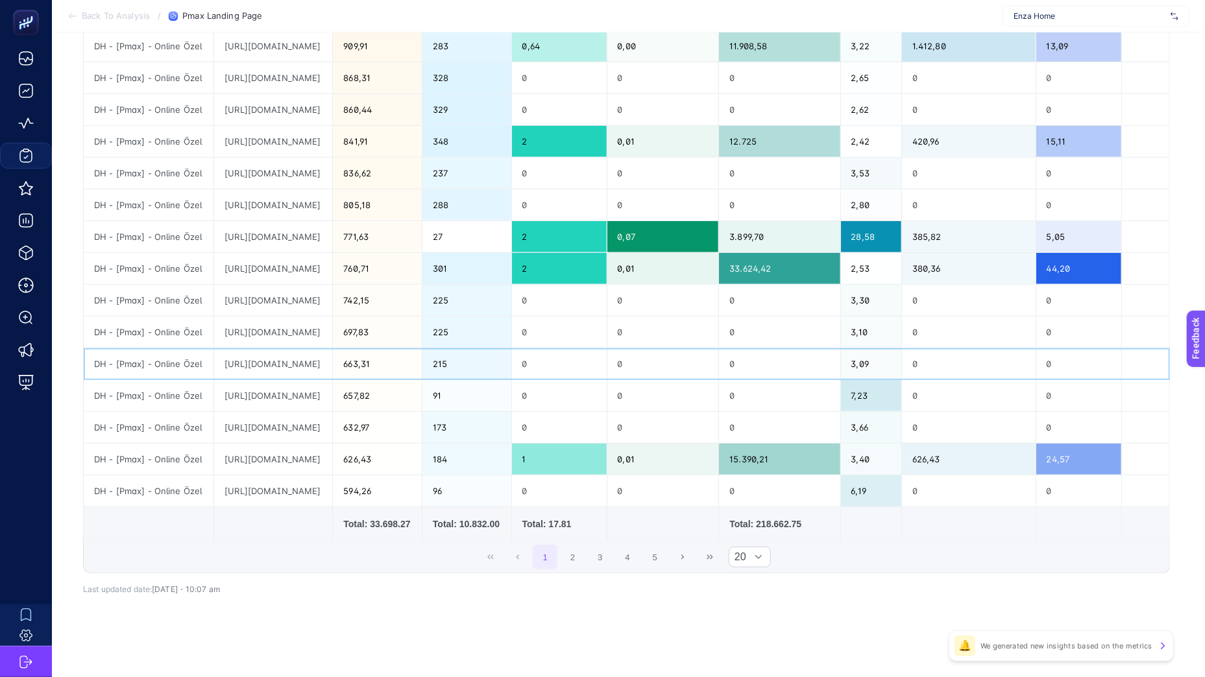
click at [332, 356] on div "[URL][DOMAIN_NAME]" at bounding box center [273, 363] width 118 height 31
copy tr "[URL][DOMAIN_NAME]"
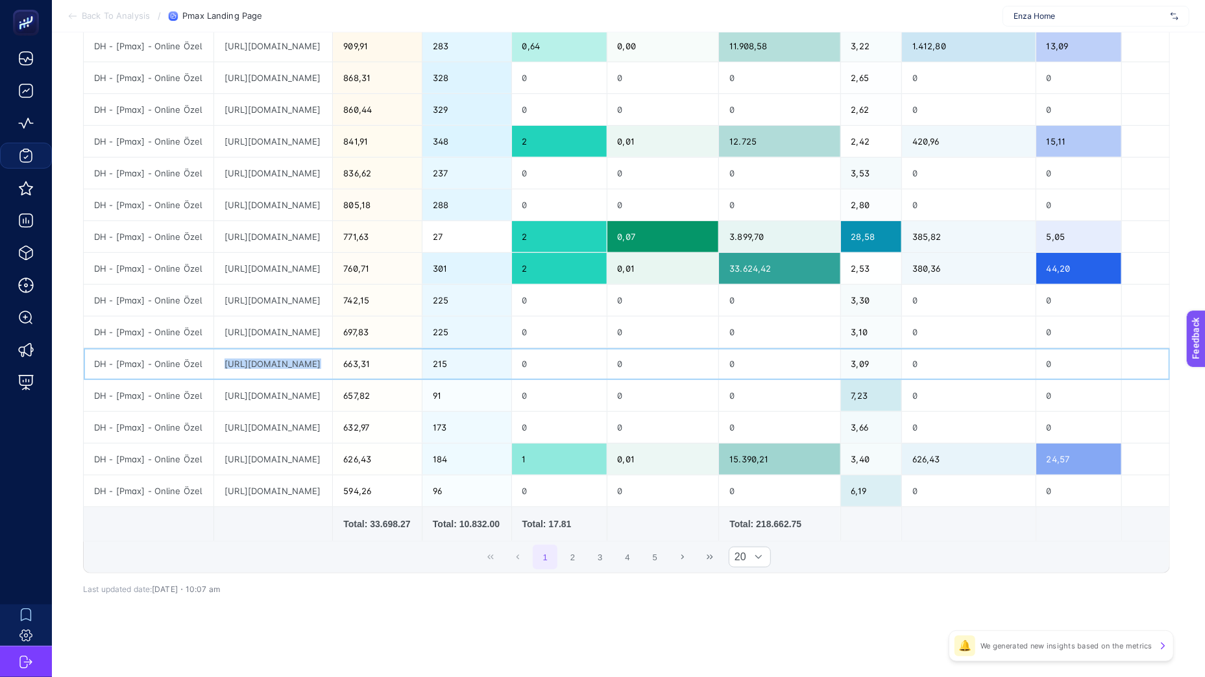
scroll to position [145, 0]
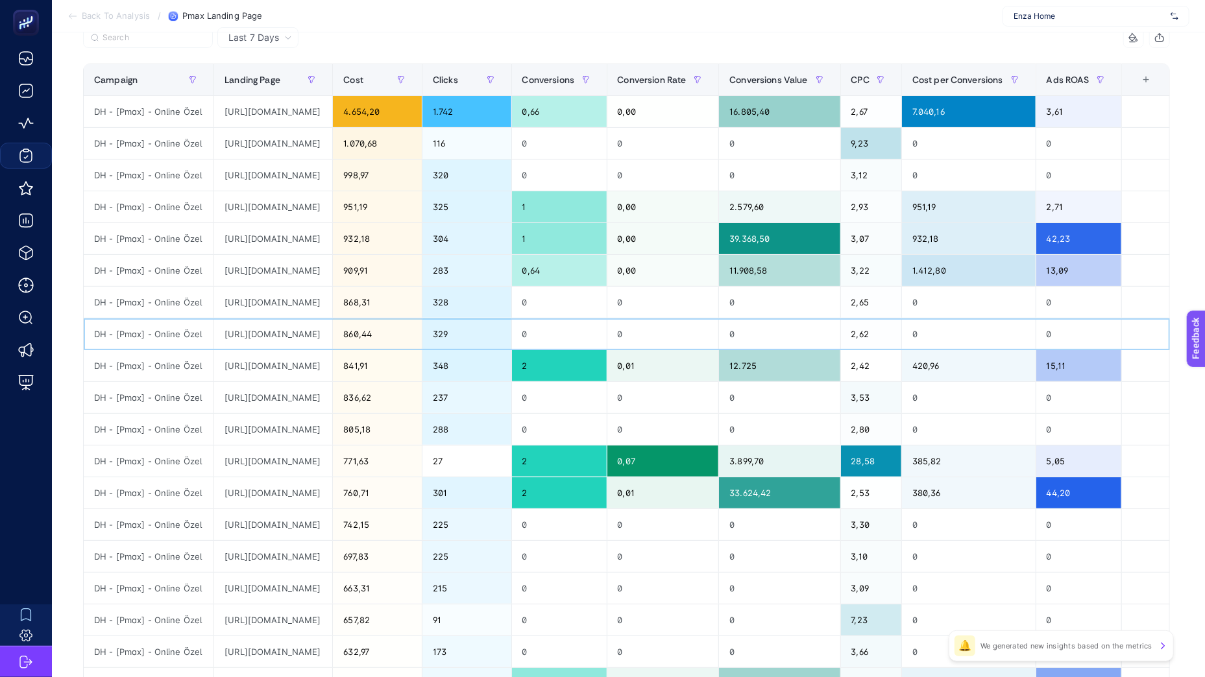
click at [332, 328] on div "[URL][DOMAIN_NAME]" at bounding box center [273, 334] width 118 height 31
drag, startPoint x: 379, startPoint y: 328, endPoint x: 466, endPoint y: 332, distance: 87.7
click at [332, 332] on div "[URL][DOMAIN_NAME]" at bounding box center [273, 334] width 118 height 31
click at [323, 281] on div "[URL][DOMAIN_NAME]" at bounding box center [273, 270] width 118 height 31
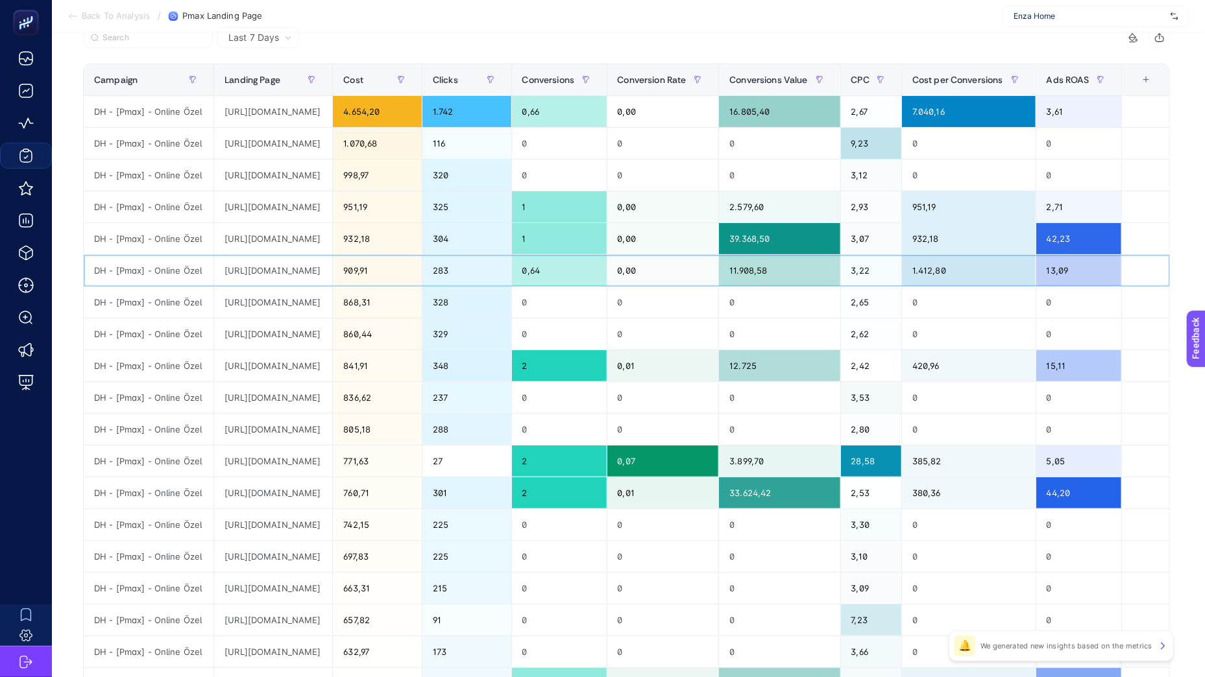
click at [323, 281] on div "[URL][DOMAIN_NAME]" at bounding box center [273, 270] width 118 height 31
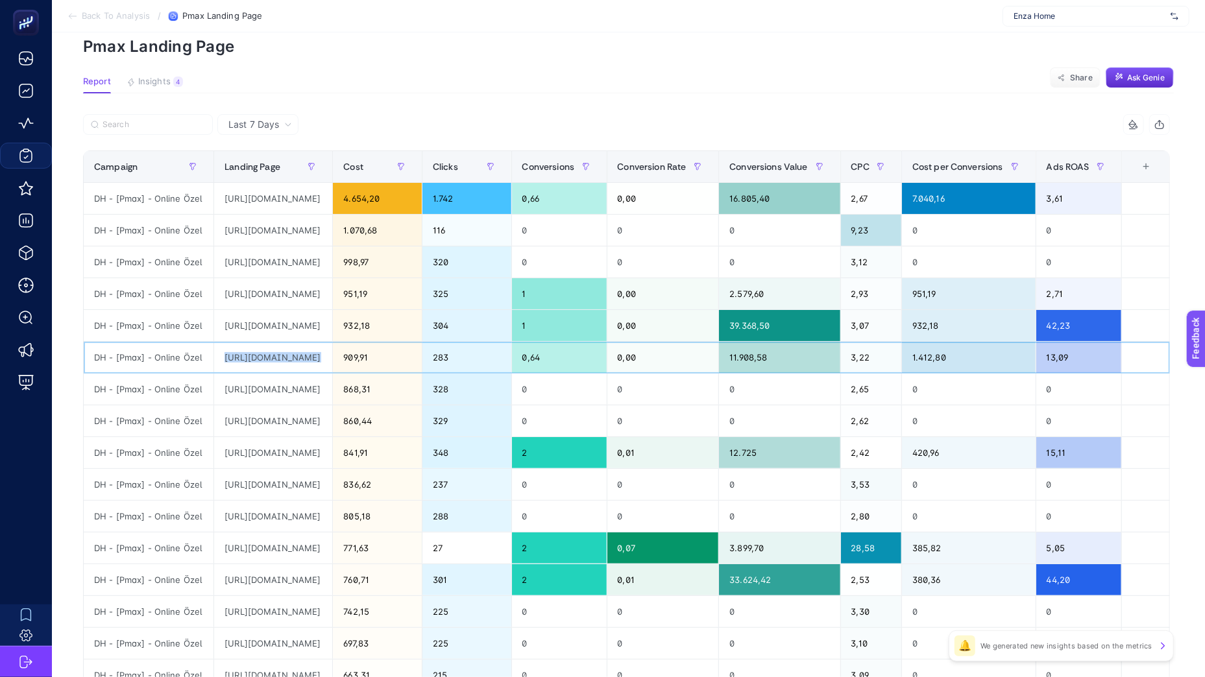
scroll to position [18, 0]
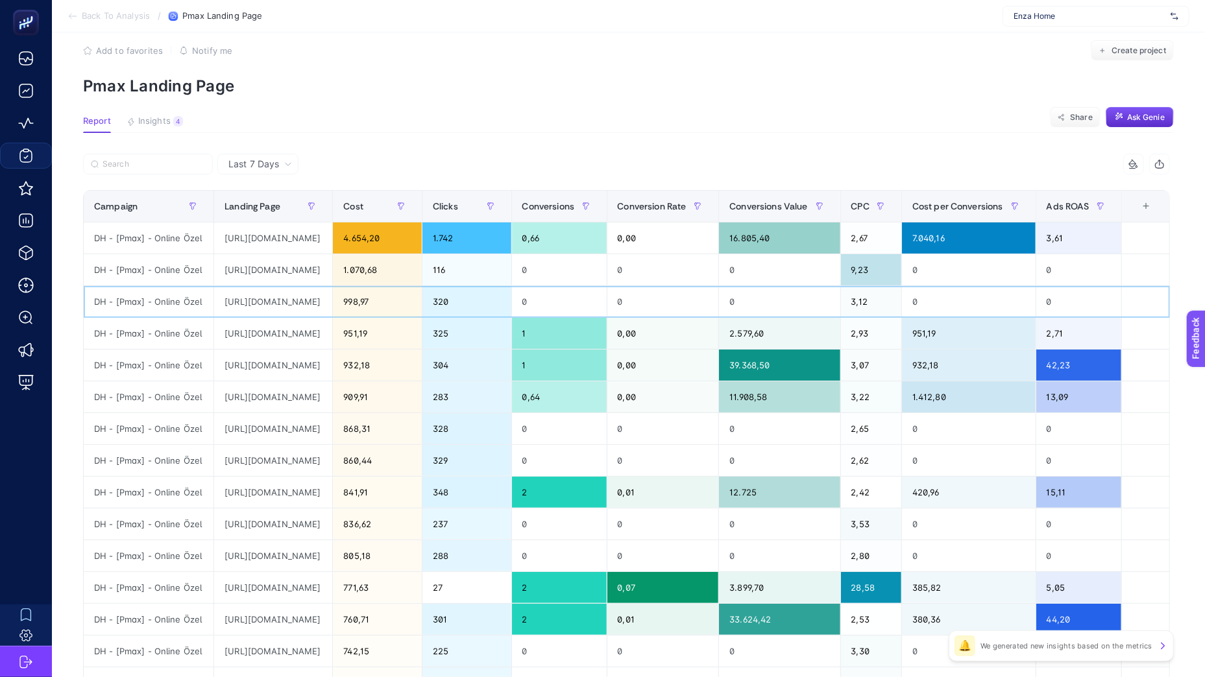
click at [332, 298] on div "[URL][DOMAIN_NAME]" at bounding box center [273, 301] width 118 height 31
click at [332, 235] on div "[URL][DOMAIN_NAME]" at bounding box center [273, 238] width 118 height 31
click at [332, 241] on div "[URL][DOMAIN_NAME]" at bounding box center [273, 238] width 118 height 31
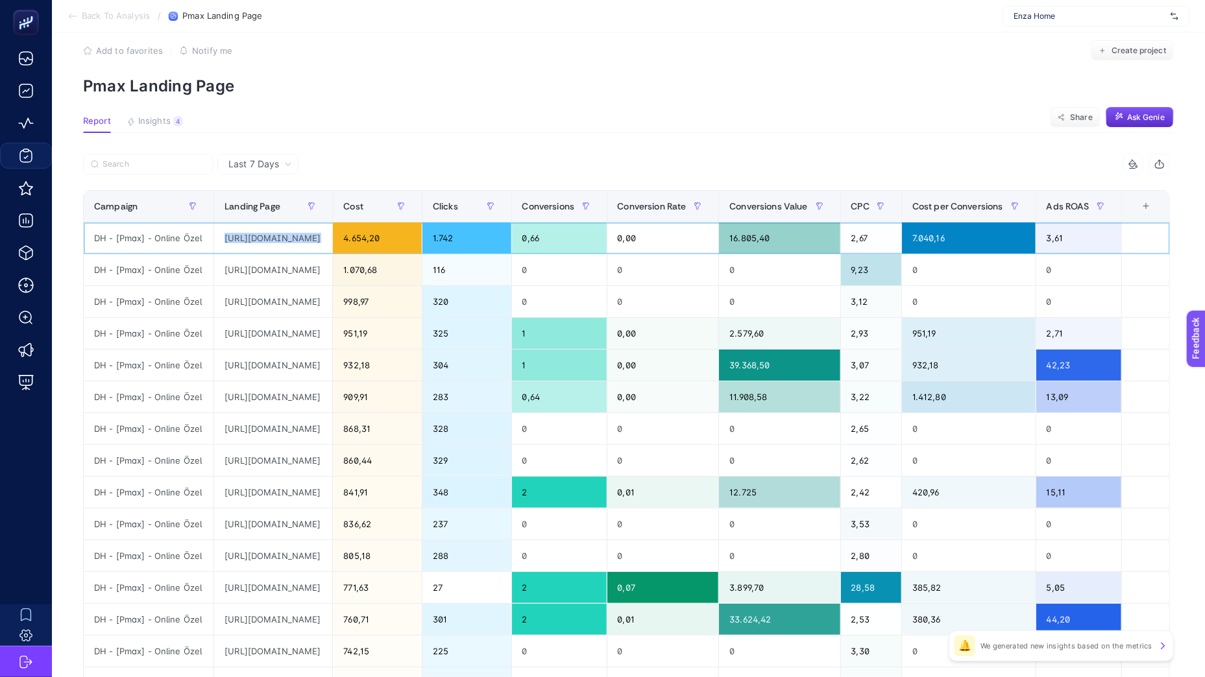
click at [332, 241] on div "[URL][DOMAIN_NAME]" at bounding box center [273, 238] width 118 height 31
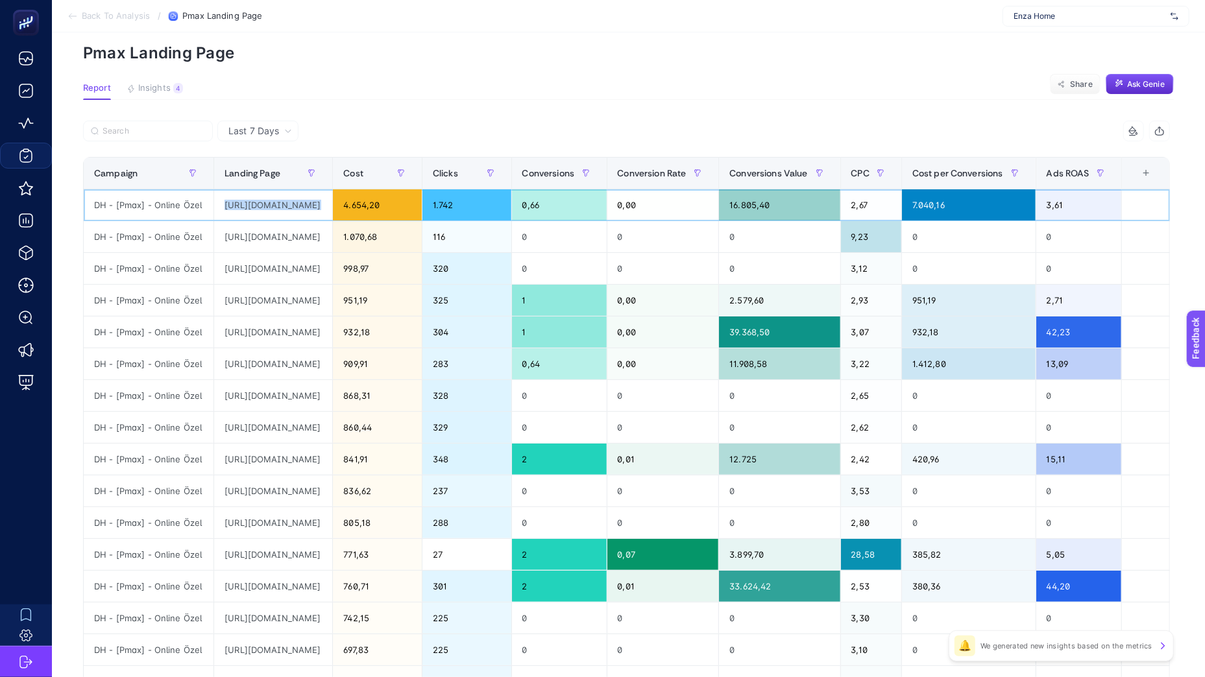
scroll to position [376, 0]
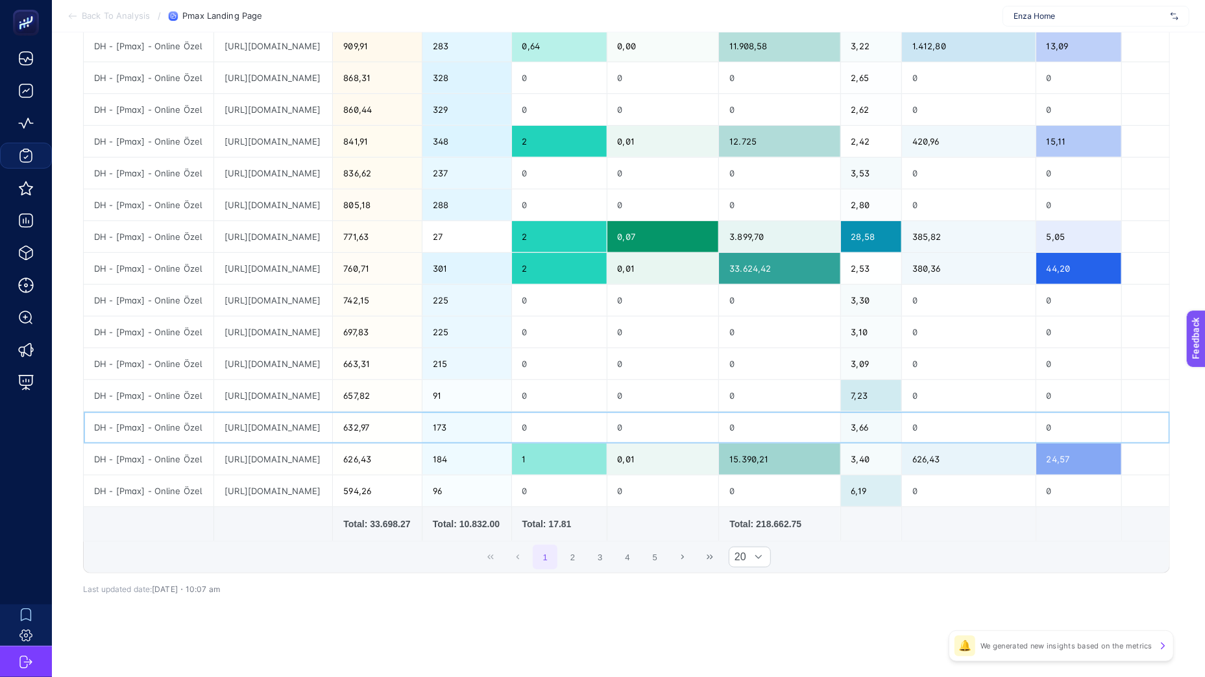
click at [332, 416] on div "[URL][DOMAIN_NAME]" at bounding box center [273, 427] width 118 height 31
drag, startPoint x: 366, startPoint y: 418, endPoint x: 483, endPoint y: 420, distance: 116.8
click at [483, 420] on tr "DH - [Pmax] - Online Özel [URL][DOMAIN_NAME] 632,97 173 0 0 0 3,66 0 0" at bounding box center [627, 428] width 1086 height 32
click at [332, 422] on div "[URL][DOMAIN_NAME]" at bounding box center [273, 427] width 118 height 31
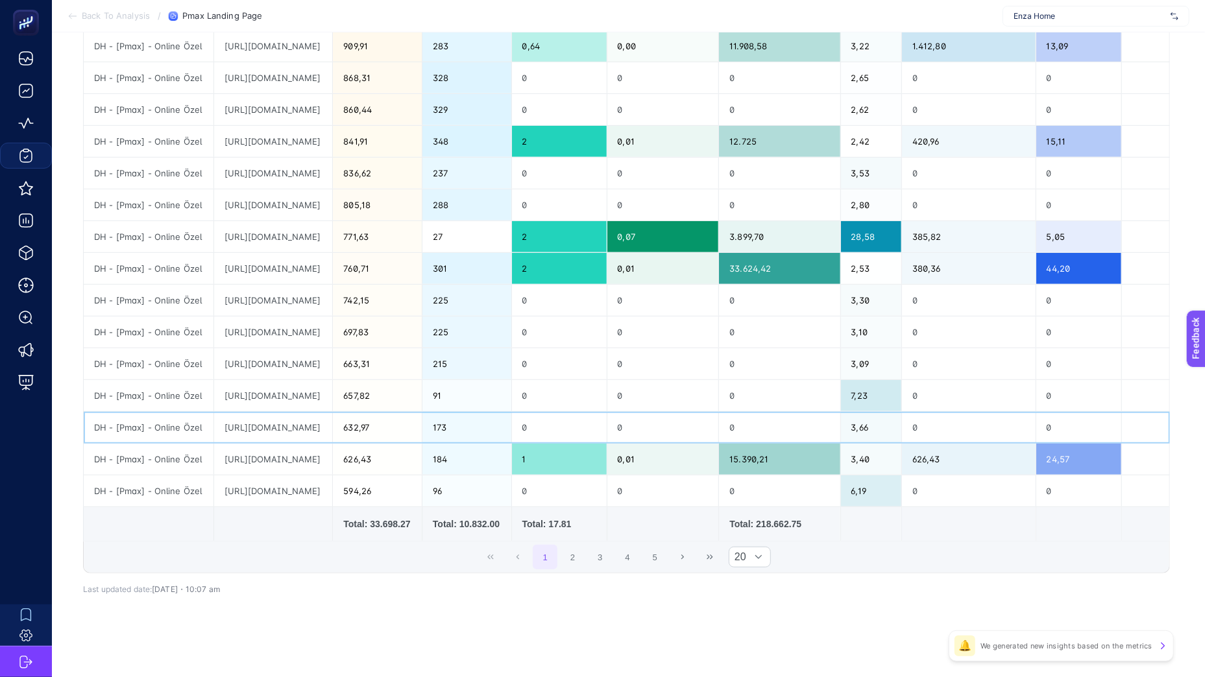
drag, startPoint x: 260, startPoint y: 415, endPoint x: 252, endPoint y: 418, distance: 8.4
click at [252, 417] on div "[URL][DOMAIN_NAME]" at bounding box center [273, 427] width 118 height 31
drag, startPoint x: 250, startPoint y: 420, endPoint x: 243, endPoint y: 424, distance: 9.0
click at [245, 424] on div "[URL][DOMAIN_NAME]" at bounding box center [273, 427] width 118 height 31
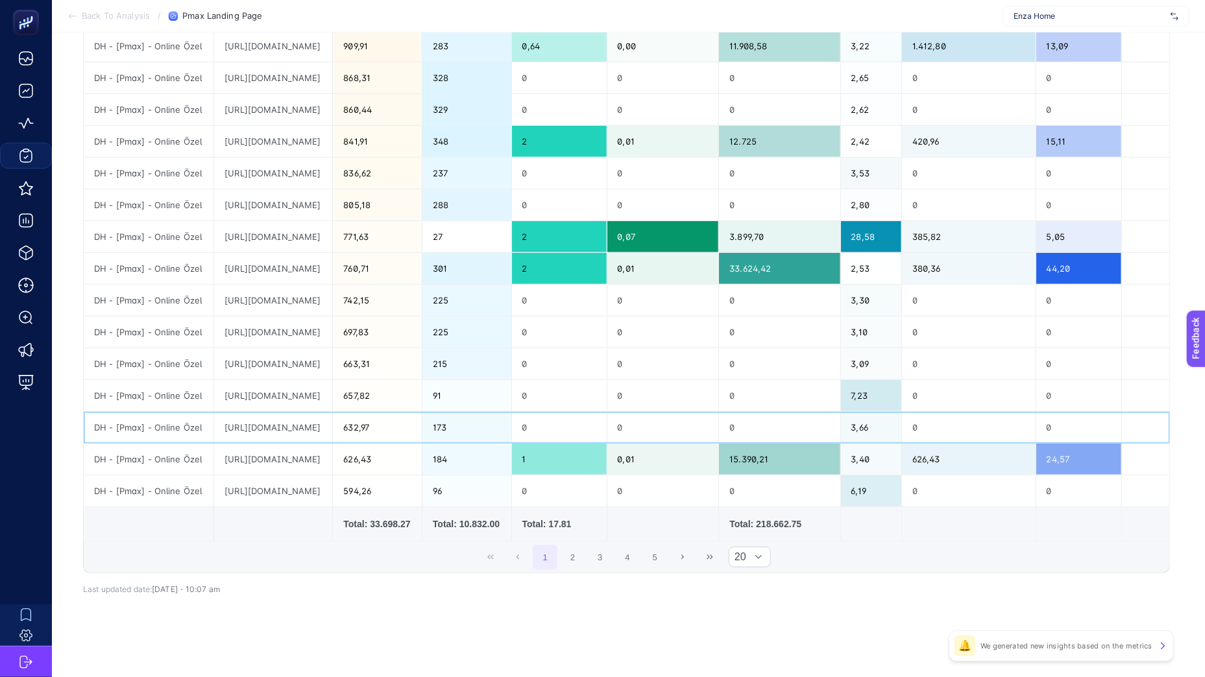
click at [243, 420] on div "[URL][DOMAIN_NAME]" at bounding box center [273, 427] width 118 height 31
click at [258, 392] on div "[URL][DOMAIN_NAME]" at bounding box center [273, 395] width 118 height 31
drag, startPoint x: 258, startPoint y: 390, endPoint x: 472, endPoint y: 391, distance: 214.1
click at [473, 391] on tr "DH - [Pmax] - Online Özel [URL][DOMAIN_NAME] 657,82 91 0 0 0 7,23 0 0" at bounding box center [627, 396] width 1086 height 32
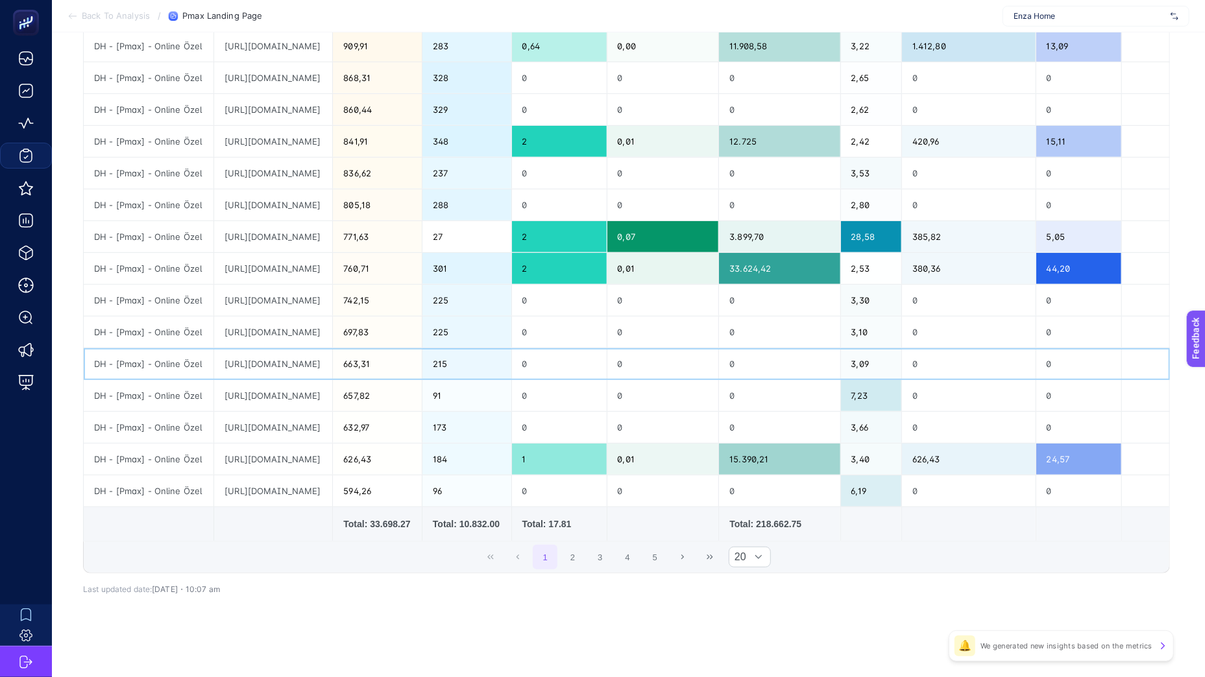
click at [332, 358] on div "[URL][DOMAIN_NAME]" at bounding box center [273, 363] width 118 height 31
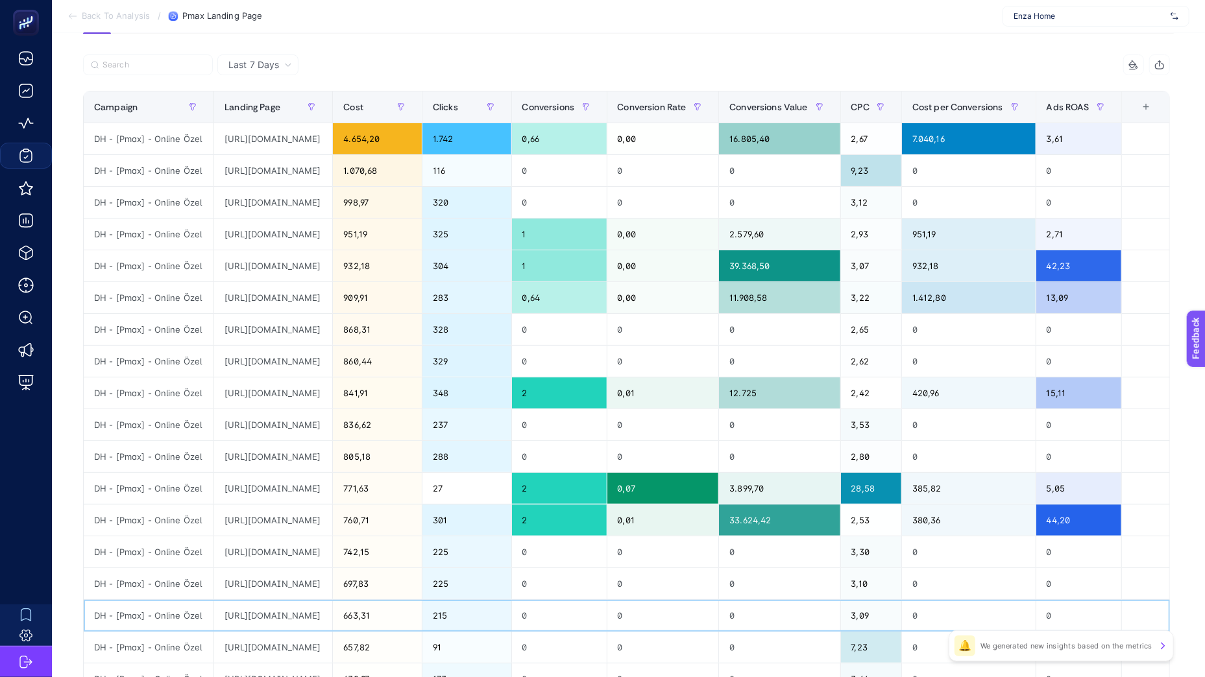
scroll to position [0, 0]
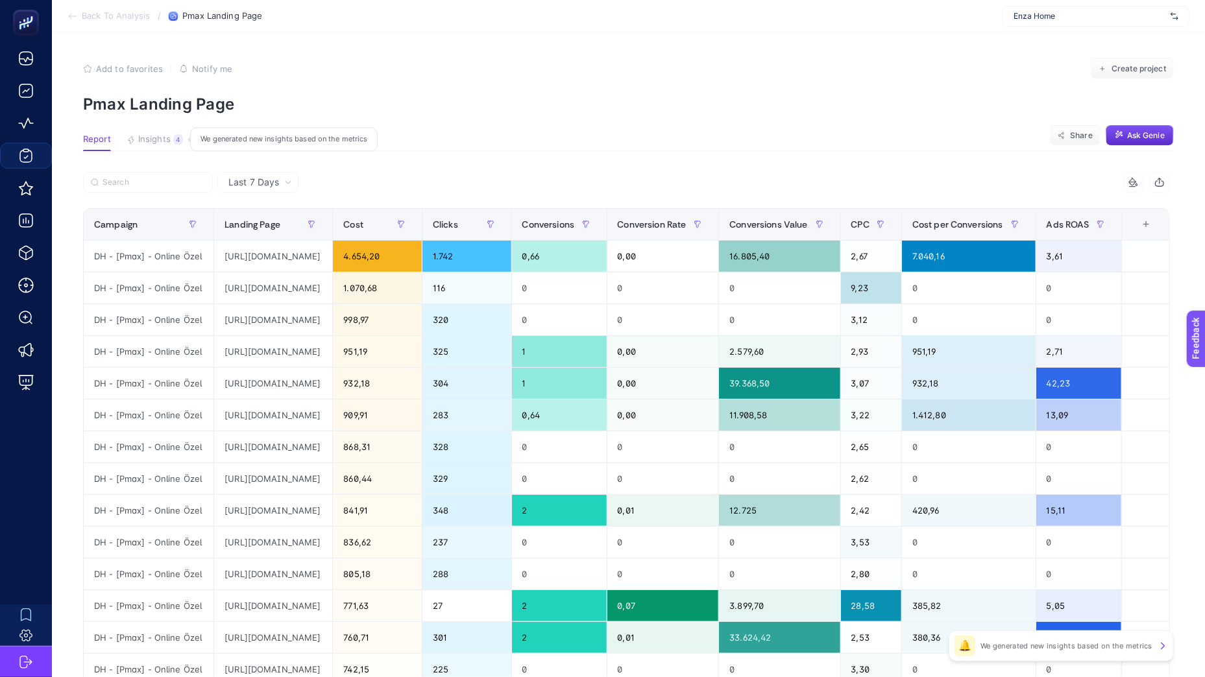
click at [145, 138] on span "Insights" at bounding box center [154, 139] width 32 height 10
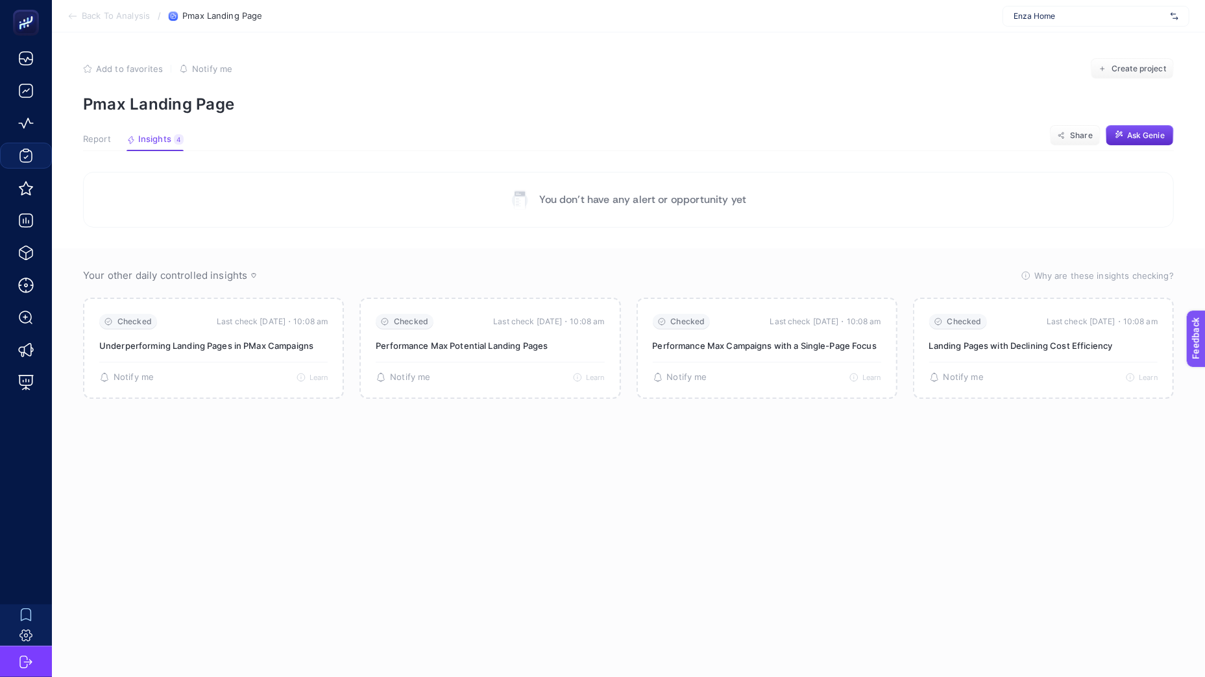
click at [92, 139] on span "Report" at bounding box center [97, 139] width 28 height 10
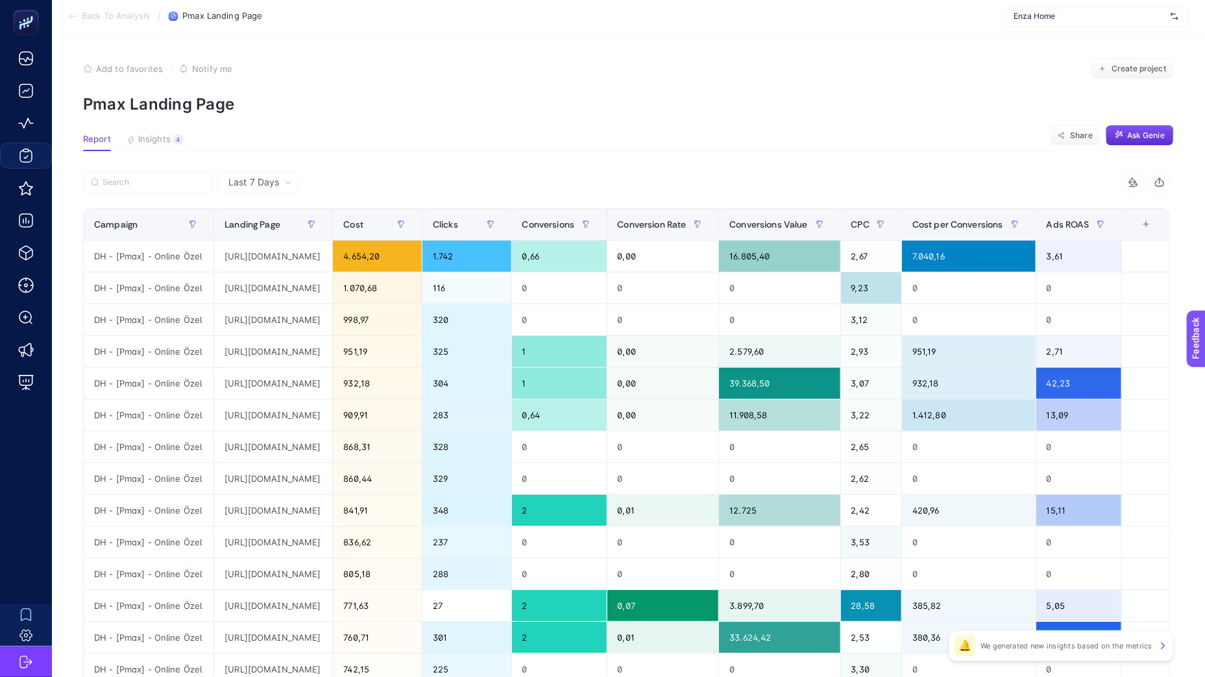
click at [76, 18] on icon at bounding box center [72, 16] width 10 height 10
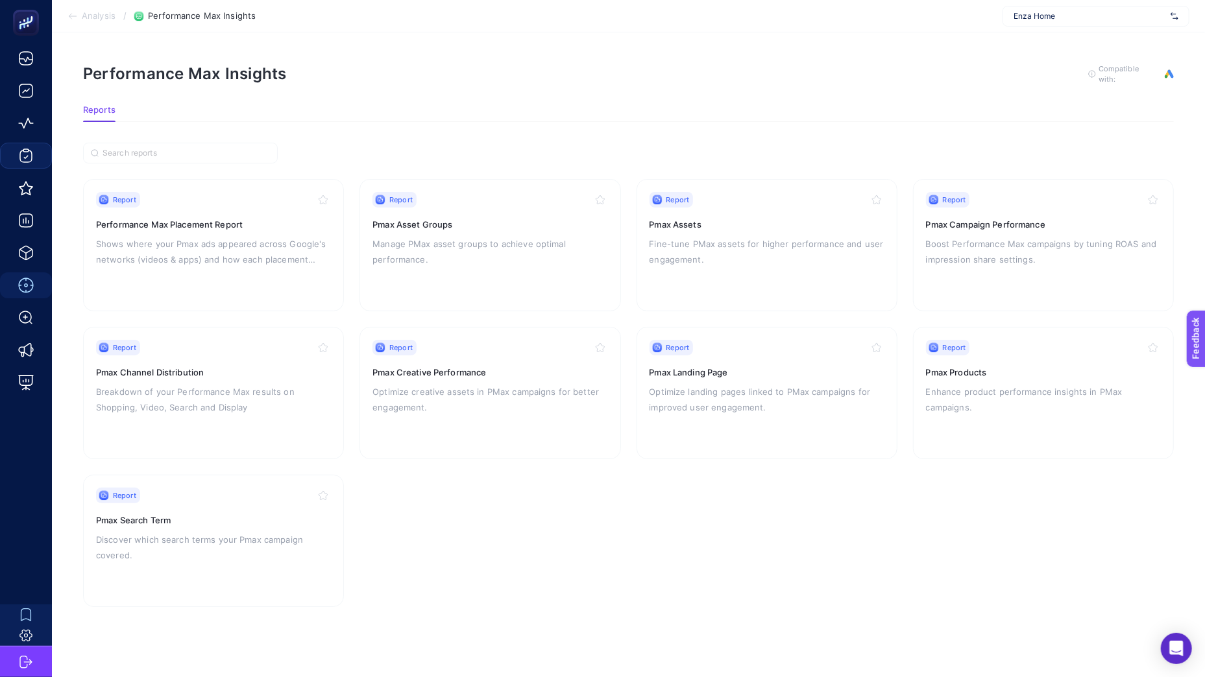
scroll to position [6, 0]
click at [399, 370] on div "Report Pmax Creative Performance Optimize creative assets in PMax campaigns for…" at bounding box center [489, 393] width 235 height 106
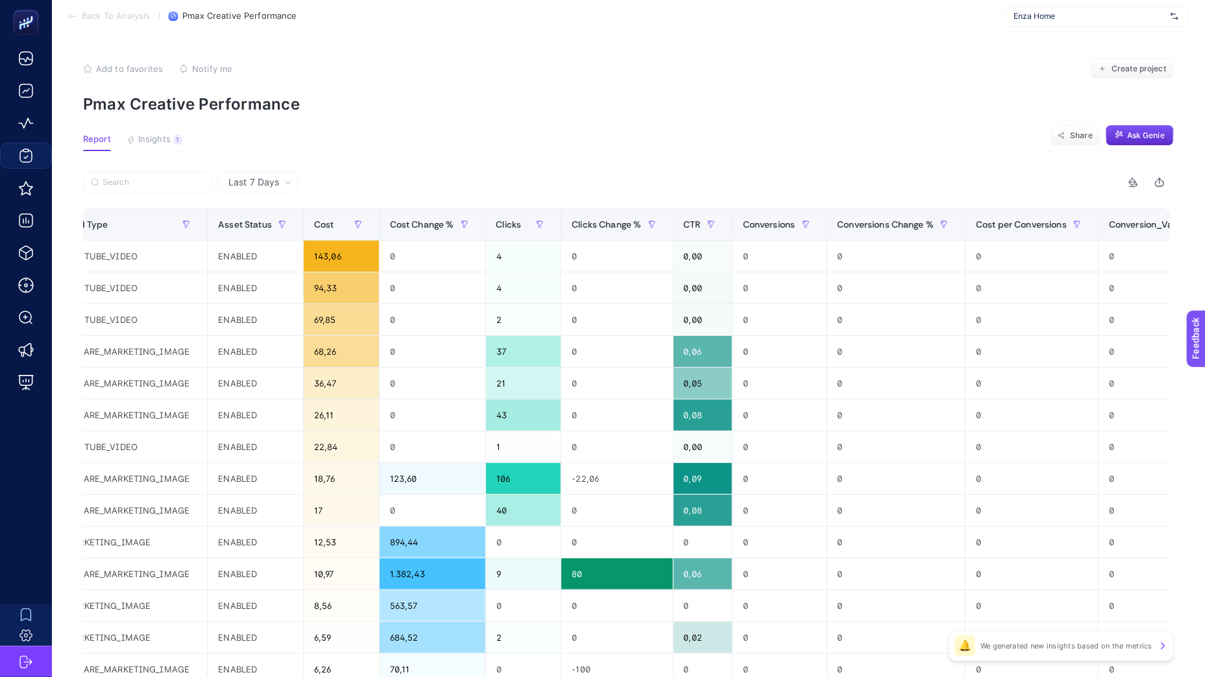
scroll to position [0, 838]
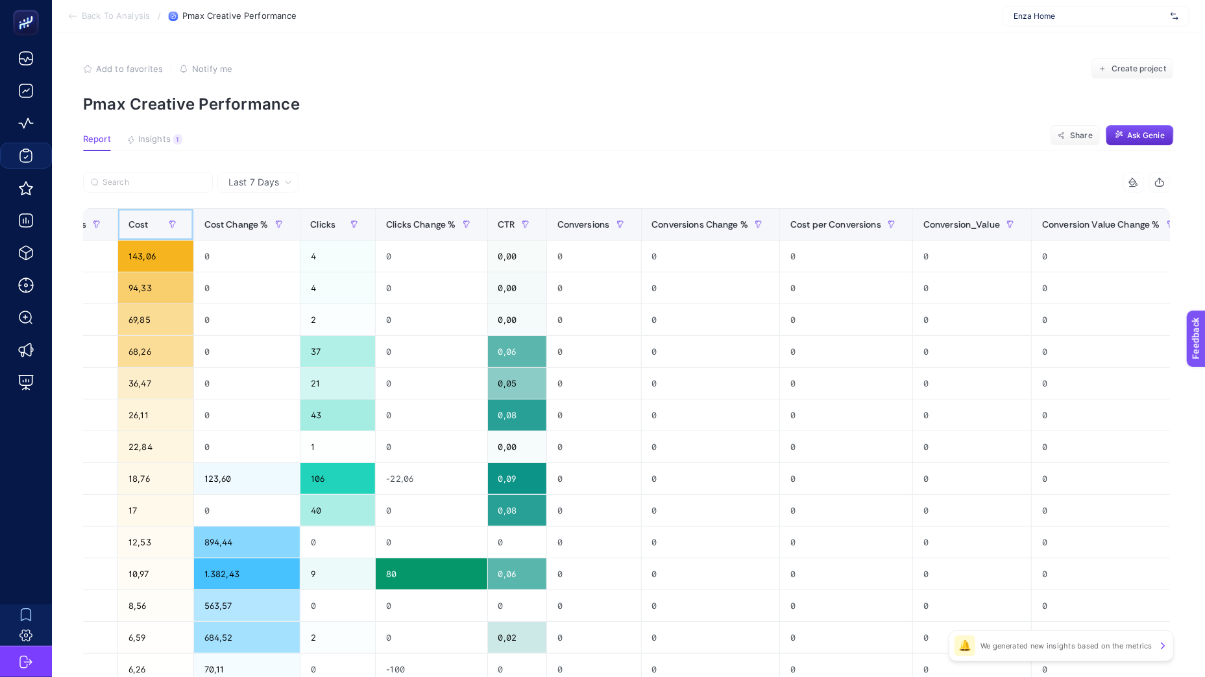
click at [149, 228] on span "Cost" at bounding box center [138, 224] width 20 height 10
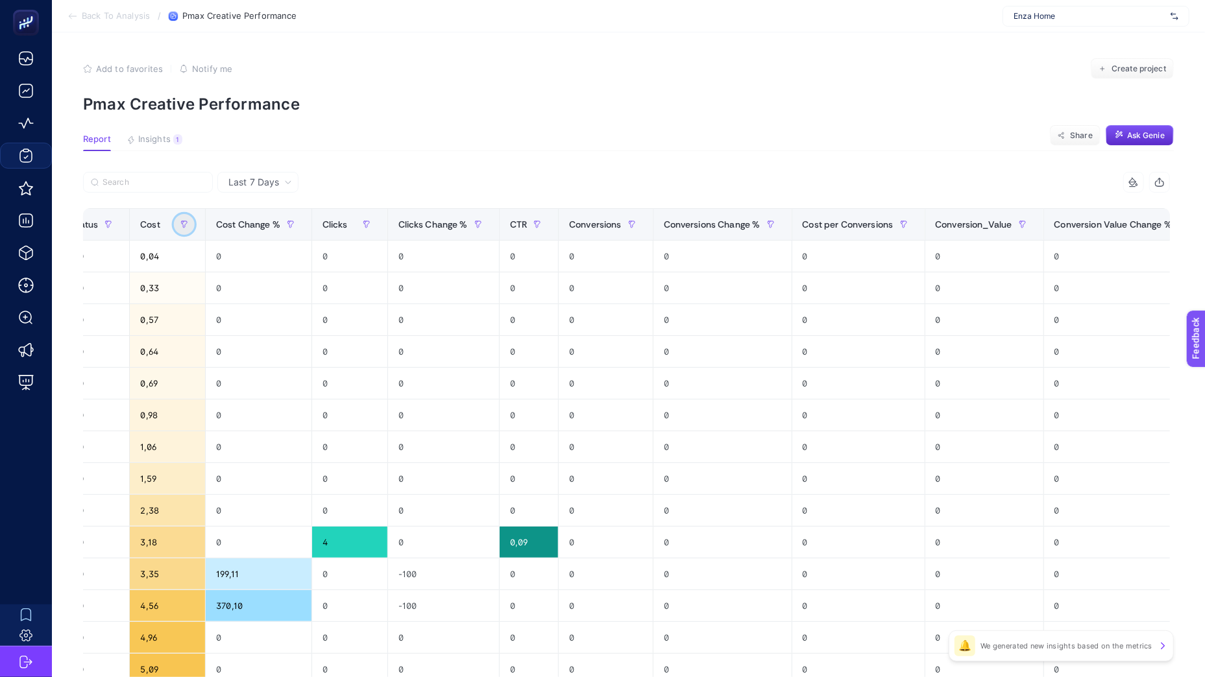
click at [195, 223] on button "button" at bounding box center [184, 224] width 21 height 21
click at [160, 225] on span "Cost" at bounding box center [150, 224] width 20 height 10
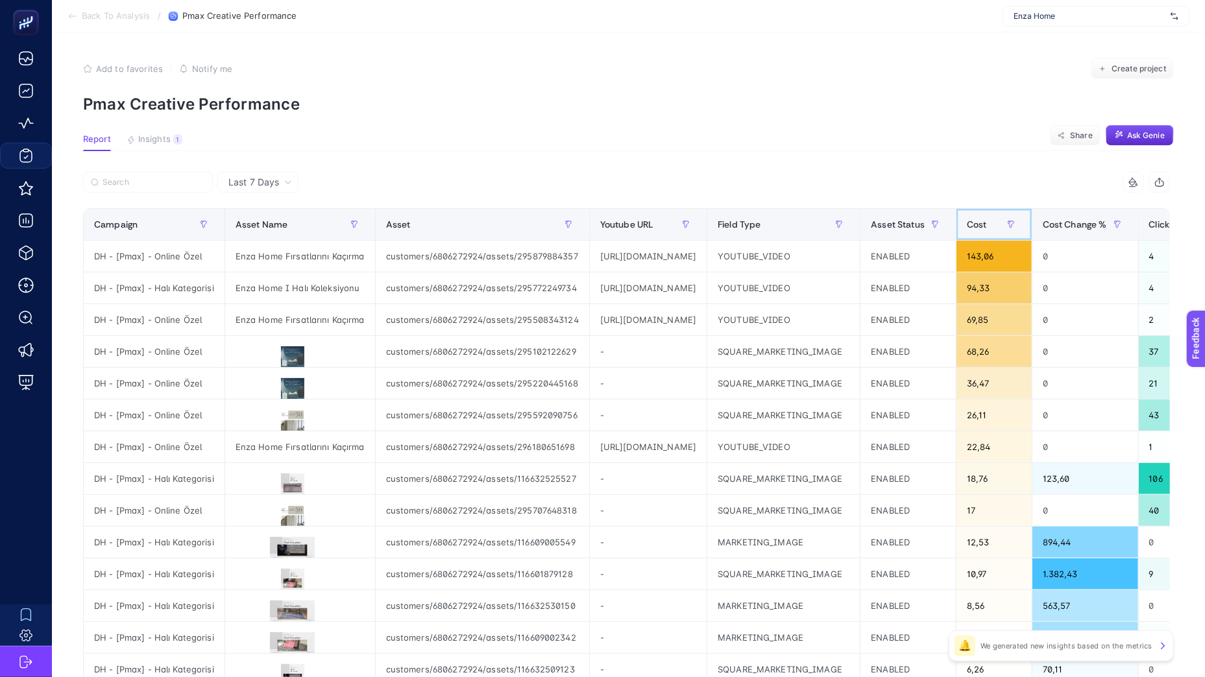
scroll to position [0, 60]
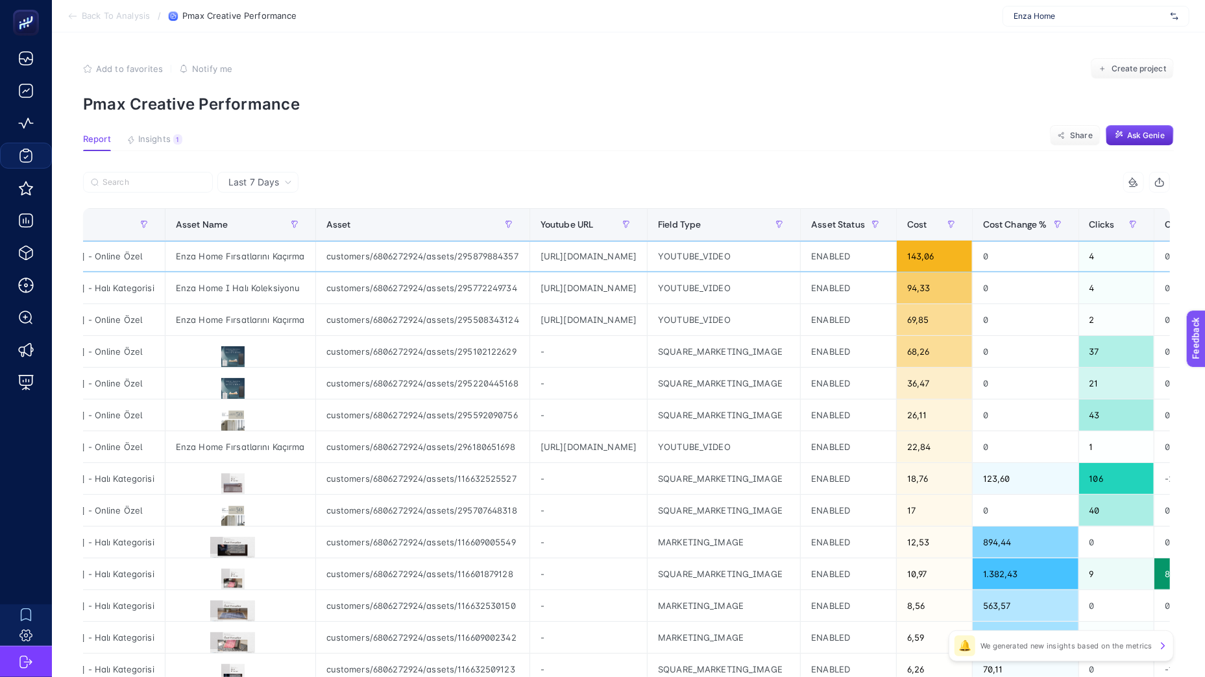
click at [557, 263] on div "[URL][DOMAIN_NAME]" at bounding box center [588, 256] width 117 height 31
click at [560, 257] on div "[URL][DOMAIN_NAME]" at bounding box center [588, 256] width 117 height 31
click at [559, 257] on div "[URL][DOMAIN_NAME]" at bounding box center [588, 256] width 117 height 31
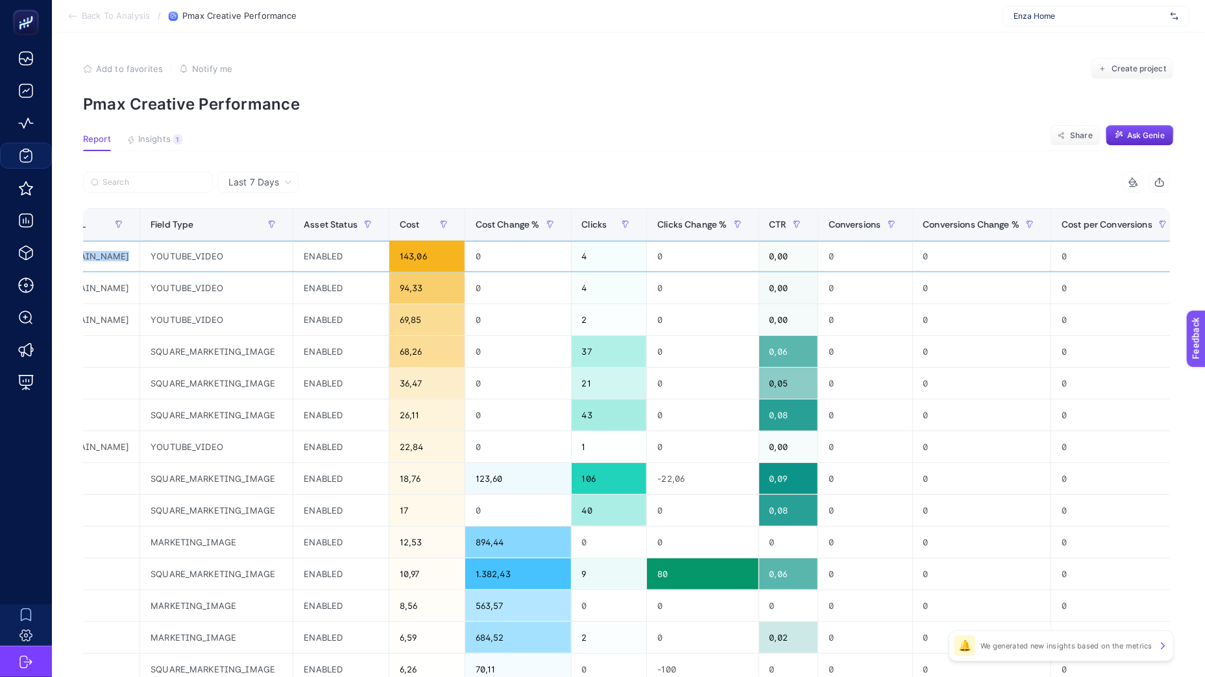
scroll to position [0, 616]
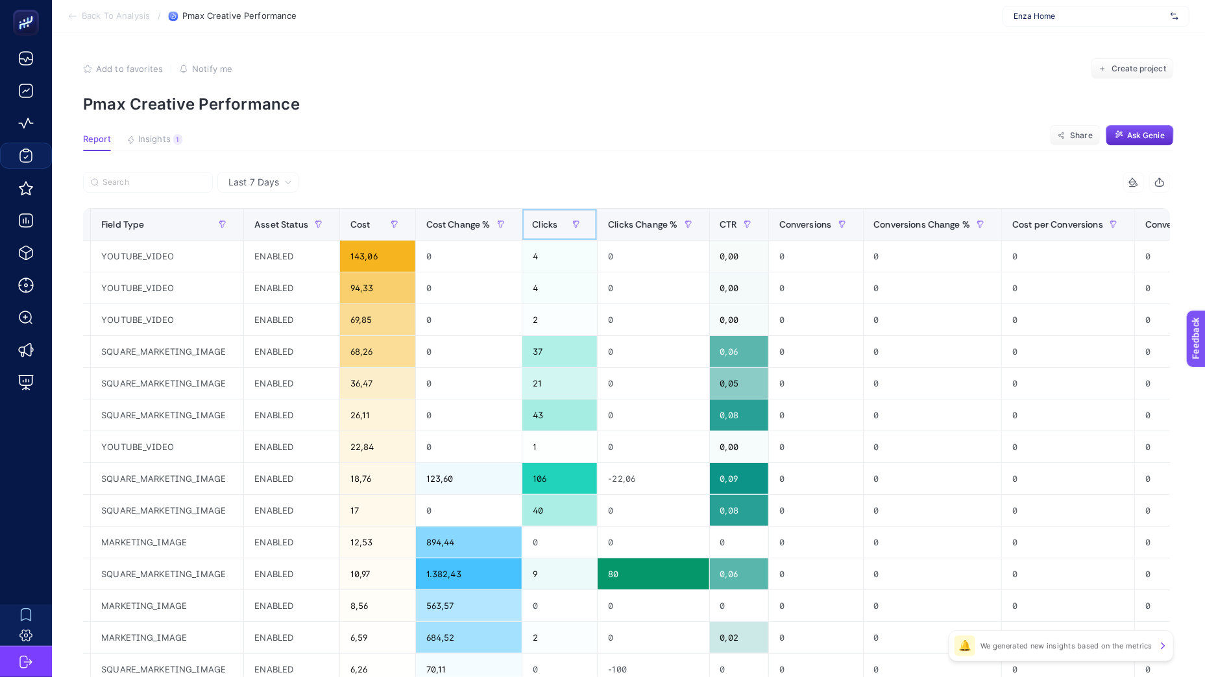
click at [558, 227] on span "Clicks" at bounding box center [545, 224] width 25 height 10
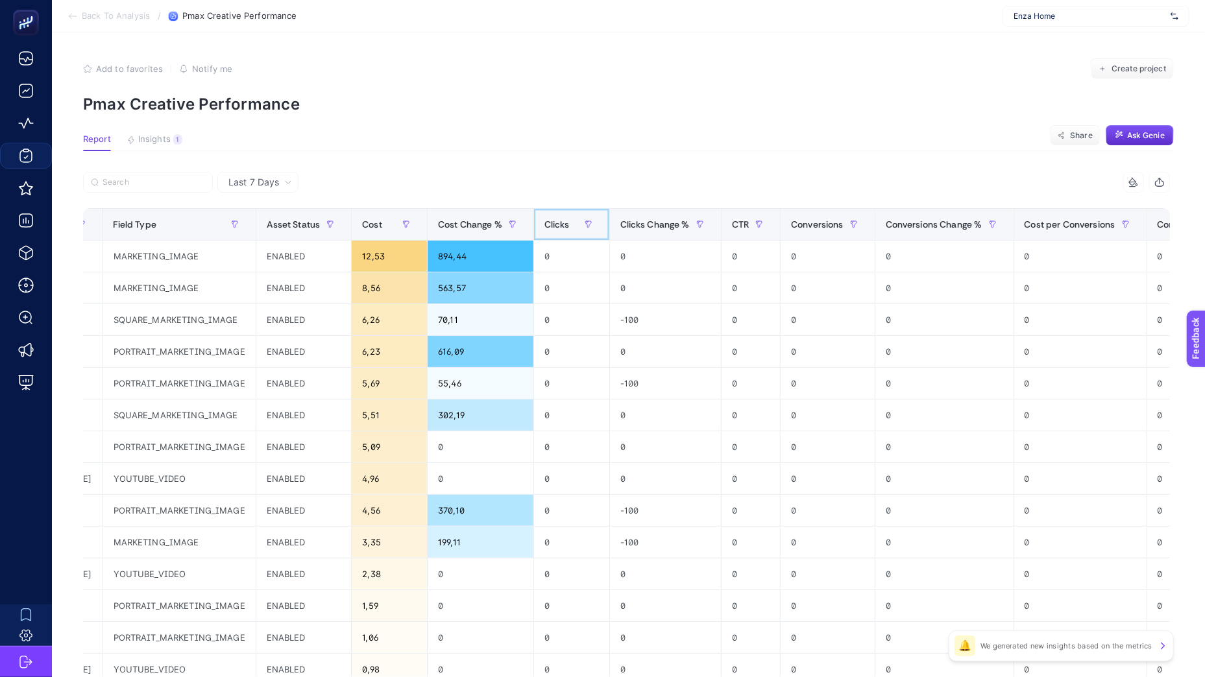
click at [610, 227] on th "Clicks" at bounding box center [572, 225] width 76 height 32
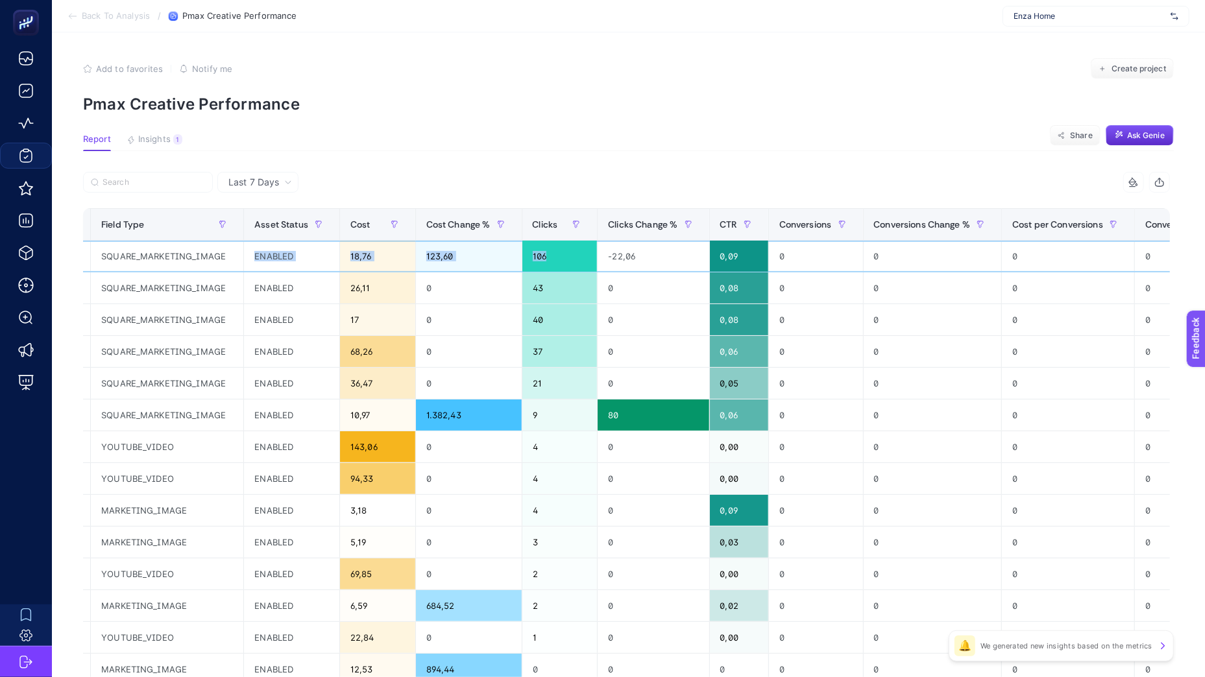
drag, startPoint x: 660, startPoint y: 265, endPoint x: 268, endPoint y: 271, distance: 392.5
click at [280, 271] on tr "DH - [Pmax] - Halı Kategorisi customers/6806272924/assets/116632525527 - SQUARE…" at bounding box center [519, 257] width 2105 height 32
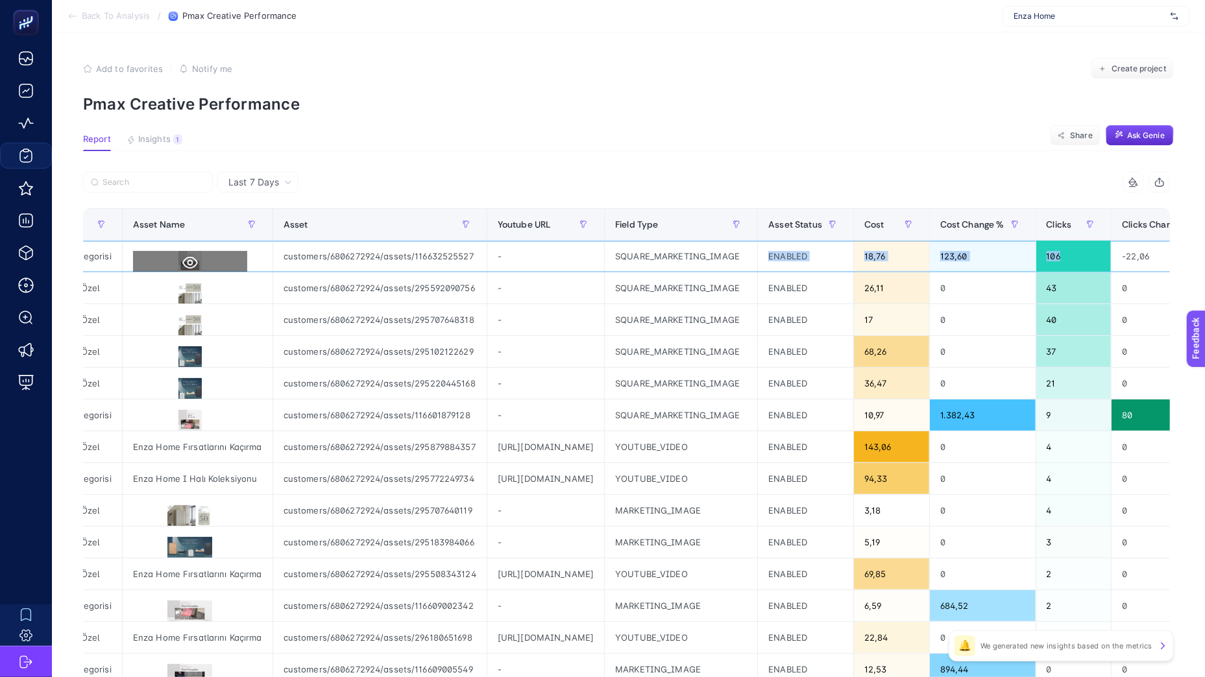
scroll to position [0, 0]
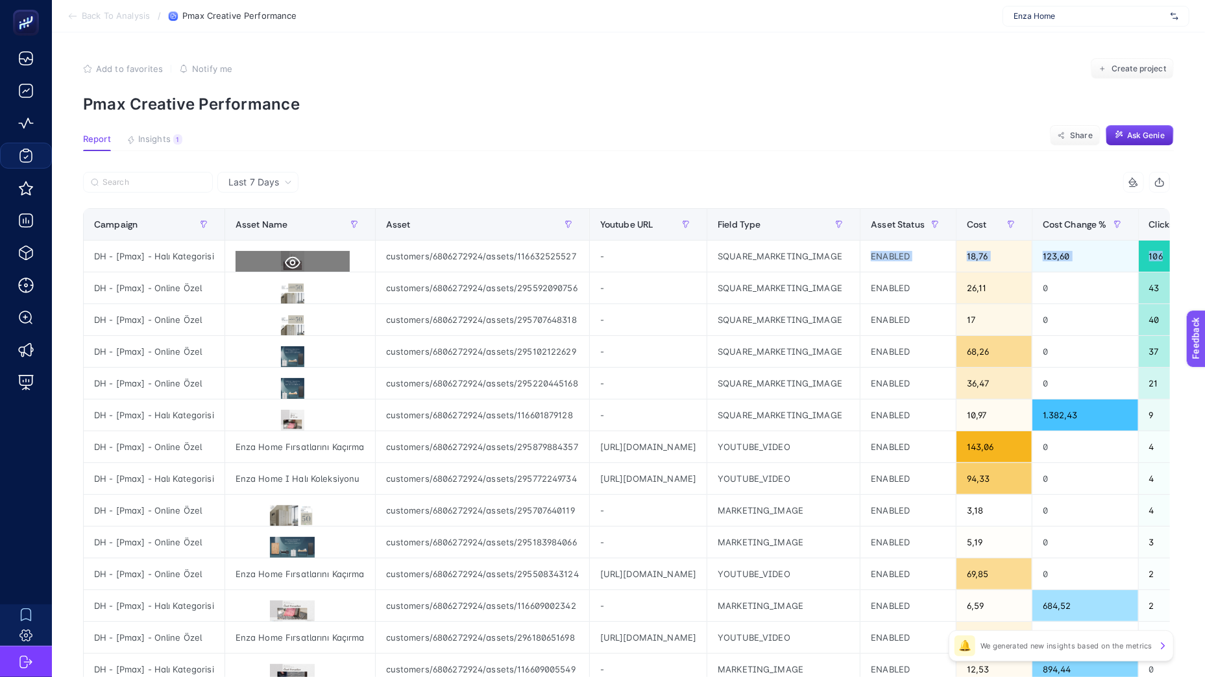
click at [291, 259] on icon at bounding box center [293, 263] width 16 height 16
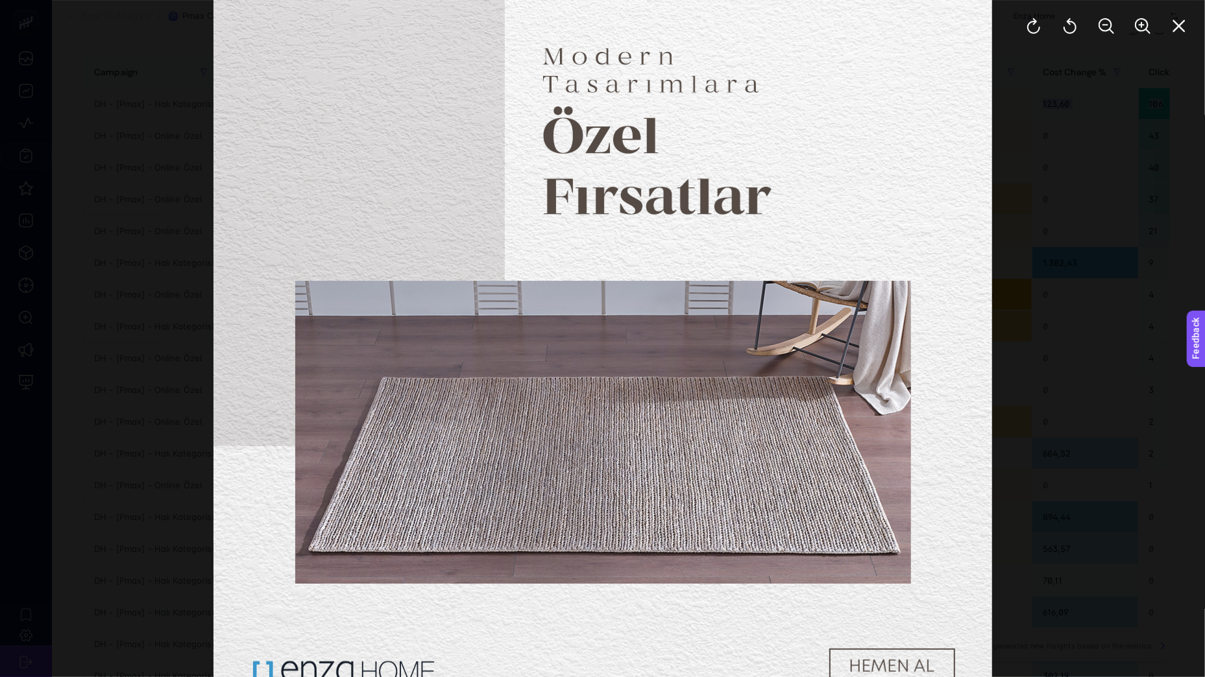
scroll to position [247, 0]
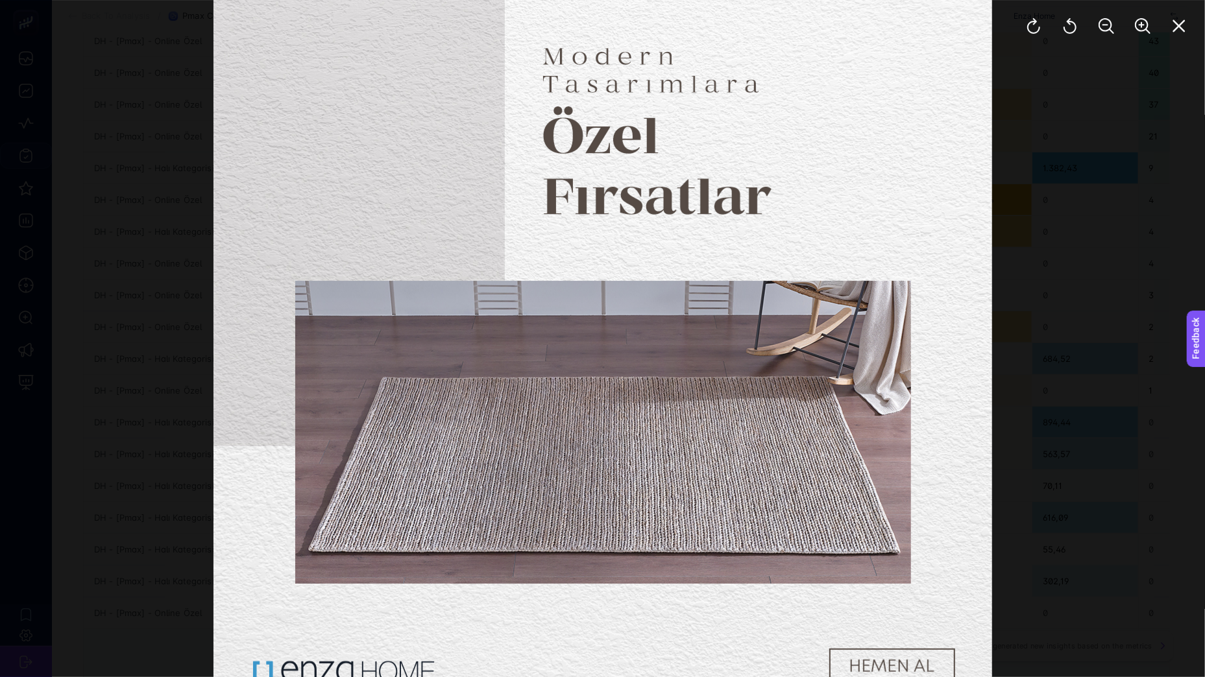
click at [129, 348] on div at bounding box center [602, 338] width 1205 height 677
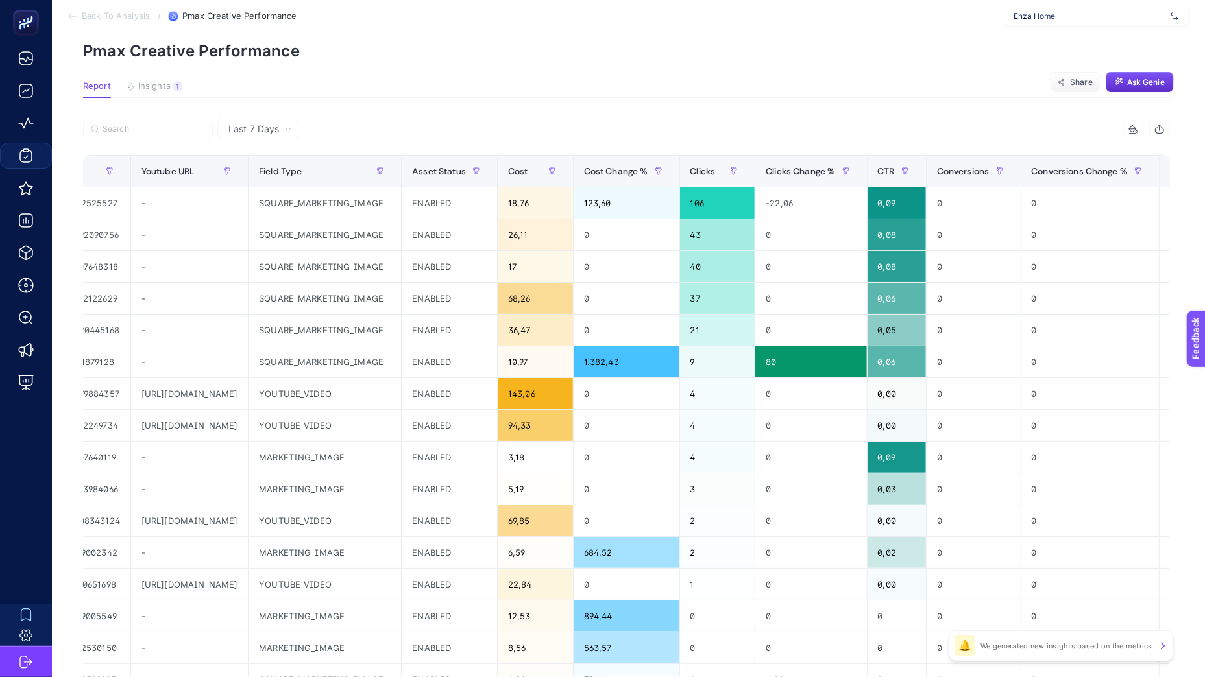
scroll to position [43, 0]
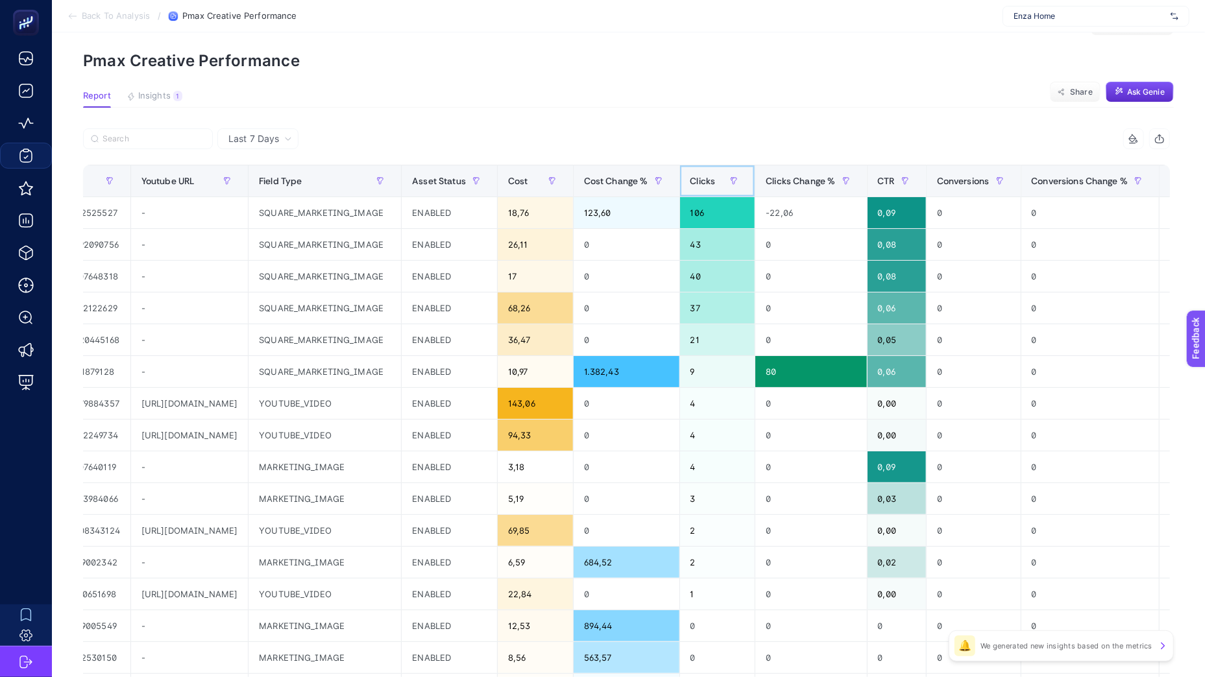
click at [716, 178] on span "Clicks" at bounding box center [702, 181] width 25 height 10
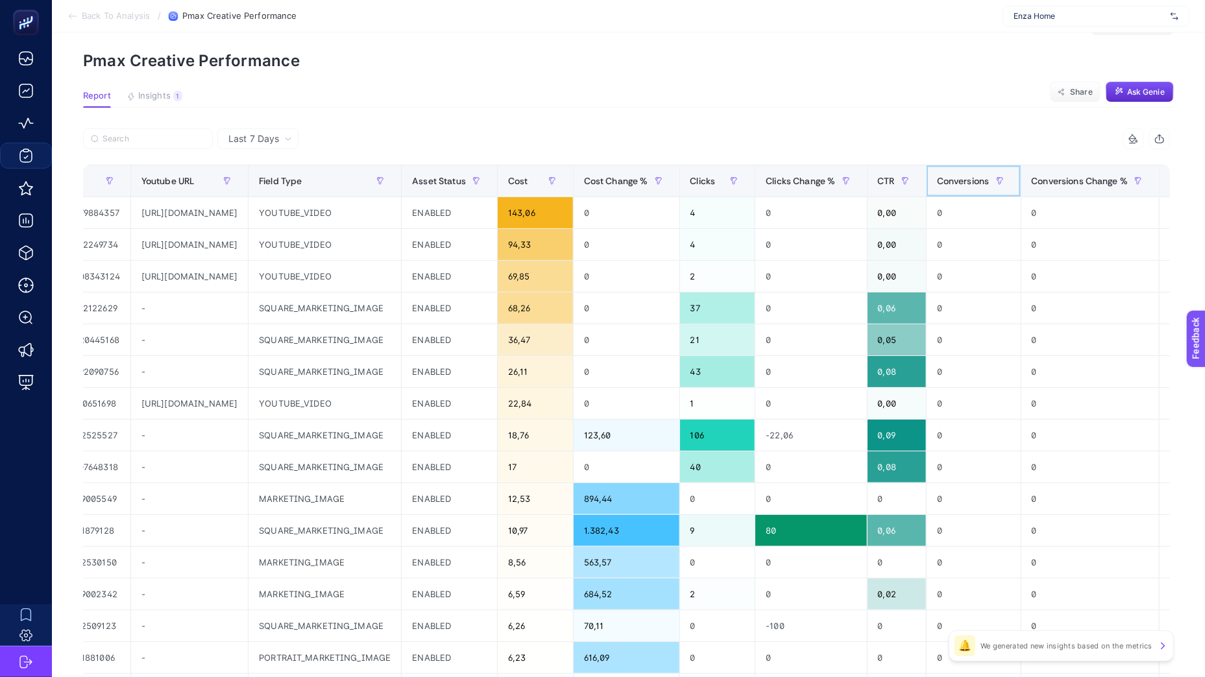
click at [989, 180] on span "Conversions" at bounding box center [963, 181] width 53 height 10
click at [989, 179] on span "Conversions" at bounding box center [963, 181] width 53 height 10
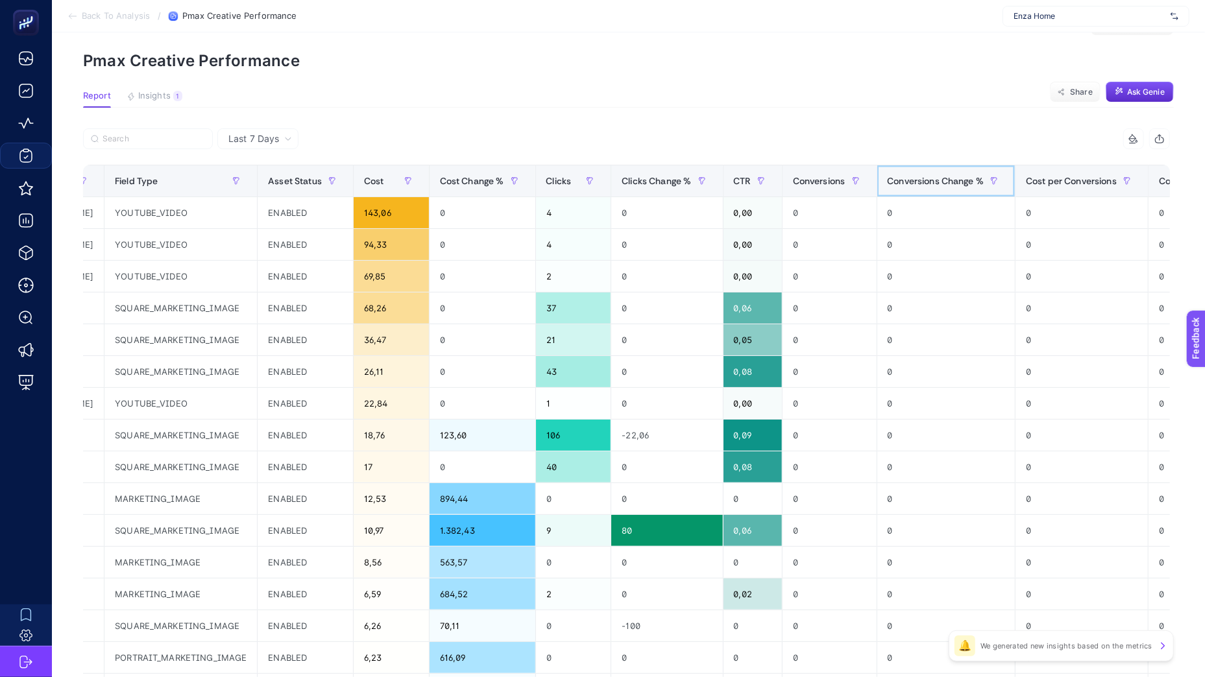
click at [1005, 187] on div "Conversions Change %" at bounding box center [945, 181] width 117 height 21
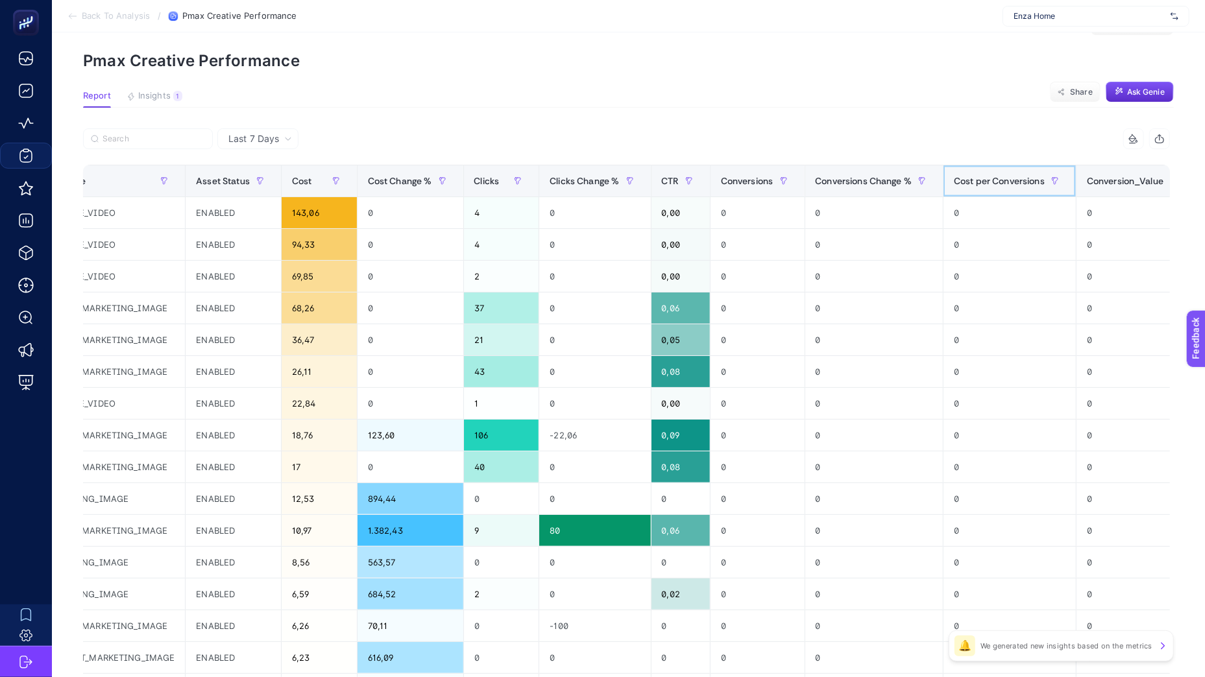
click at [1065, 190] on div "Cost per Conversions" at bounding box center [1010, 181] width 112 height 21
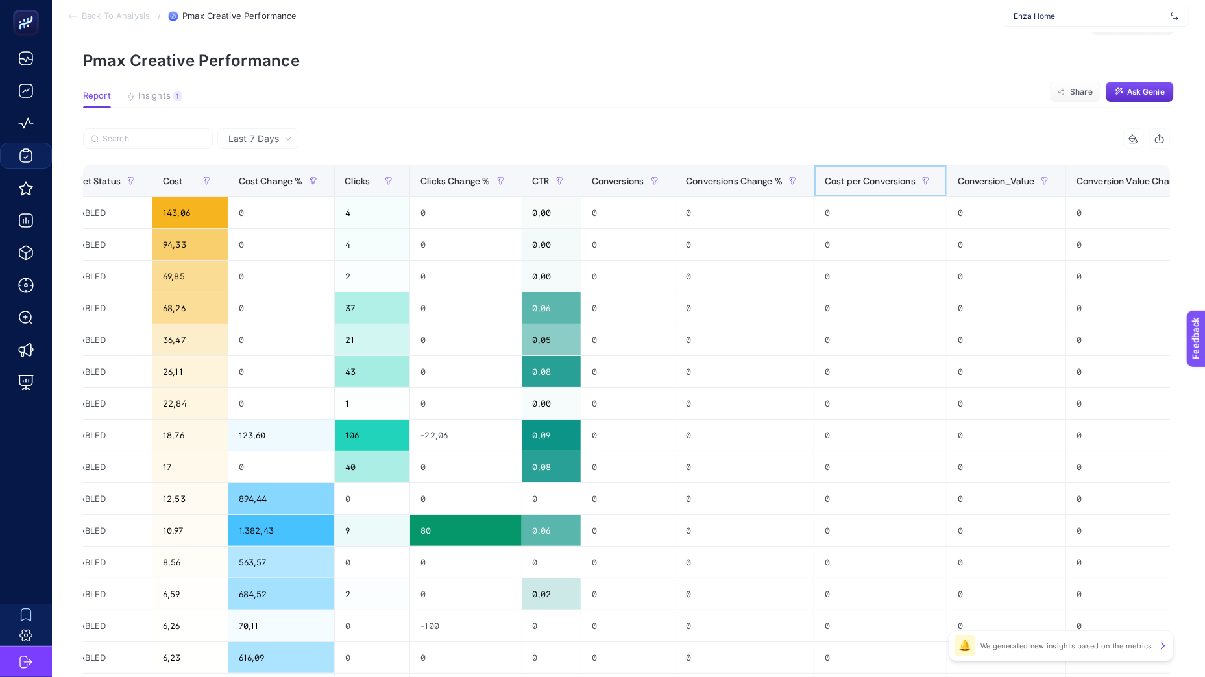
scroll to position [0, 904]
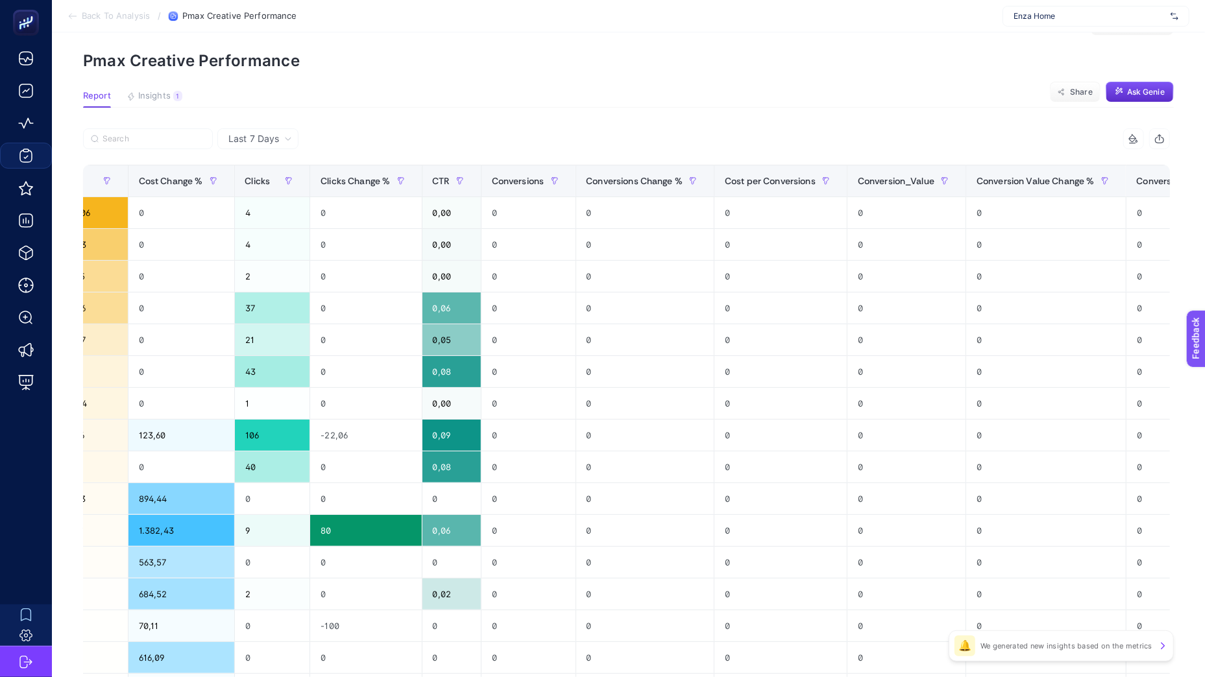
click at [76, 18] on icon at bounding box center [72, 16] width 10 height 10
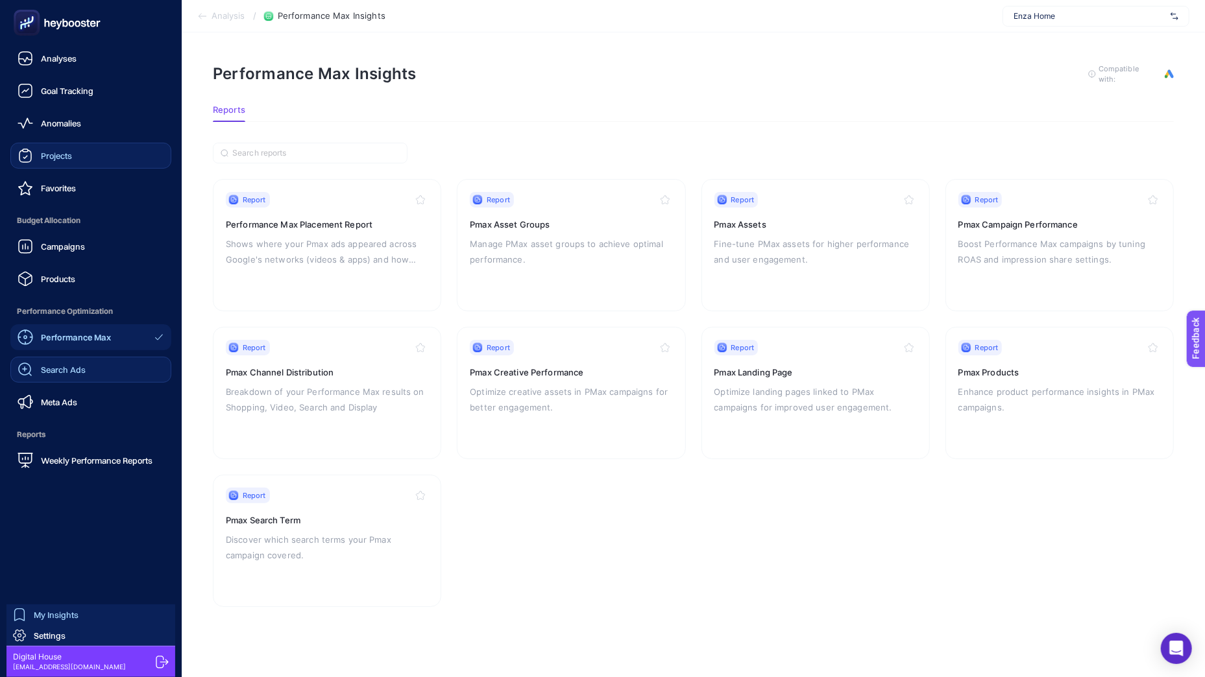
click at [50, 369] on span "Search Ads" at bounding box center [63, 370] width 45 height 10
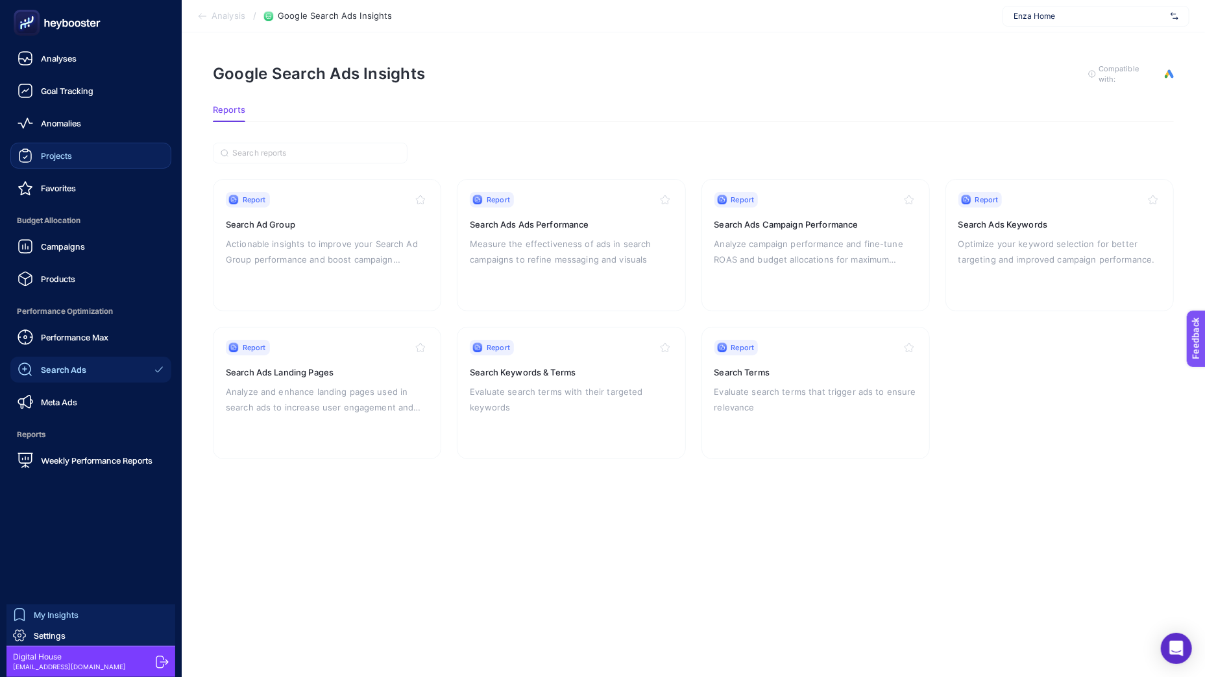
click at [34, 619] on span "My Insights" at bounding box center [56, 615] width 45 height 10
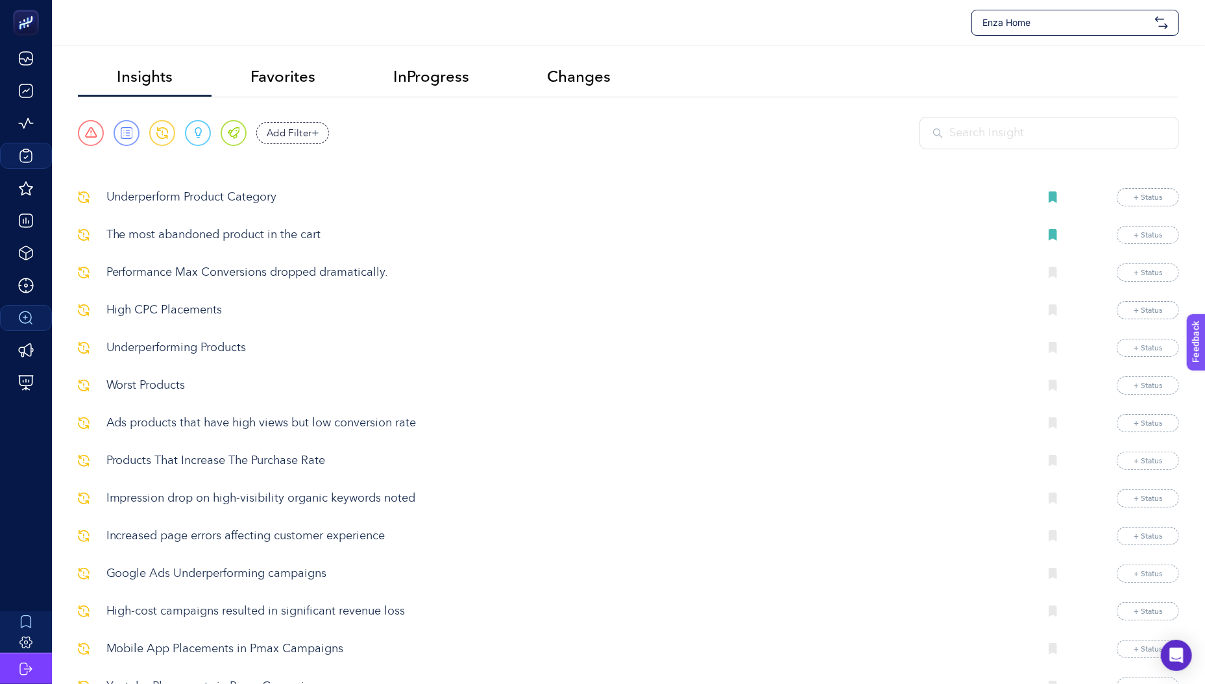
click at [966, 144] on div at bounding box center [1049, 133] width 260 height 32
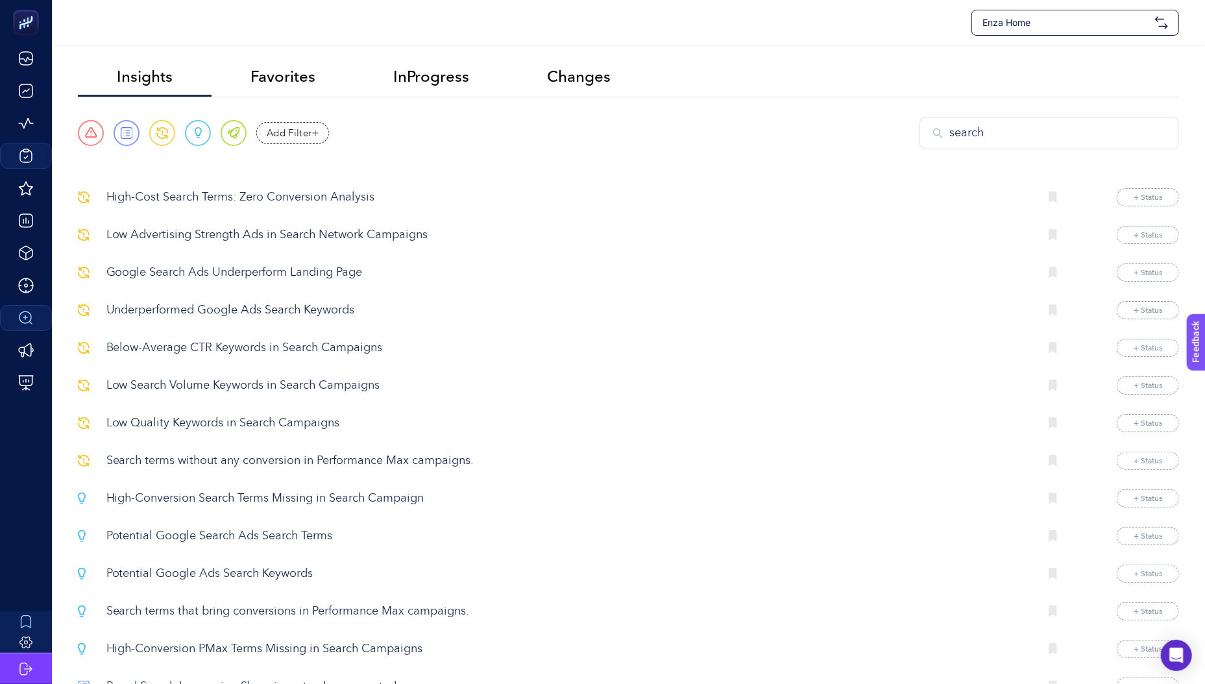
click at [1014, 130] on input "search" at bounding box center [1057, 134] width 216 height 18
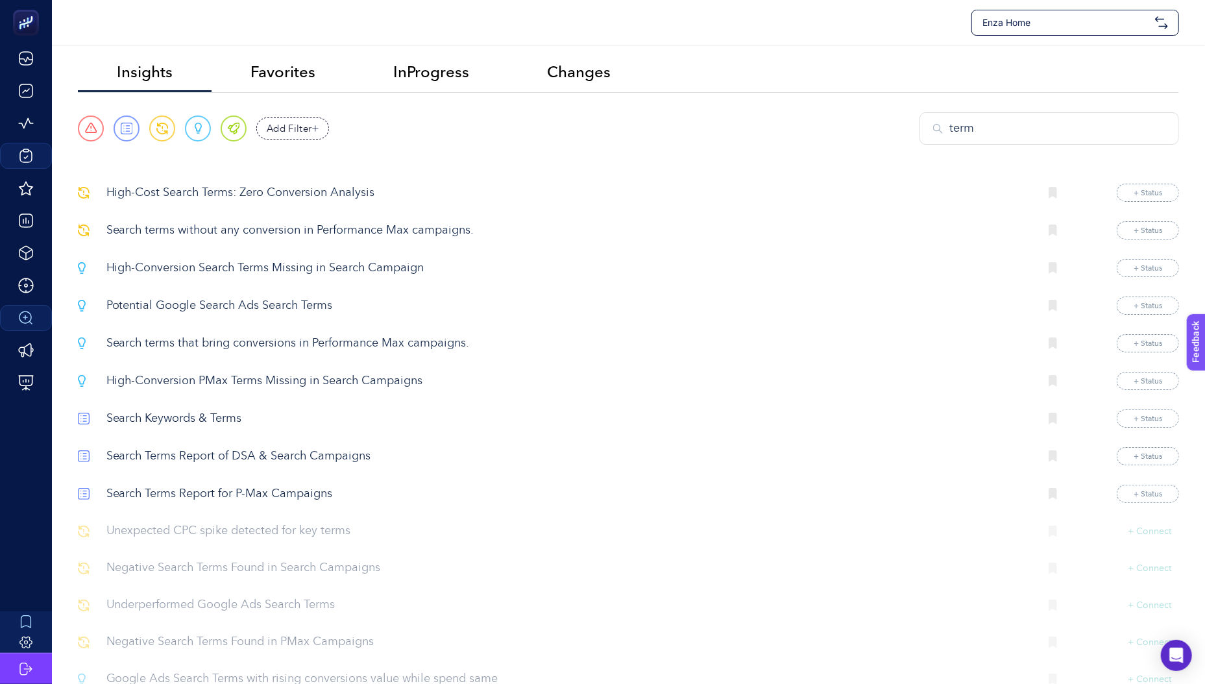
scroll to position [5, 0]
type input "term"
click at [195, 340] on p "Search terms that bring conversions in Performance Max campaigns." at bounding box center [567, 343] width 923 height 18
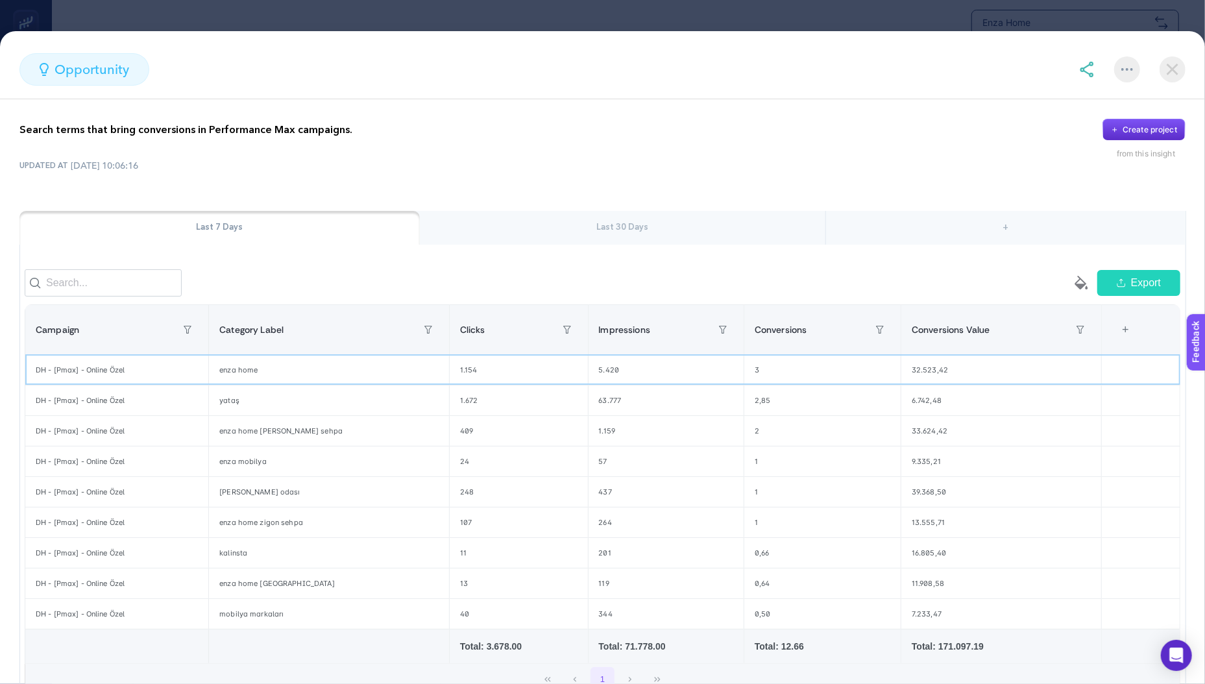
click at [91, 371] on div "DH - [Pmax] - Online Özel" at bounding box center [116, 370] width 183 height 30
drag, startPoint x: 91, startPoint y: 371, endPoint x: 234, endPoint y: 372, distance: 143.4
click at [202, 375] on div "DH - [Pmax] - Online Özel" at bounding box center [116, 370] width 183 height 30
click at [234, 372] on div "enza home" at bounding box center [329, 370] width 240 height 30
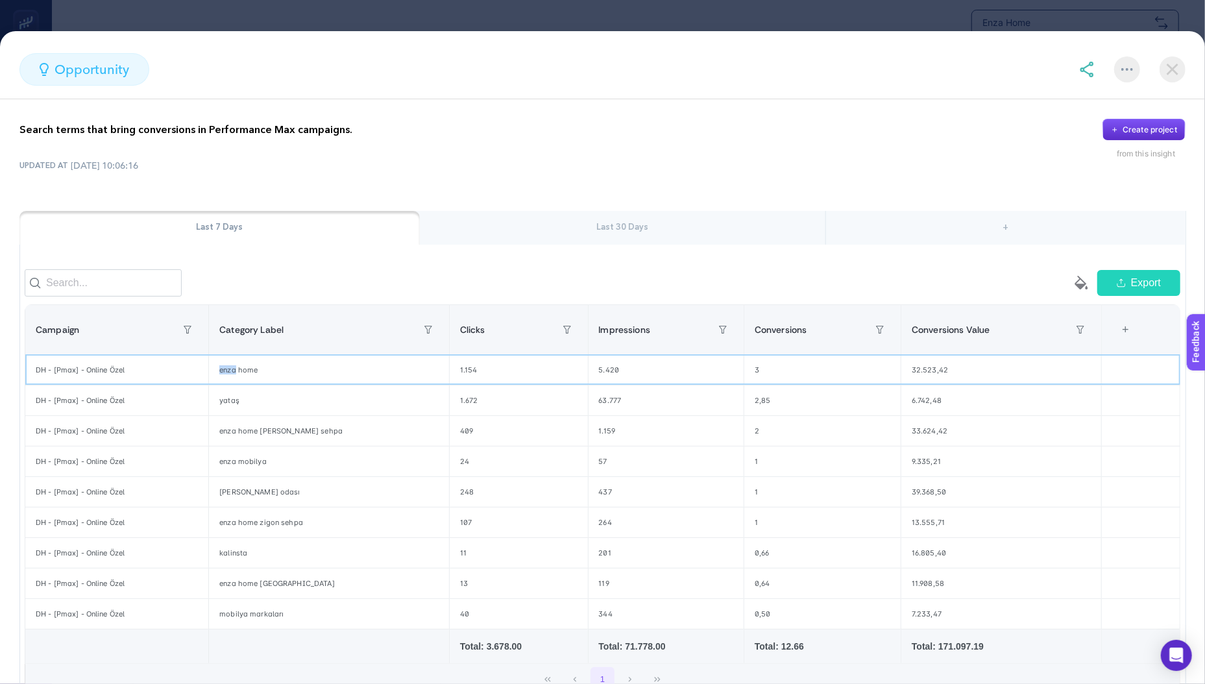
click at [234, 372] on div "enza home" at bounding box center [329, 370] width 240 height 30
drag, startPoint x: 234, startPoint y: 372, endPoint x: 302, endPoint y: 377, distance: 68.3
click at [302, 377] on div "enza home" at bounding box center [329, 370] width 240 height 30
click at [450, 378] on div "1.154" at bounding box center [519, 370] width 138 height 30
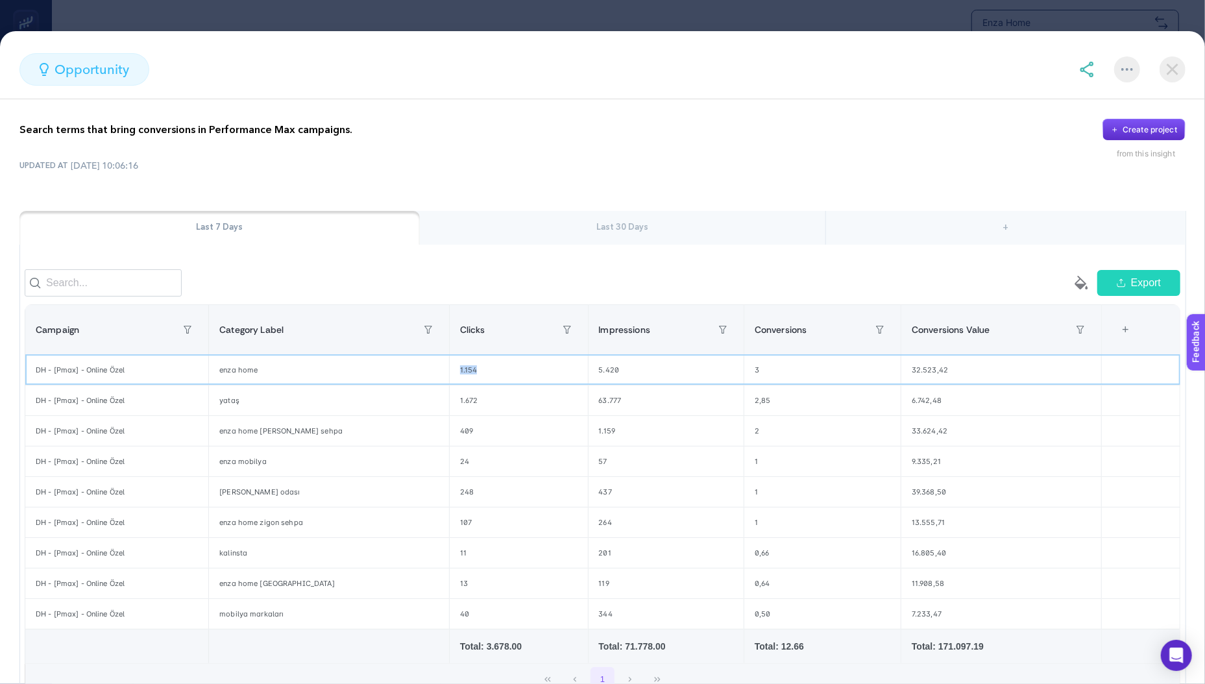
click at [450, 378] on div "1.154" at bounding box center [519, 370] width 138 height 30
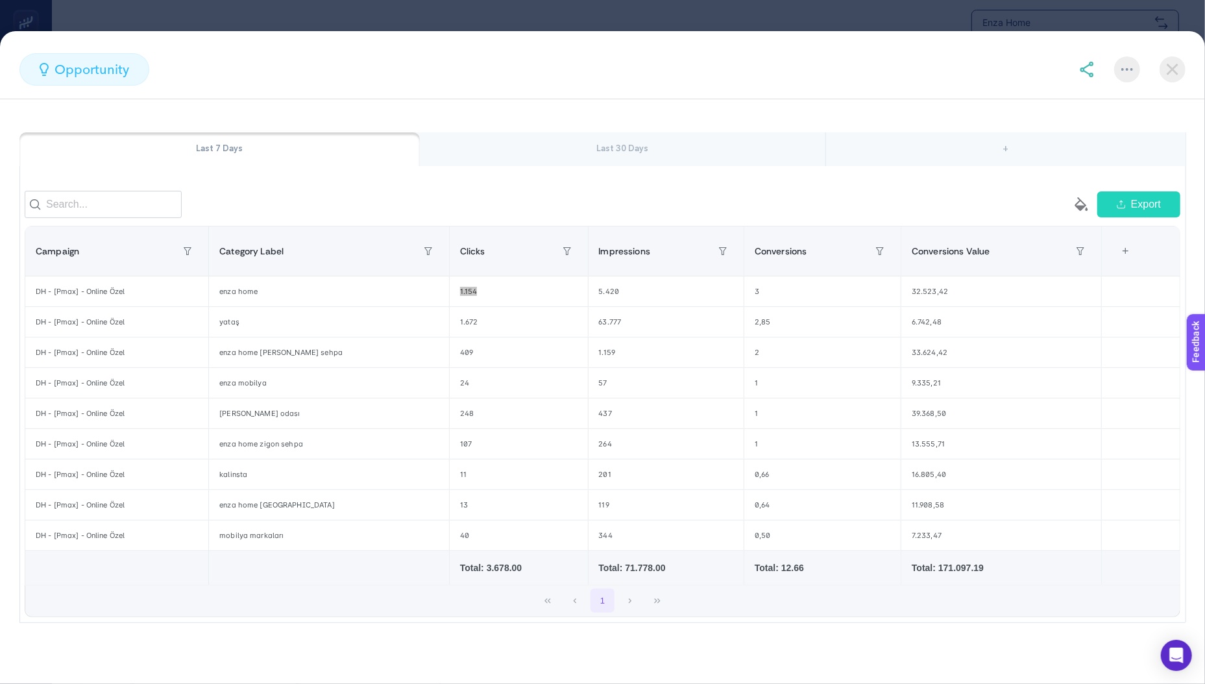
scroll to position [0, 0]
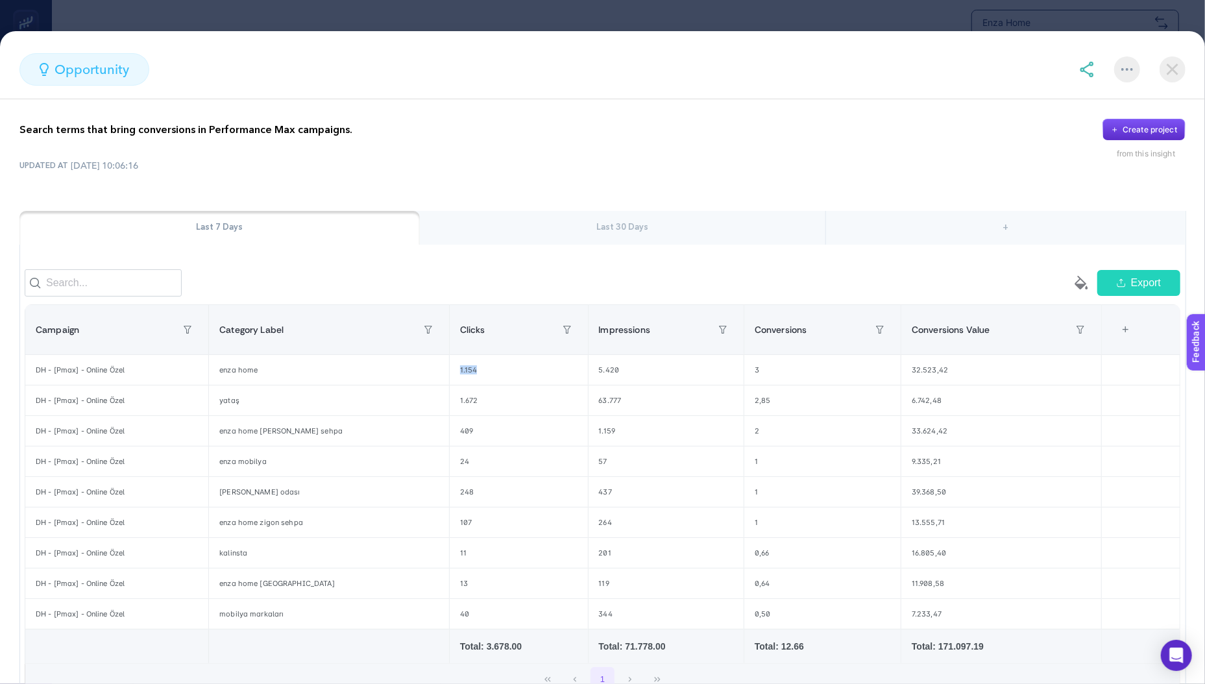
click at [1185, 67] on img at bounding box center [1172, 69] width 26 height 26
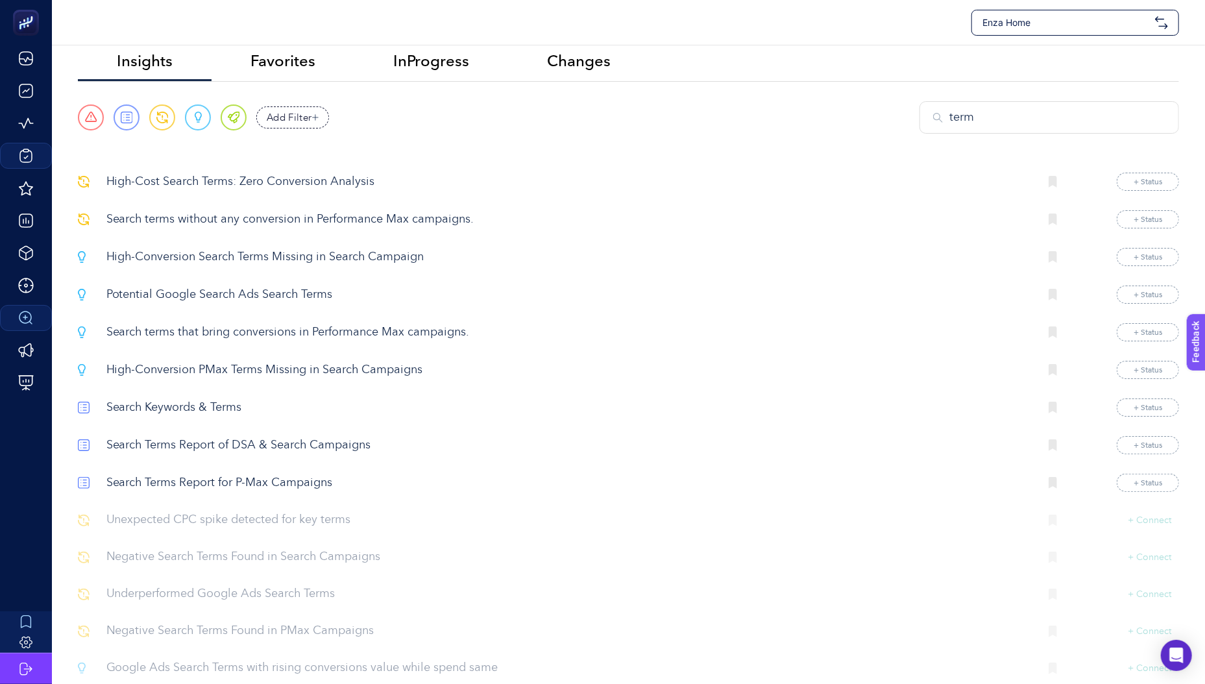
scroll to position [66, 0]
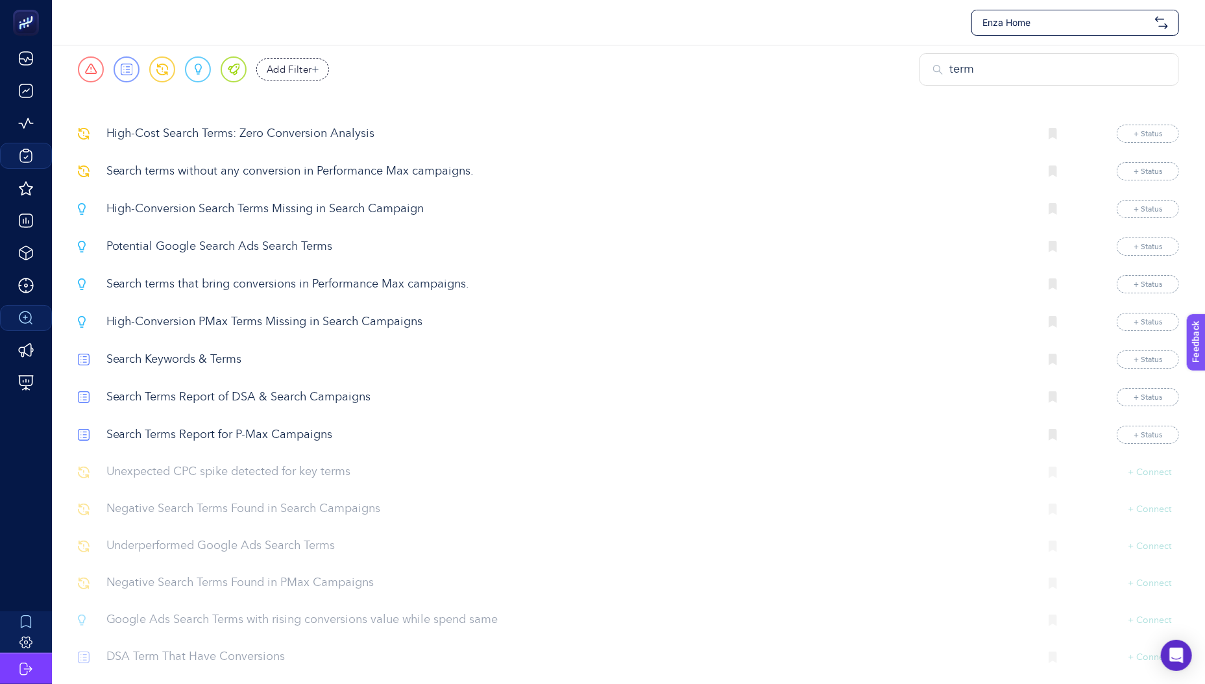
click at [238, 396] on p "Search Terms Report of DSA & Search Campaigns" at bounding box center [567, 398] width 923 height 18
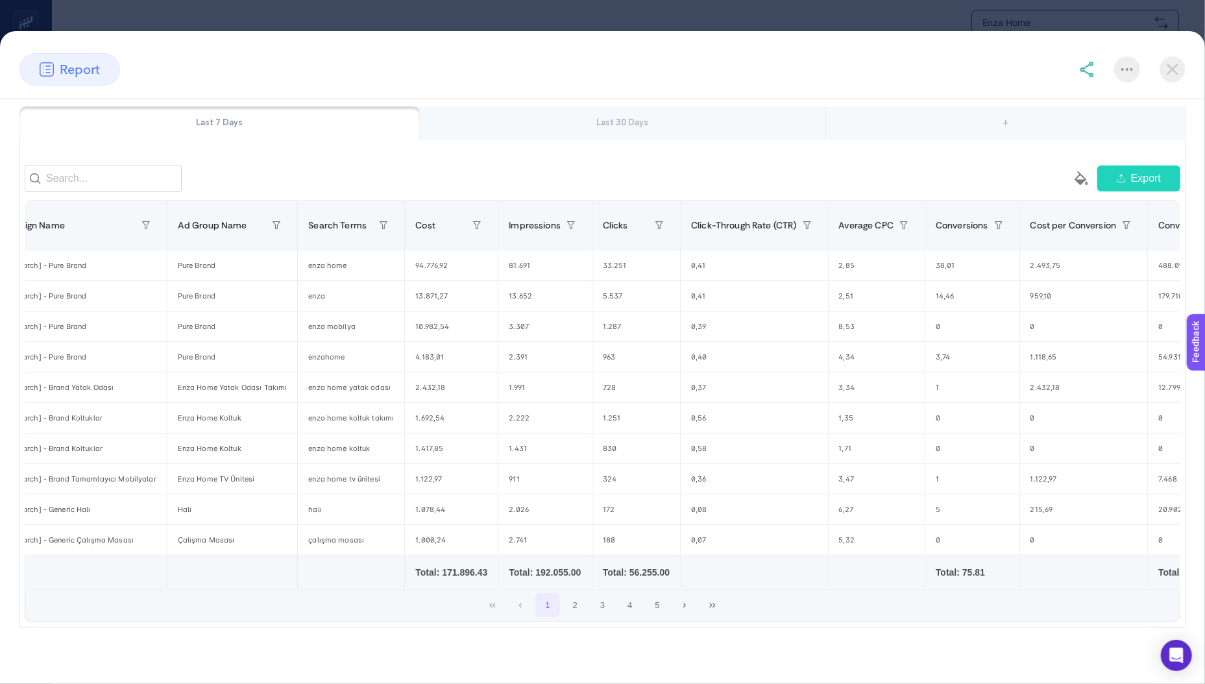
scroll to position [0, 0]
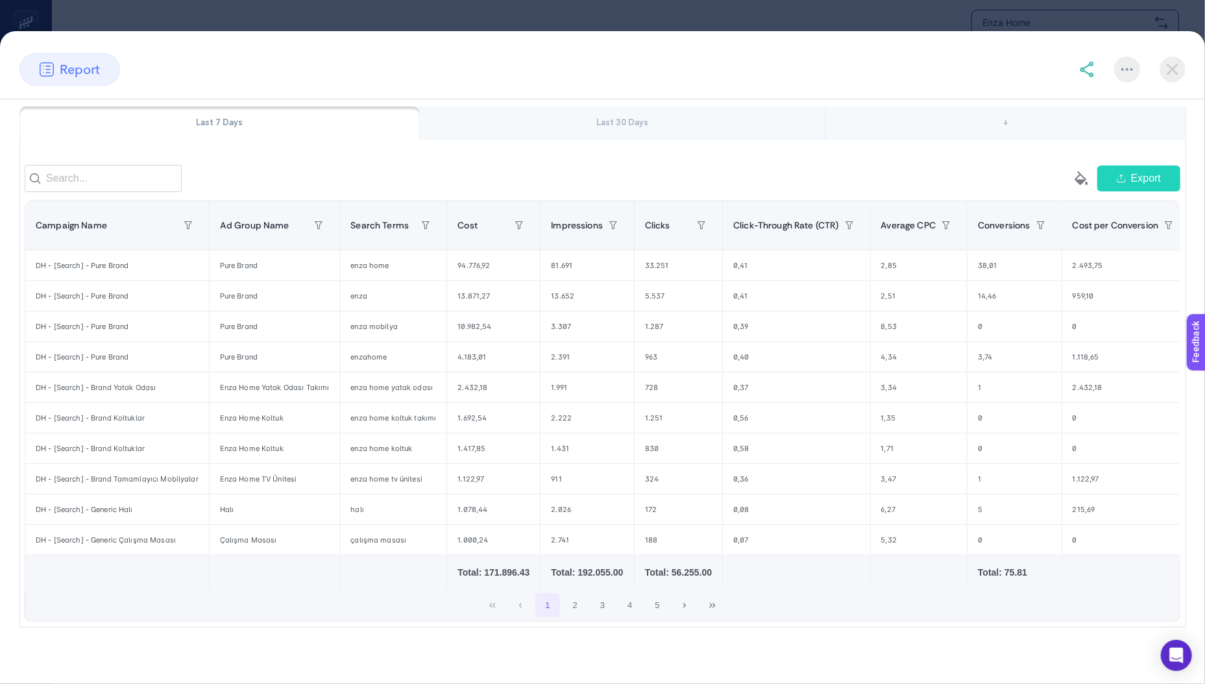
click at [1165, 70] on img at bounding box center [1172, 69] width 26 height 26
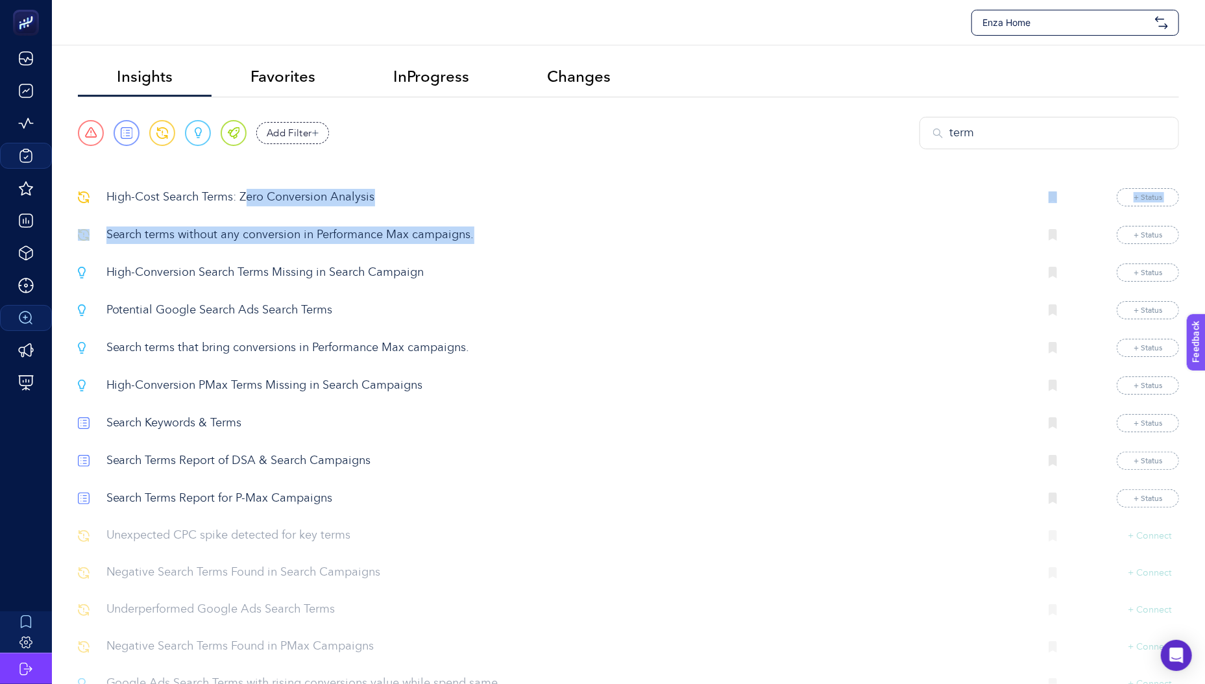
drag, startPoint x: 243, startPoint y: 202, endPoint x: 239, endPoint y: 252, distance: 50.2
click at [239, 252] on section "High-Cost Search Terms: Zero Conversion Analysis + Status Search terms without …" at bounding box center [628, 458] width 1101 height 541
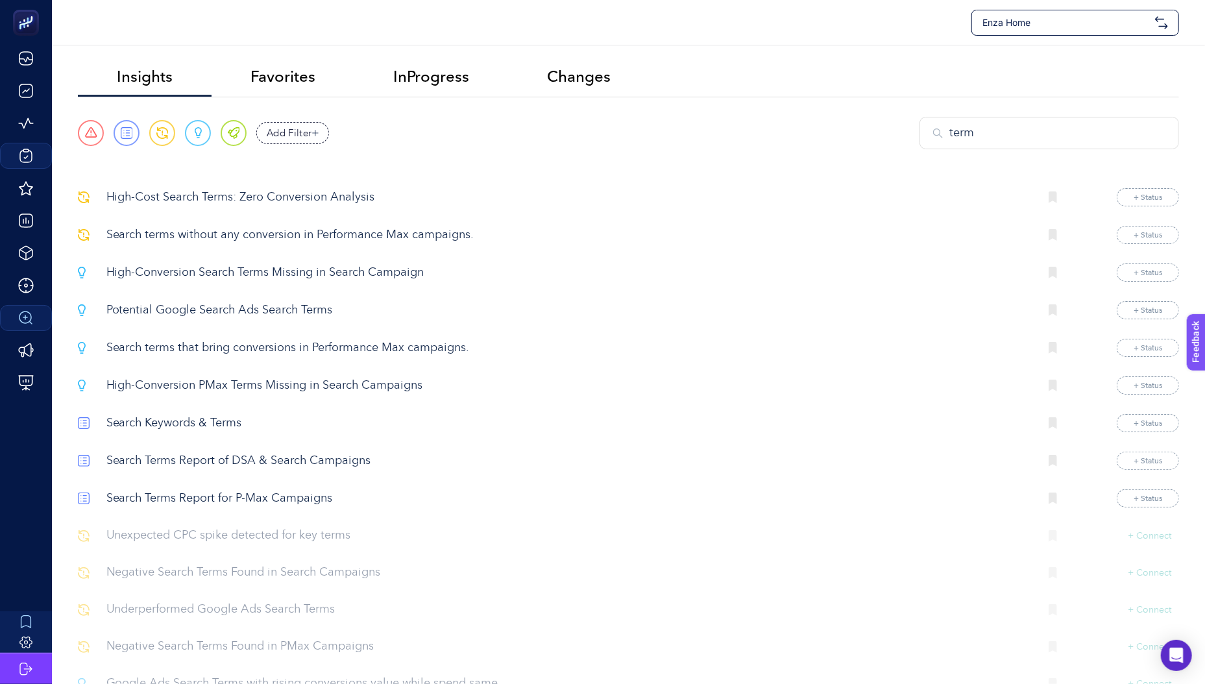
click at [215, 272] on p "High-Conversion Search Terms Missing in Search Campaign" at bounding box center [567, 273] width 923 height 18
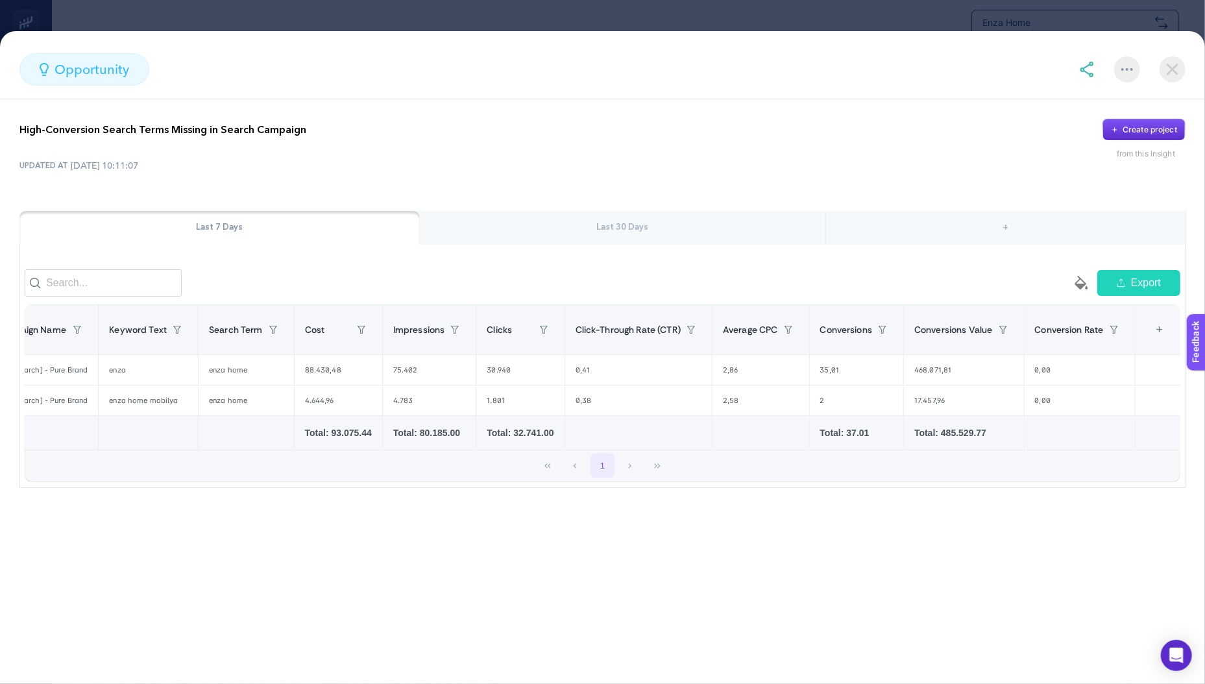
scroll to position [0, 51]
click at [1174, 71] on img at bounding box center [1172, 69] width 26 height 26
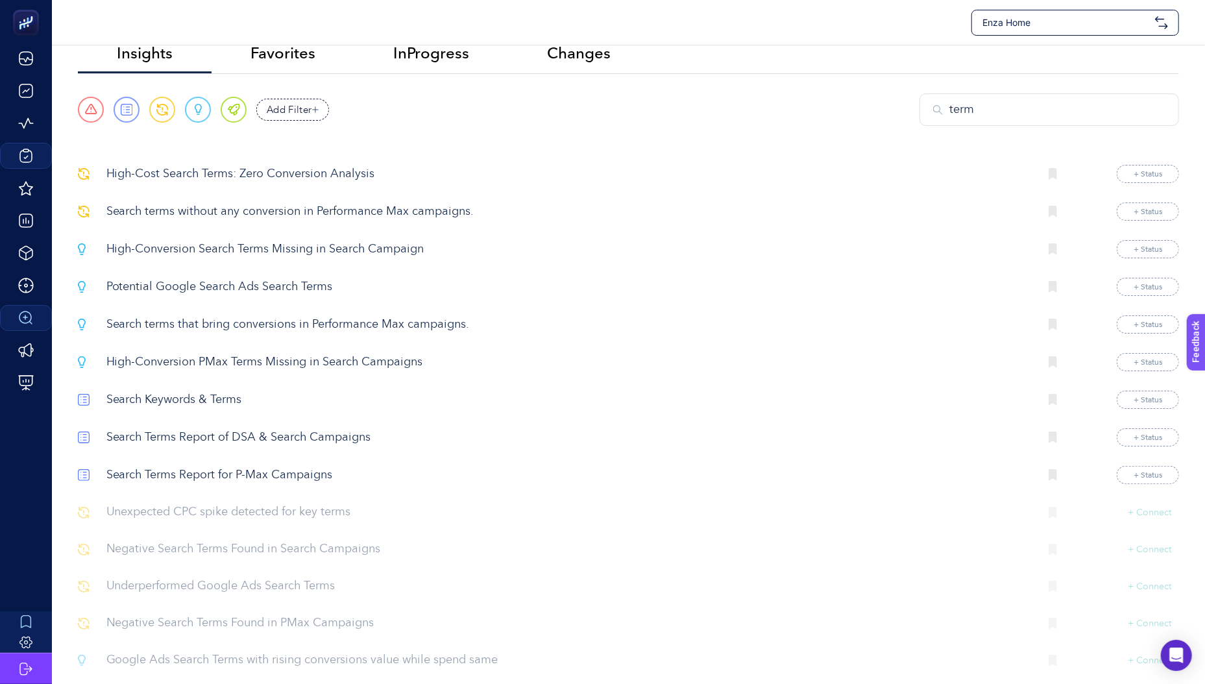
scroll to position [23, 0]
click at [177, 285] on p "Potential Google Search Ads Search Terms" at bounding box center [567, 288] width 923 height 18
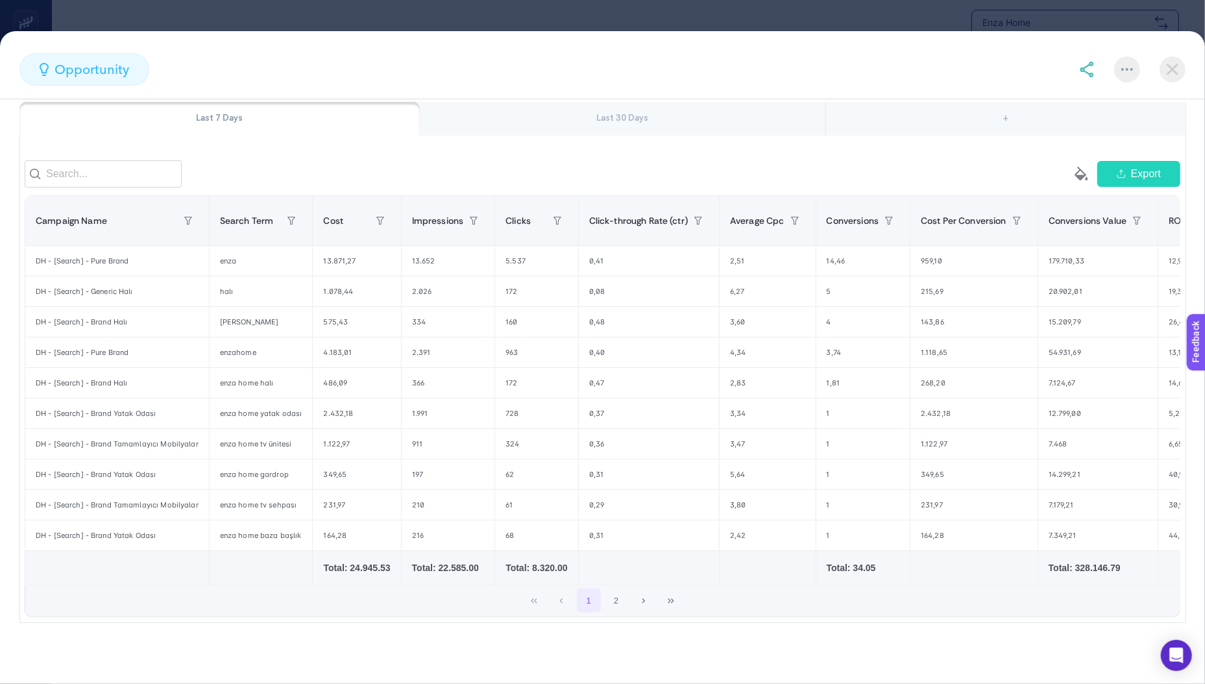
scroll to position [117, 0]
click at [1164, 68] on img at bounding box center [1172, 69] width 26 height 26
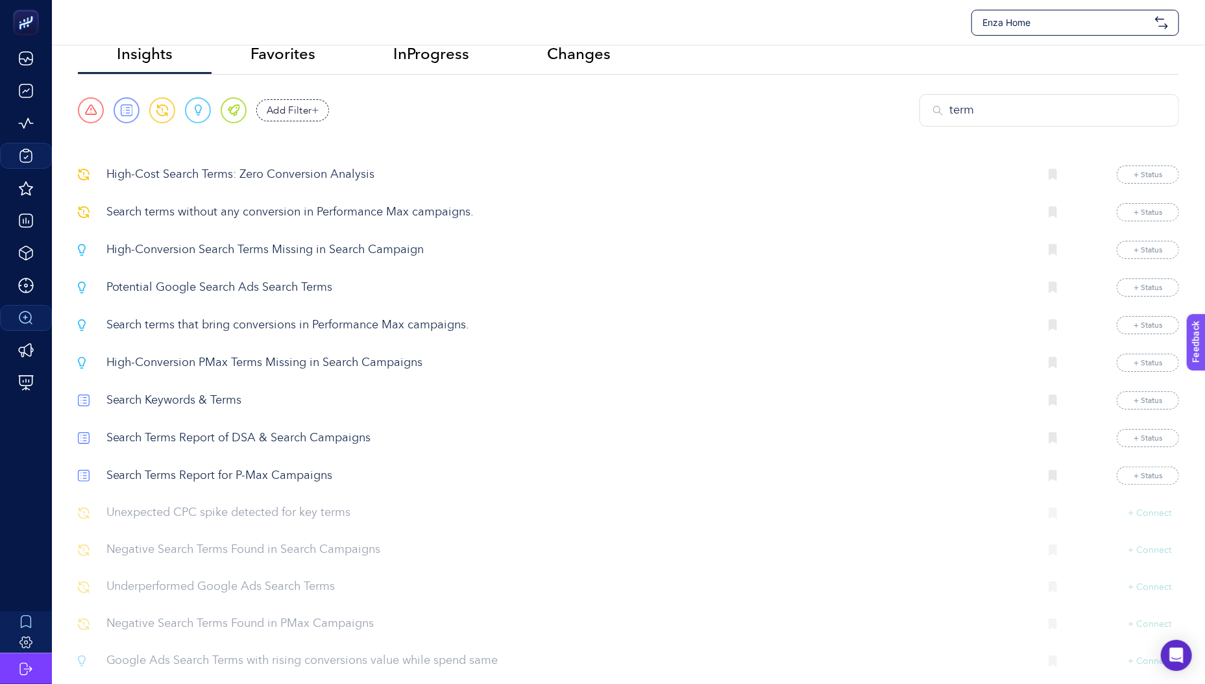
scroll to position [0, 0]
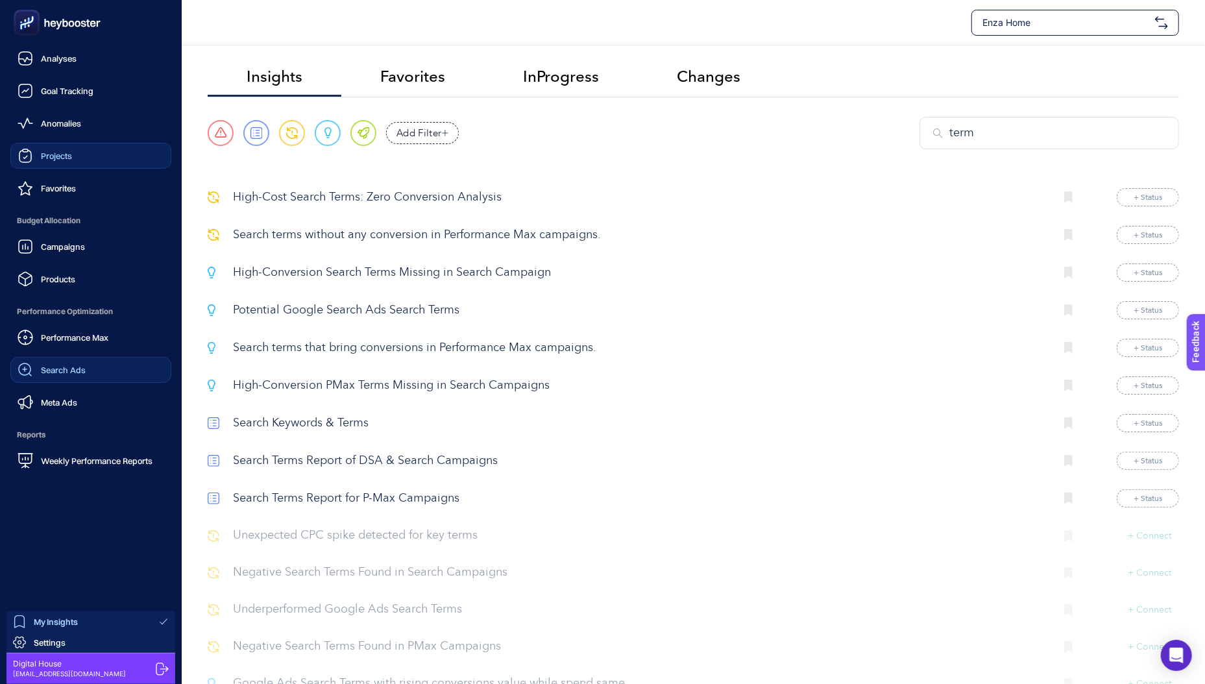
click at [35, 623] on span "My Insights" at bounding box center [56, 621] width 44 height 10
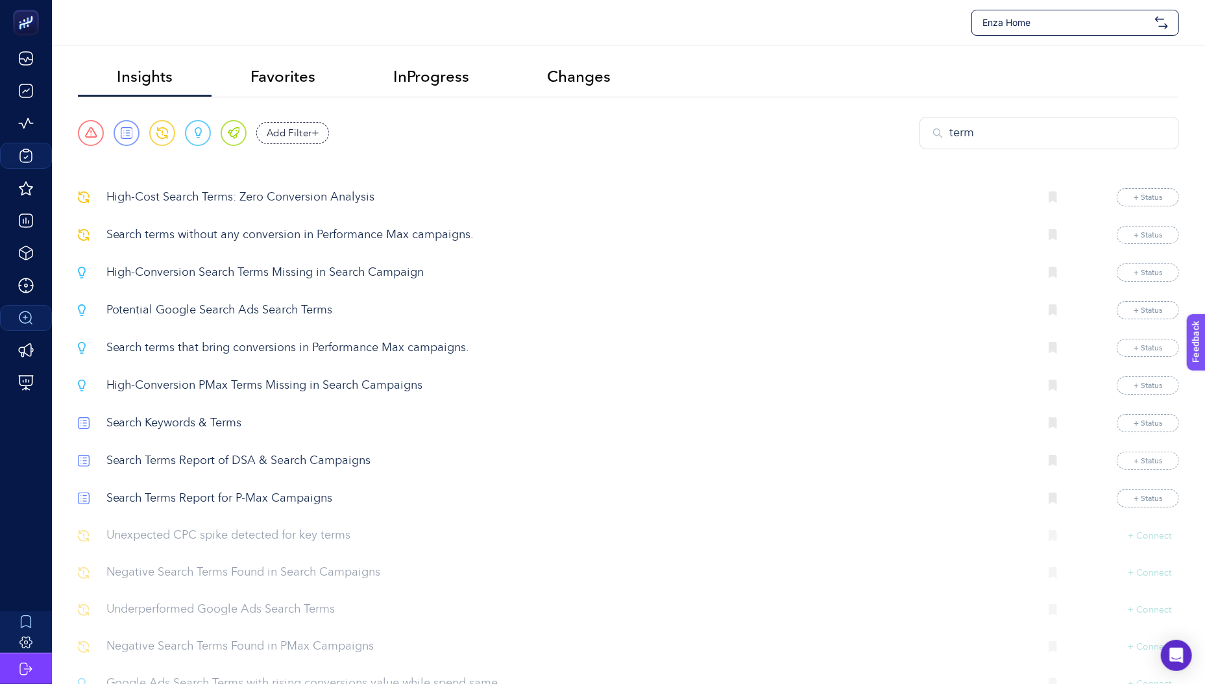
click at [1100, 121] on div "term" at bounding box center [1049, 133] width 260 height 32
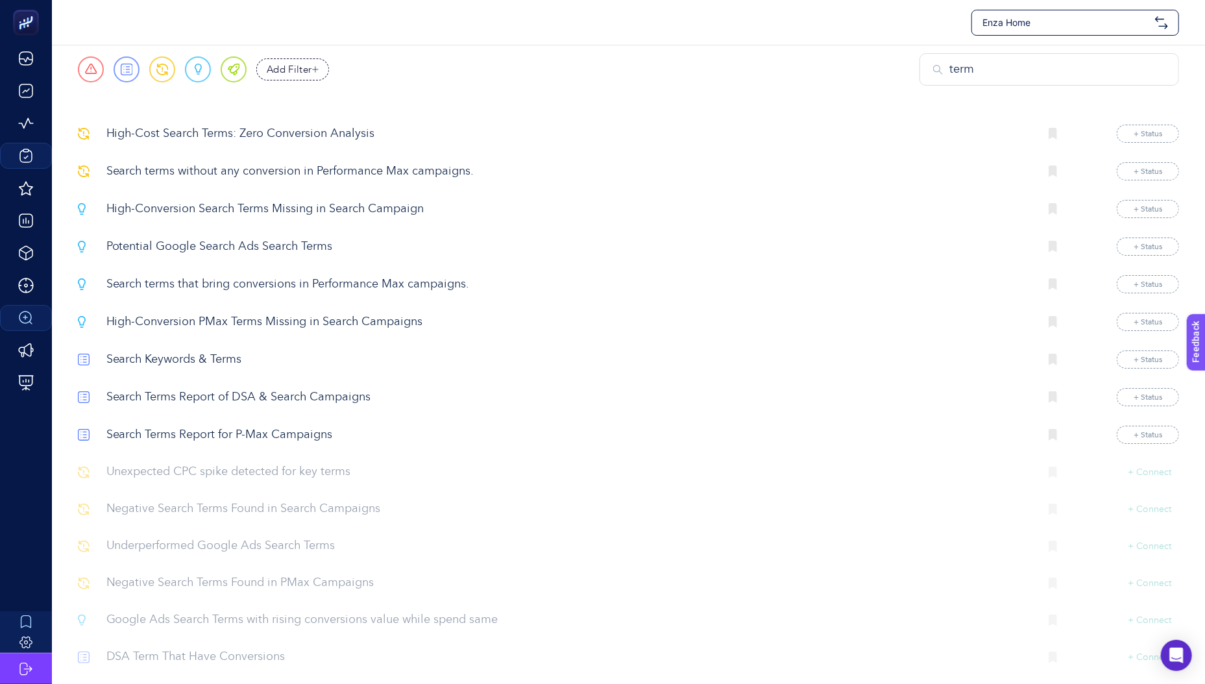
click at [1112, 74] on input "term" at bounding box center [1057, 70] width 216 height 18
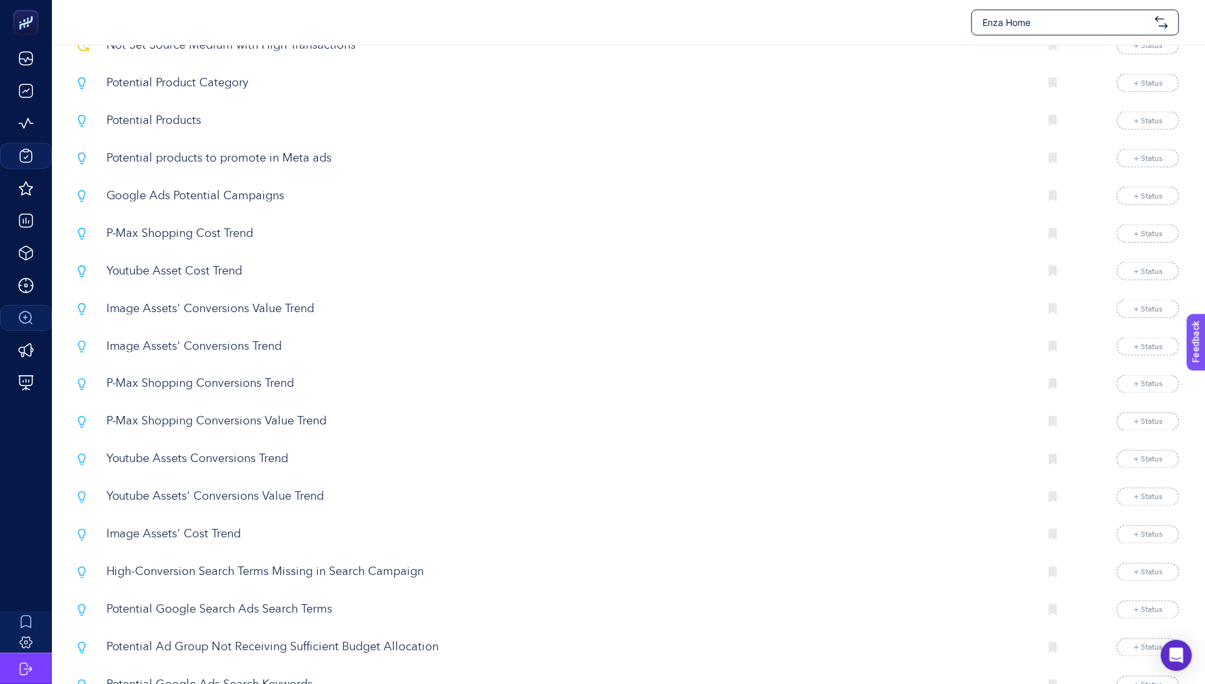
scroll to position [1471, 0]
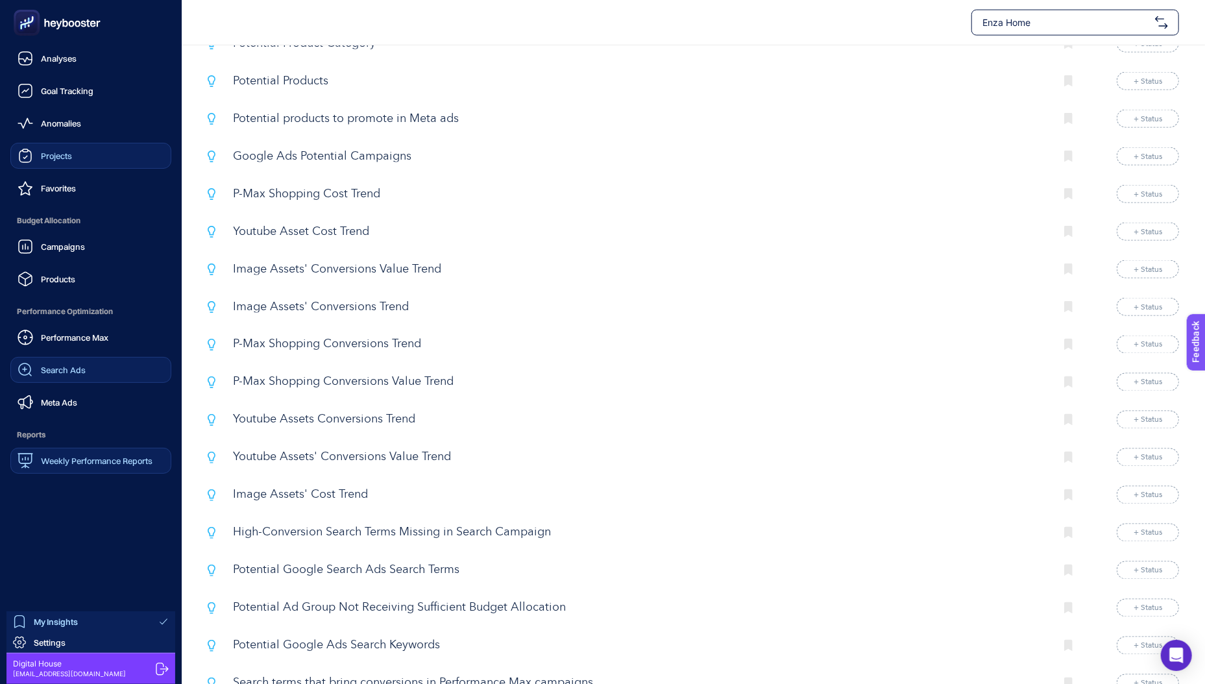
click at [99, 455] on div "Weekly Performance Reports" at bounding box center [85, 461] width 135 height 16
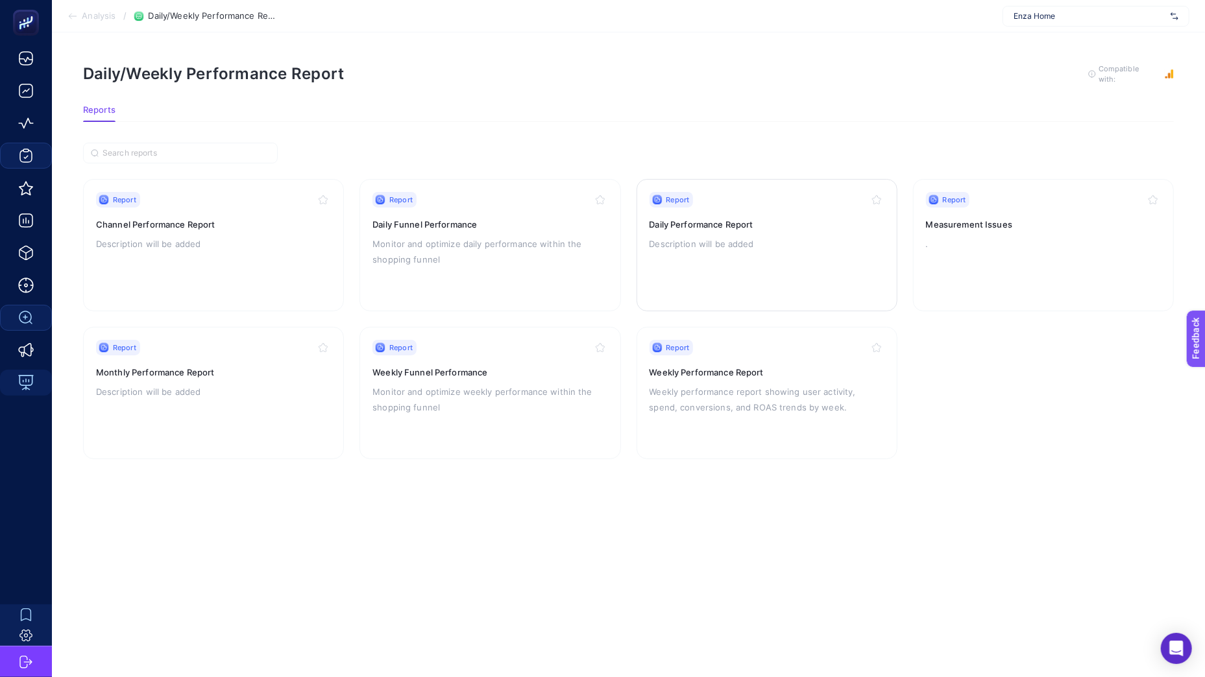
click at [658, 265] on div "Report Daily Performance Report Description will be added" at bounding box center [766, 245] width 235 height 106
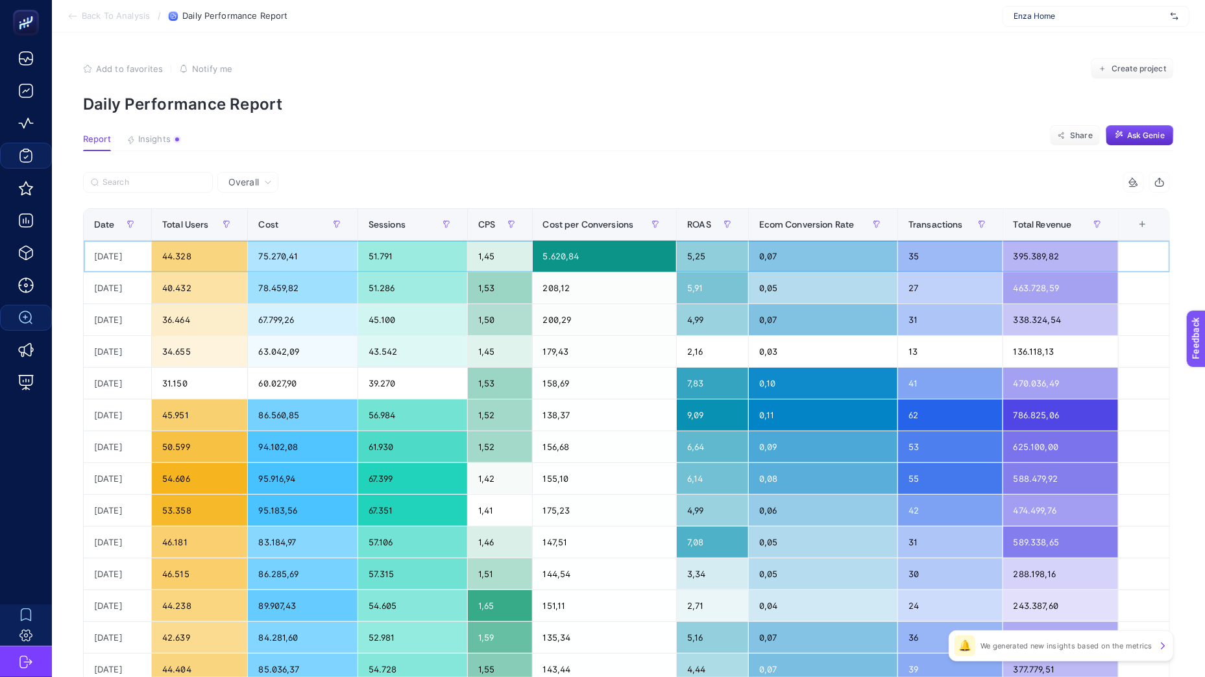
click at [124, 243] on div "[DATE]" at bounding box center [117, 256] width 67 height 31
click at [124, 249] on div "[DATE]" at bounding box center [117, 256] width 67 height 31
click at [190, 256] on div "44.328" at bounding box center [199, 256] width 95 height 31
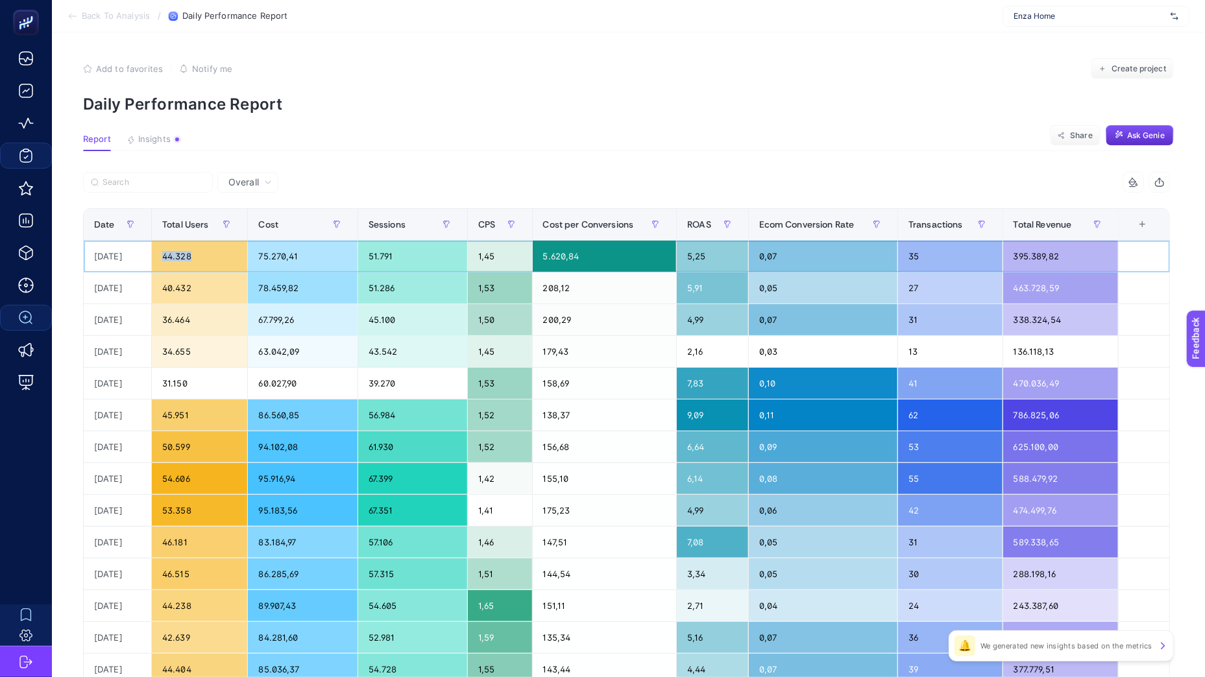
click at [190, 256] on div "44.328" at bounding box center [199, 256] width 95 height 31
click at [194, 303] on div "40.432" at bounding box center [199, 287] width 95 height 31
drag, startPoint x: 193, startPoint y: 304, endPoint x: 264, endPoint y: 298, distance: 71.0
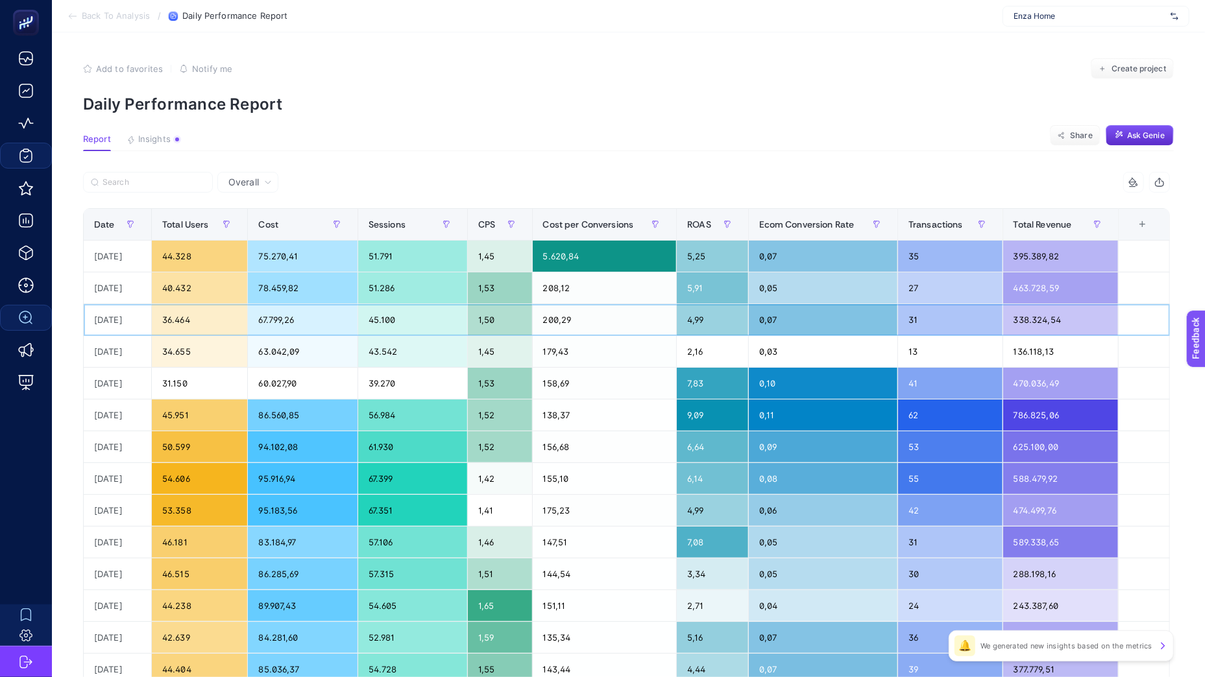
click at [193, 304] on div "36.464" at bounding box center [199, 319] width 95 height 31
click at [261, 260] on div "75.270,41" at bounding box center [302, 256] width 109 height 31
click at [264, 282] on div "78.459,82" at bounding box center [302, 287] width 109 height 31
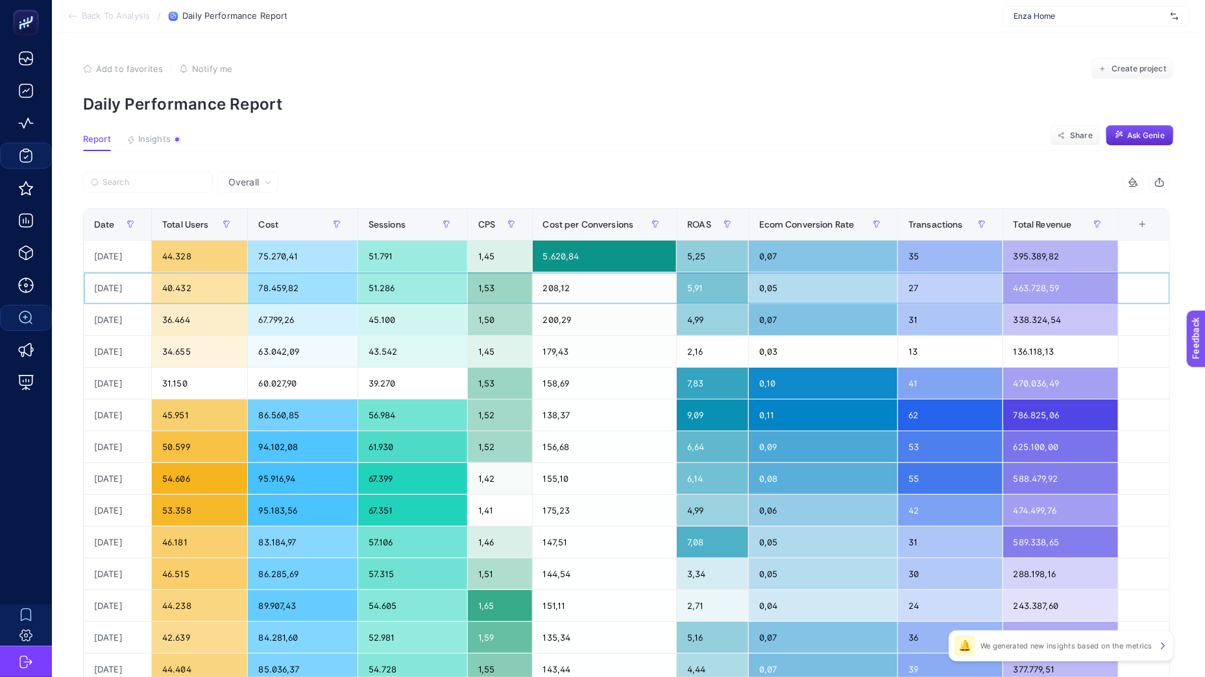
click at [264, 282] on div "78.459,82" at bounding box center [302, 287] width 109 height 31
drag, startPoint x: 264, startPoint y: 283, endPoint x: 282, endPoint y: 352, distance: 71.1
click at [265, 284] on div "78.459,82" at bounding box center [302, 287] width 109 height 31
click at [283, 357] on div "63.042,09" at bounding box center [302, 351] width 109 height 31
click at [283, 358] on div "63.042,09" at bounding box center [302, 351] width 109 height 31
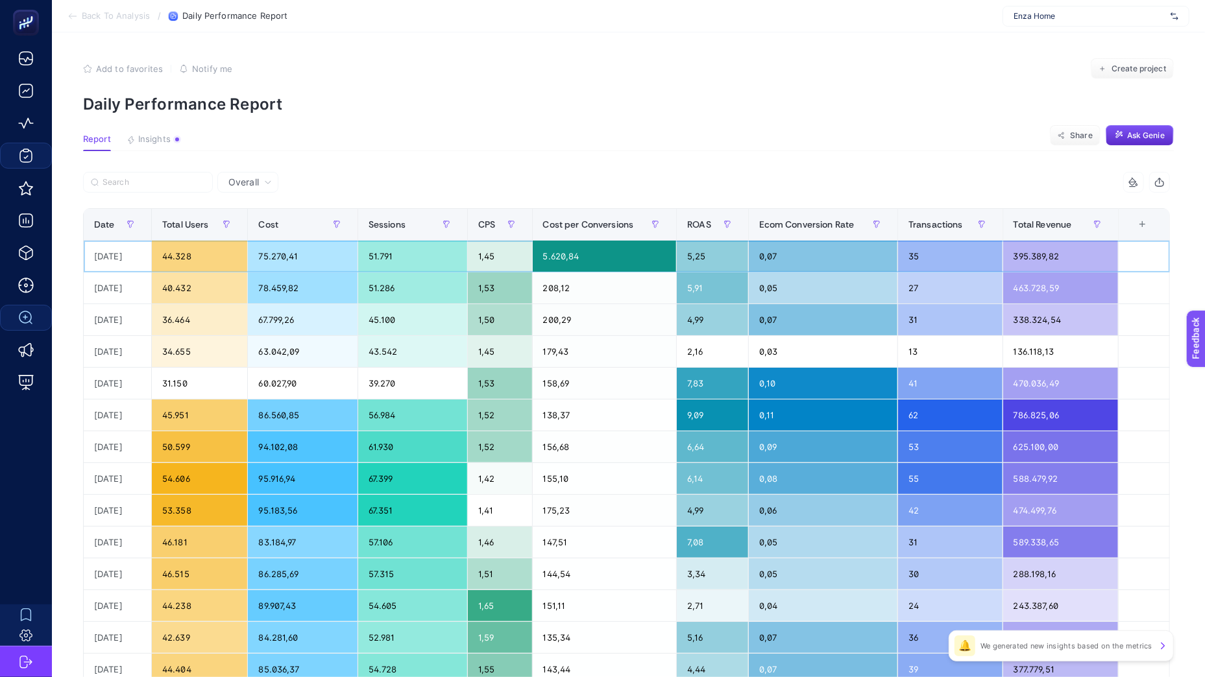
click at [1049, 248] on div "395.389,82" at bounding box center [1060, 256] width 115 height 31
click at [1041, 322] on div "338.324,54" at bounding box center [1060, 319] width 115 height 31
click at [1035, 359] on div "136.118,13" at bounding box center [1060, 351] width 115 height 31
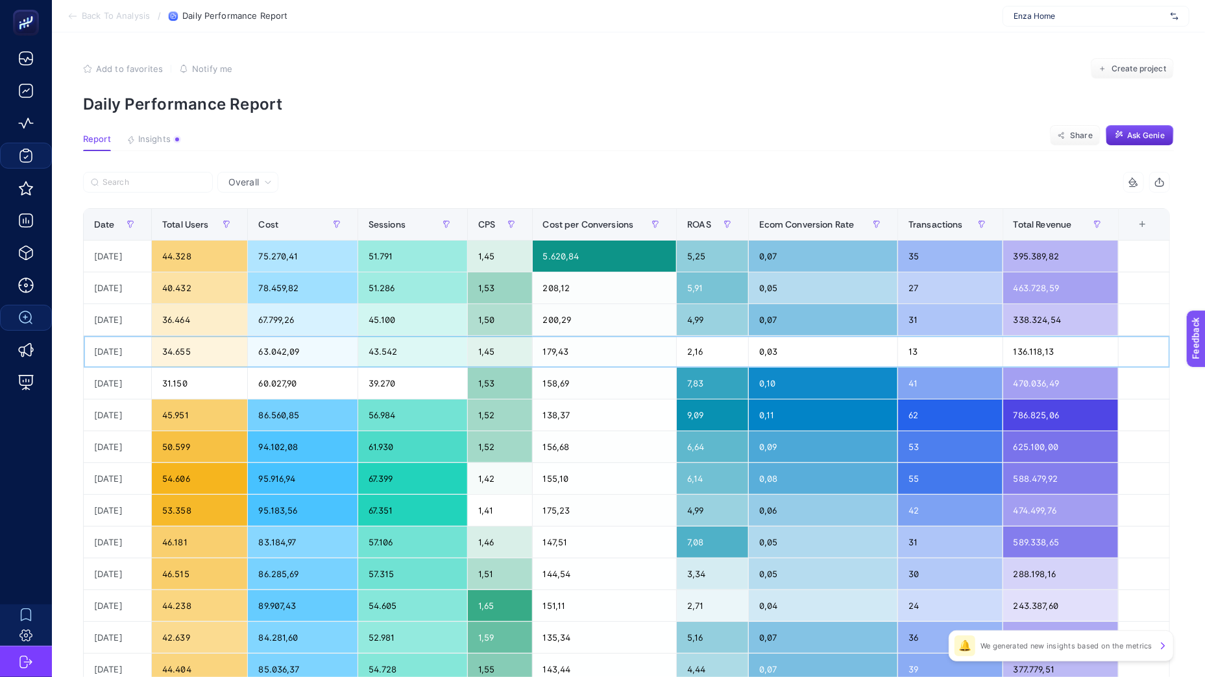
click at [1035, 351] on div "136.118,13" at bounding box center [1060, 351] width 115 height 31
drag, startPoint x: 1035, startPoint y: 351, endPoint x: 235, endPoint y: 353, distance: 799.3
click at [112, 349] on tr "[DATE] 34.655 63.042,09 43.542 1,45 179,43 2,16 0,03 13 136.118,13" at bounding box center [627, 352] width 1086 height 32
click at [1060, 322] on div "338.324,54" at bounding box center [1060, 319] width 115 height 31
drag, startPoint x: 1060, startPoint y: 322, endPoint x: 179, endPoint y: 319, distance: 881.0
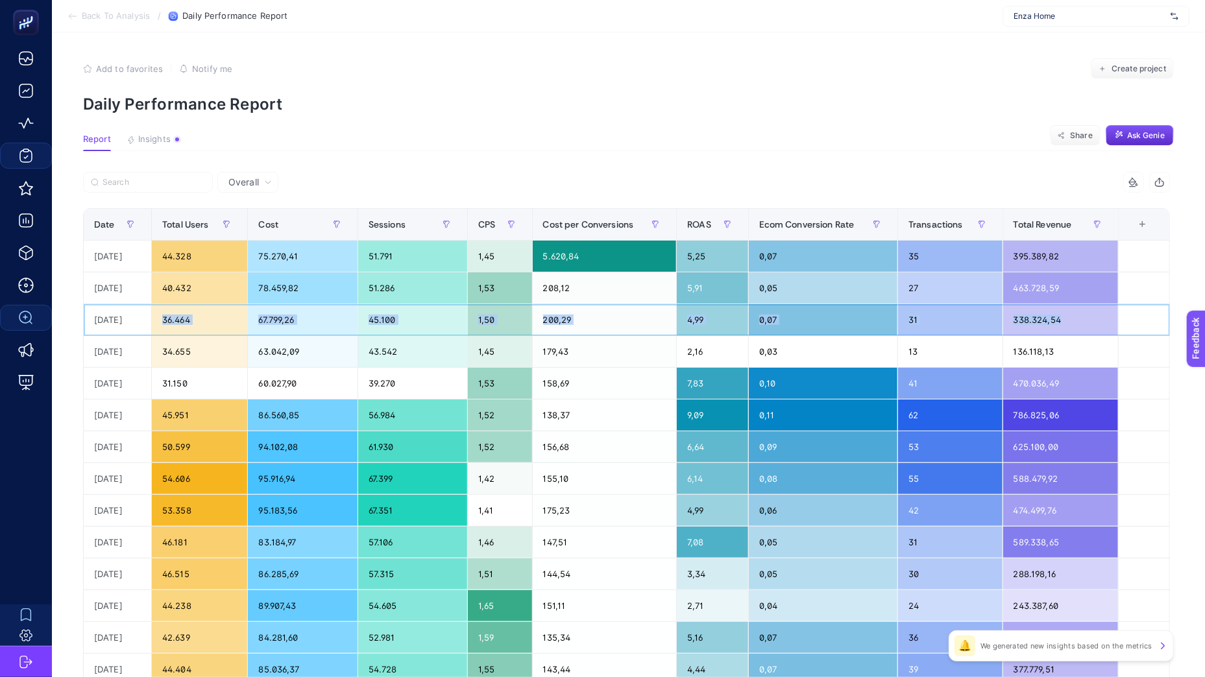
click at [168, 321] on tr "[DATE] 36.464 67.799,26 45.100 1,50 200,29 4,99 0,07 31 338.324,54" at bounding box center [627, 320] width 1086 height 32
click at [1035, 339] on div "136.118,13" at bounding box center [1060, 351] width 115 height 31
click at [1030, 324] on div "338.324,54" at bounding box center [1060, 319] width 115 height 31
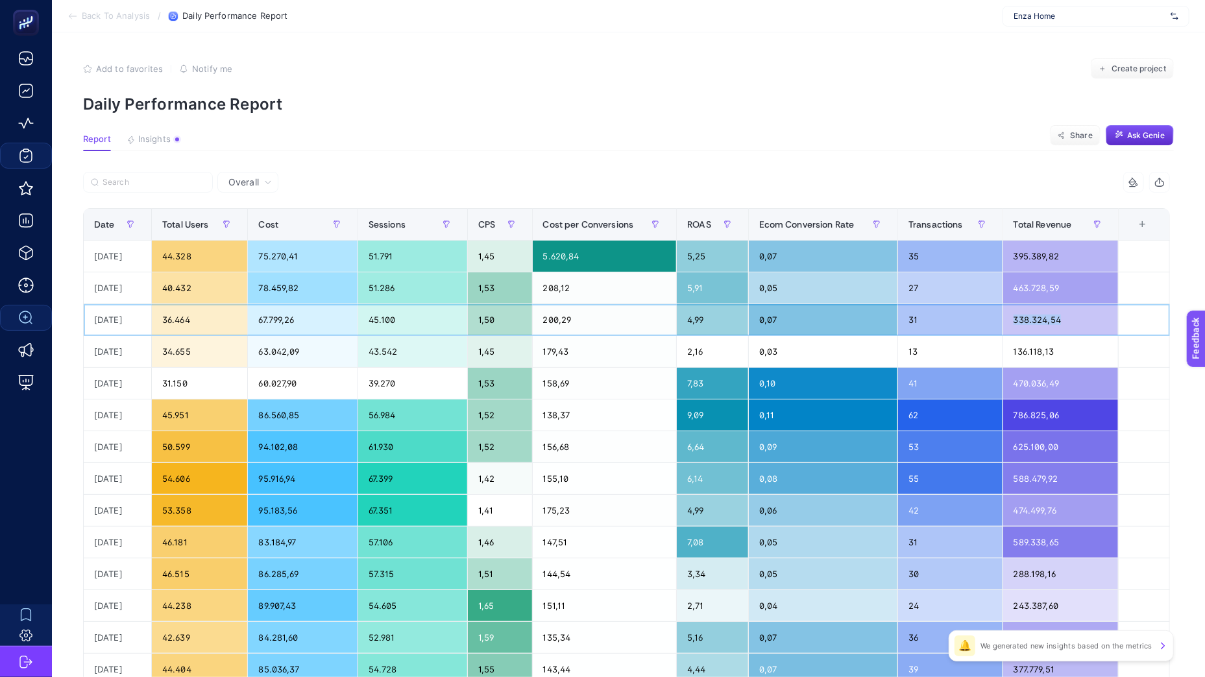
click at [1030, 324] on div "338.324,54" at bounding box center [1060, 319] width 115 height 31
click at [1032, 289] on div "463.728,59" at bounding box center [1060, 287] width 115 height 31
drag, startPoint x: 1032, startPoint y: 289, endPoint x: 139, endPoint y: 298, distance: 892.1
click at [139, 298] on tr "[DATE] 40.432 78.459,82 51.286 1,53 208,12 5,91 0,05 27 463.728,59" at bounding box center [627, 288] width 1086 height 32
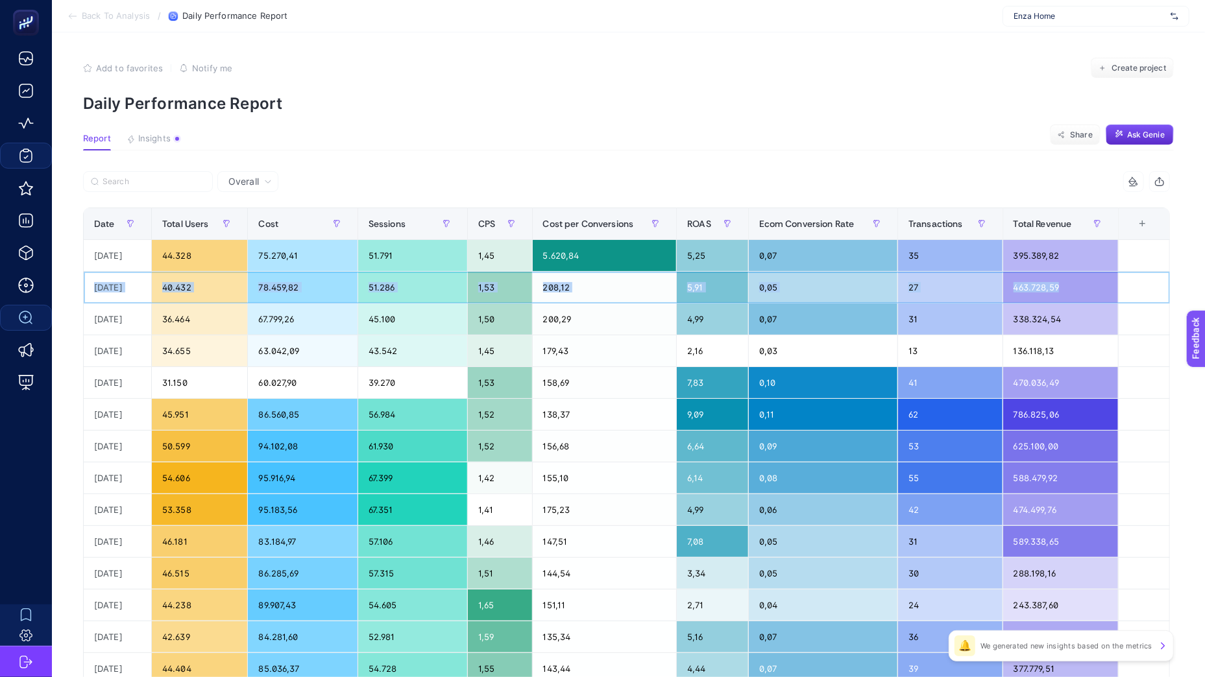
scroll to position [1, 0]
click at [1040, 252] on div "395.389,82" at bounding box center [1060, 255] width 115 height 31
drag, startPoint x: 1040, startPoint y: 252, endPoint x: 933, endPoint y: 245, distance: 107.3
click at [933, 245] on tr "[DATE] 44.328 75.270,41 51.791 1,45 5.620,84 5,25 0,07 35 395.389,82" at bounding box center [627, 256] width 1086 height 32
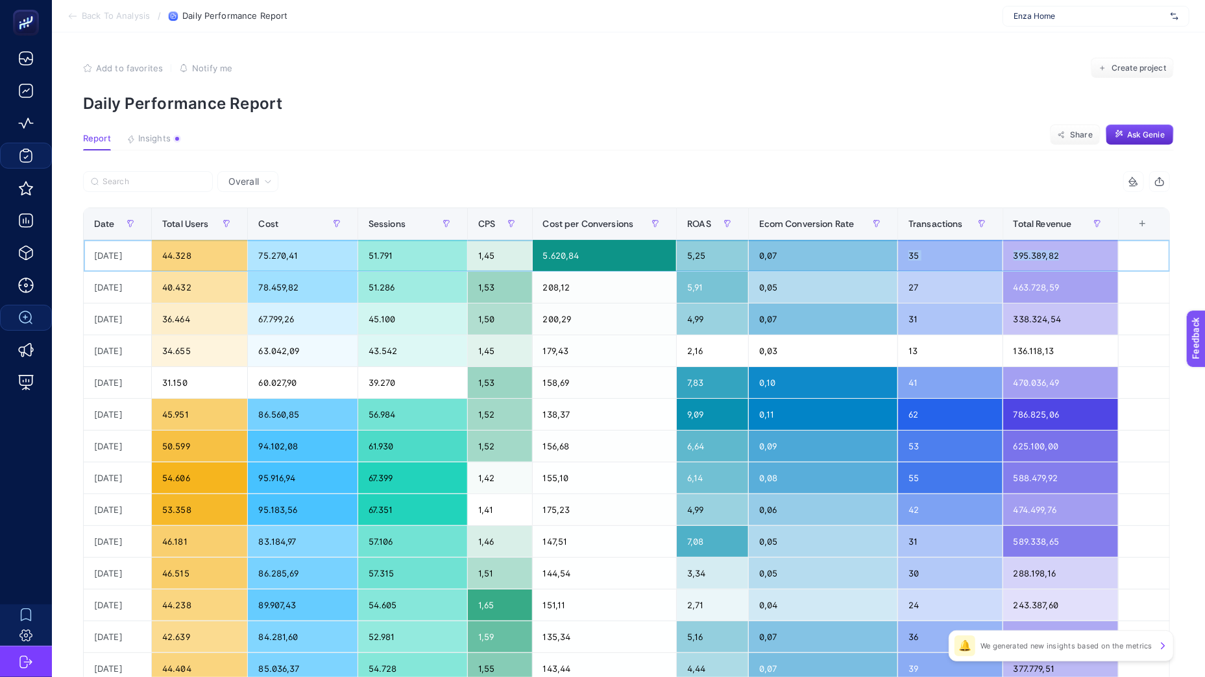
scroll to position [0, 0]
click at [428, 263] on div "51.791" at bounding box center [412, 256] width 109 height 31
click at [485, 256] on div "1,45" at bounding box center [500, 256] width 64 height 31
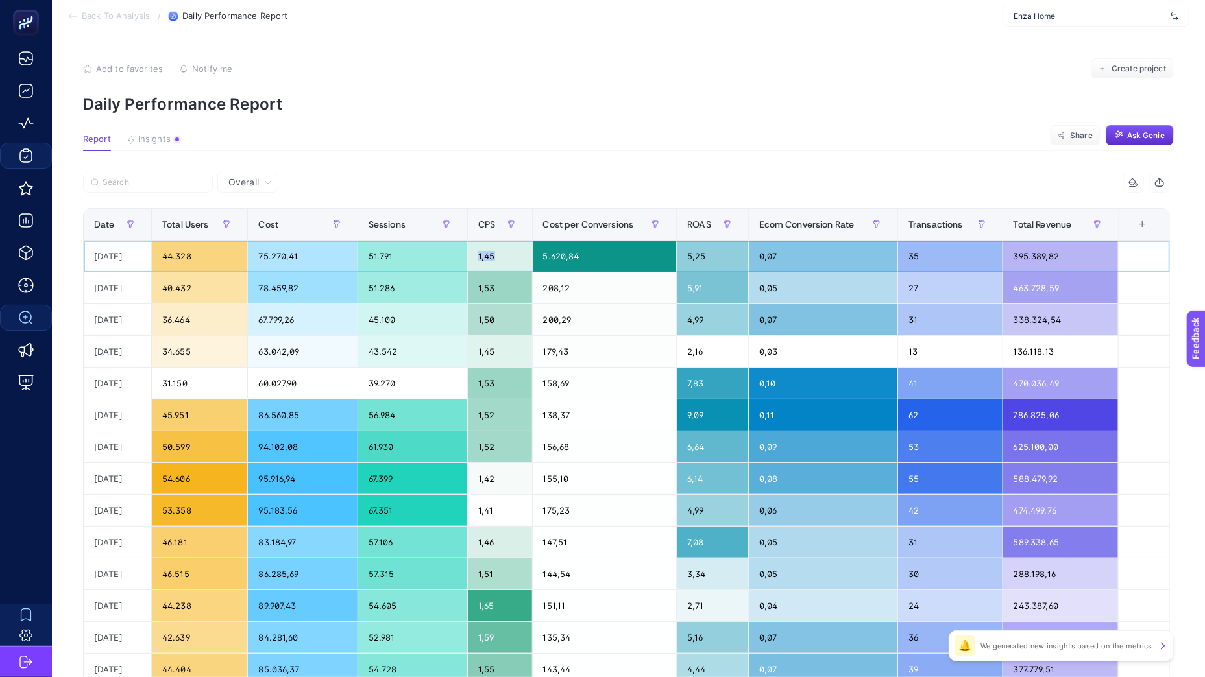
click at [485, 256] on div "1,45" at bounding box center [500, 256] width 64 height 31
click at [1040, 293] on div "463.728,59" at bounding box center [1060, 287] width 115 height 31
click at [1040, 294] on div "463.728,59" at bounding box center [1060, 287] width 115 height 31
click at [948, 284] on div "27" at bounding box center [950, 287] width 104 height 31
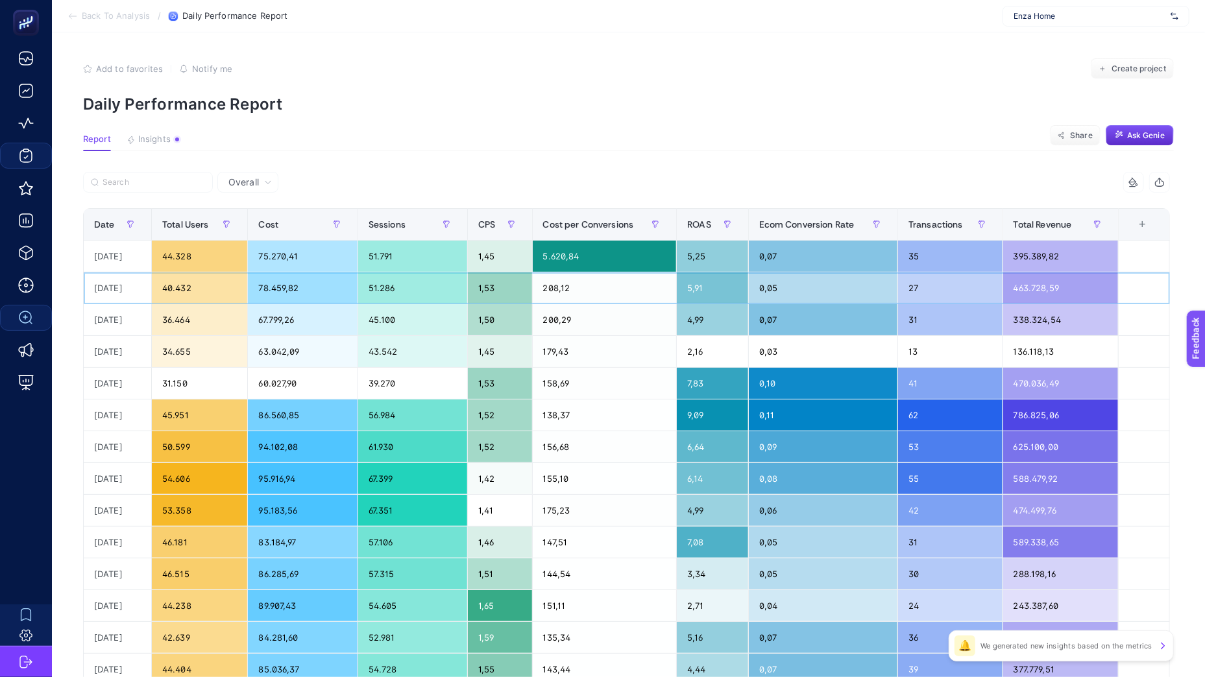
click at [948, 284] on div "27" at bounding box center [950, 287] width 104 height 31
click at [1033, 282] on div "463.728,59" at bounding box center [1060, 287] width 115 height 31
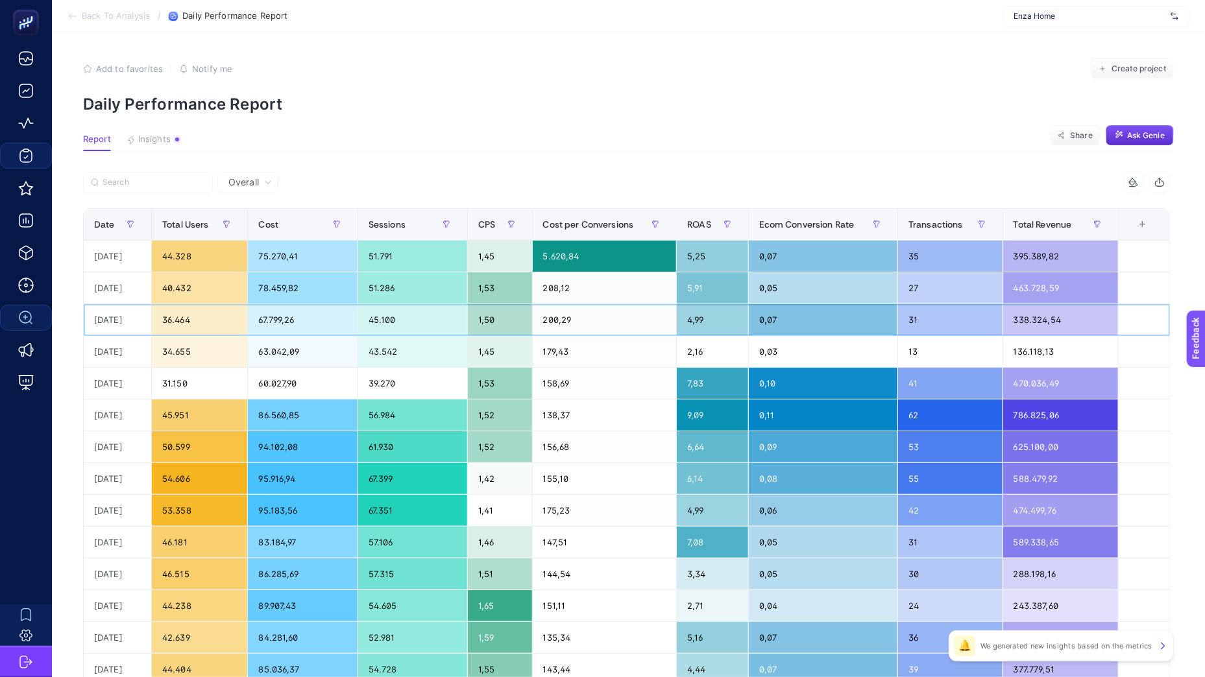
click at [126, 322] on div "[DATE]" at bounding box center [117, 319] width 67 height 31
drag, startPoint x: 126, startPoint y: 322, endPoint x: 298, endPoint y: 319, distance: 172.6
click at [298, 319] on tr "[DATE] 36.464 67.799,26 45.100 1,50 200,29 4,99 0,07 31 338.324,54" at bounding box center [627, 320] width 1086 height 32
click at [307, 288] on div "78.459,82" at bounding box center [302, 287] width 109 height 31
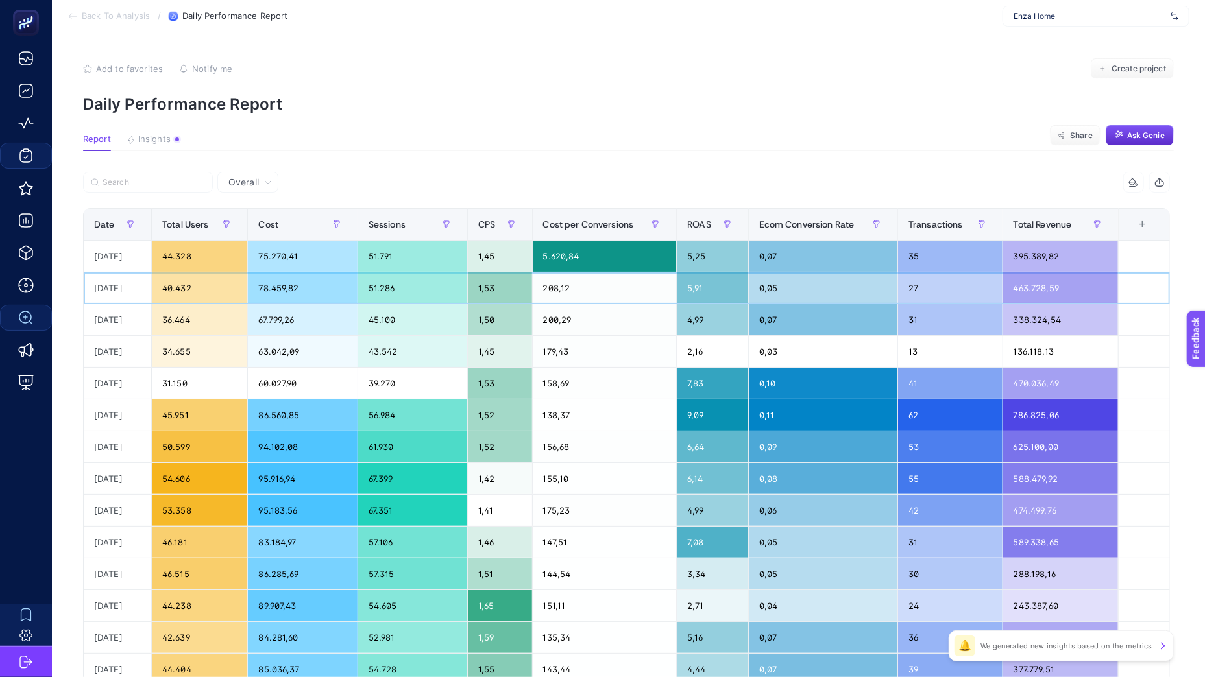
click at [307, 288] on div "78.459,82" at bounding box center [302, 287] width 109 height 31
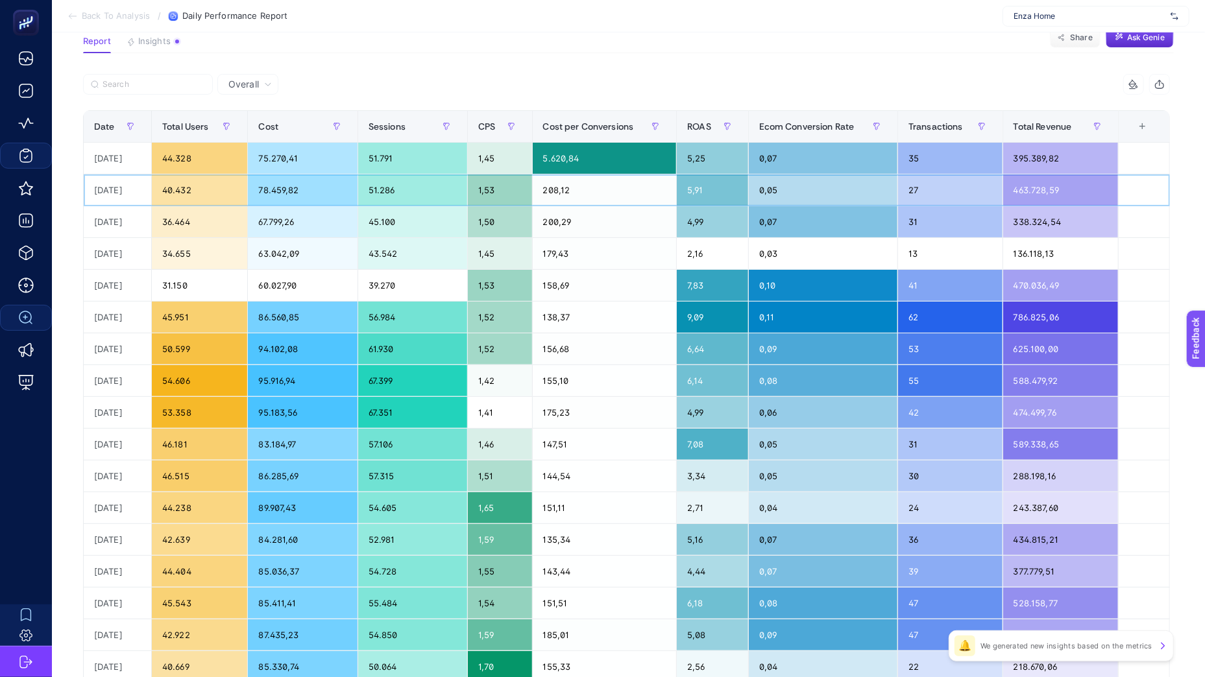
scroll to position [123, 0]
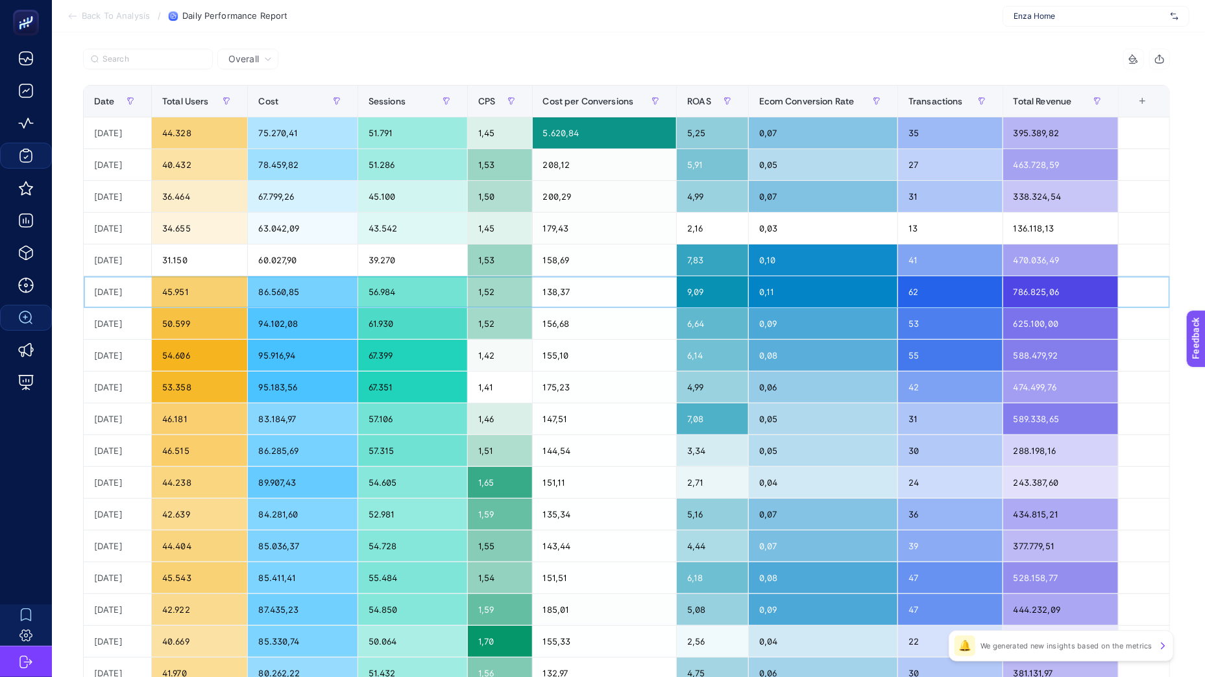
click at [295, 296] on div "86.560,85" at bounding box center [302, 291] width 109 height 31
drag, startPoint x: 295, startPoint y: 296, endPoint x: 306, endPoint y: 293, distance: 11.3
click at [306, 293] on div "86.560,85" at bounding box center [302, 291] width 109 height 31
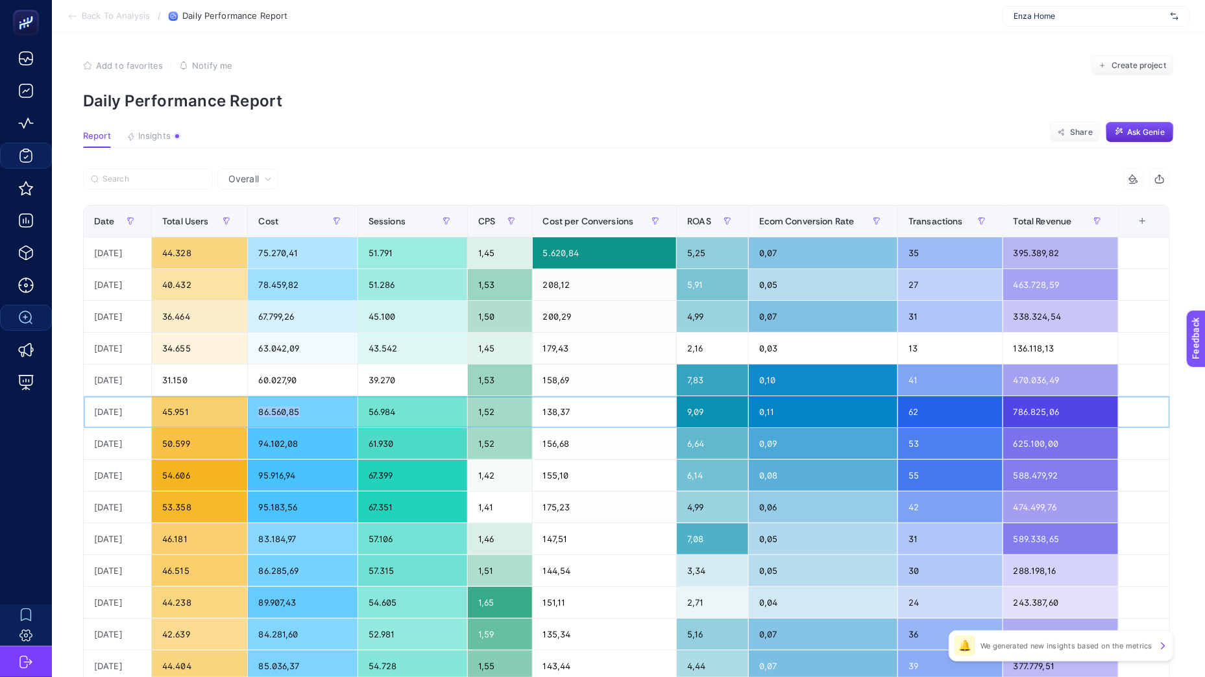
scroll to position [0, 0]
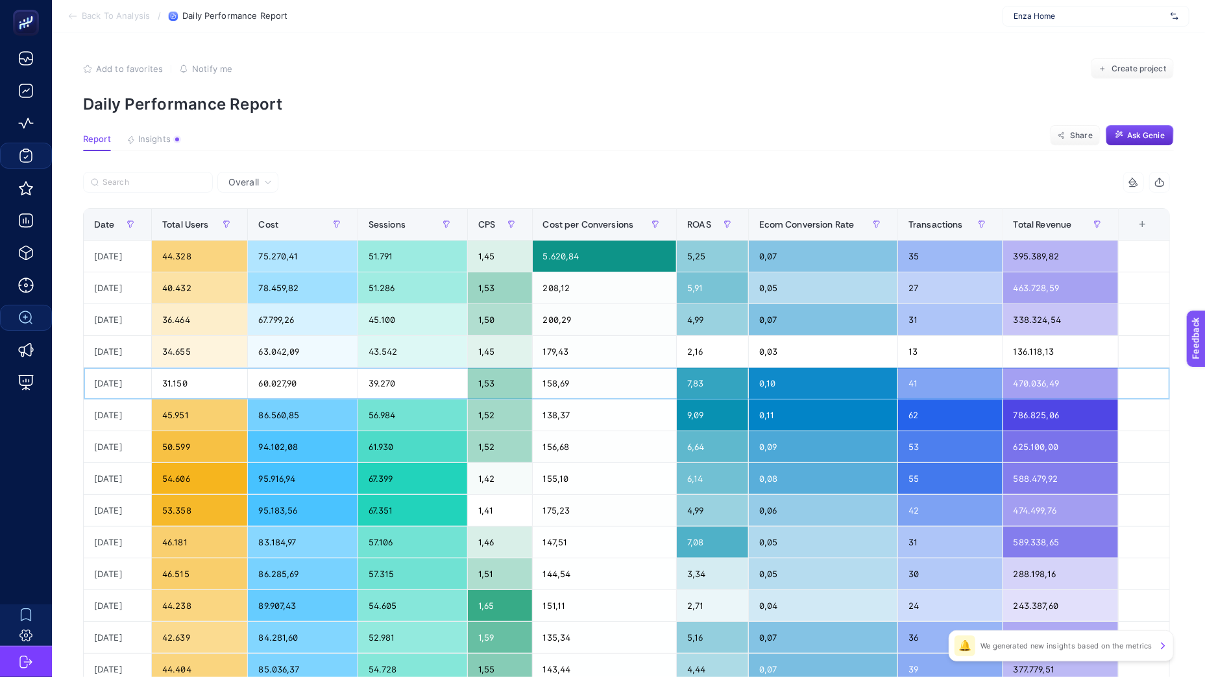
click at [287, 376] on div "60.027,90" at bounding box center [302, 383] width 109 height 31
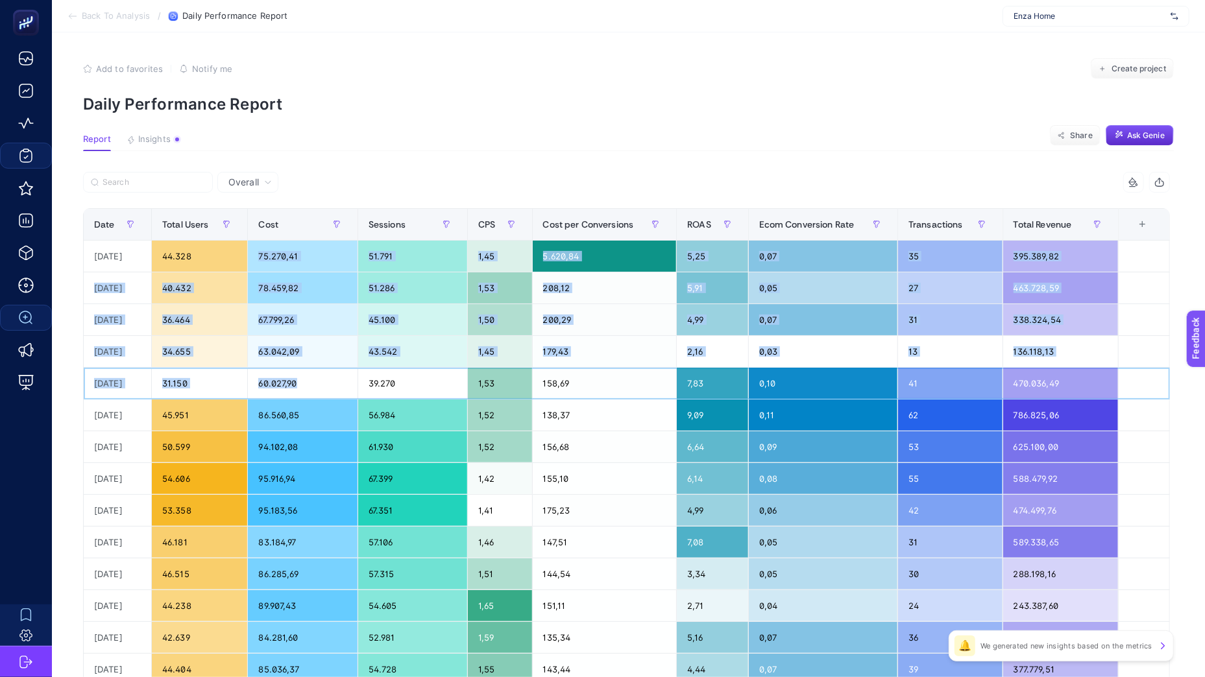
drag, startPoint x: 287, startPoint y: 376, endPoint x: 259, endPoint y: 248, distance: 131.4
click at [259, 248] on tbody "[DATE] 44.328 75.270,41 51.791 1,45 5.620,84 5,25 0,07 35 395.389,82 [DATE] 40.…" at bounding box center [627, 559] width 1086 height 636
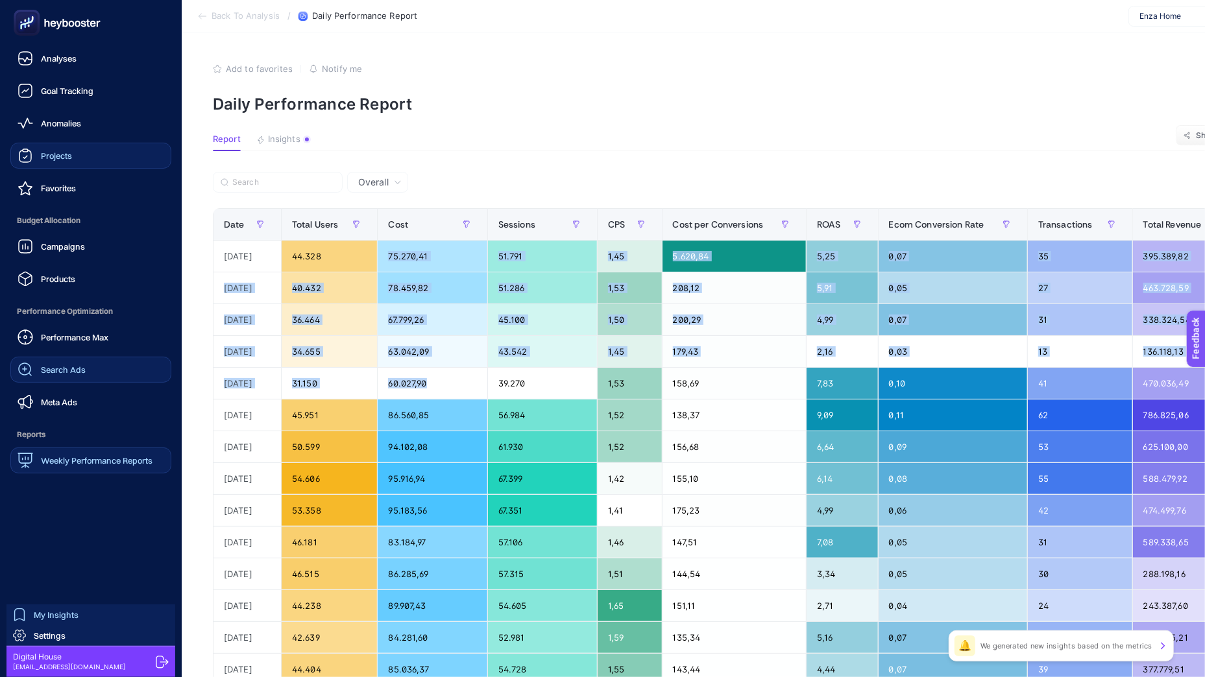
click at [47, 459] on span "Weekly Performance Reports" at bounding box center [97, 460] width 112 height 10
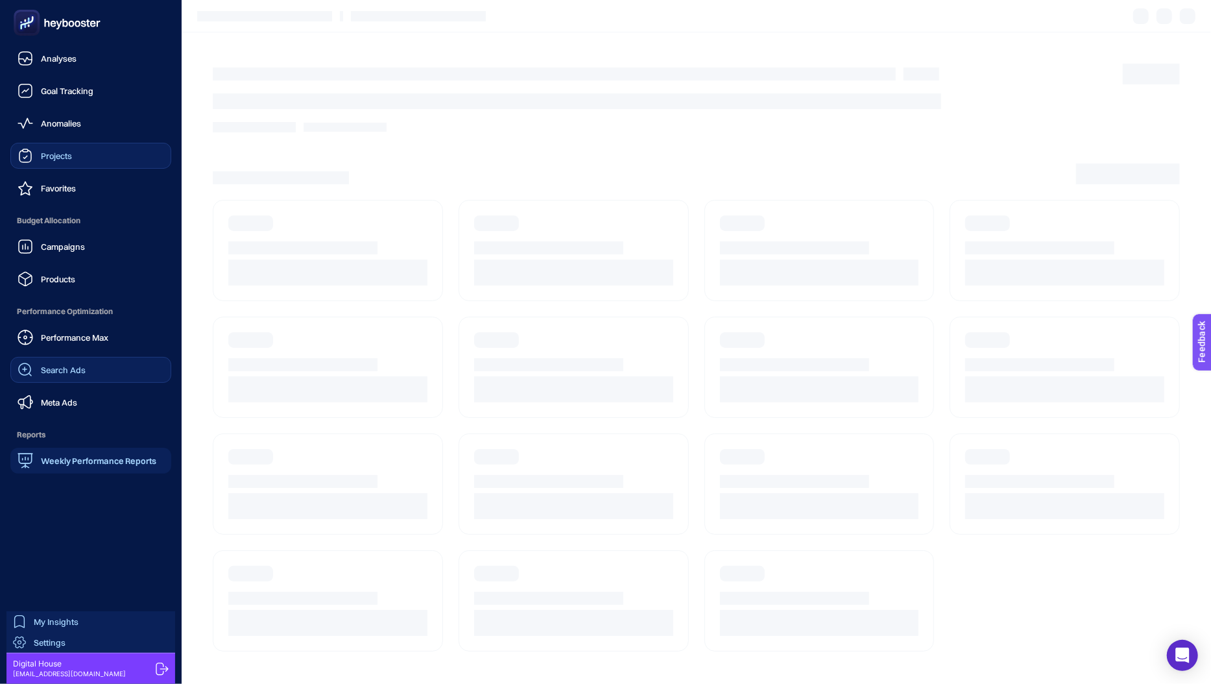
click at [49, 643] on span "Settings" at bounding box center [50, 642] width 32 height 10
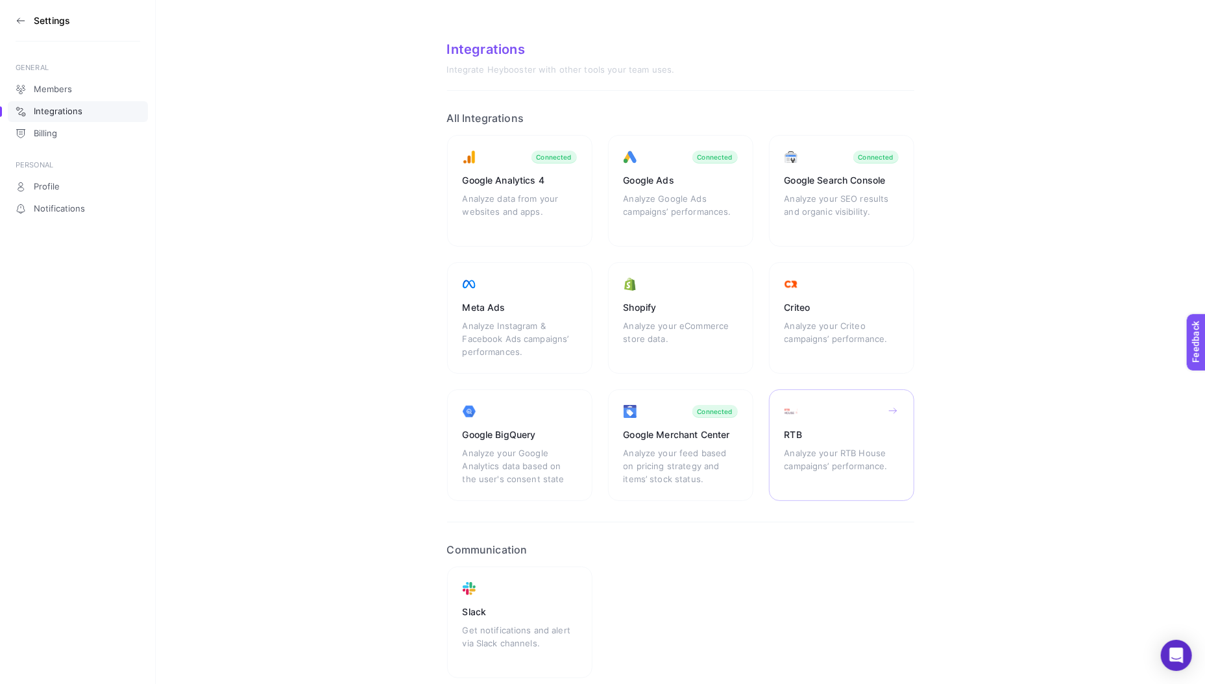
click at [838, 423] on div "RTB Analyze your RTB House campaigns’ performance." at bounding box center [841, 445] width 145 height 112
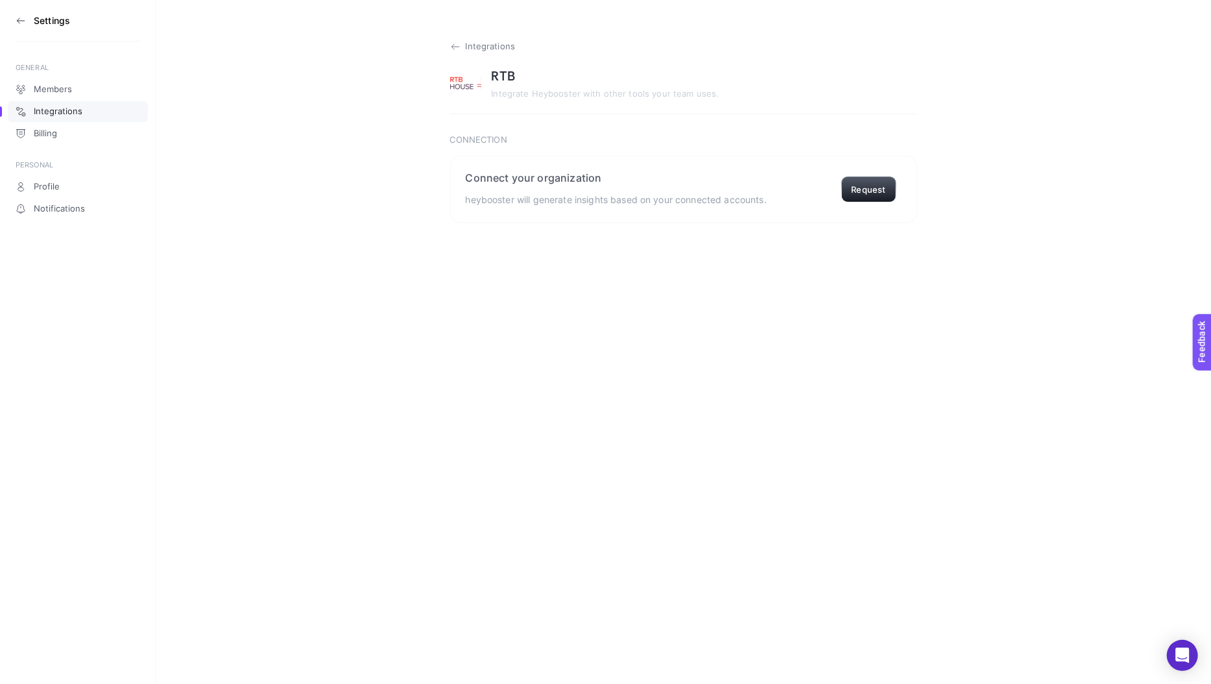
click at [464, 47] on link "Integrations" at bounding box center [683, 47] width 467 height 10
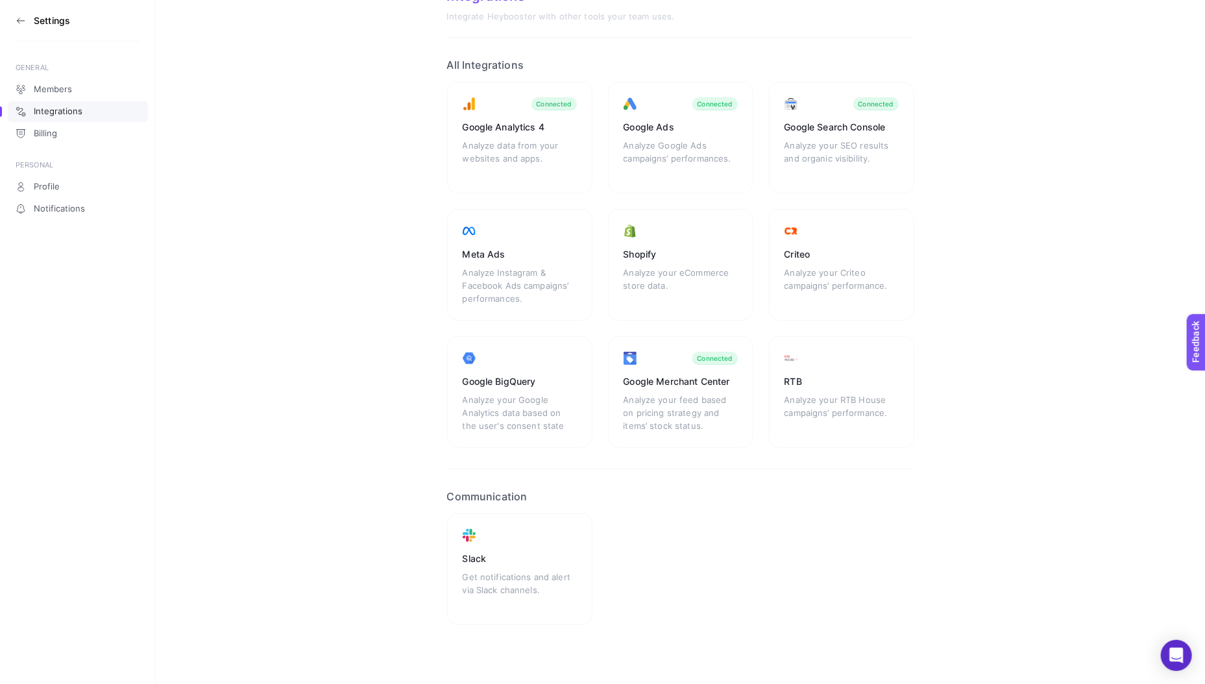
scroll to position [56, 0]
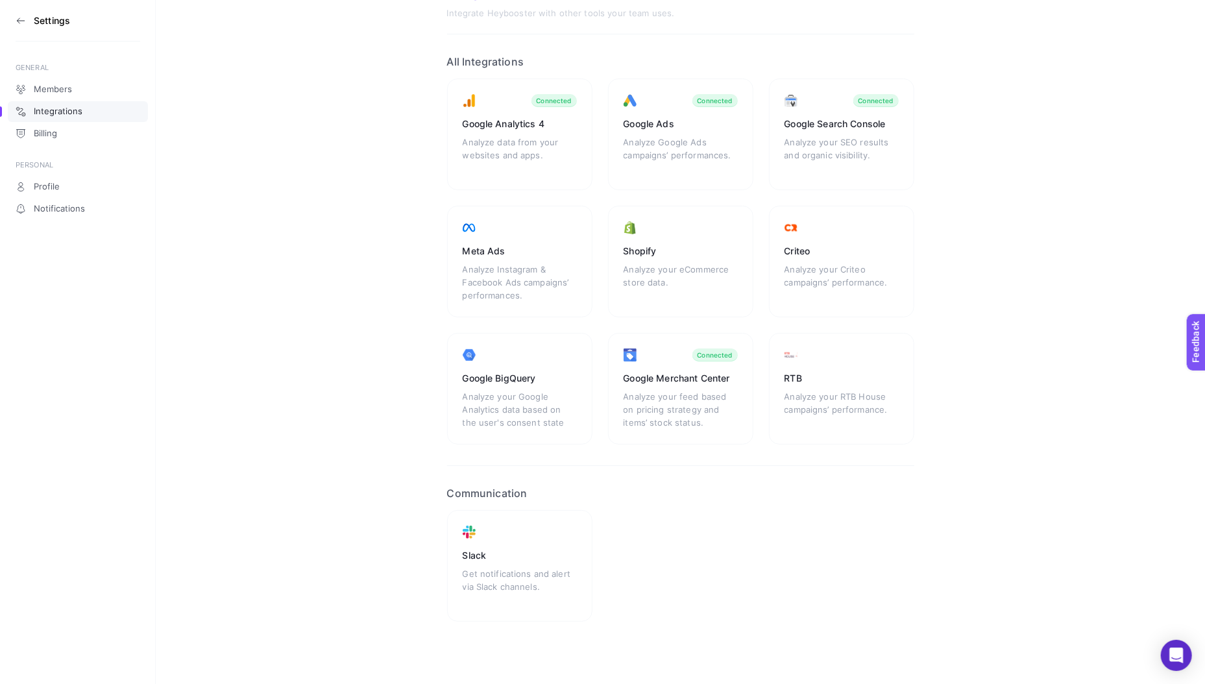
click at [24, 16] on icon at bounding box center [21, 21] width 10 height 10
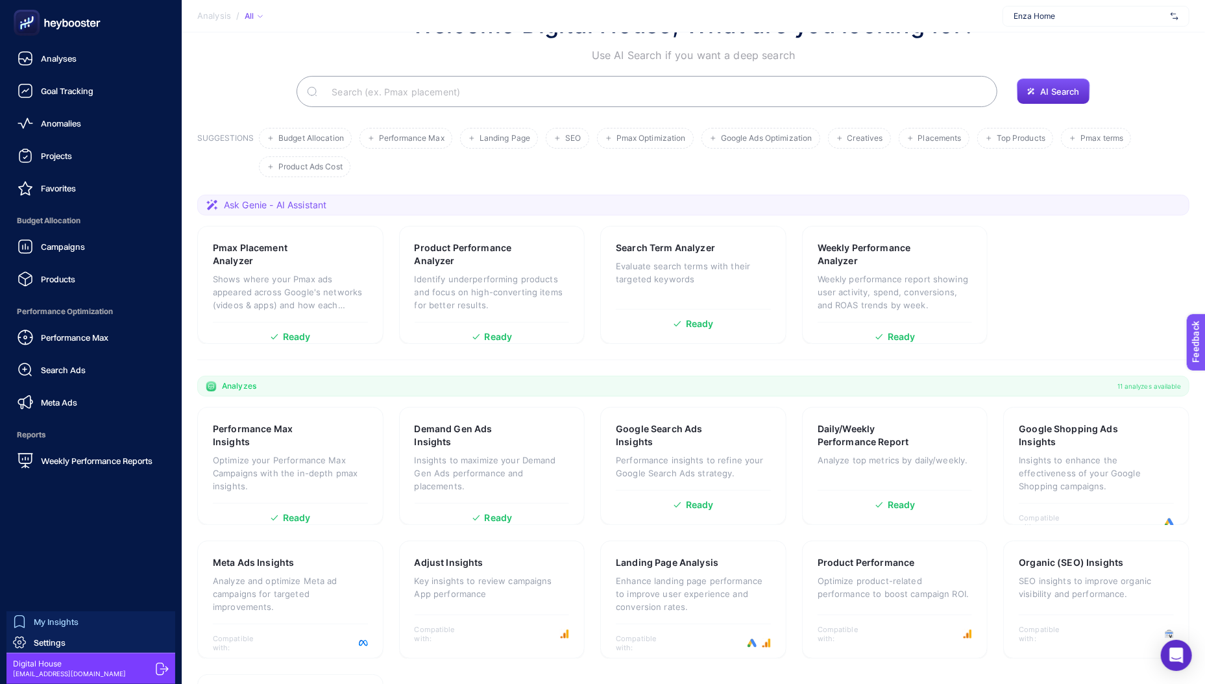
click at [38, 613] on link "My Insights" at bounding box center [90, 621] width 169 height 21
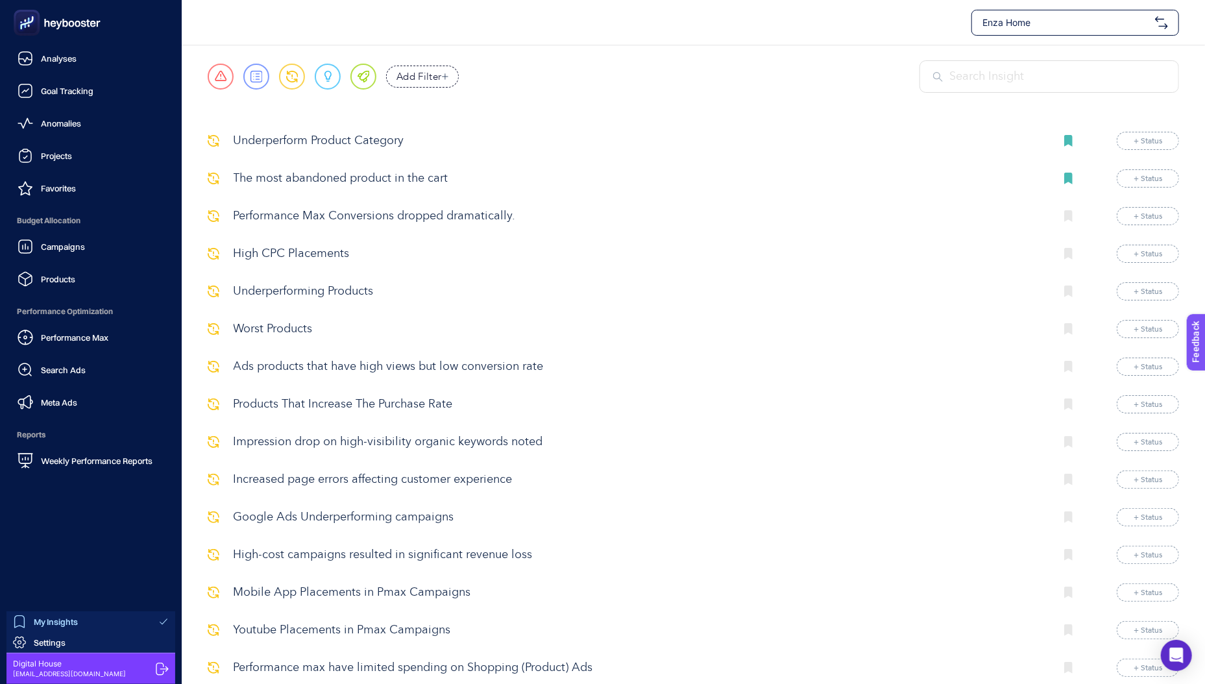
click at [41, 622] on span "My Insights" at bounding box center [56, 621] width 44 height 10
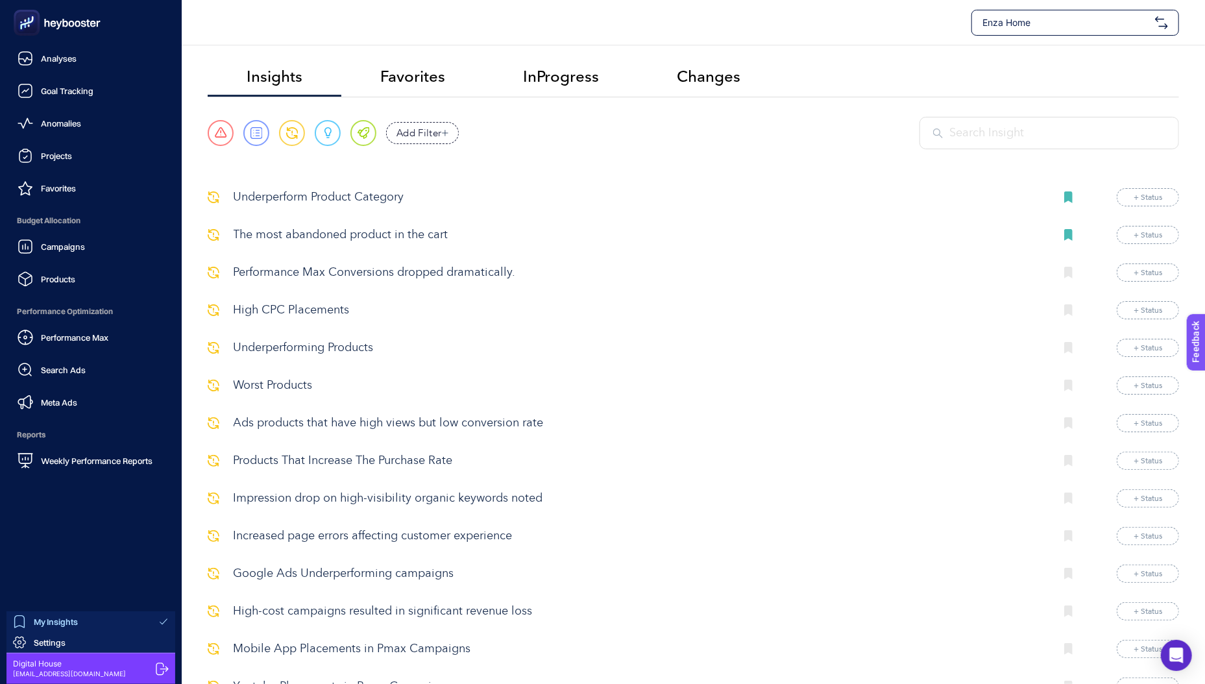
click at [71, 676] on span "[EMAIL_ADDRESS][DOMAIN_NAME]" at bounding box center [69, 674] width 113 height 10
